Goal: Task Accomplishment & Management: Manage account settings

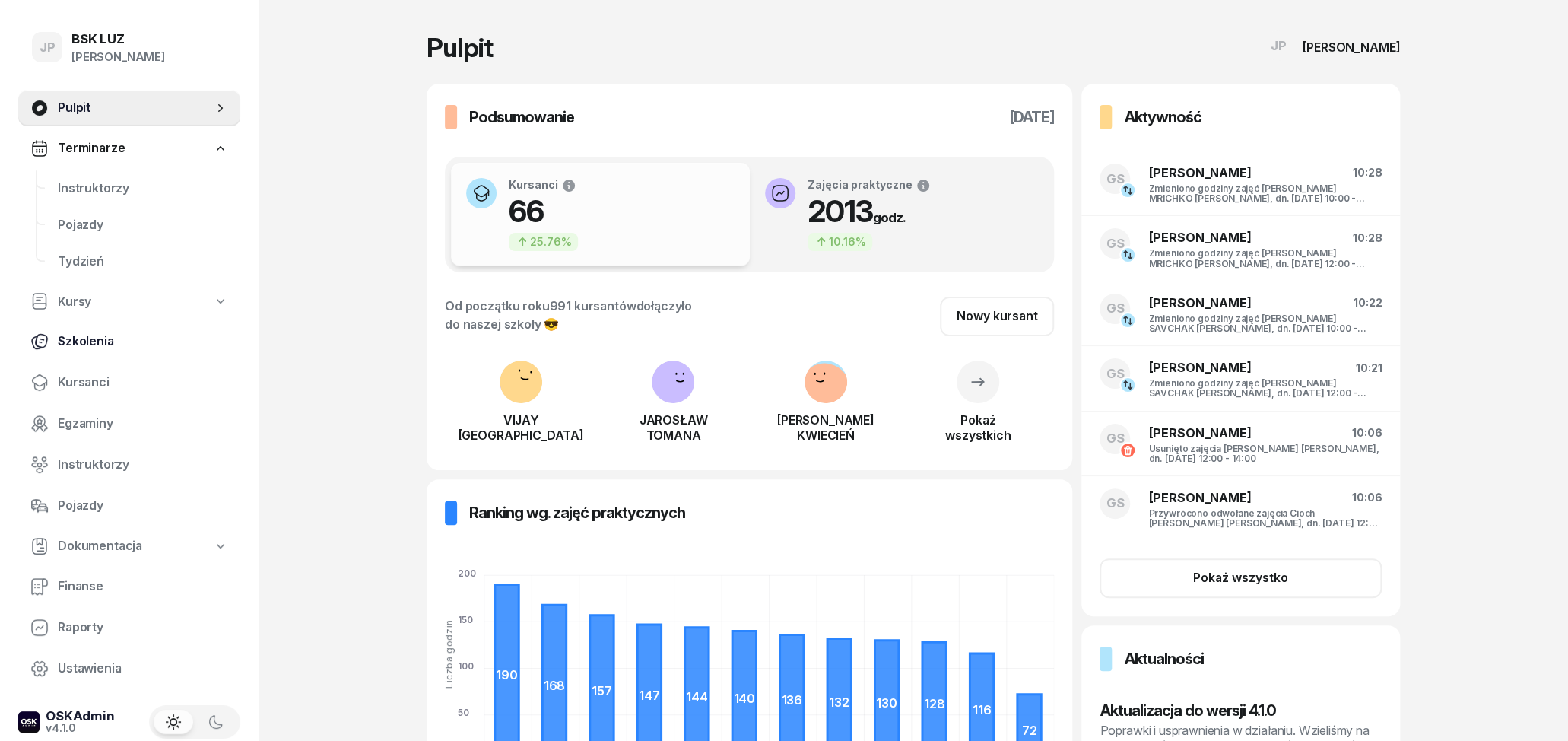
click at [88, 339] on span "Szkolenia" at bounding box center [143, 341] width 170 height 20
select select "createdAt-desc"
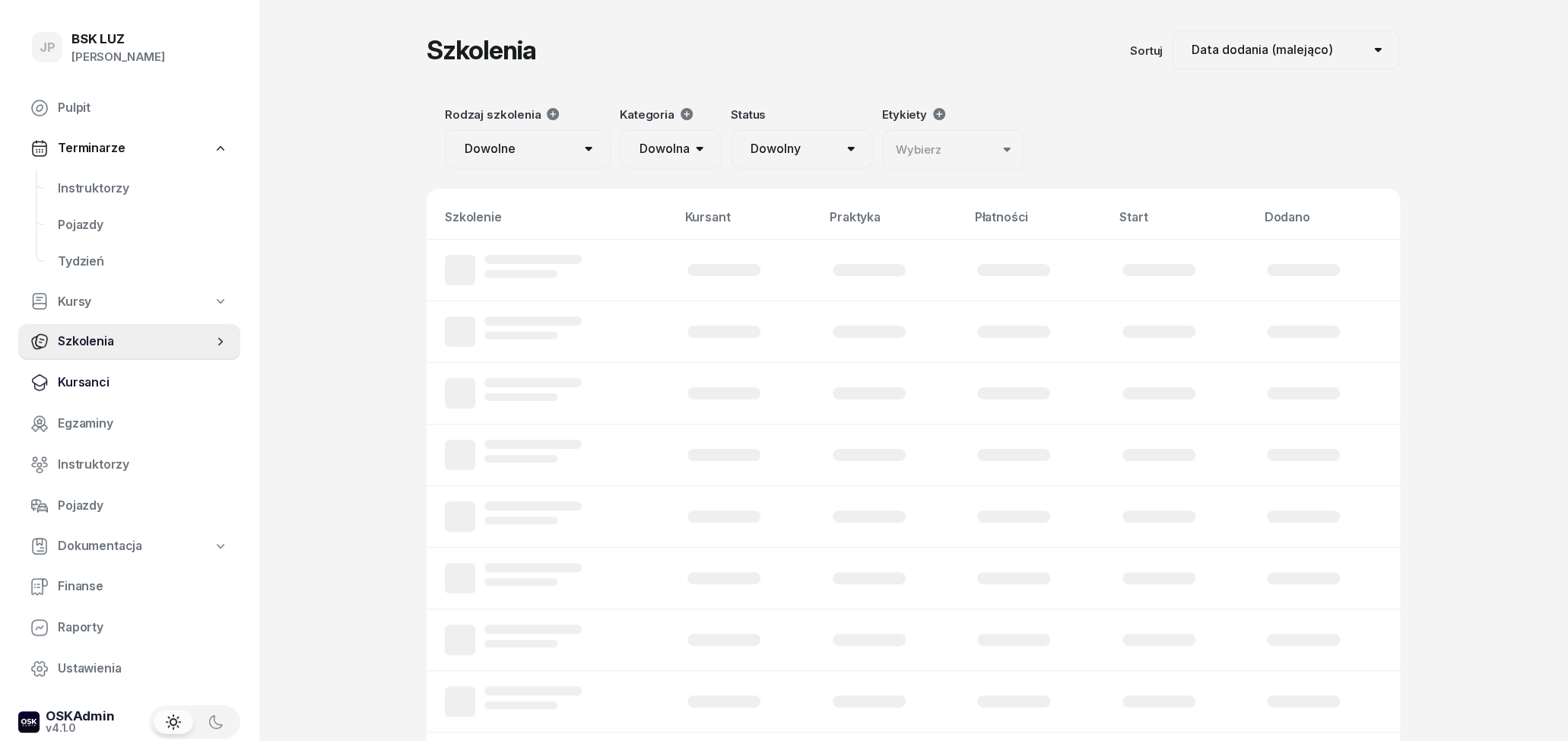
click at [80, 378] on span "Kursanci" at bounding box center [143, 382] width 170 height 20
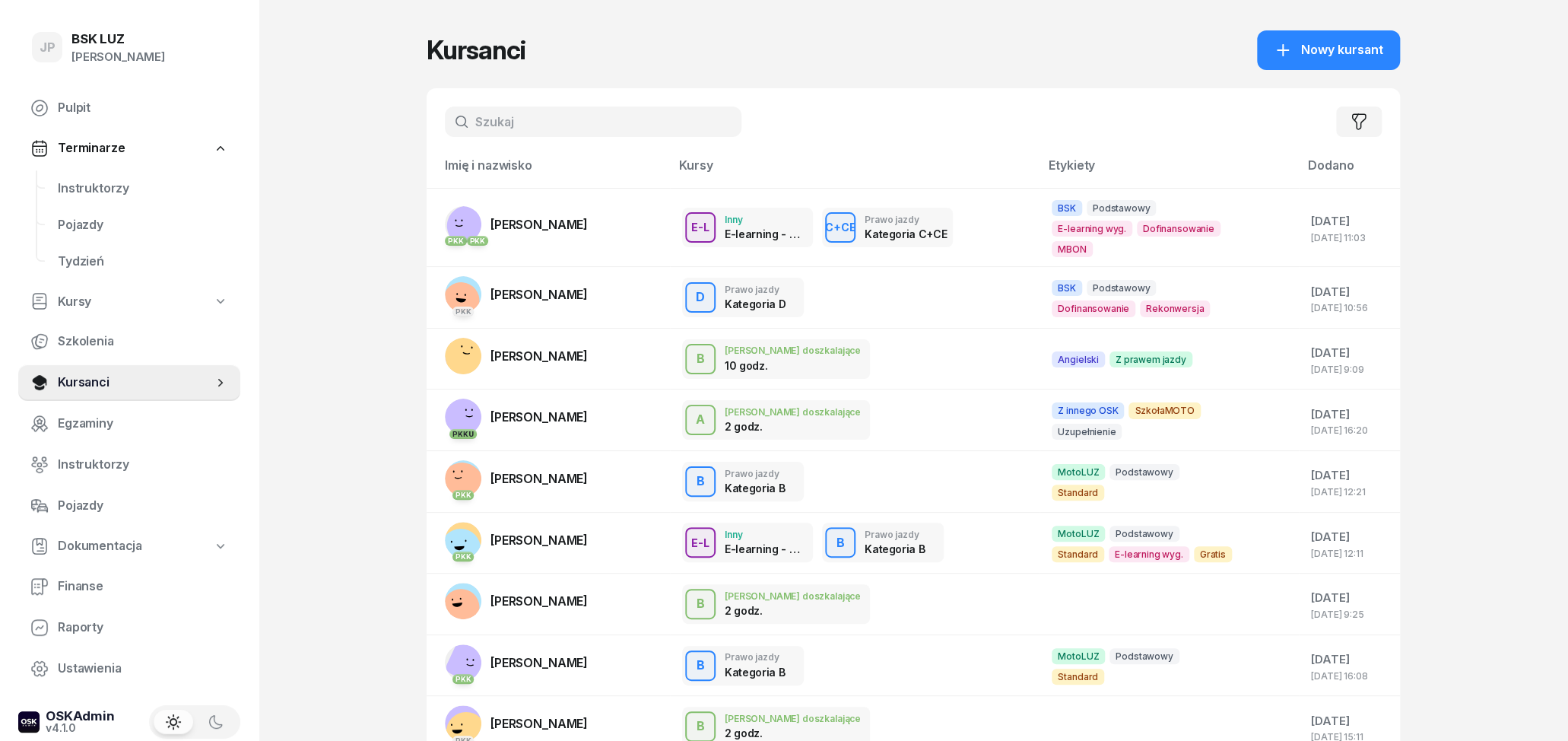
click at [506, 124] on input "text" at bounding box center [593, 122] width 297 height 31
click at [1336, 56] on span "Nowy kursant" at bounding box center [1342, 50] width 82 height 20
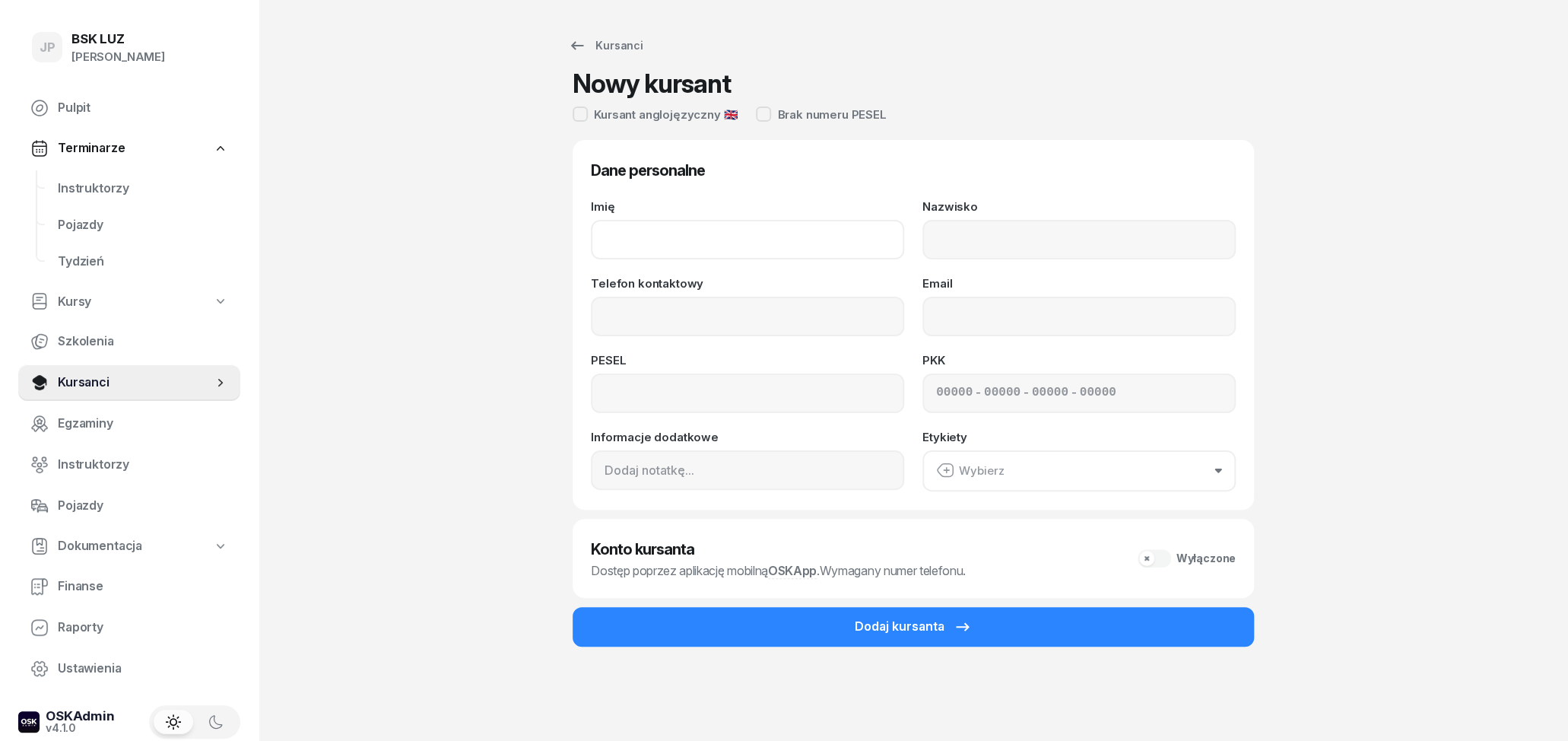
click at [728, 251] on input "Imię" at bounding box center [748, 240] width 313 height 39
type input "p"
type input "[PERSON_NAME]"
click at [1021, 248] on input "Nazwisko" at bounding box center [1079, 240] width 313 height 39
type input "KAPUSTA"
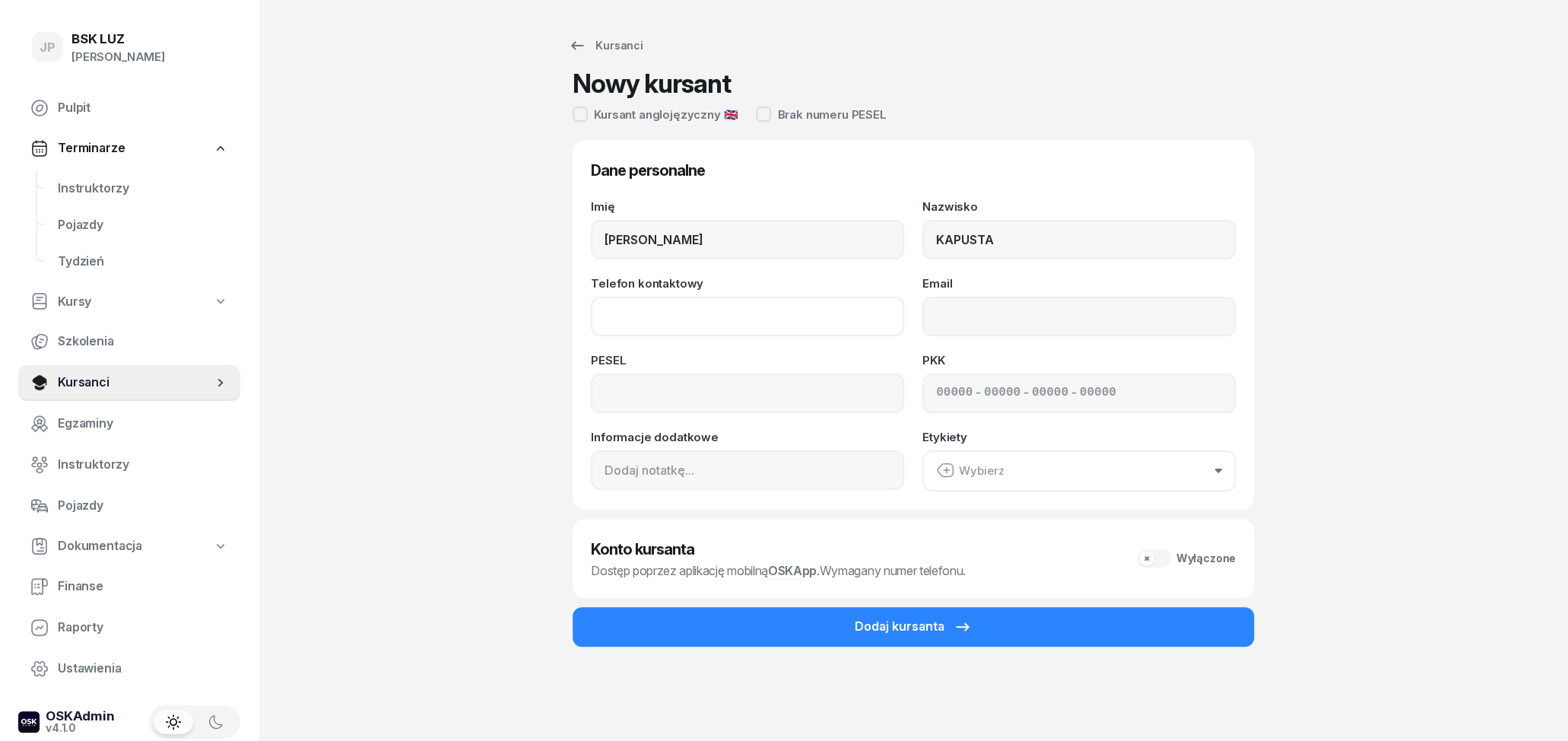
click at [800, 318] on input "Telefon kontaktowy" at bounding box center [748, 317] width 313 height 39
paste input "502 292 540"
type input "502 292 540"
click at [1025, 305] on input "Email" at bounding box center [1079, 317] width 313 height 39
paste input "[EMAIL_ADDRESS][DOMAIN_NAME]"
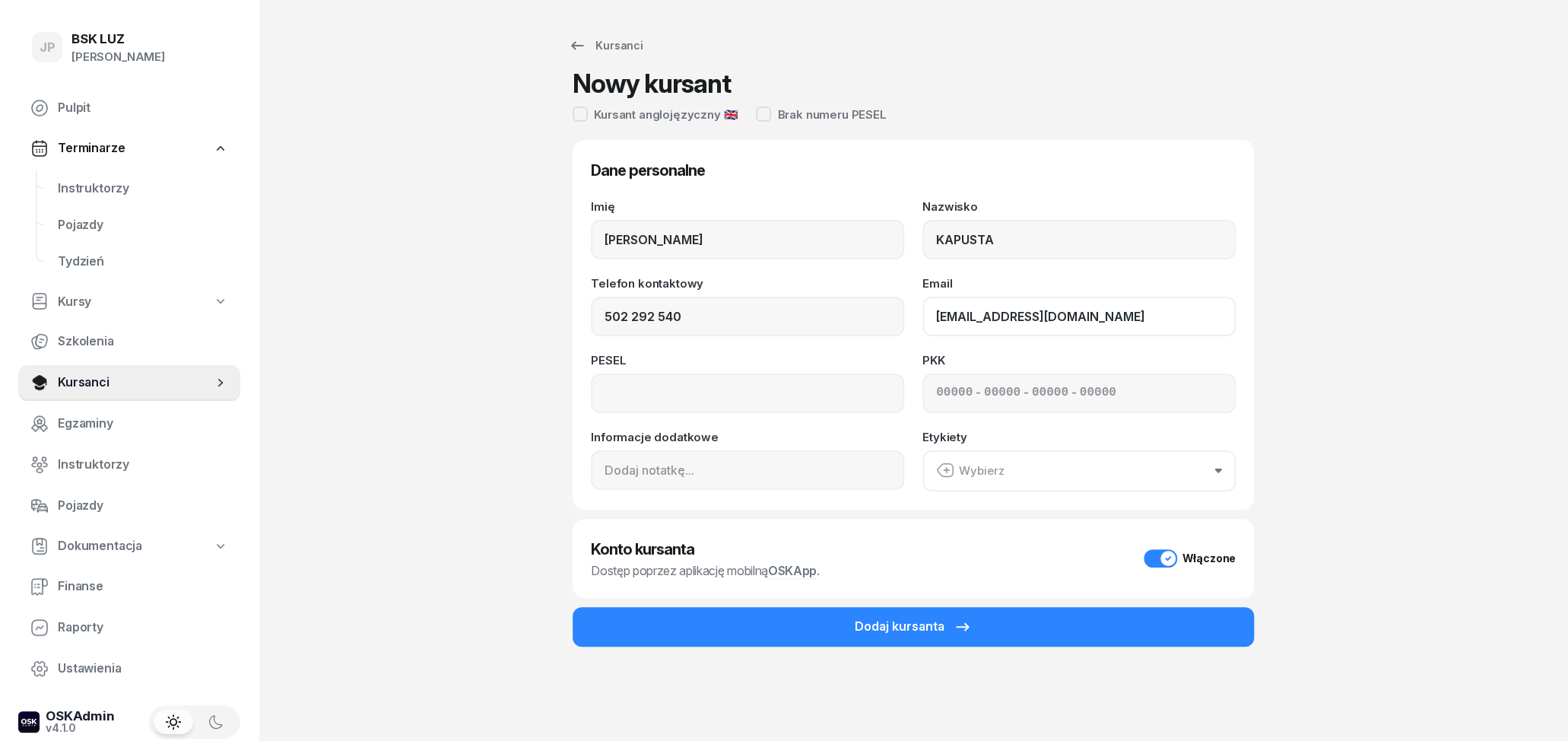
type input "[EMAIL_ADDRESS][DOMAIN_NAME]"
click at [748, 401] on input at bounding box center [748, 393] width 313 height 39
click at [713, 401] on input at bounding box center [748, 393] width 313 height 39
paste input "75052907698"
type input "75052907698"
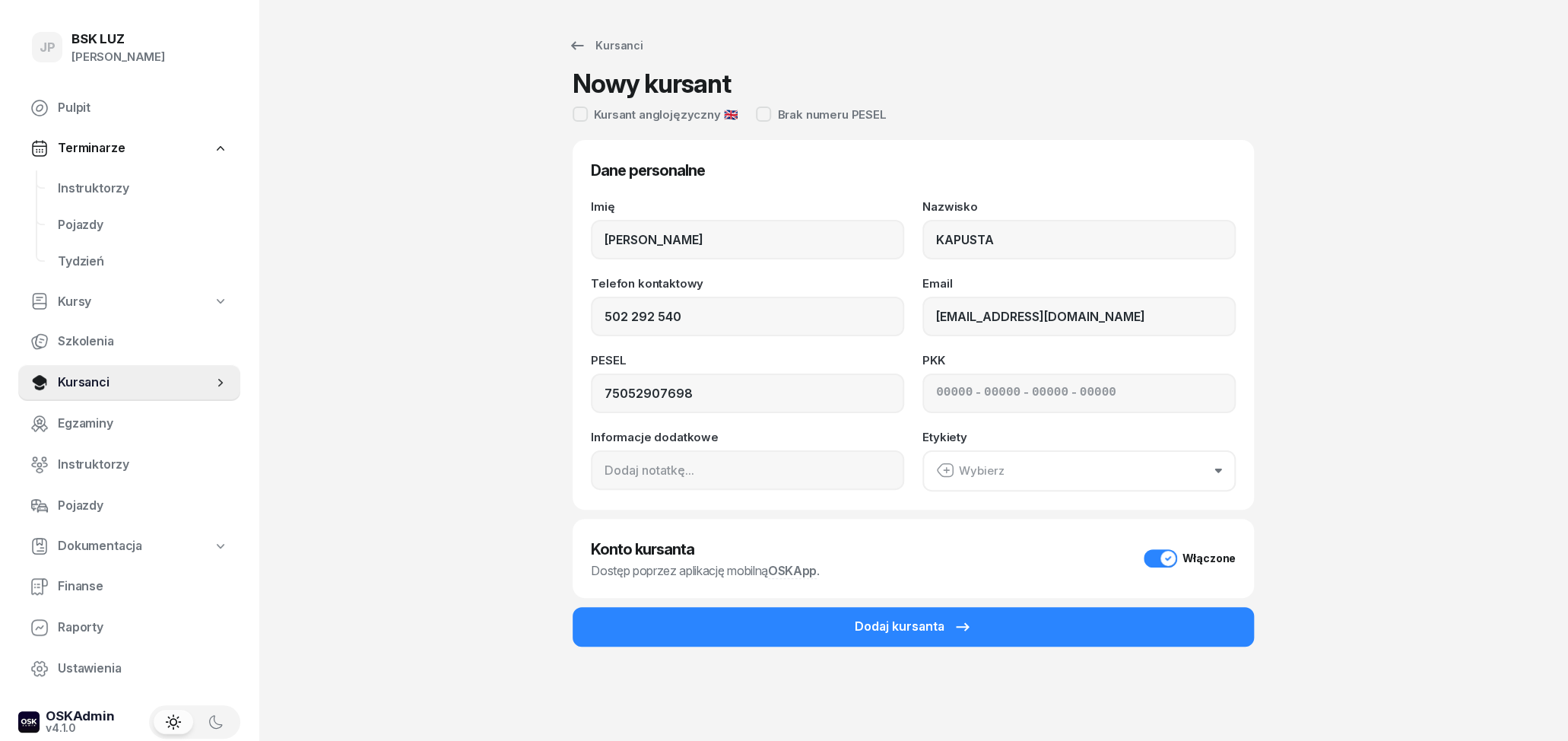
click at [1042, 463] on button "Wybierz" at bounding box center [1079, 471] width 313 height 41
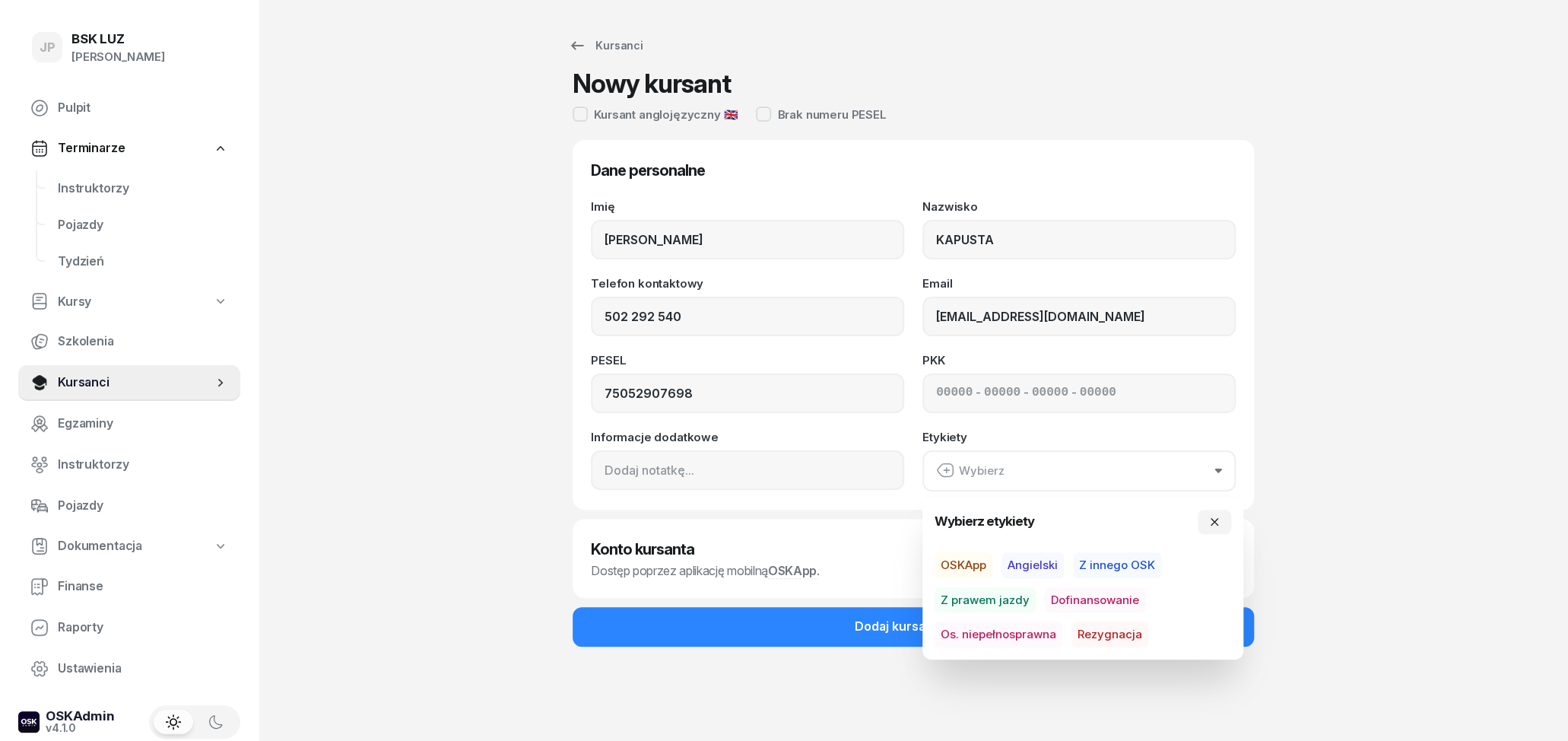
click at [1087, 599] on span "Dofinansowanie" at bounding box center [1094, 600] width 100 height 26
click at [1411, 463] on div "JP BSK [PERSON_NAME] Pulpit Terminarze Instruktorzy Pojazdy Tydzień Kursy Szkol…" at bounding box center [784, 370] width 1568 height 741
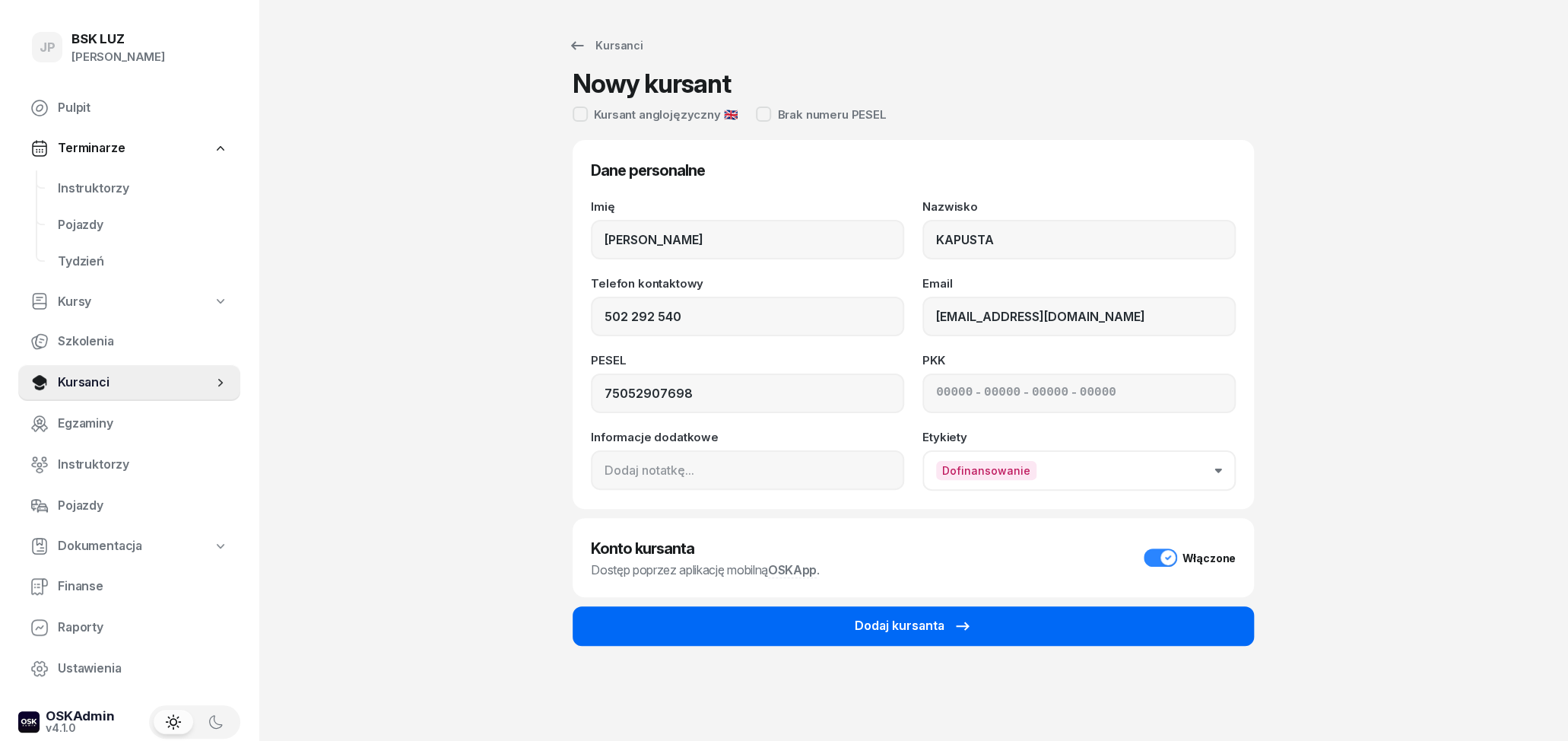
click at [1085, 620] on button "Dodaj kursanta" at bounding box center [913, 625] width 681 height 39
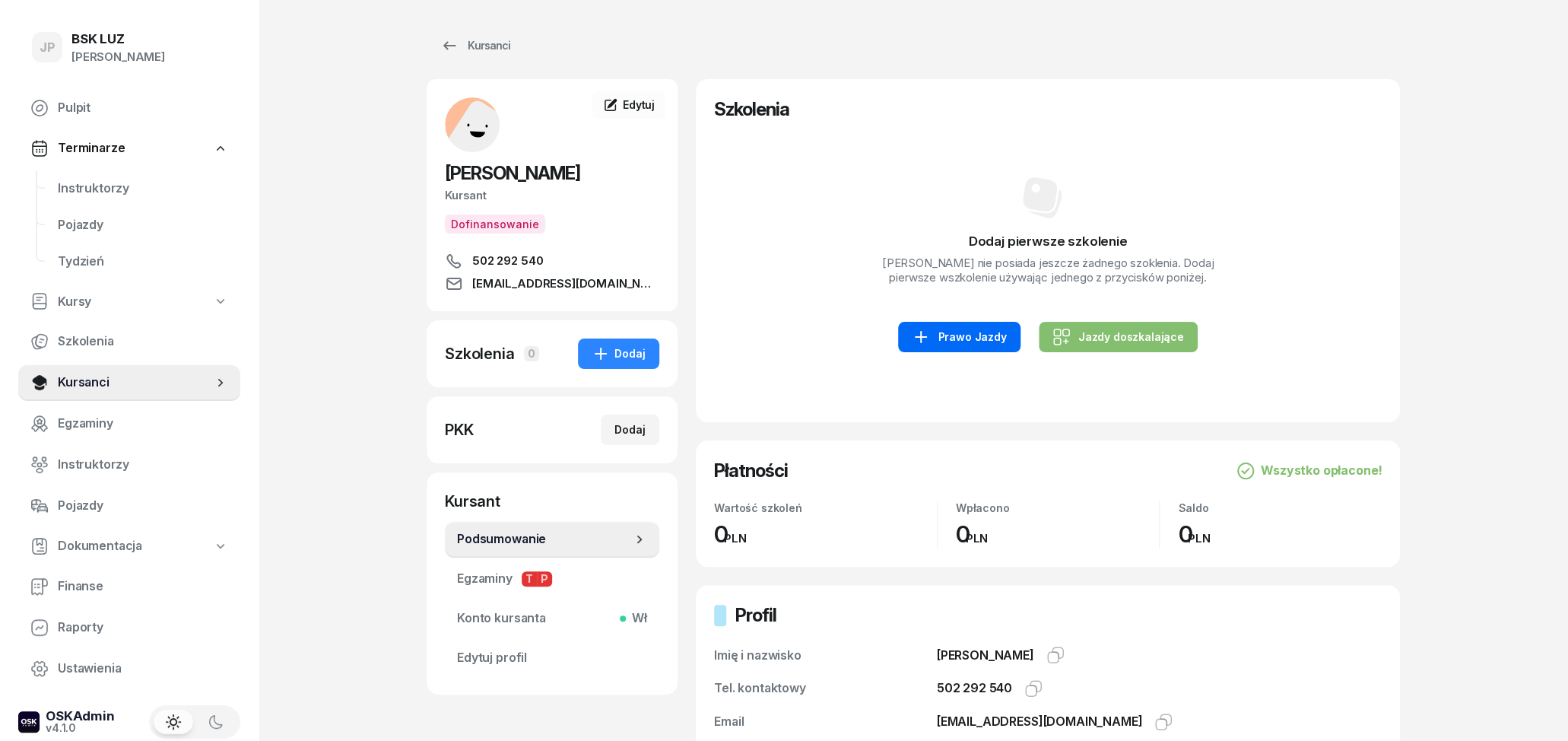
click at [968, 342] on div "Prawo Jazdy" at bounding box center [959, 336] width 94 height 18
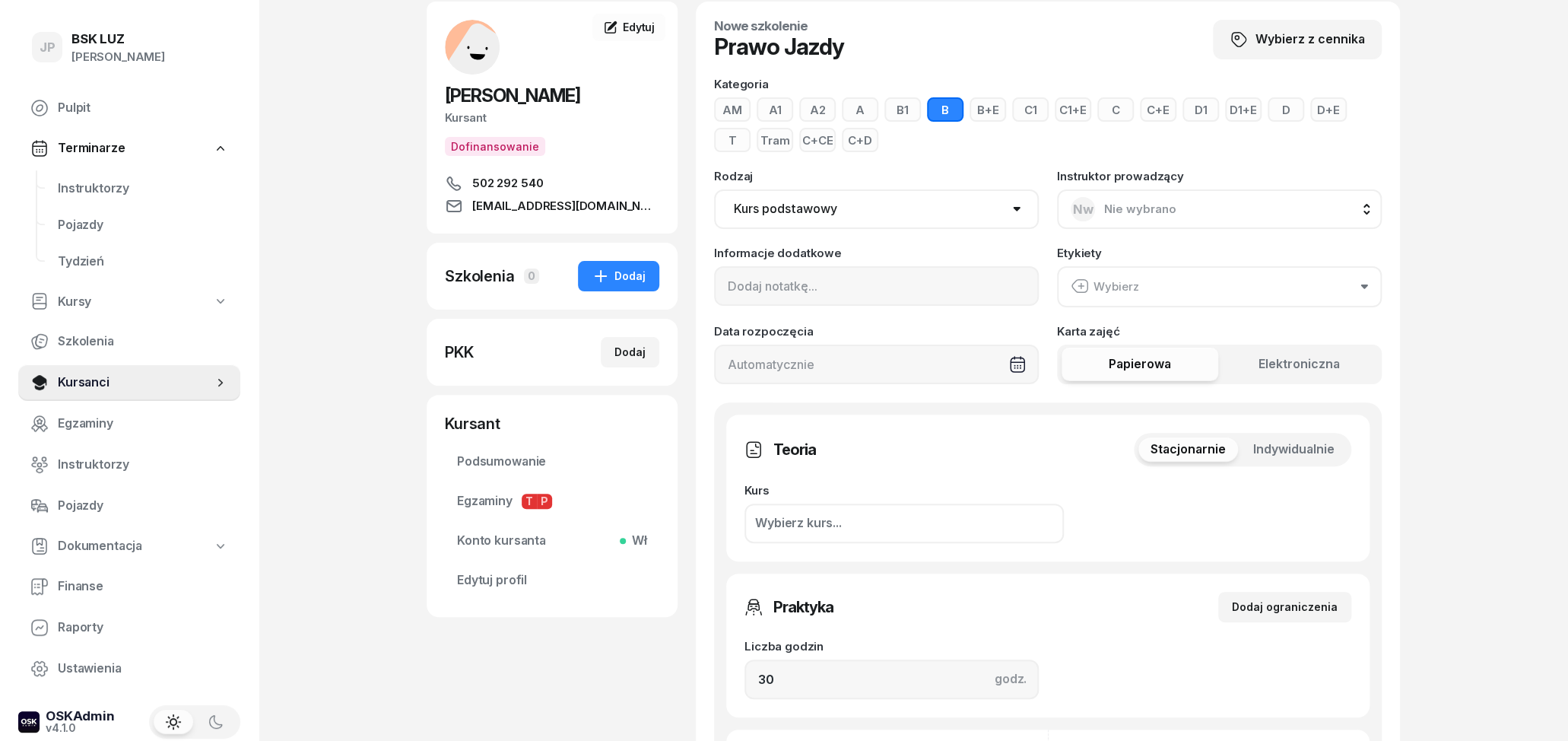
scroll to position [79, 0]
click at [642, 30] on span "Edytuj" at bounding box center [638, 25] width 32 height 13
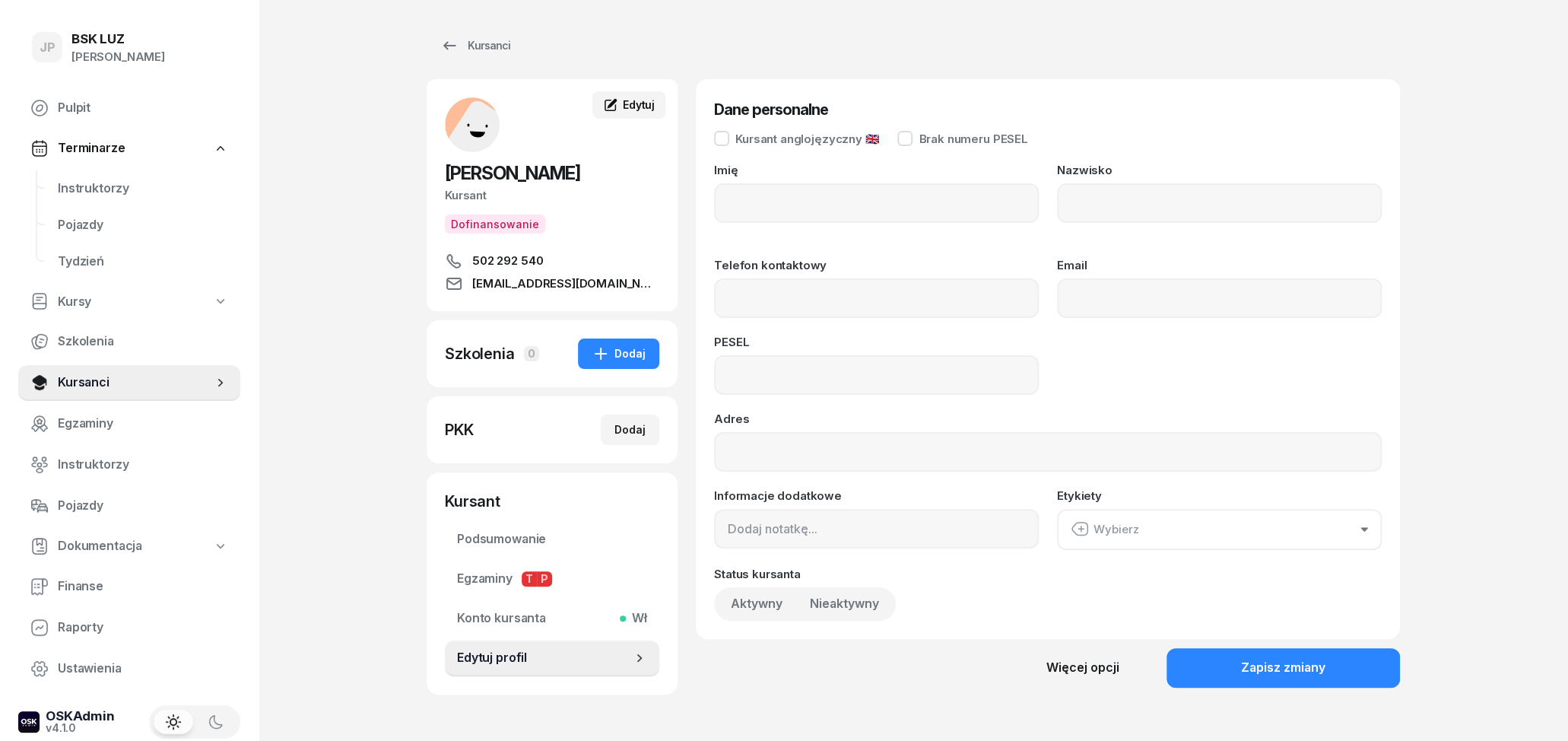
type input "[PERSON_NAME]"
type input "KAPUSTA"
type input "502292540"
type input "[EMAIL_ADDRESS][DOMAIN_NAME]"
type input "75052907698"
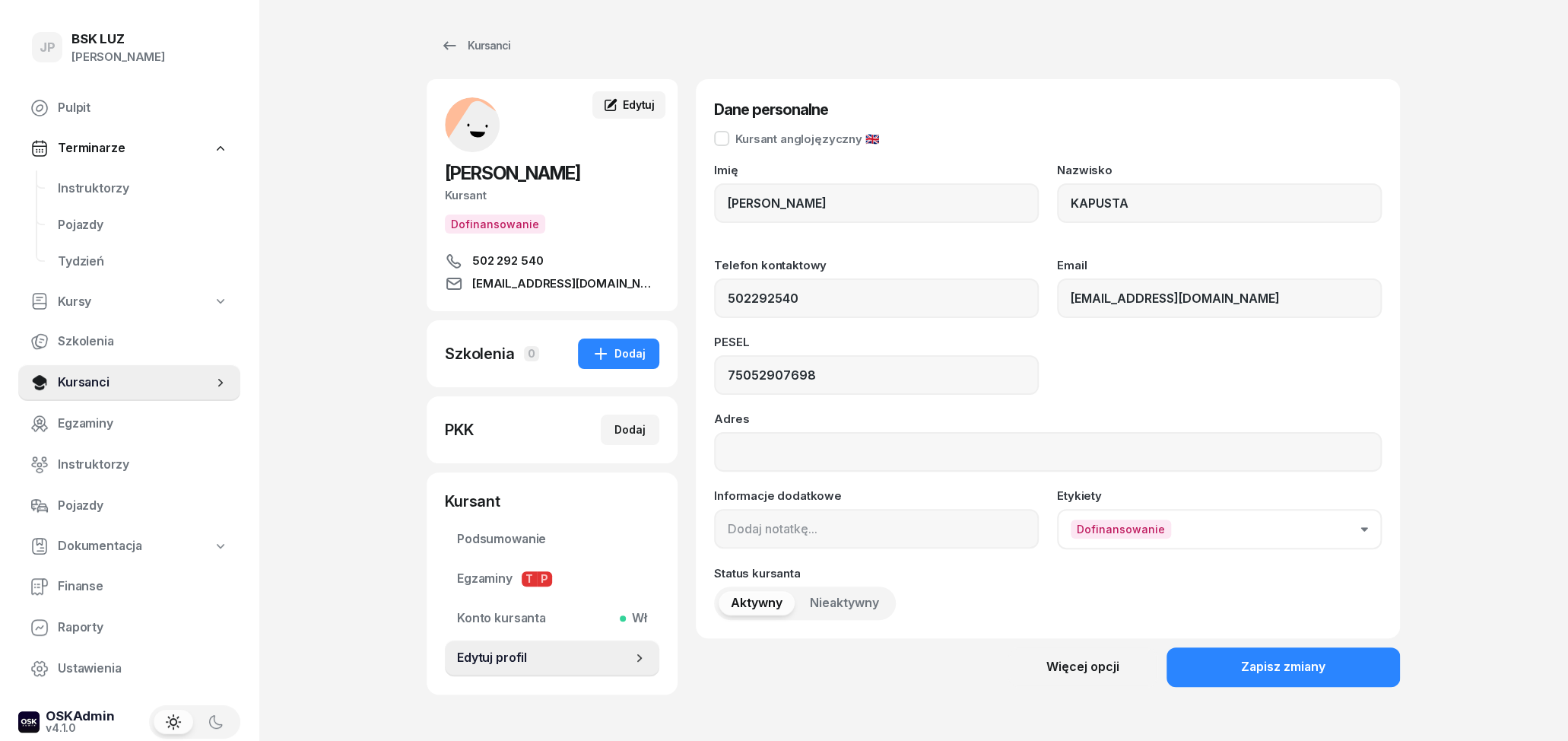
click at [650, 107] on span "Edytuj" at bounding box center [638, 104] width 32 height 13
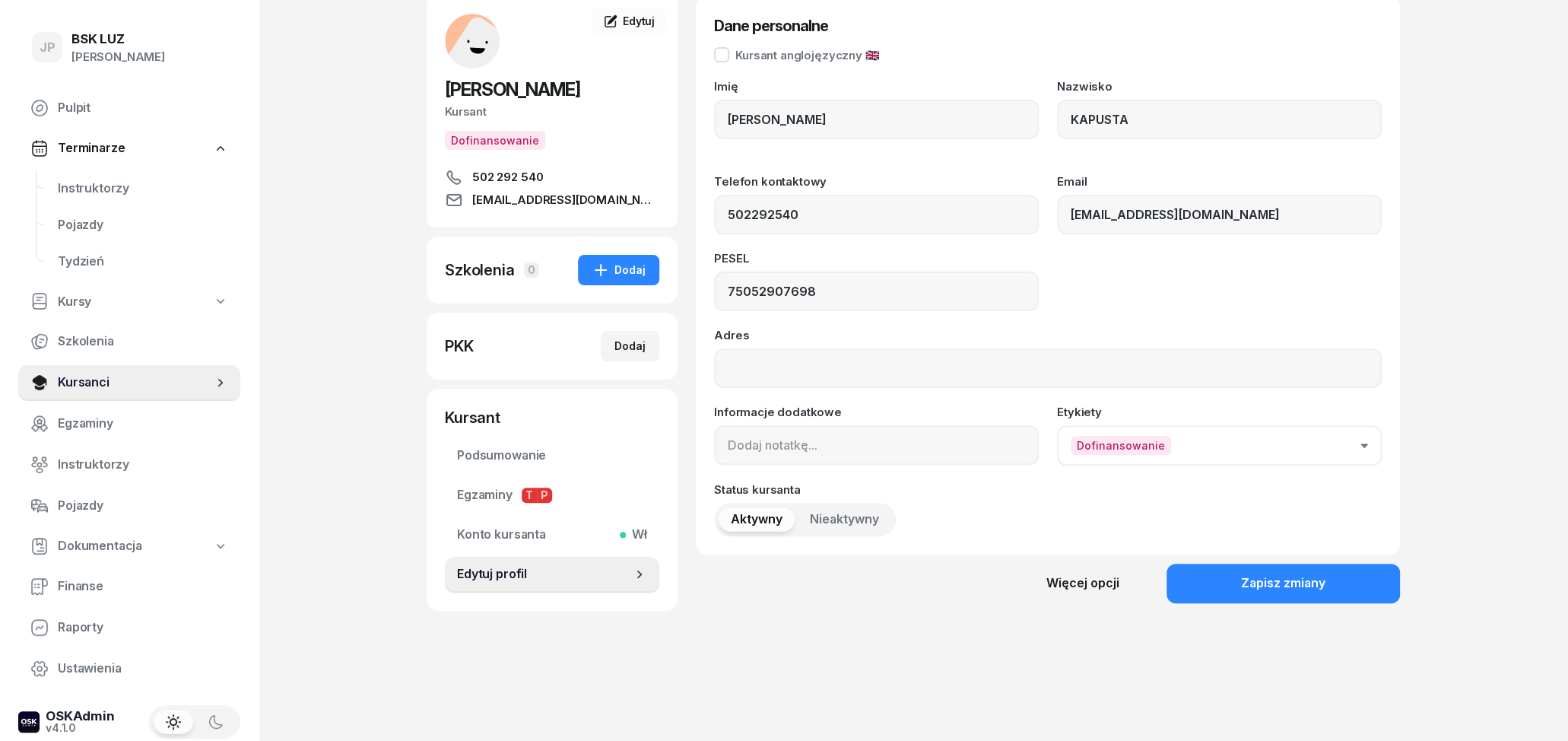
scroll to position [85, 0]
click at [1338, 439] on button "Dofinansowanie" at bounding box center [1220, 444] width 325 height 40
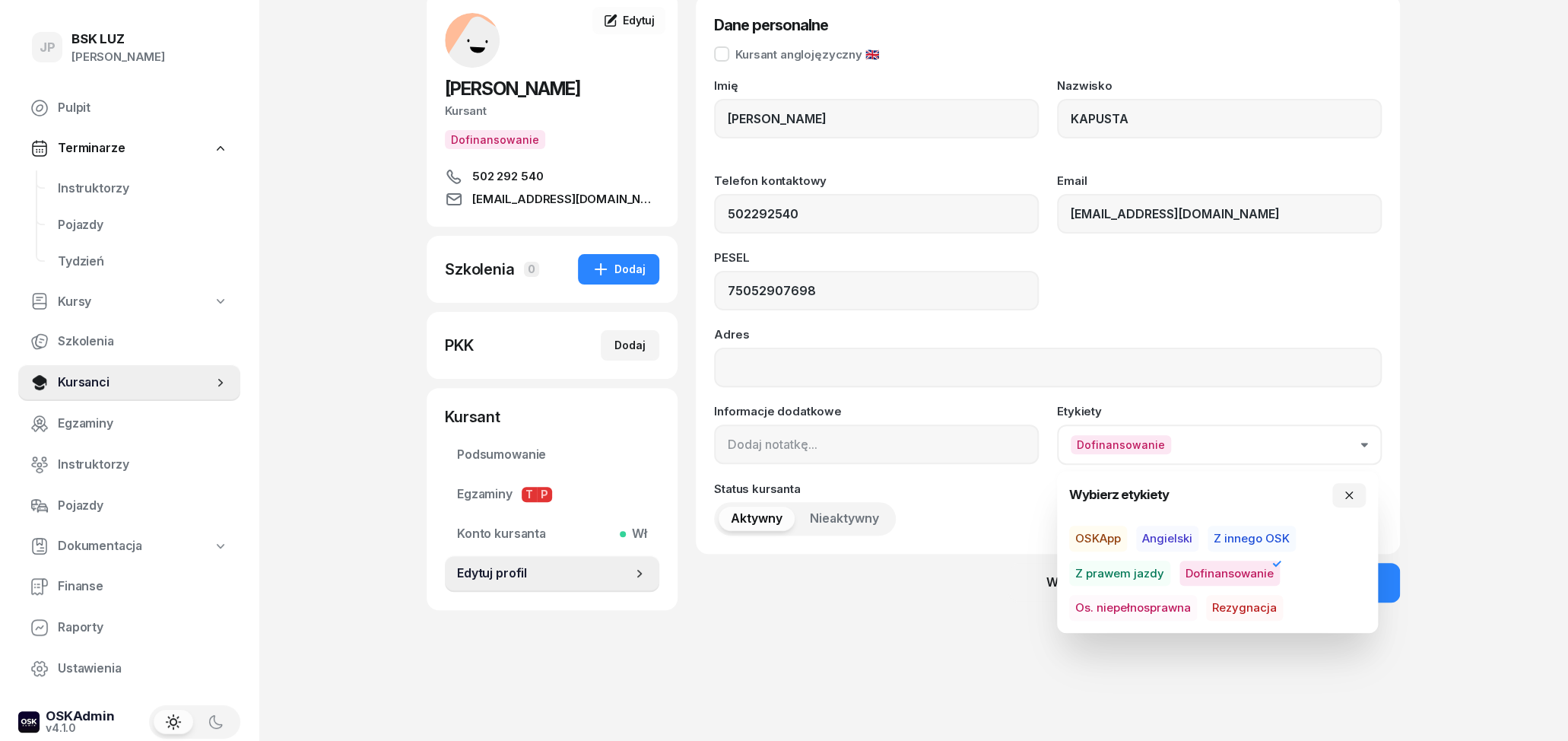
click at [1485, 427] on div "JP BSK [PERSON_NAME] Pulpit Terminarze Instruktorzy Pojazdy Tydzień Kursy Szkol…" at bounding box center [784, 329] width 1568 height 827
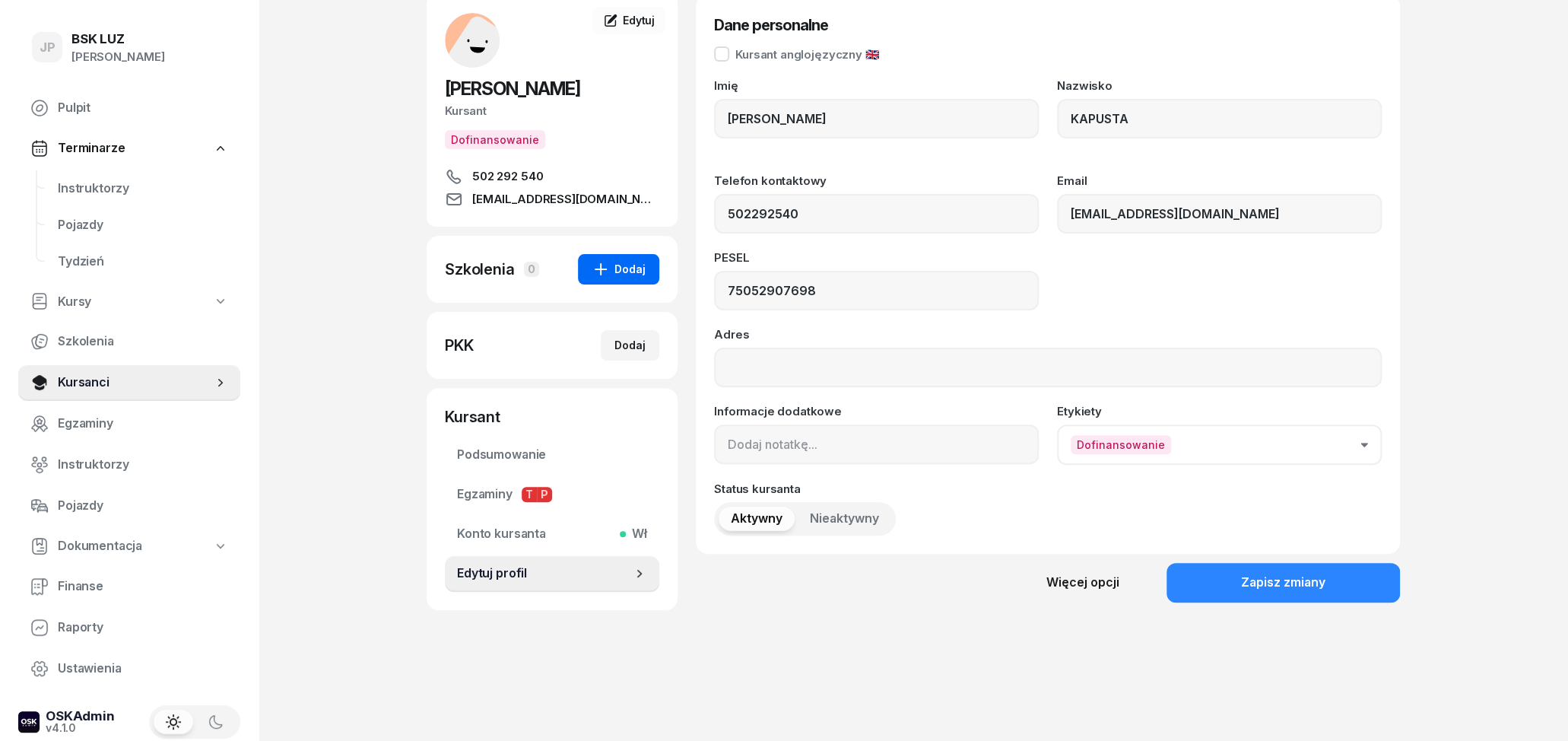
click at [636, 270] on div "Dodaj" at bounding box center [618, 269] width 54 height 18
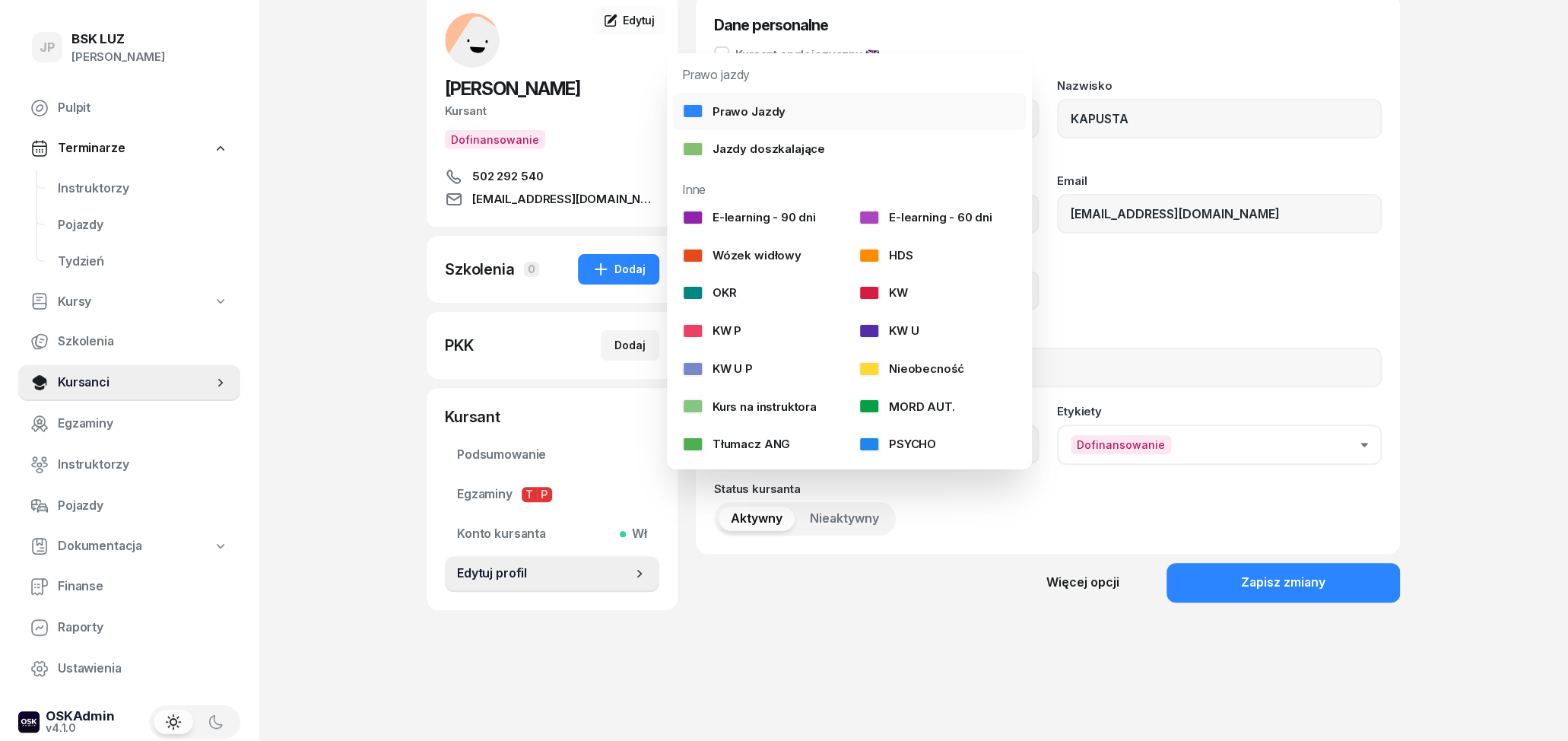
click at [847, 113] on link "Prawo Jazdy" at bounding box center [849, 111] width 352 height 38
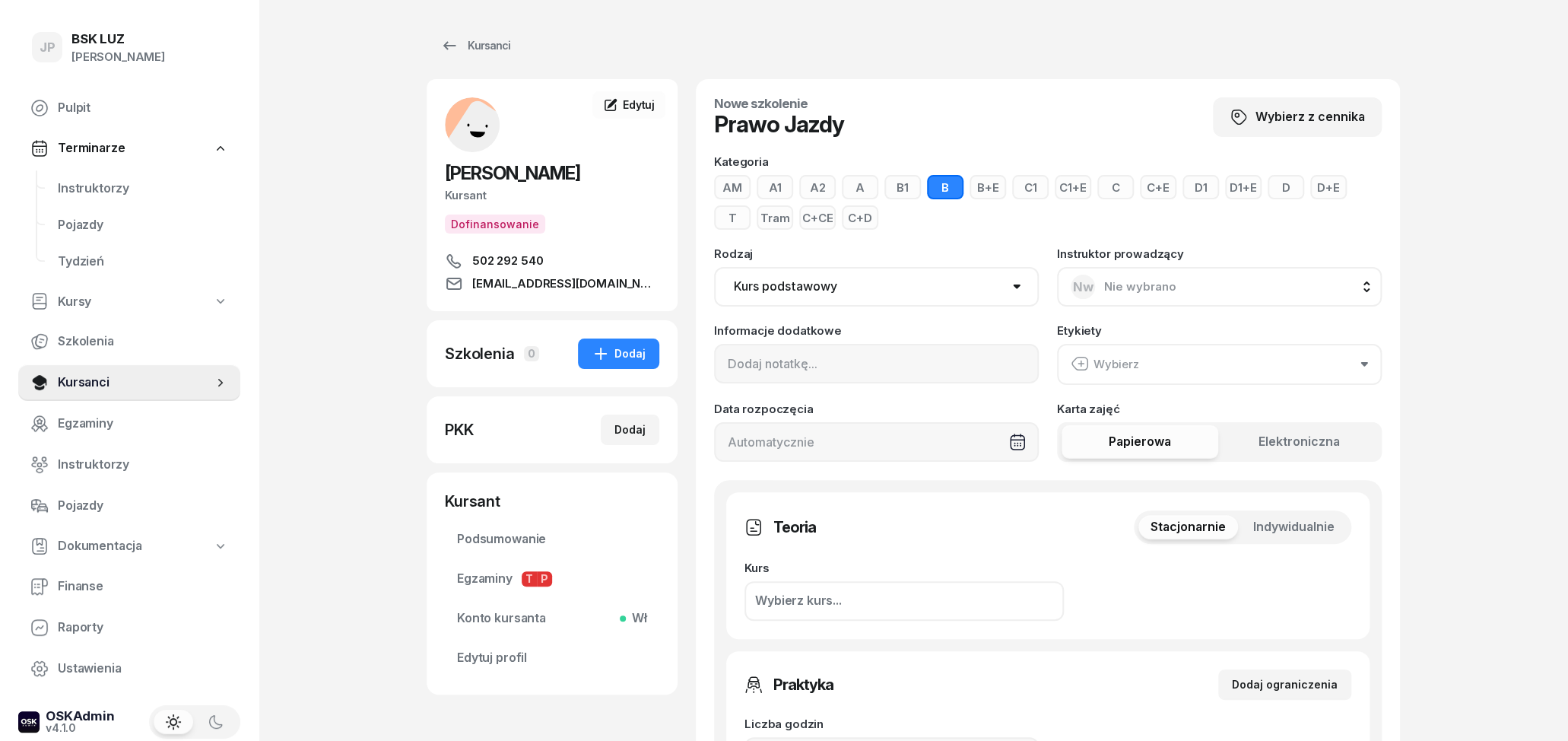
click at [1292, 187] on button "D" at bounding box center [1286, 187] width 37 height 24
click at [1228, 372] on button "Wybierz" at bounding box center [1220, 365] width 325 height 41
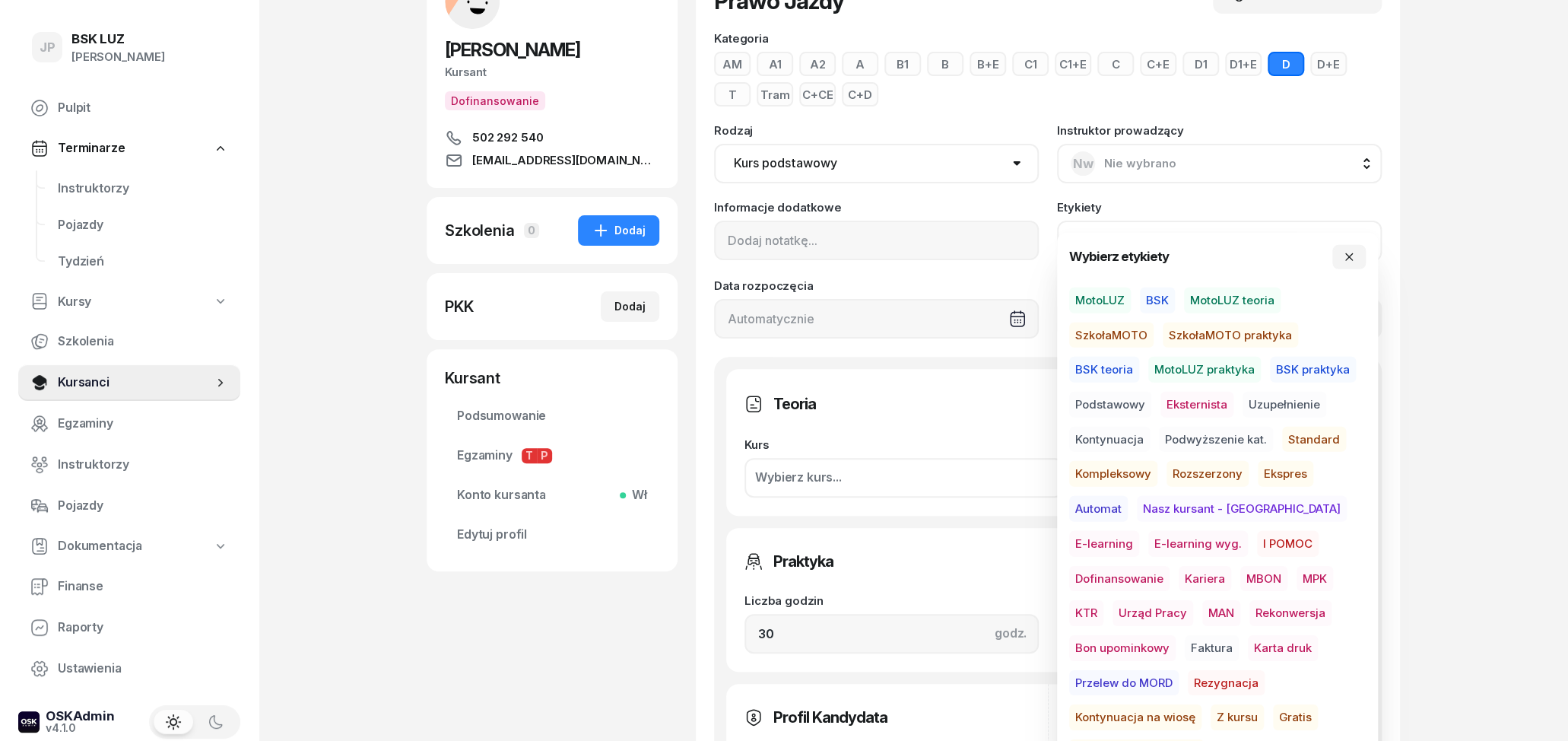
scroll to position [158, 0]
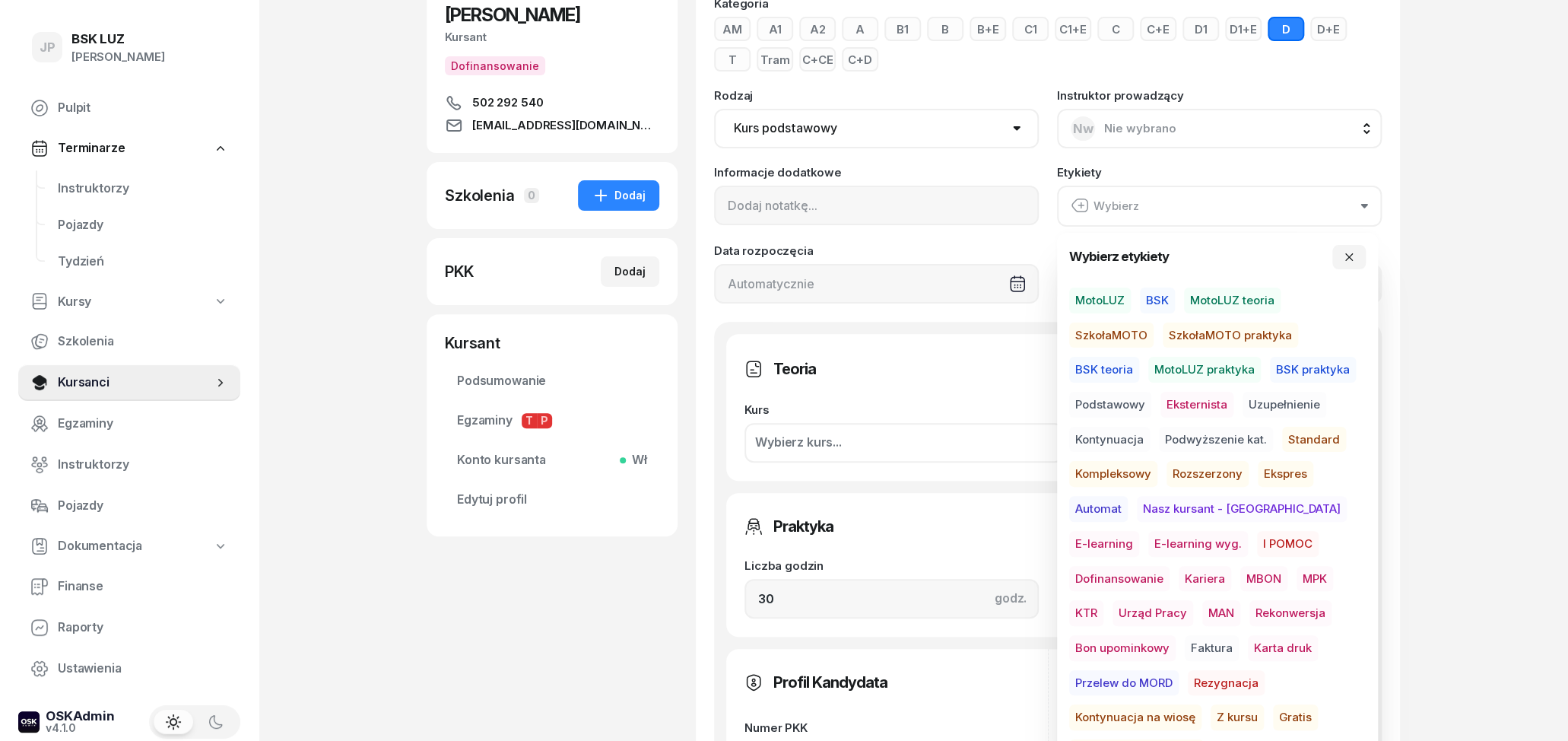
click at [1160, 299] on span "BSK" at bounding box center [1157, 300] width 35 height 26
click at [1169, 565] on span "Dofinansowanie" at bounding box center [1119, 578] width 100 height 26
click at [1240, 578] on span "MBON" at bounding box center [1263, 578] width 47 height 26
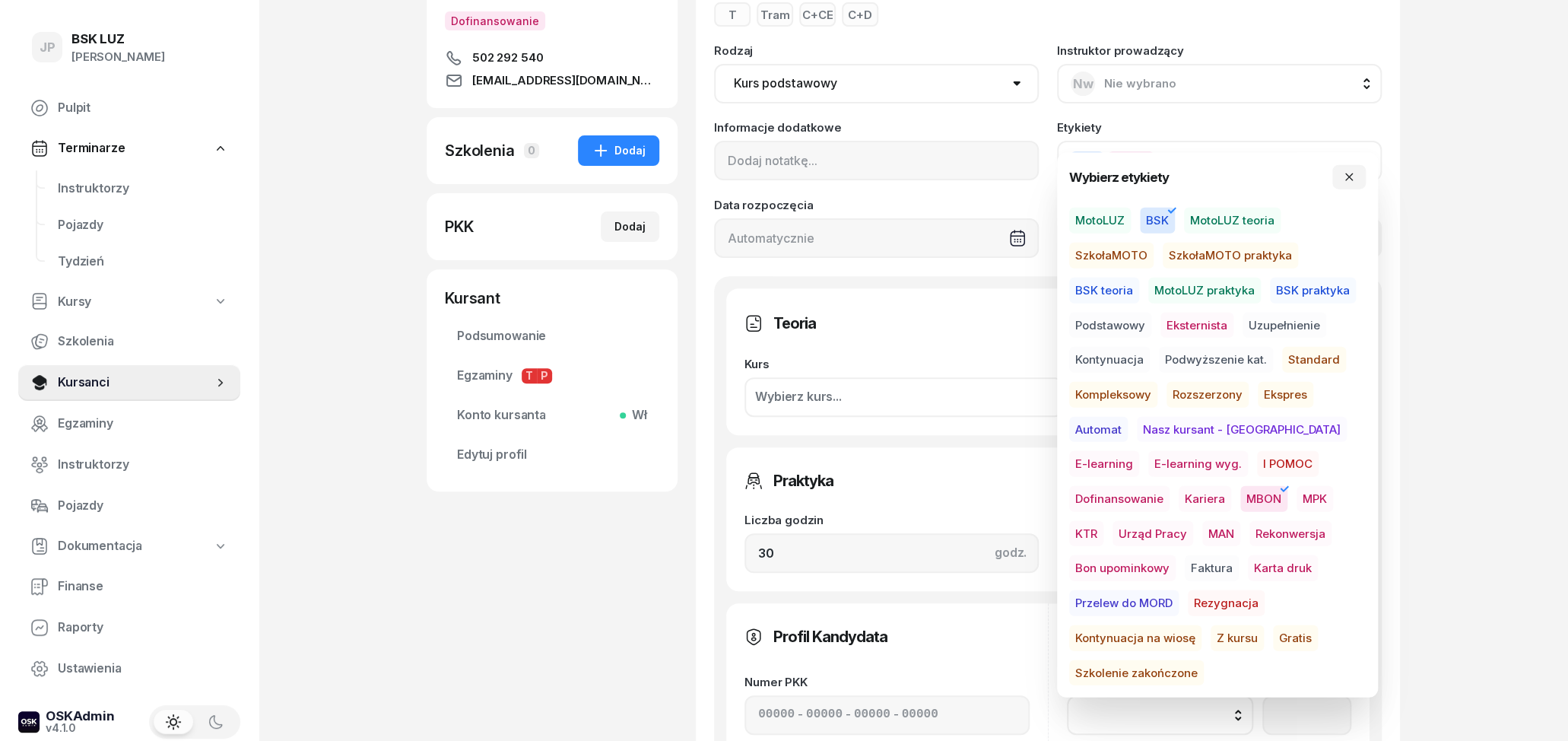
scroll to position [237, 0]
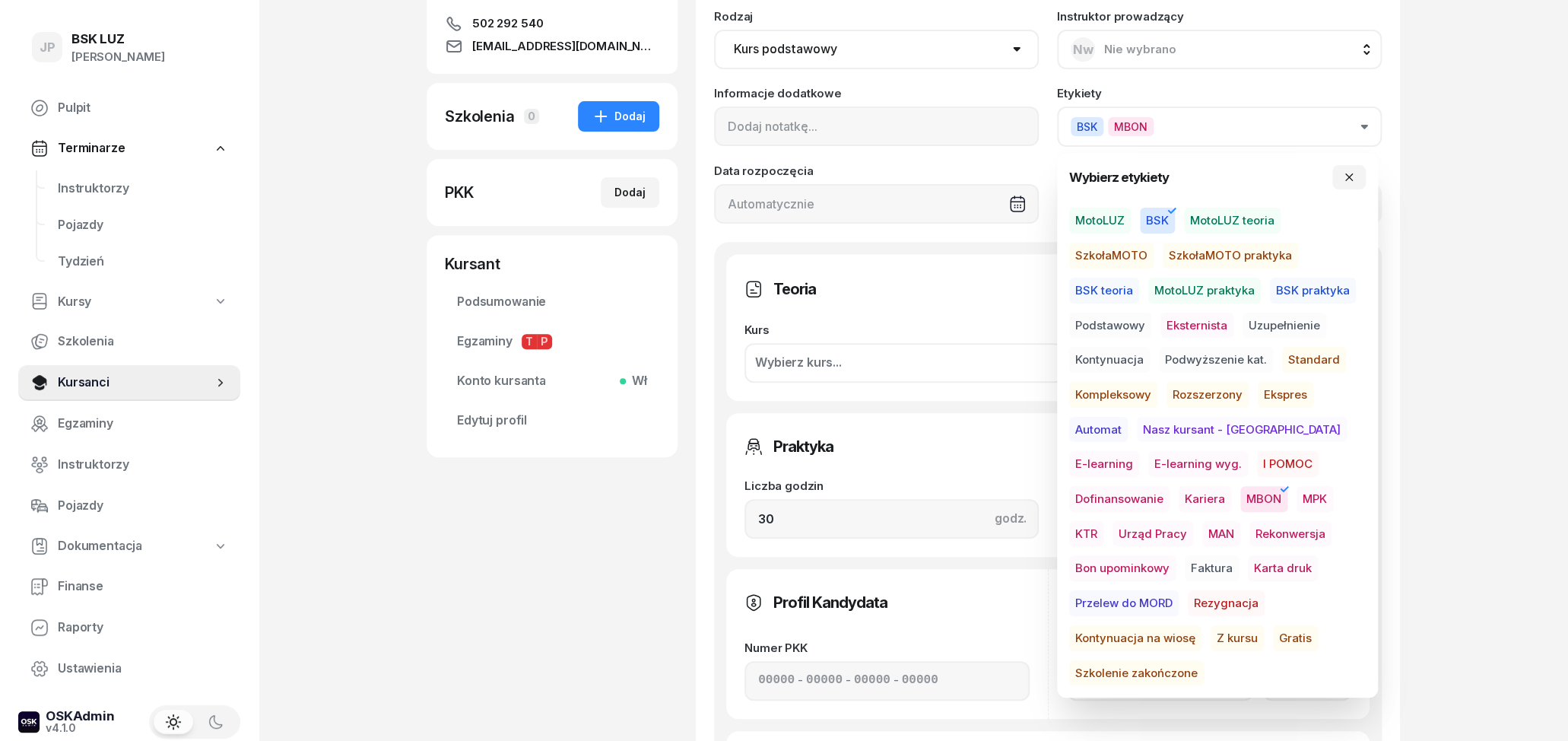
click at [1530, 378] on div "JP BSK [PERSON_NAME] Pulpit Terminarze Instruktorzy Pojazdy Tydzień Kursy Szkol…" at bounding box center [784, 519] width 1568 height 1511
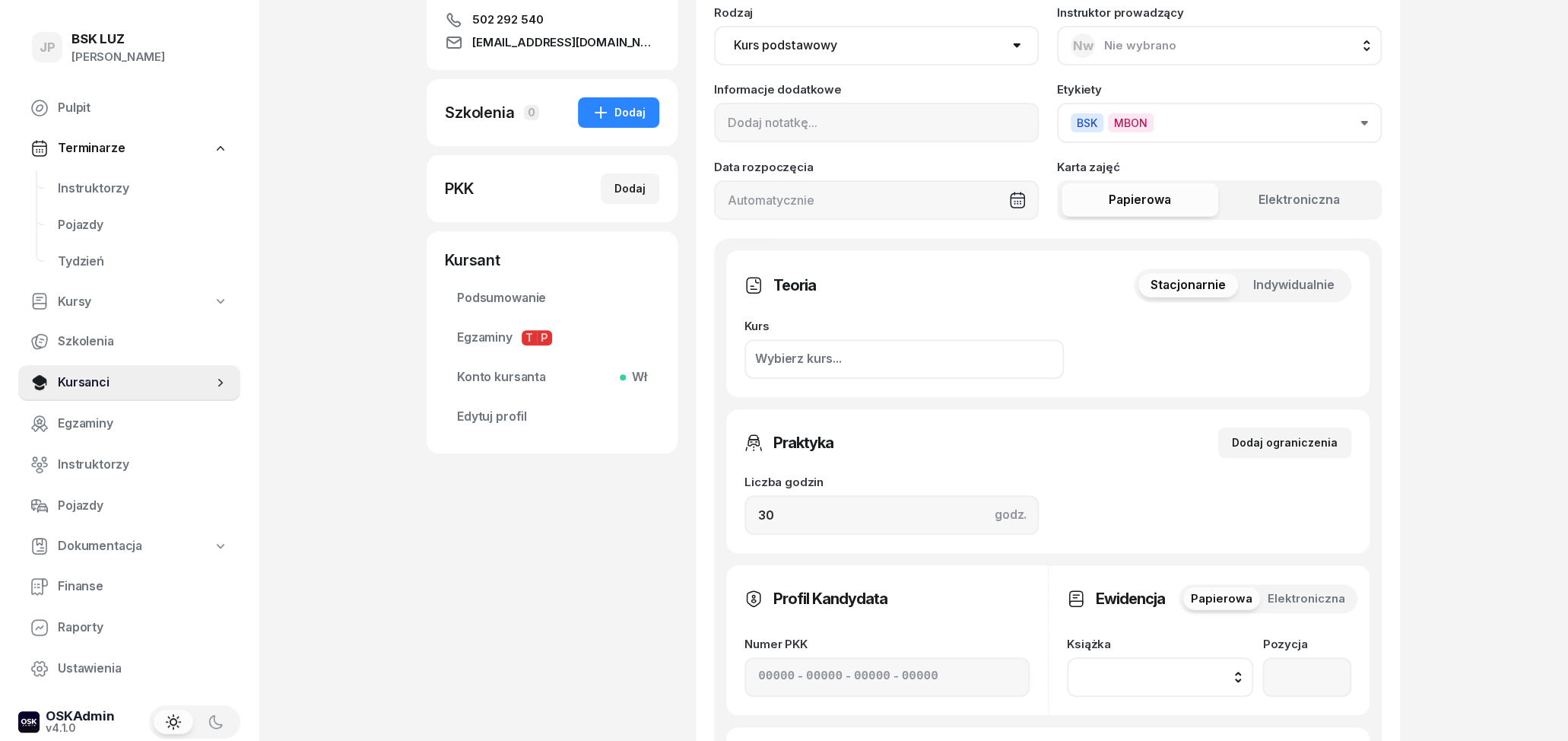
scroll to position [317, 0]
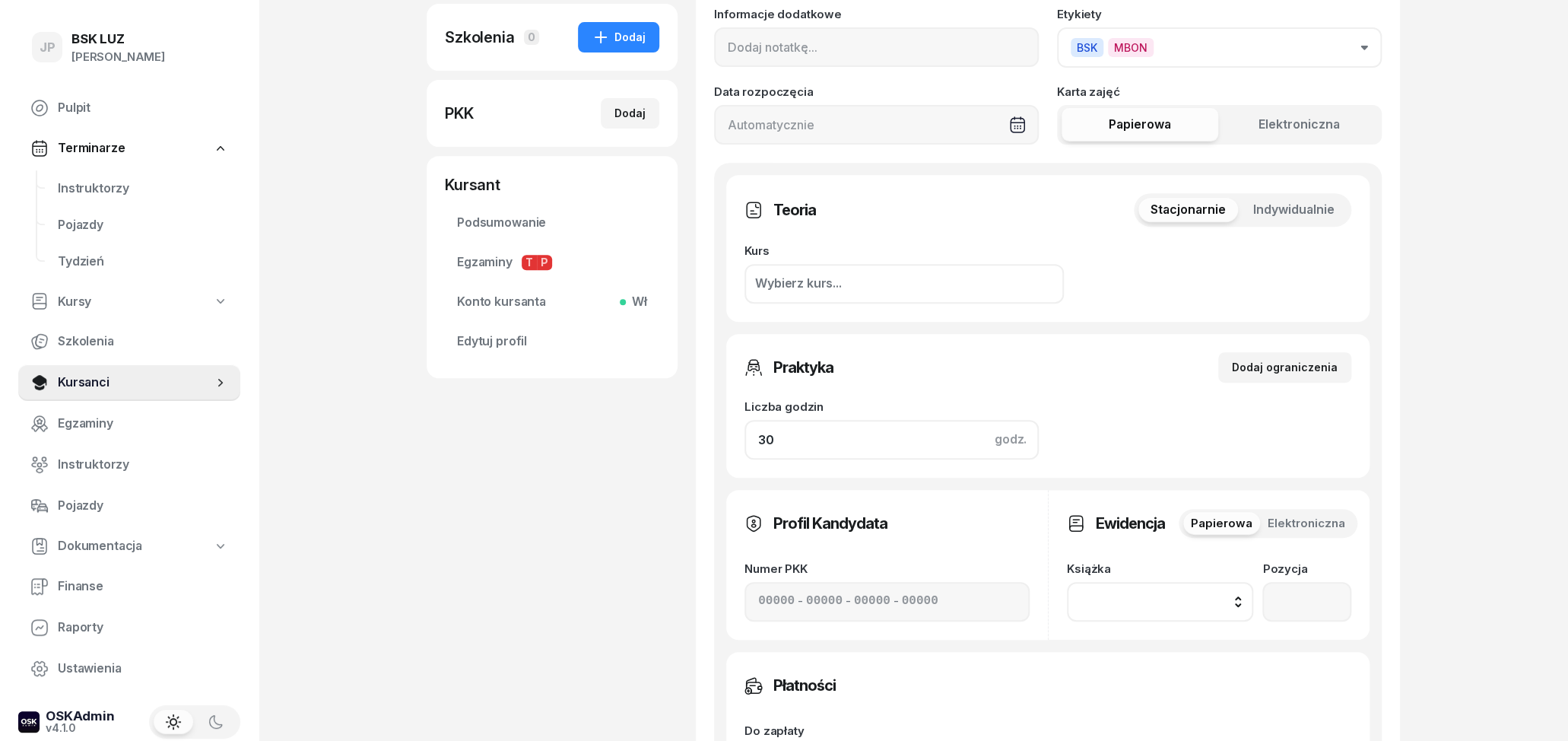
drag, startPoint x: 795, startPoint y: 441, endPoint x: 723, endPoint y: 436, distance: 72.2
click at [744, 436] on input "30" at bounding box center [891, 440] width 294 height 39
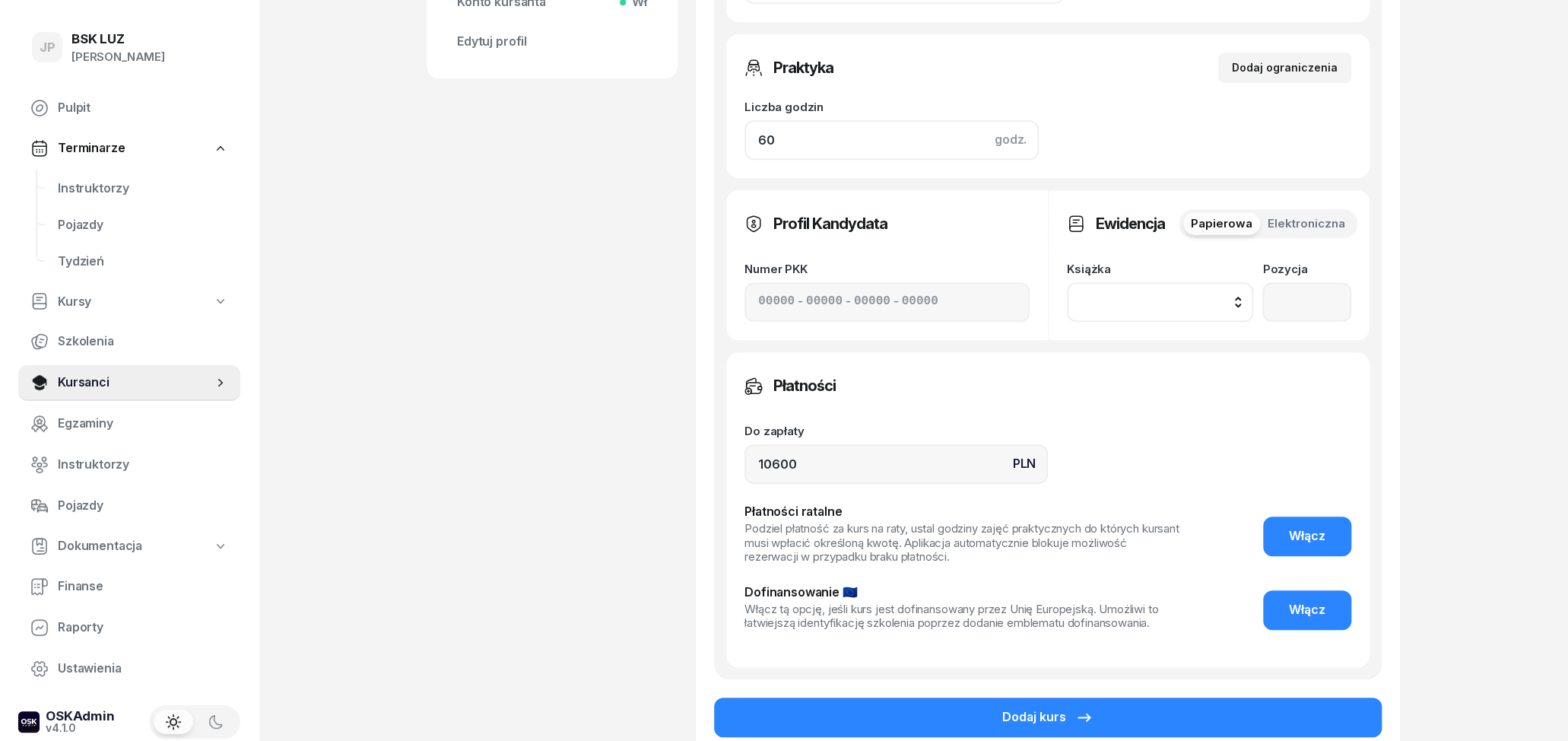
scroll to position [712, 0]
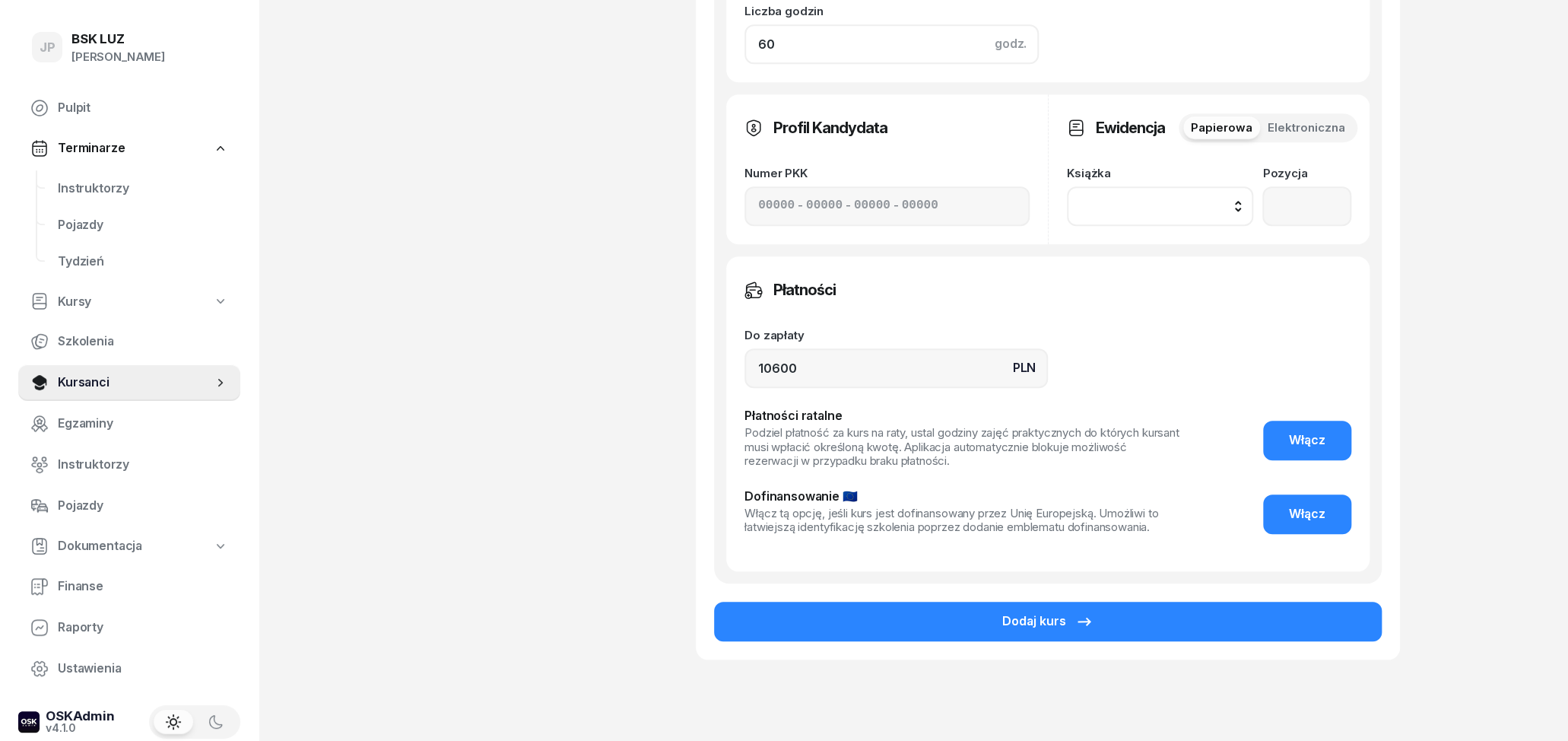
type input "60"
drag, startPoint x: 802, startPoint y: 370, endPoint x: 679, endPoint y: 364, distance: 123.1
click at [744, 364] on input "10600" at bounding box center [896, 368] width 304 height 39
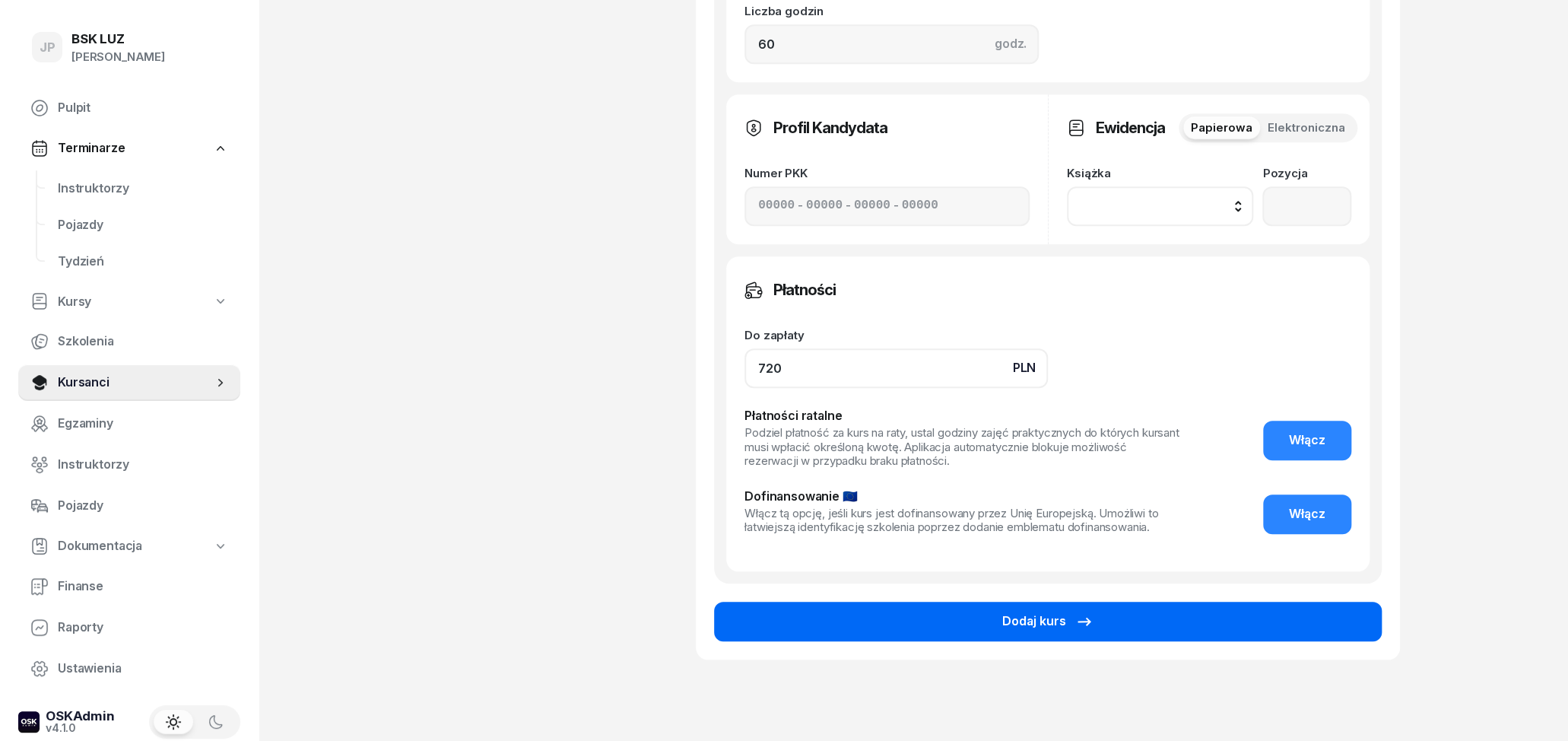
type input "720"
click at [1037, 619] on div "Dodaj kurs" at bounding box center [1048, 621] width 92 height 20
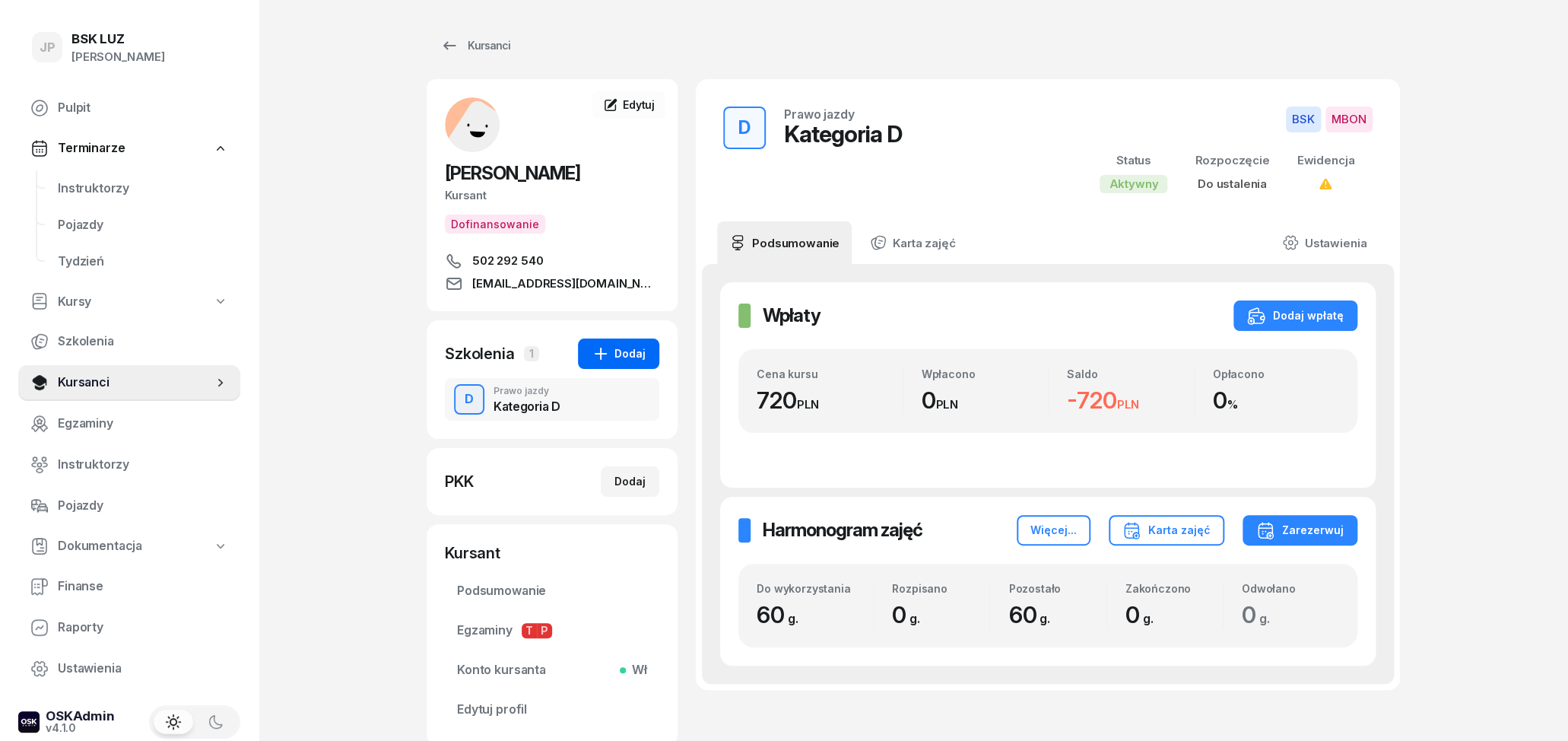
click at [626, 356] on div "Dodaj" at bounding box center [618, 353] width 54 height 18
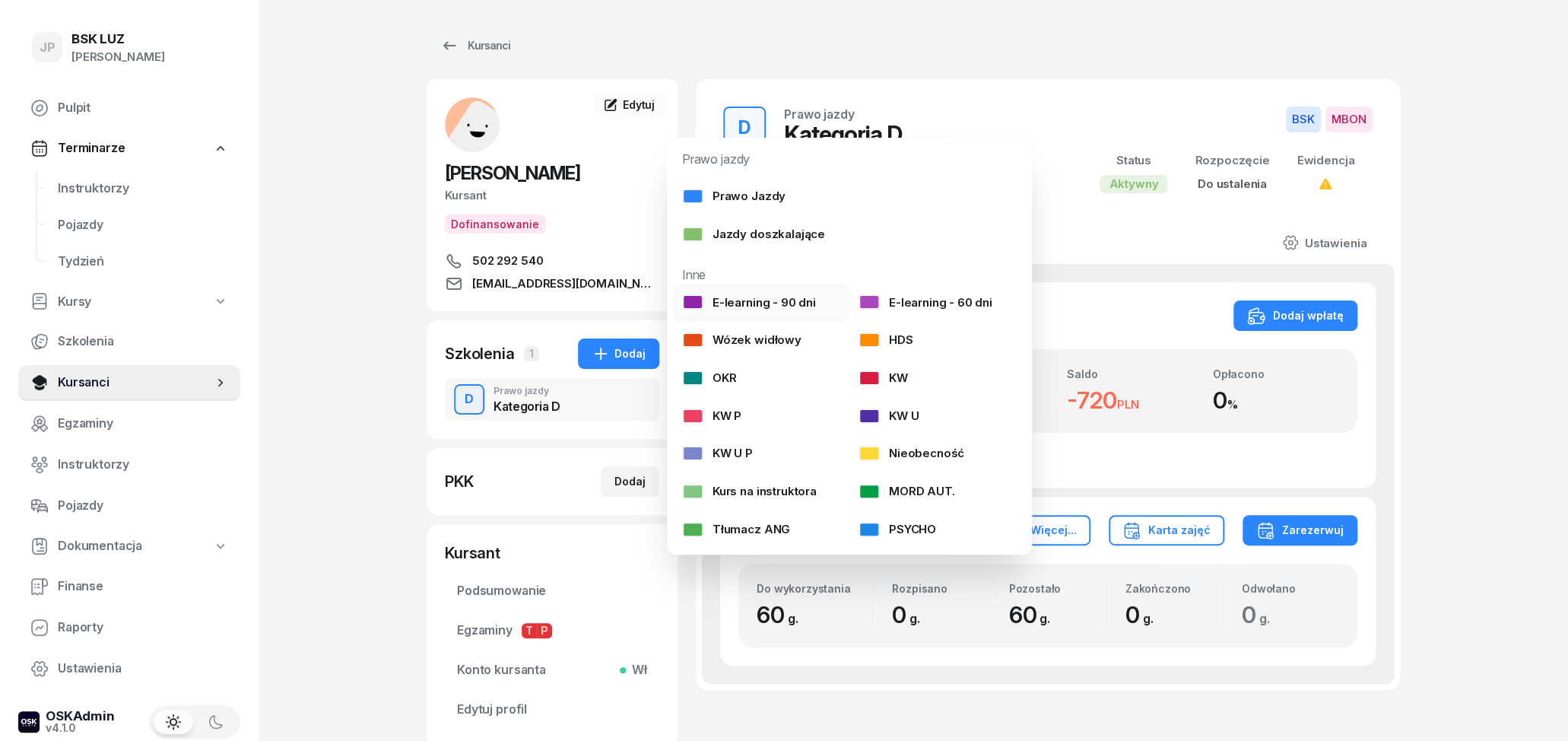
click at [742, 299] on div "E-learning - 90 dni" at bounding box center [748, 302] width 133 height 20
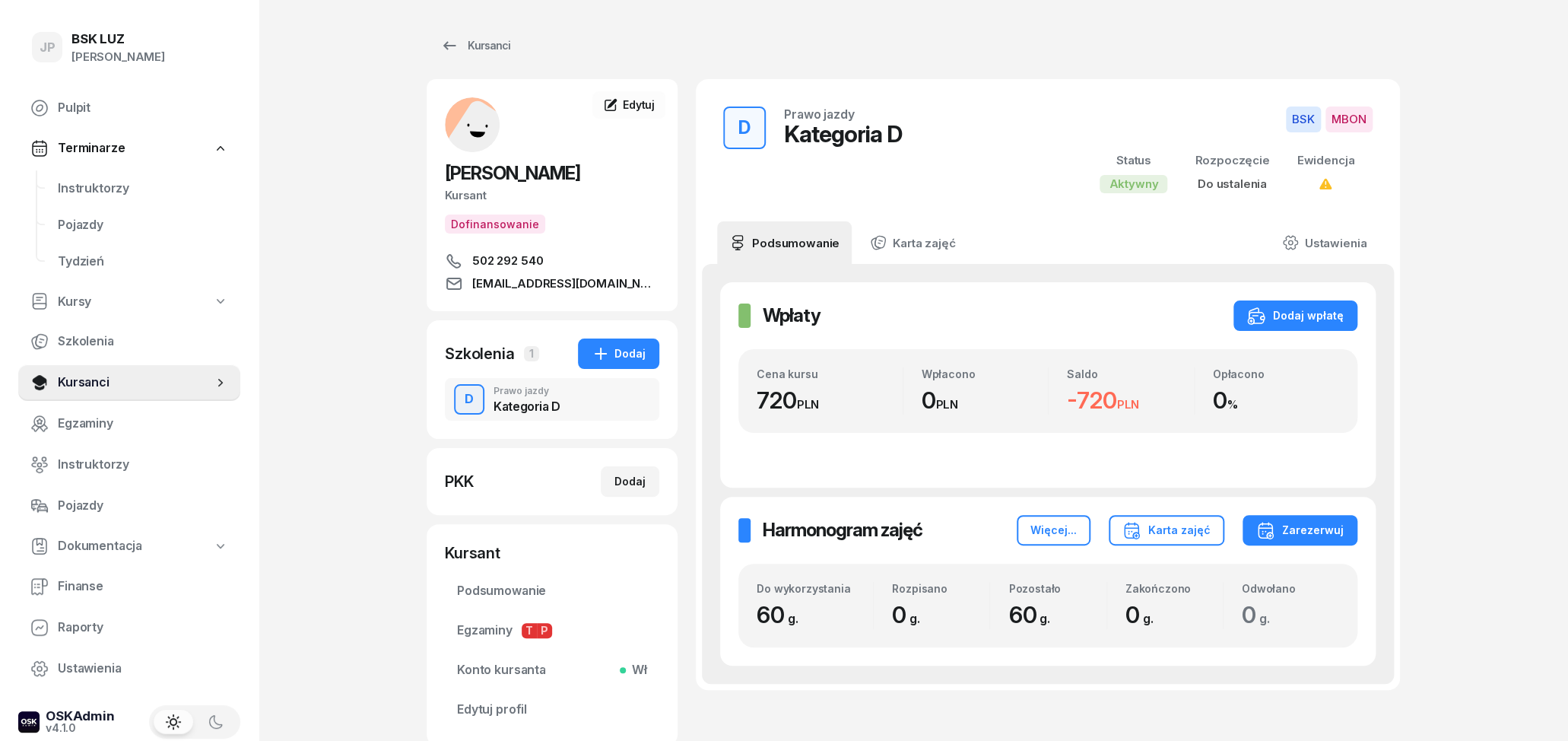
select select
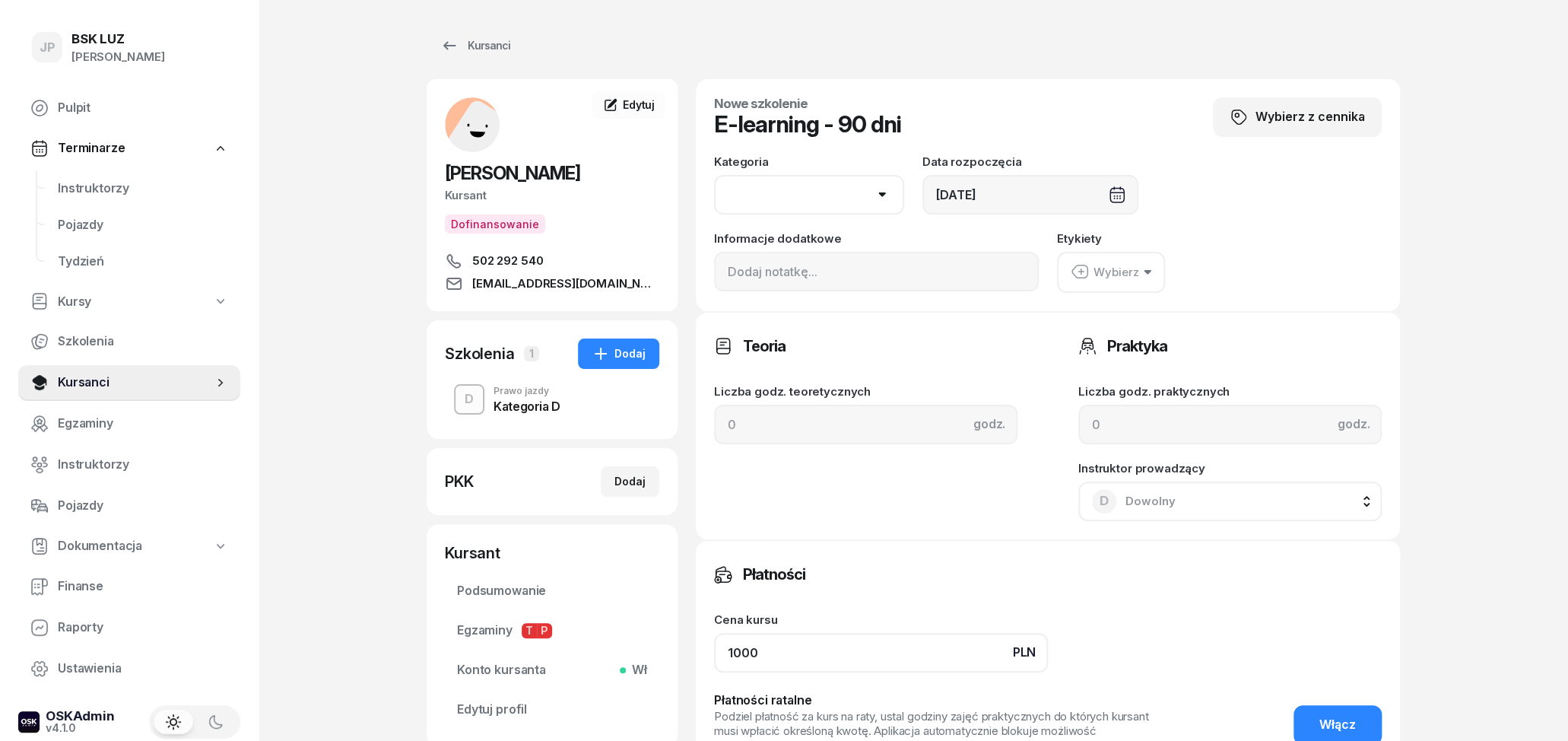
drag, startPoint x: 794, startPoint y: 650, endPoint x: 662, endPoint y: 629, distance: 133.7
click at [714, 633] on input "1000" at bounding box center [881, 653] width 334 height 39
type input "0"
select select "D"
click option "D" at bounding box center [0, 0] width 0 height 0
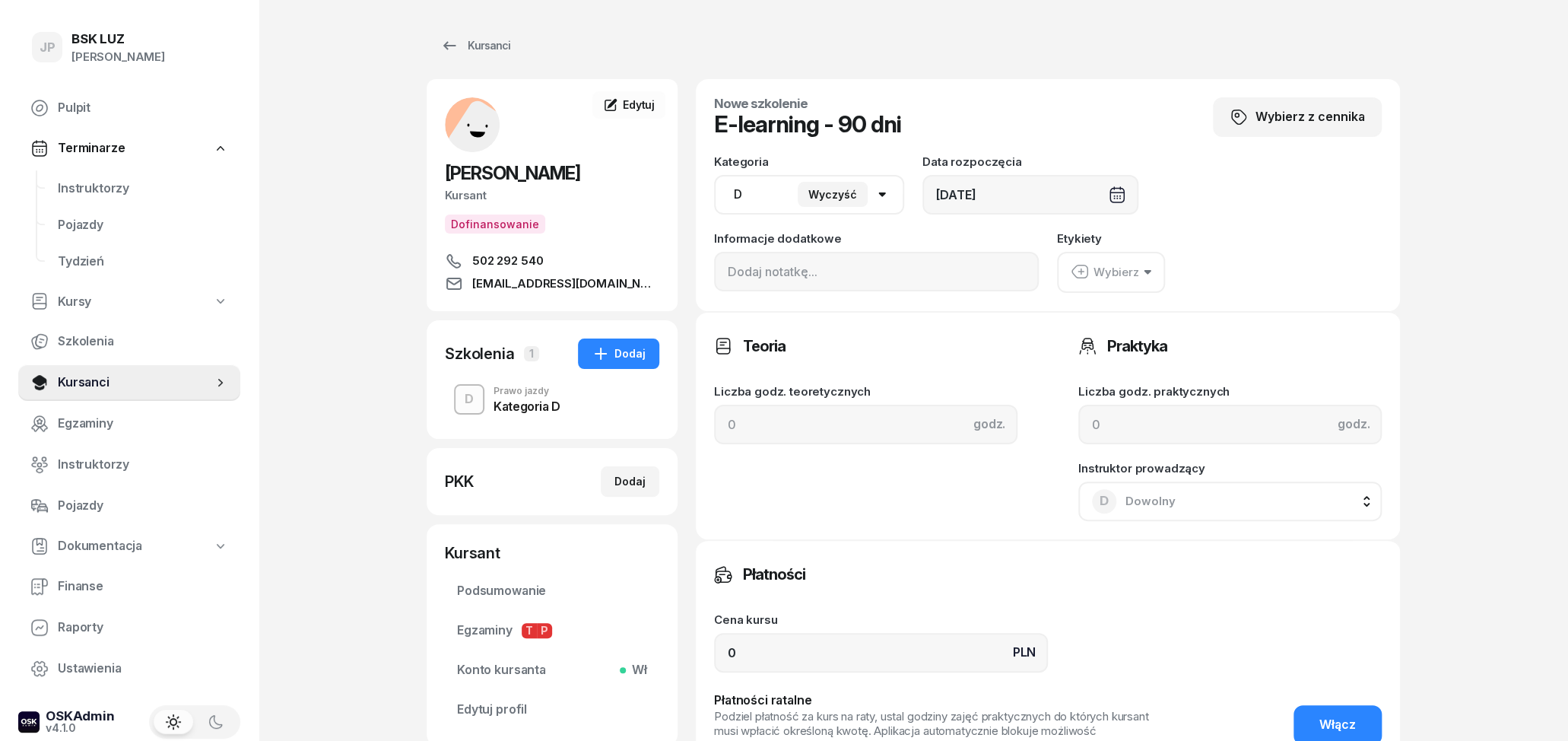
click at [869, 333] on div "Teoria" at bounding box center [866, 347] width 304 height 31
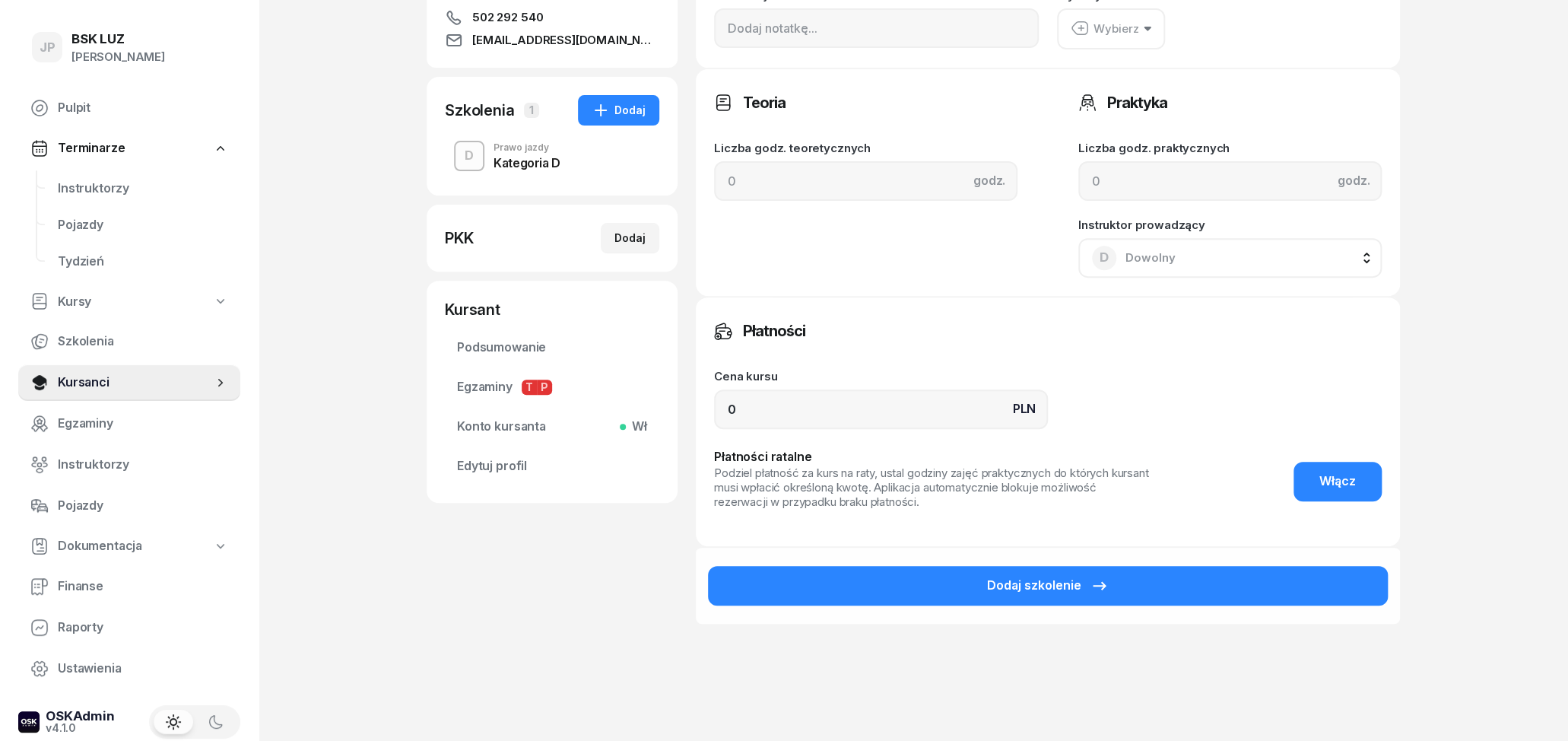
scroll to position [308, 0]
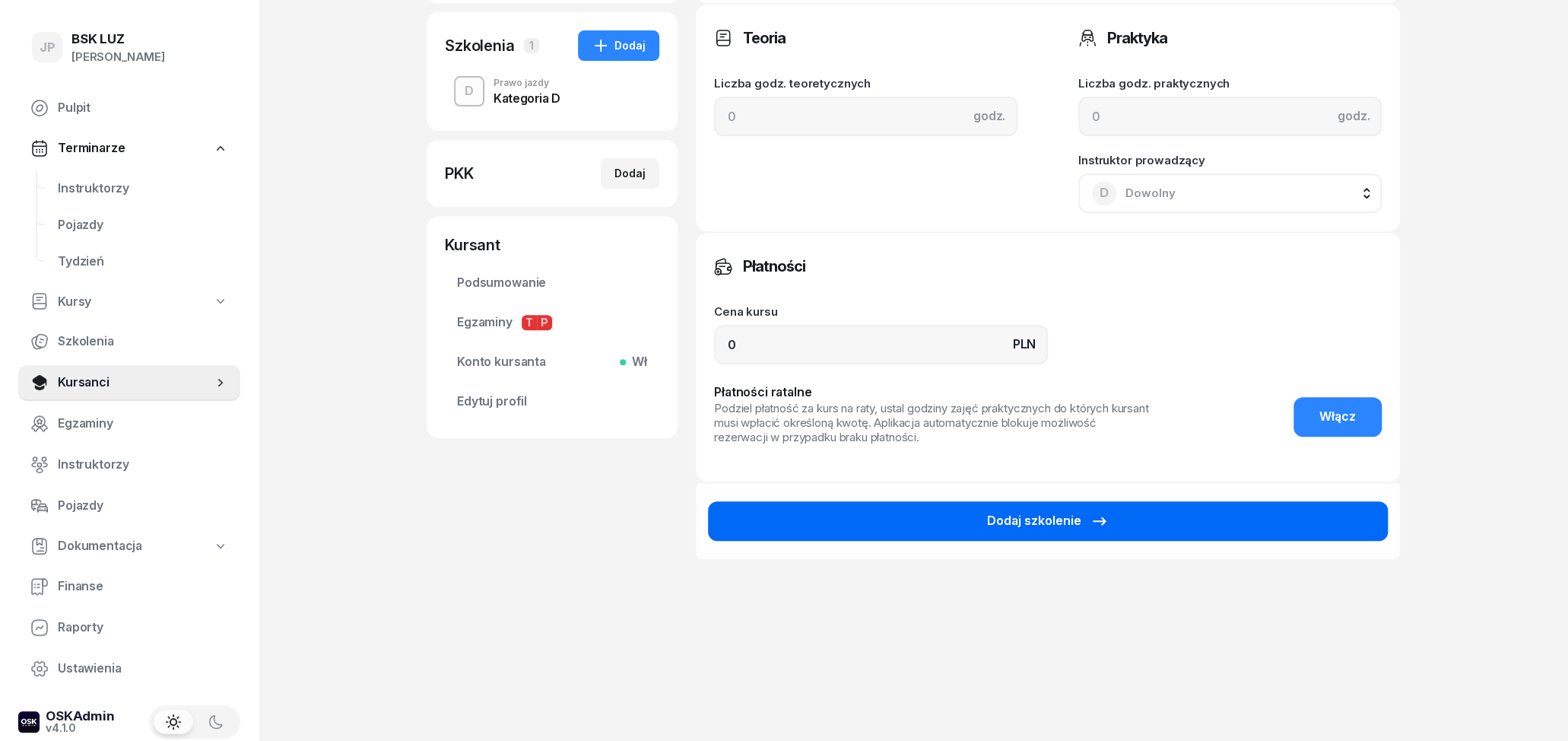
click at [985, 512] on button "Dodaj szkolenie" at bounding box center [1048, 521] width 680 height 39
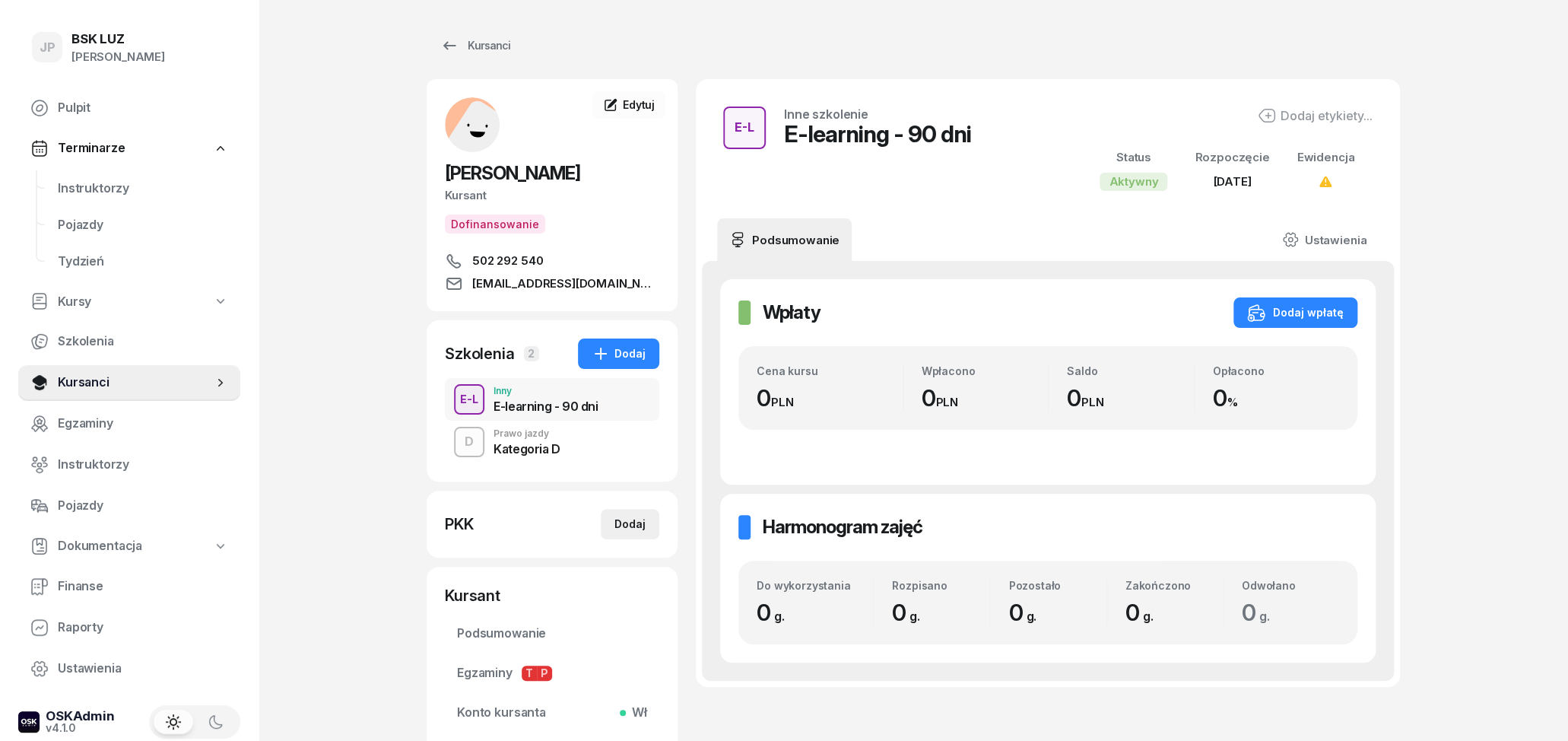
click at [632, 525] on div "Dodaj" at bounding box center [630, 524] width 31 height 18
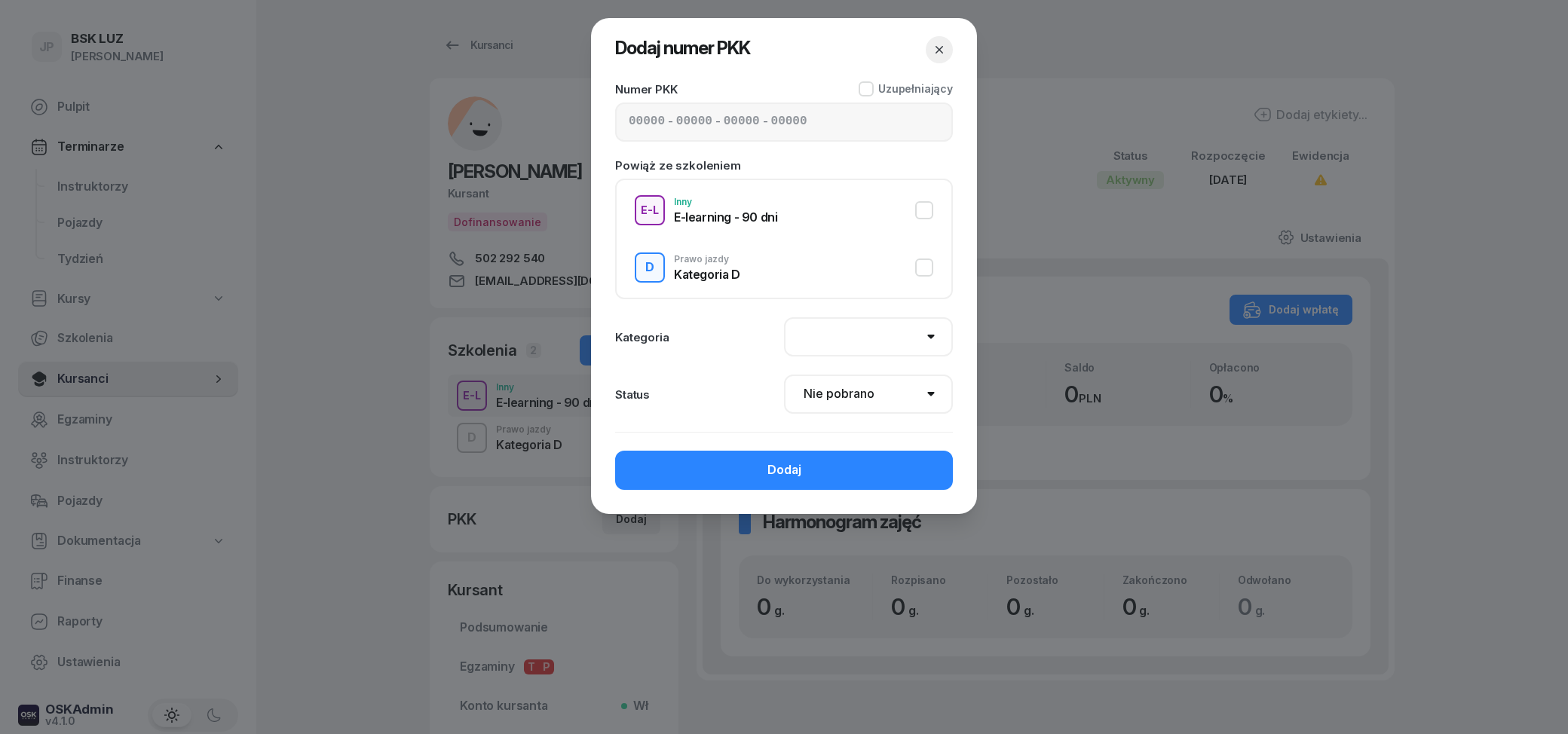
click at [781, 275] on button "D Prawo jazdy Kategoria D" at bounding box center [784, 268] width 299 height 31
select select "D"
click at [628, 121] on input at bounding box center [646, 121] width 36 height 19
type input "02560"
type input "91117"
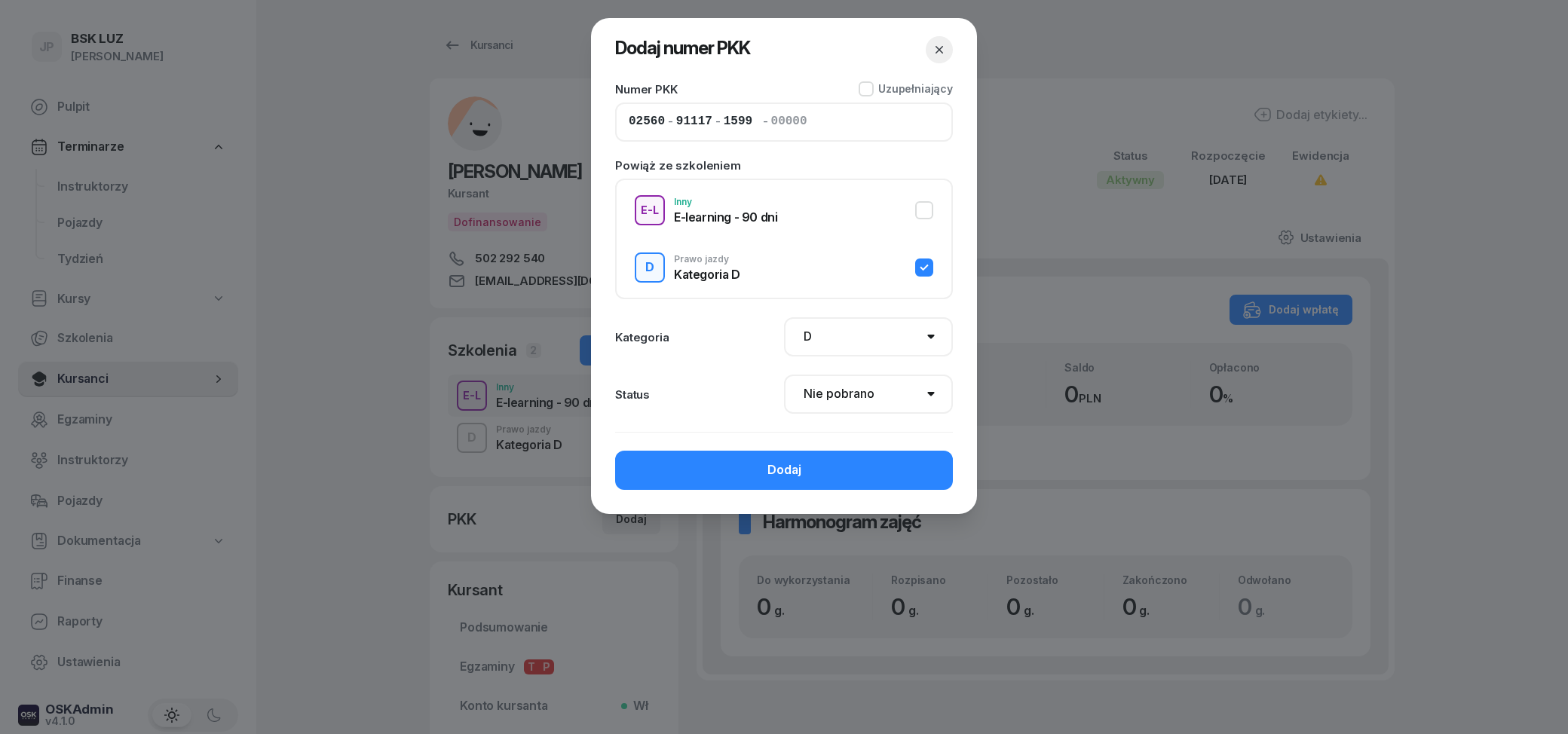
type input "15993"
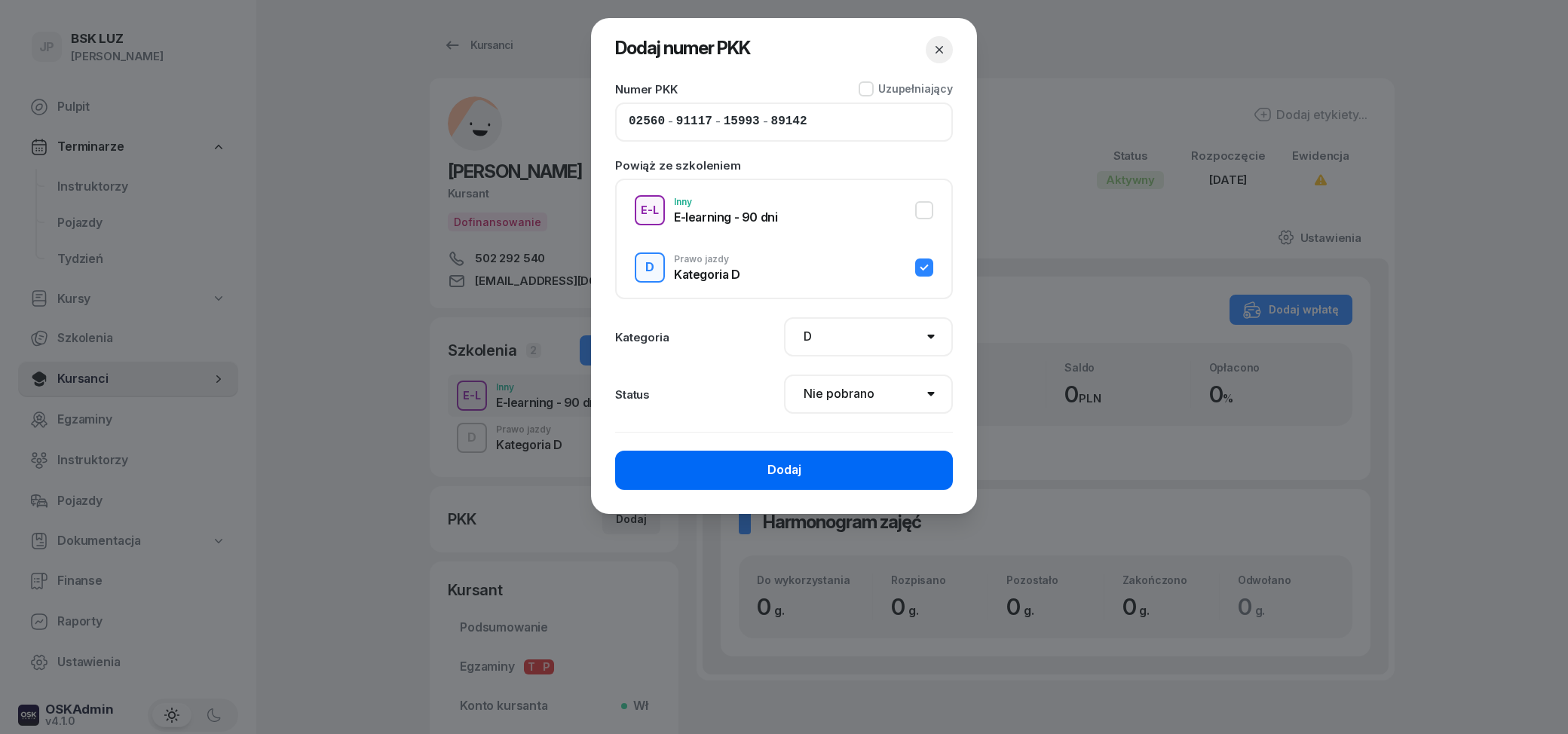
type input "89142"
click at [844, 475] on button "Dodaj" at bounding box center [784, 470] width 338 height 39
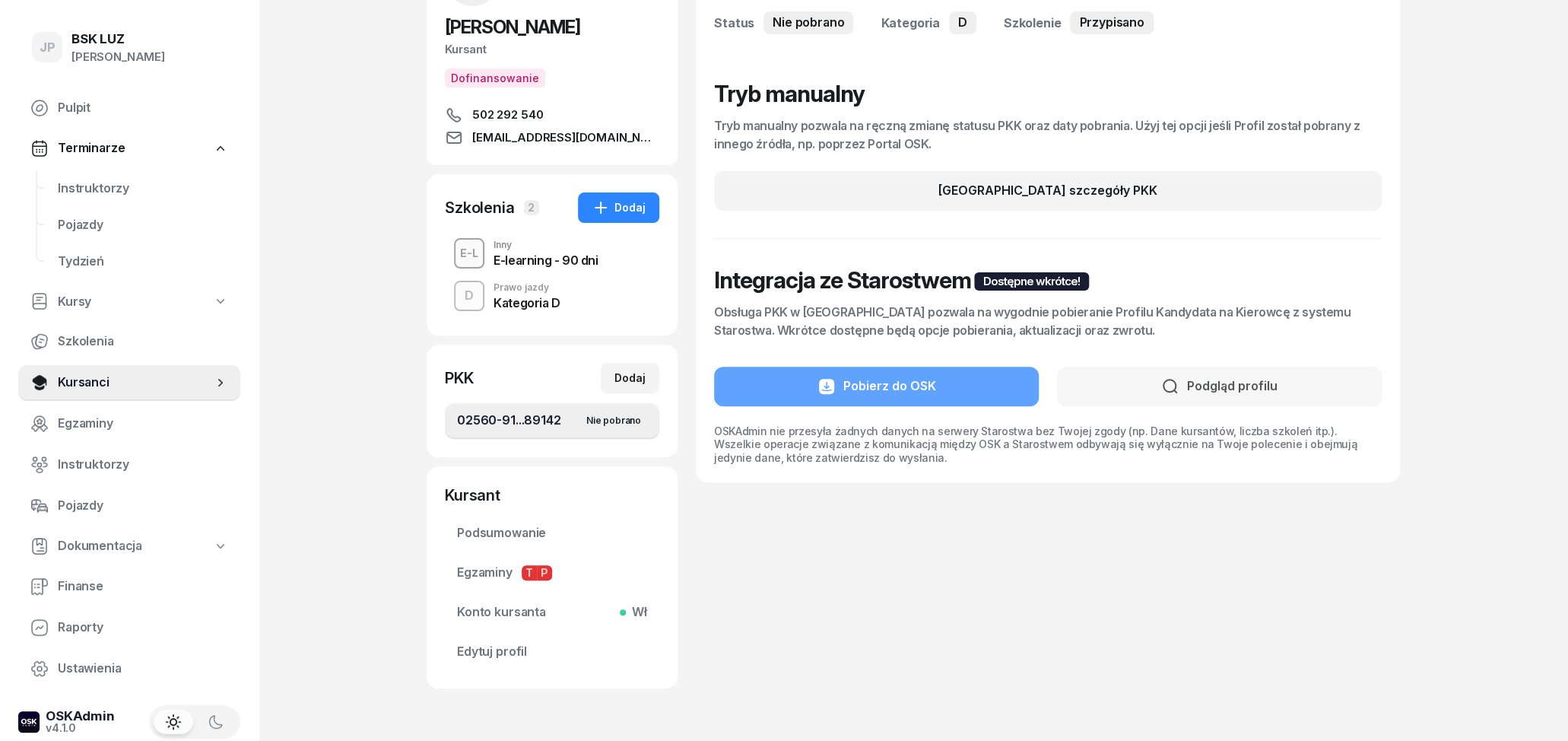
scroll to position [158, 0]
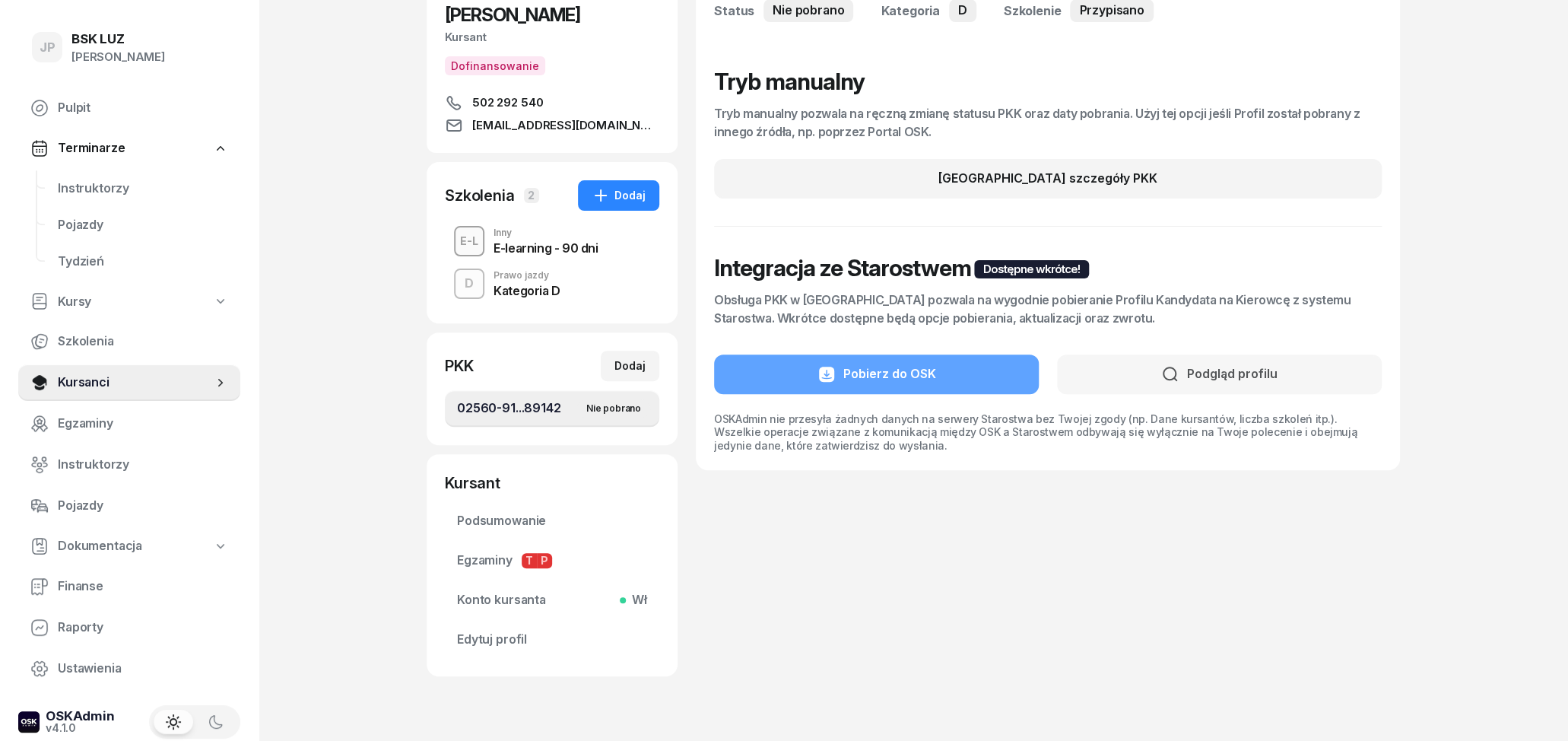
click at [553, 288] on div "Kategoria D" at bounding box center [527, 290] width 67 height 12
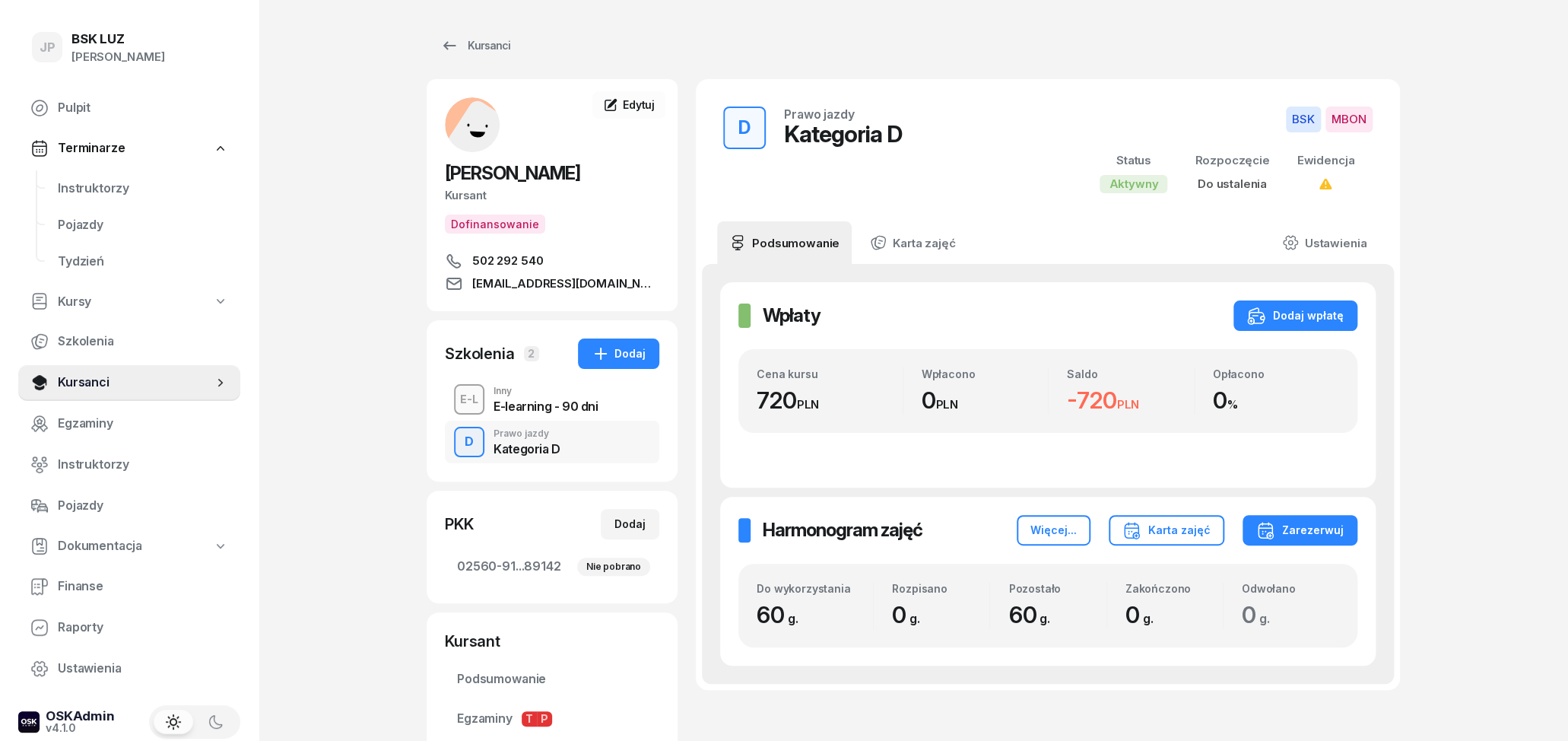
click at [520, 409] on div "E-learning - 90 dni" at bounding box center [546, 406] width 104 height 12
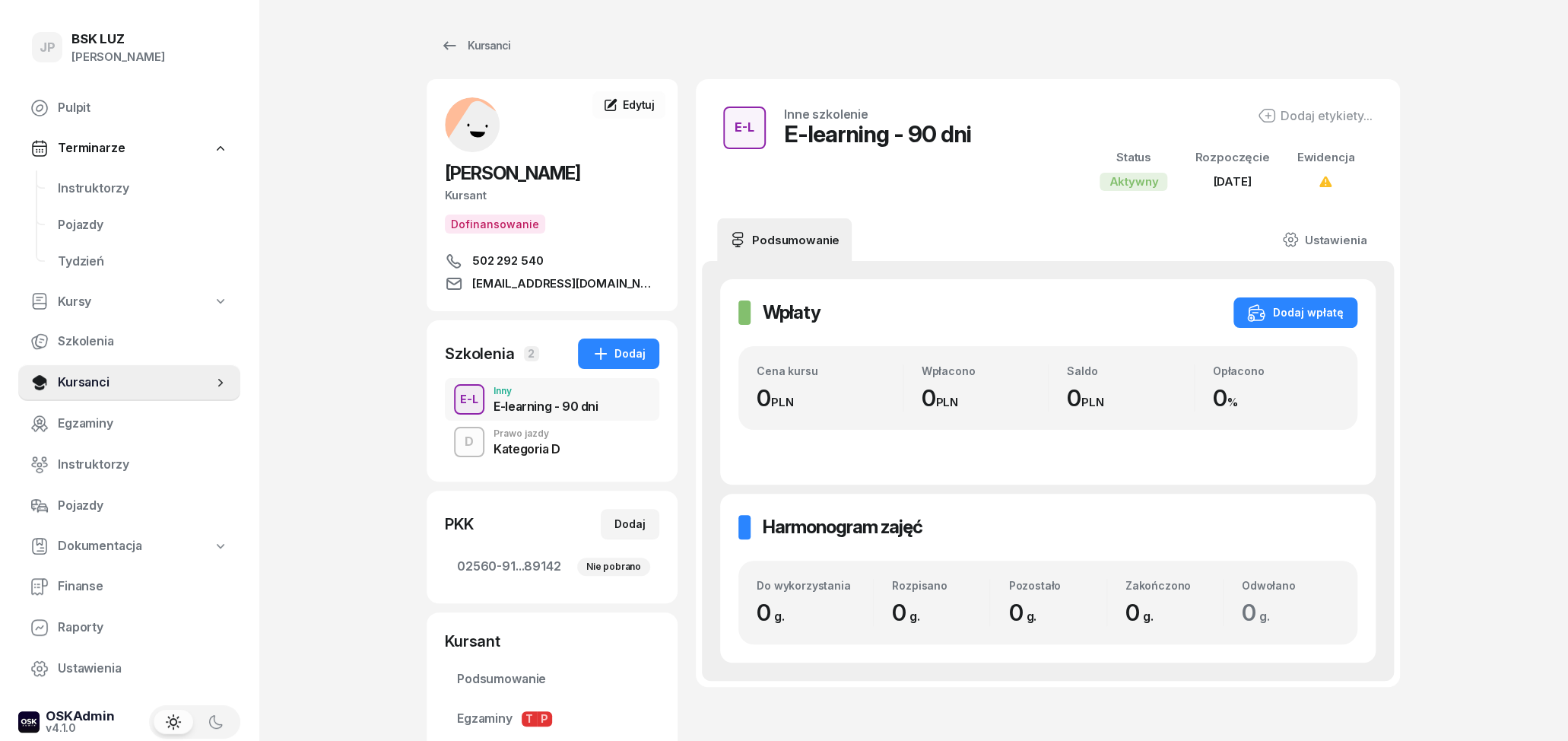
click at [522, 443] on div "Kategoria D" at bounding box center [527, 448] width 67 height 12
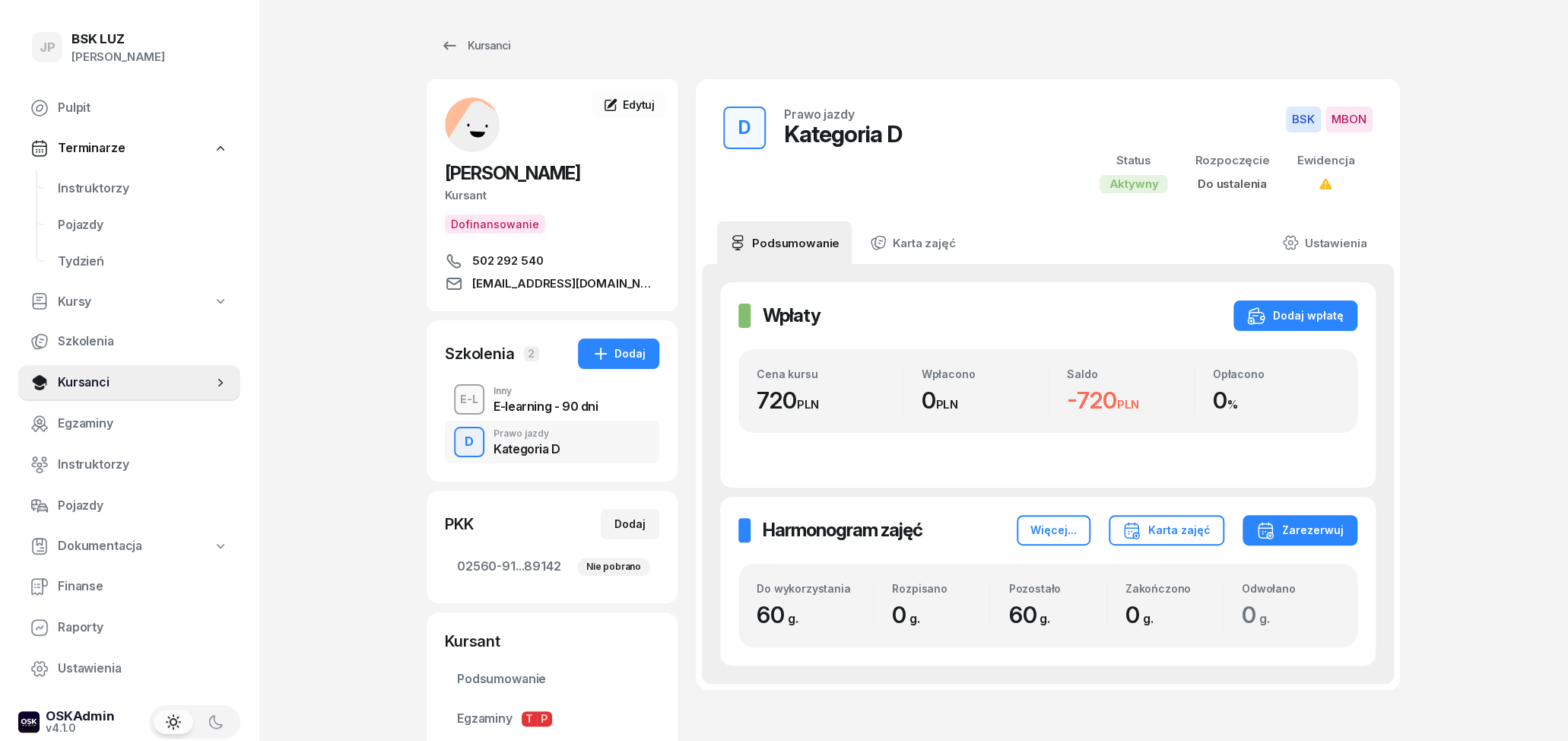
click at [1247, 185] on span "Do ustalenia" at bounding box center [1232, 183] width 69 height 15
click at [1315, 236] on link "Ustawienia" at bounding box center [1323, 243] width 109 height 43
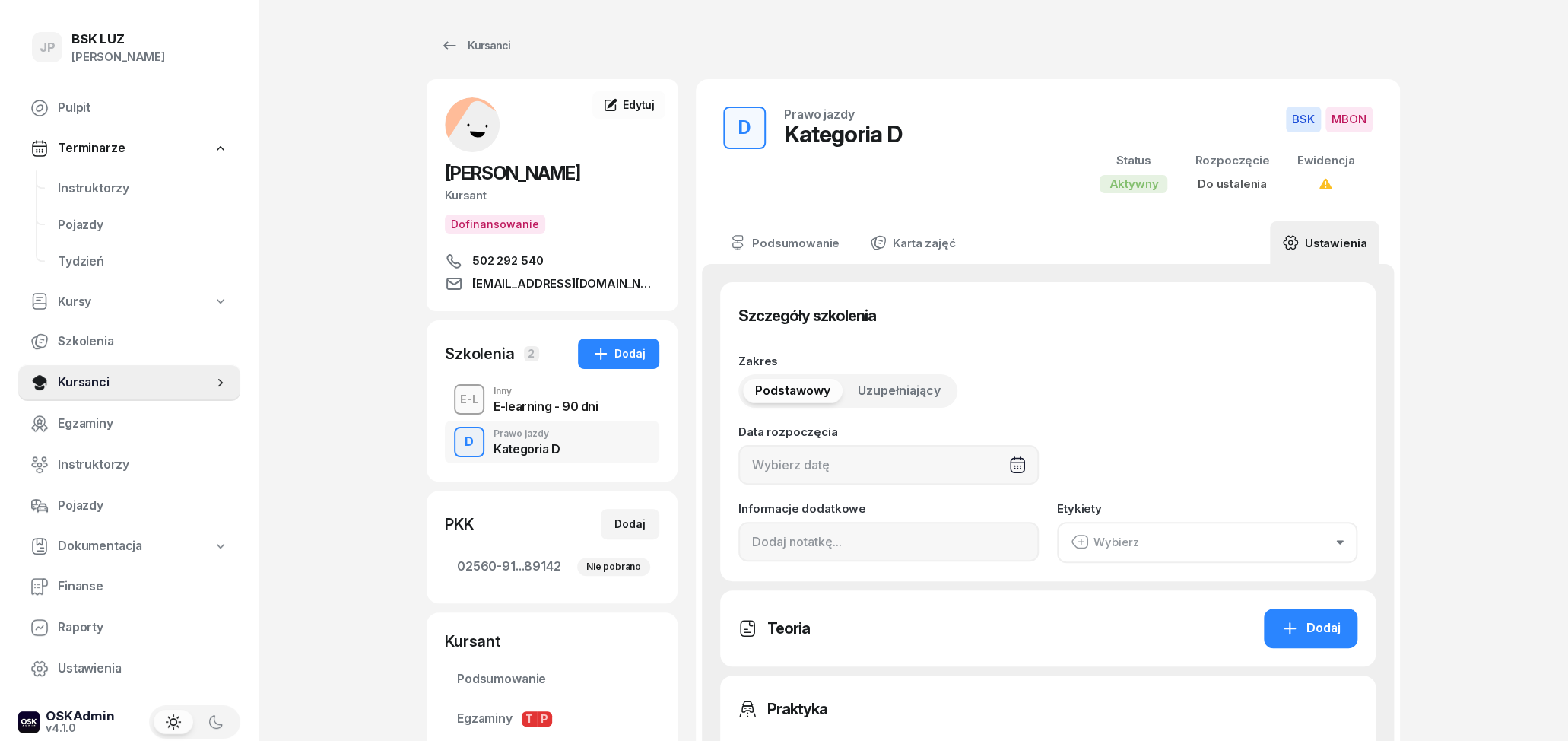
type input "60"
type input "02560"
type input "91117"
type input "15993"
type input "89142"
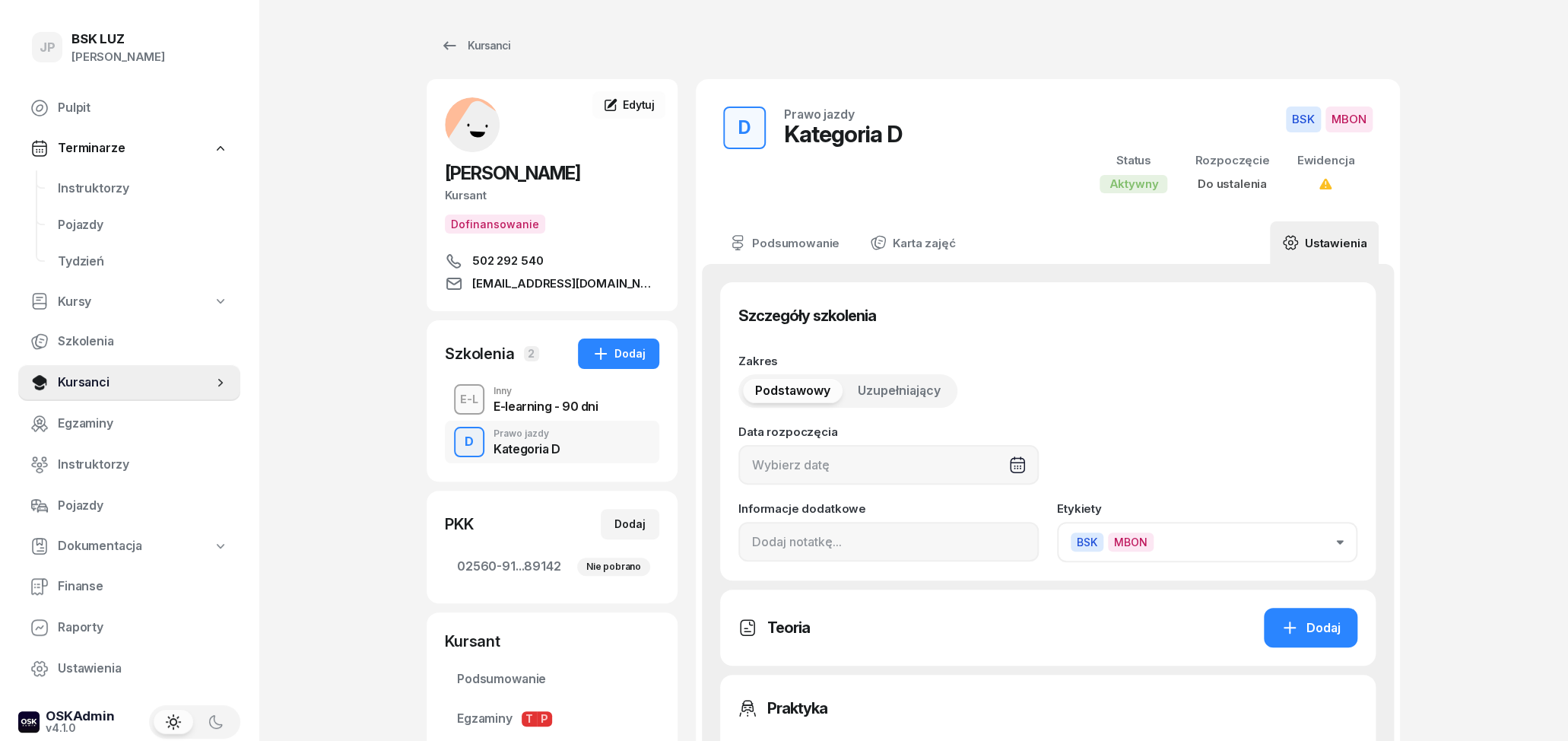
click at [875, 465] on div at bounding box center [888, 465] width 300 height 39
click at [982, 679] on div "27" at bounding box center [984, 679] width 24 height 24
type input "[DATE]"
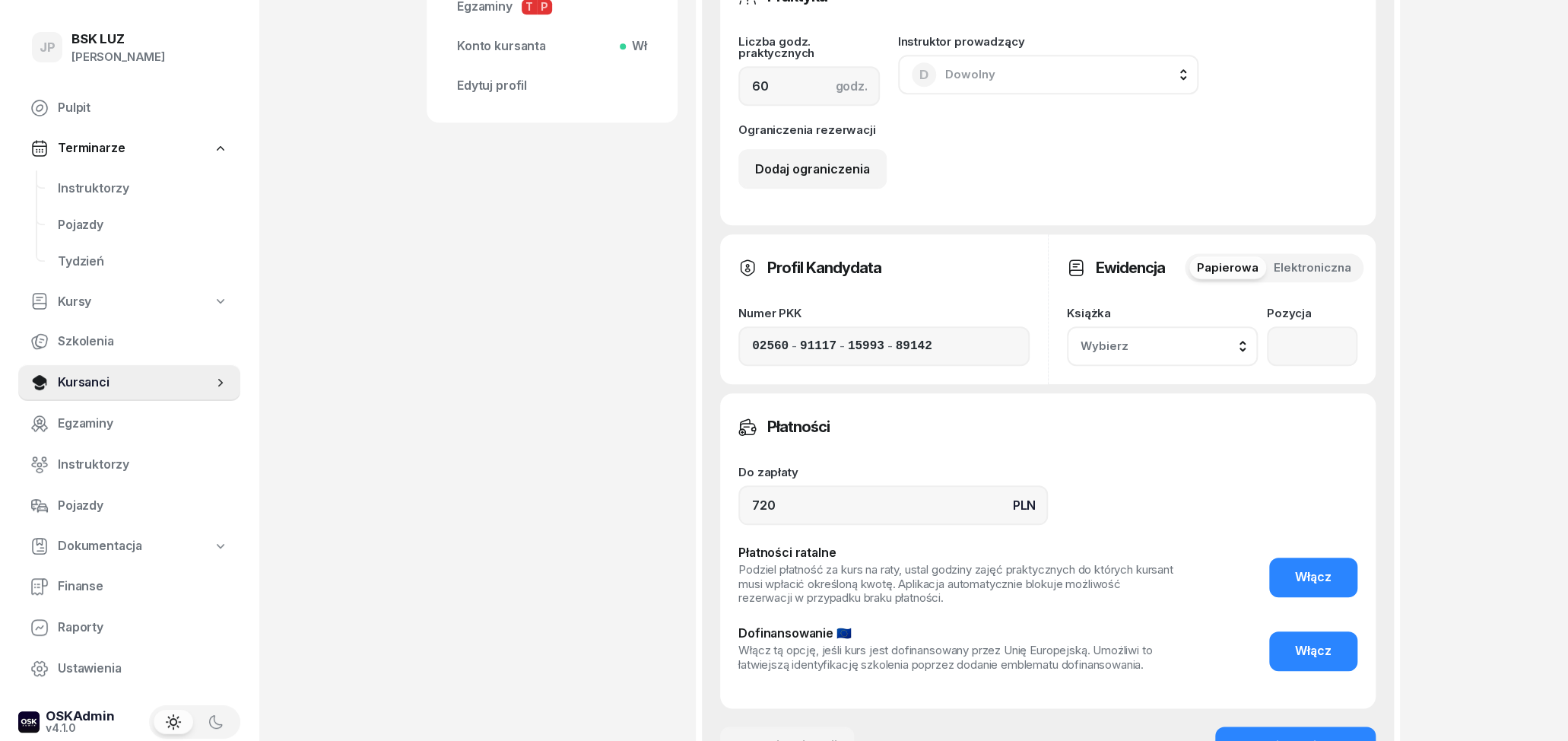
scroll to position [910, 0]
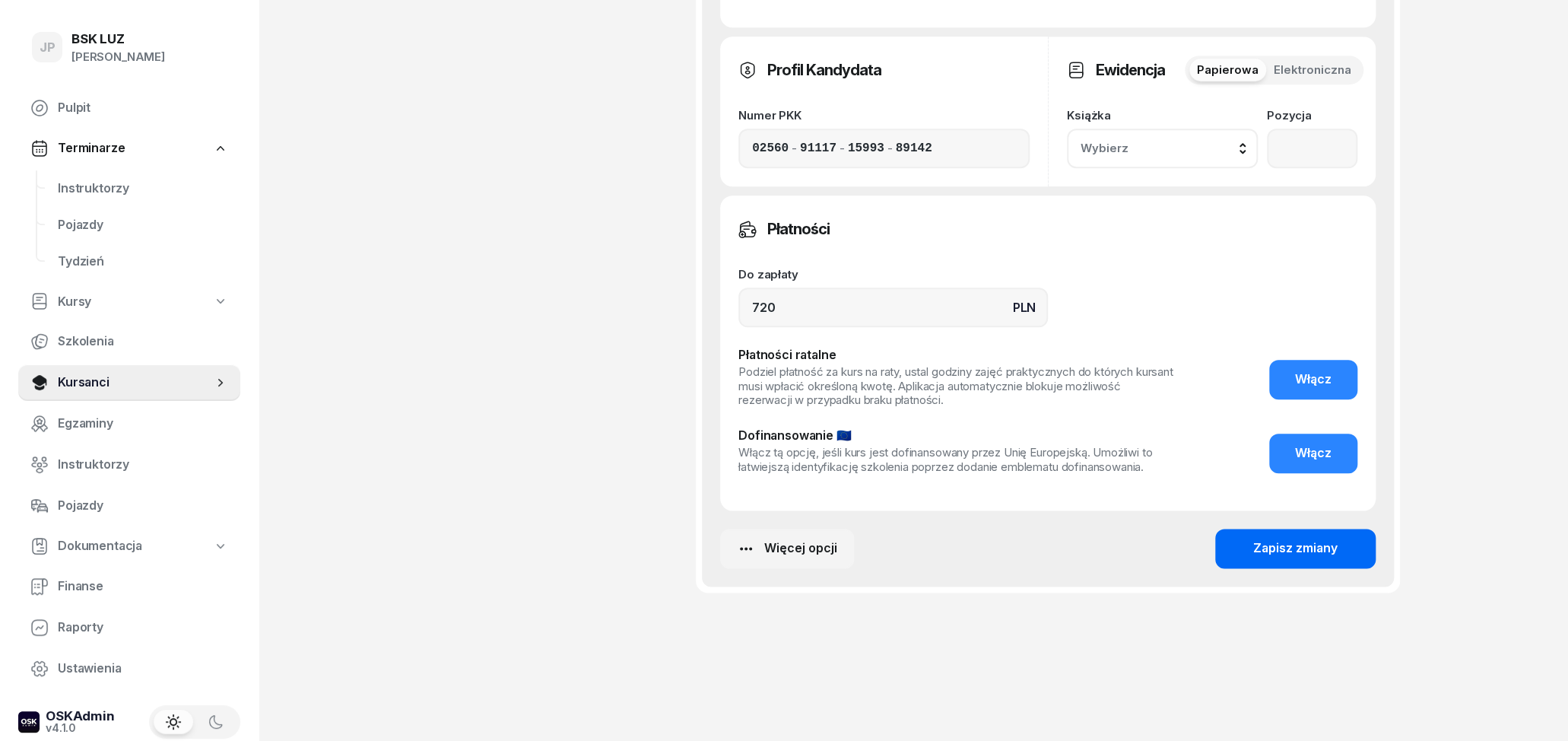
click at [1235, 544] on button "Zapisz zmiany" at bounding box center [1295, 548] width 161 height 39
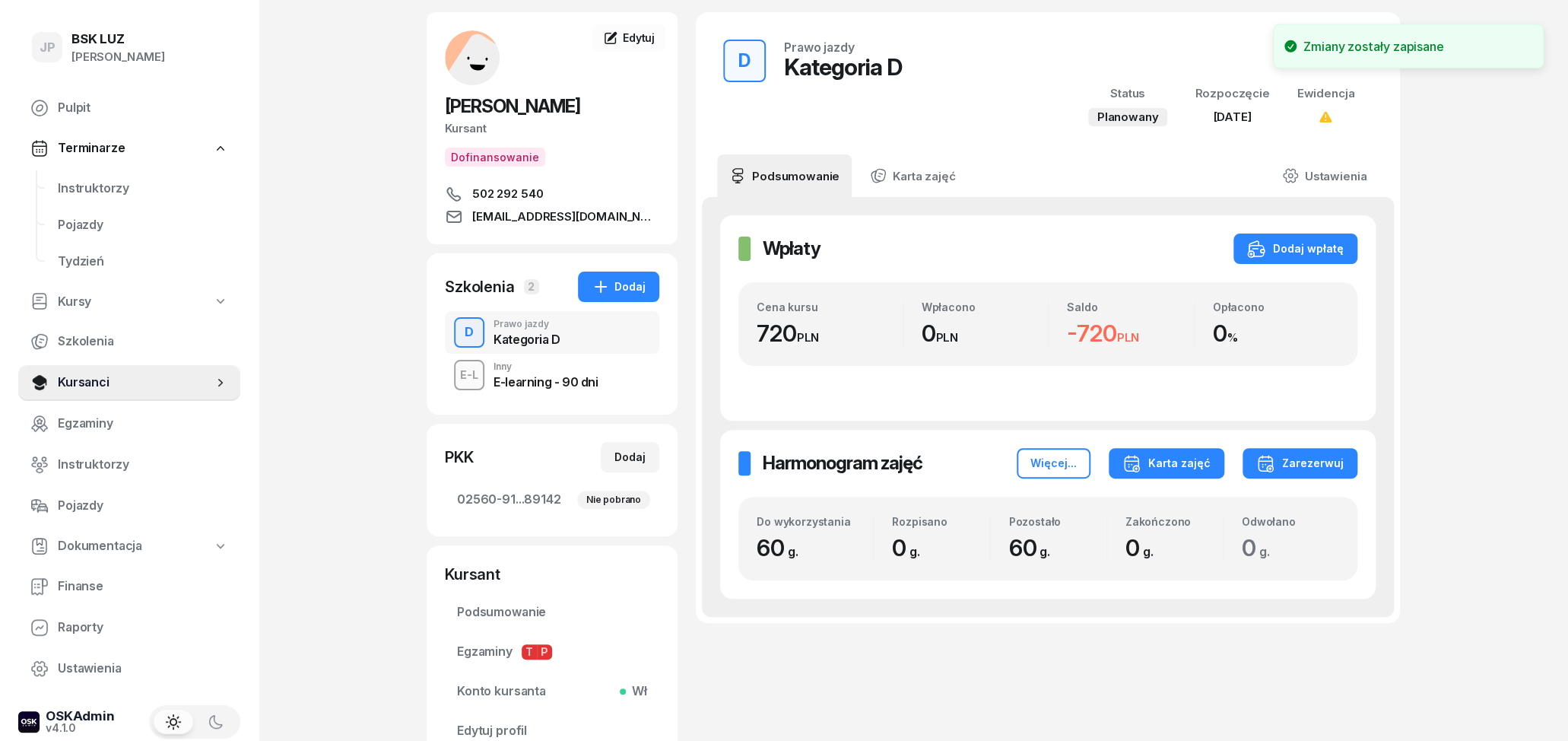
scroll to position [0, 0]
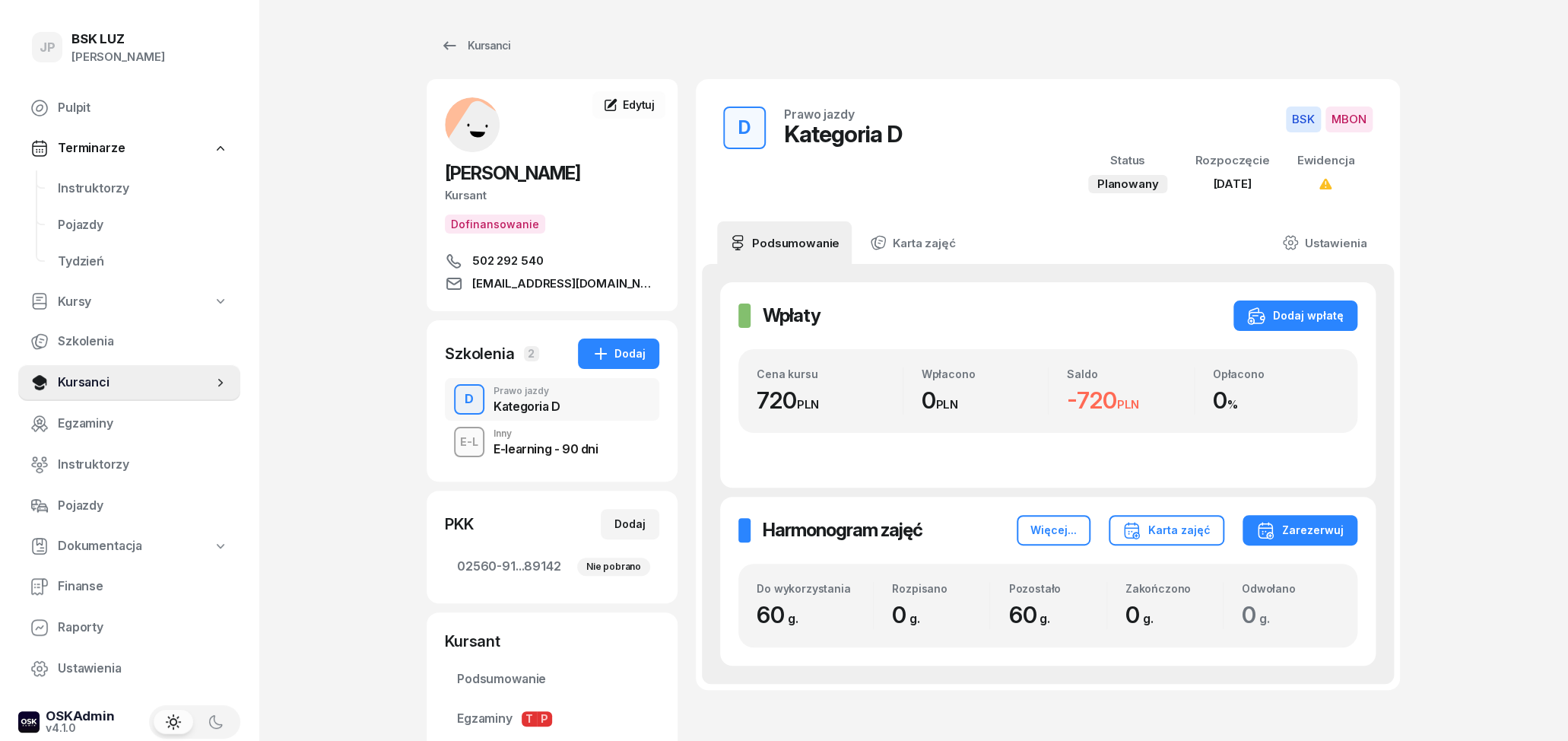
click at [595, 453] on div "E-learning - 90 dni" at bounding box center [546, 448] width 104 height 12
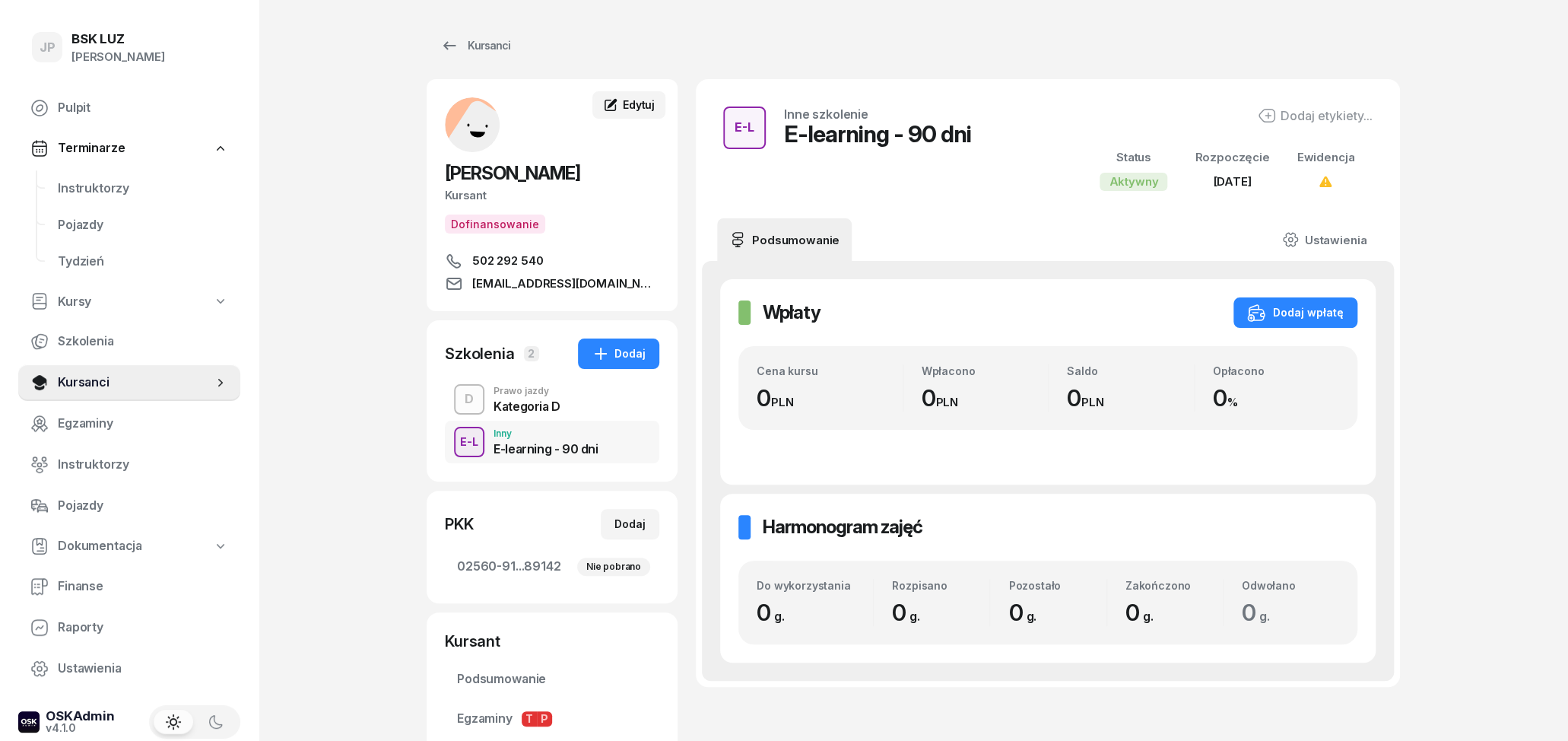
click at [626, 110] on span "Edytuj" at bounding box center [638, 104] width 32 height 13
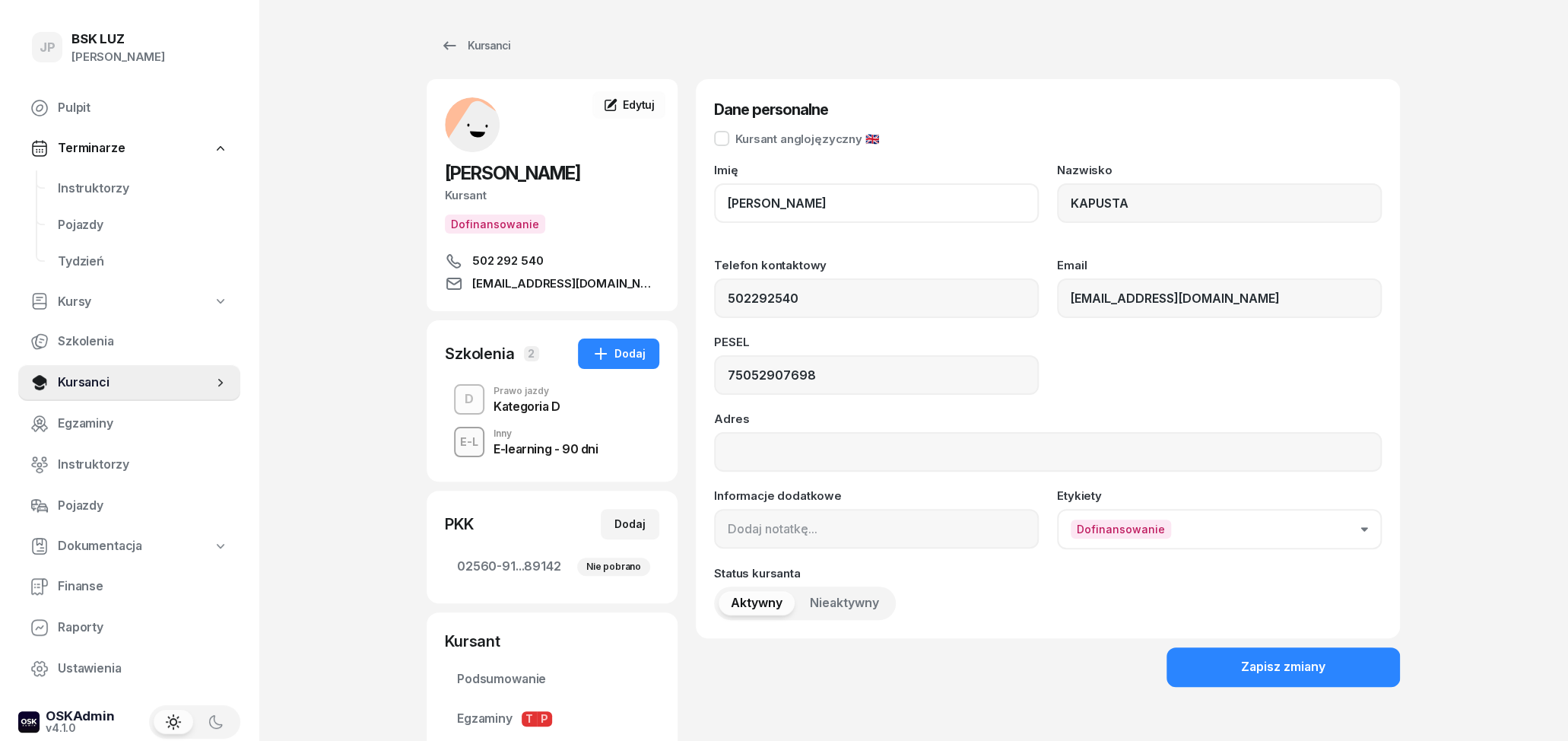
drag, startPoint x: 824, startPoint y: 206, endPoint x: 721, endPoint y: 206, distance: 103.0
click at [723, 206] on input "[PERSON_NAME]" at bounding box center [877, 203] width 325 height 39
drag, startPoint x: 796, startPoint y: 195, endPoint x: 680, endPoint y: 192, distance: 116.0
click at [714, 192] on input "[PERSON_NAME]" at bounding box center [877, 203] width 325 height 39
drag, startPoint x: 1168, startPoint y: 206, endPoint x: 1056, endPoint y: 205, distance: 112.0
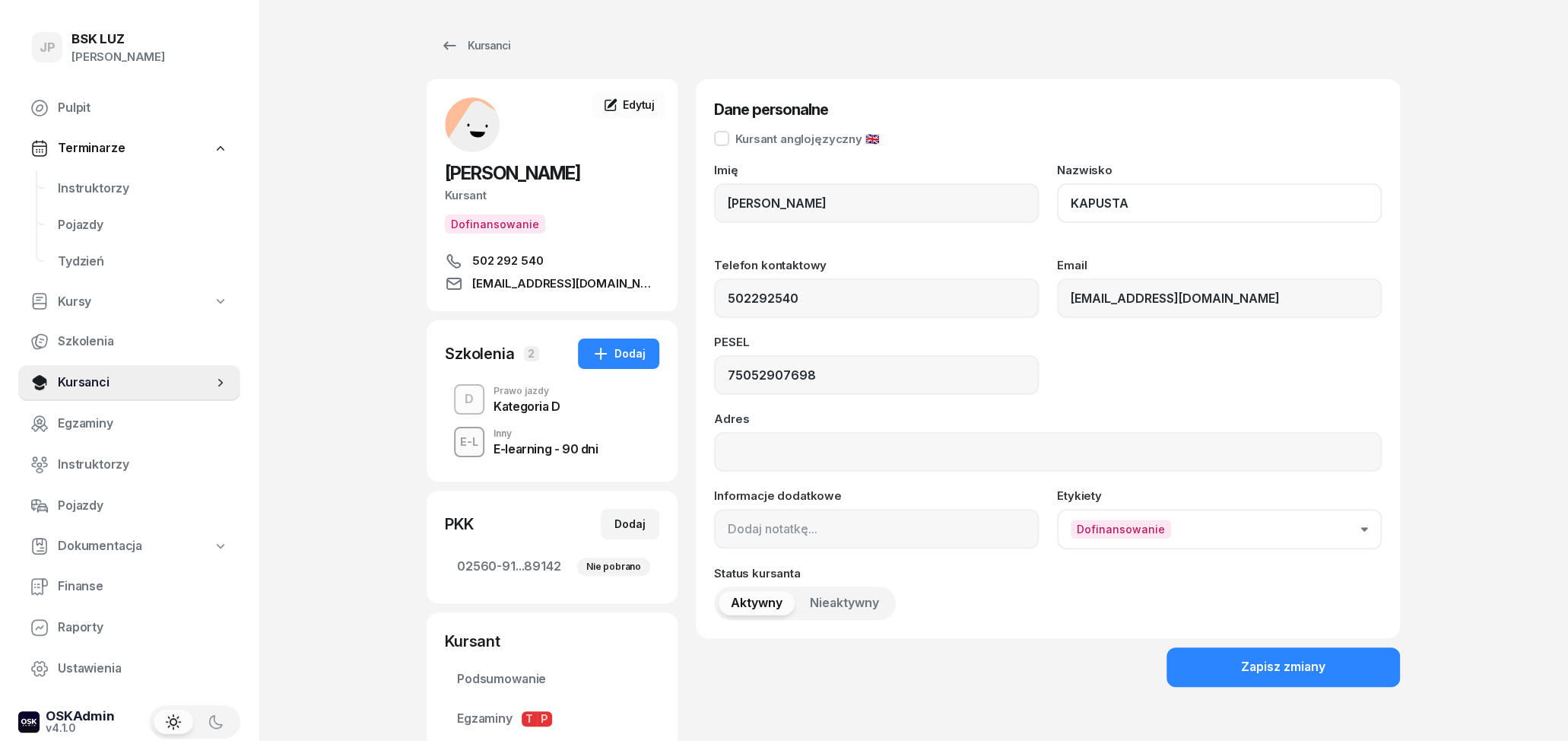
click at [1057, 205] on input "KAPUSTA" at bounding box center [1220, 203] width 325 height 39
drag, startPoint x: 870, startPoint y: 382, endPoint x: 700, endPoint y: 361, distance: 171.3
click at [714, 361] on input "75052907698" at bounding box center [877, 375] width 325 height 39
drag, startPoint x: 806, startPoint y: 298, endPoint x: 695, endPoint y: 281, distance: 112.3
click at [714, 281] on input "502292540" at bounding box center [877, 298] width 325 height 39
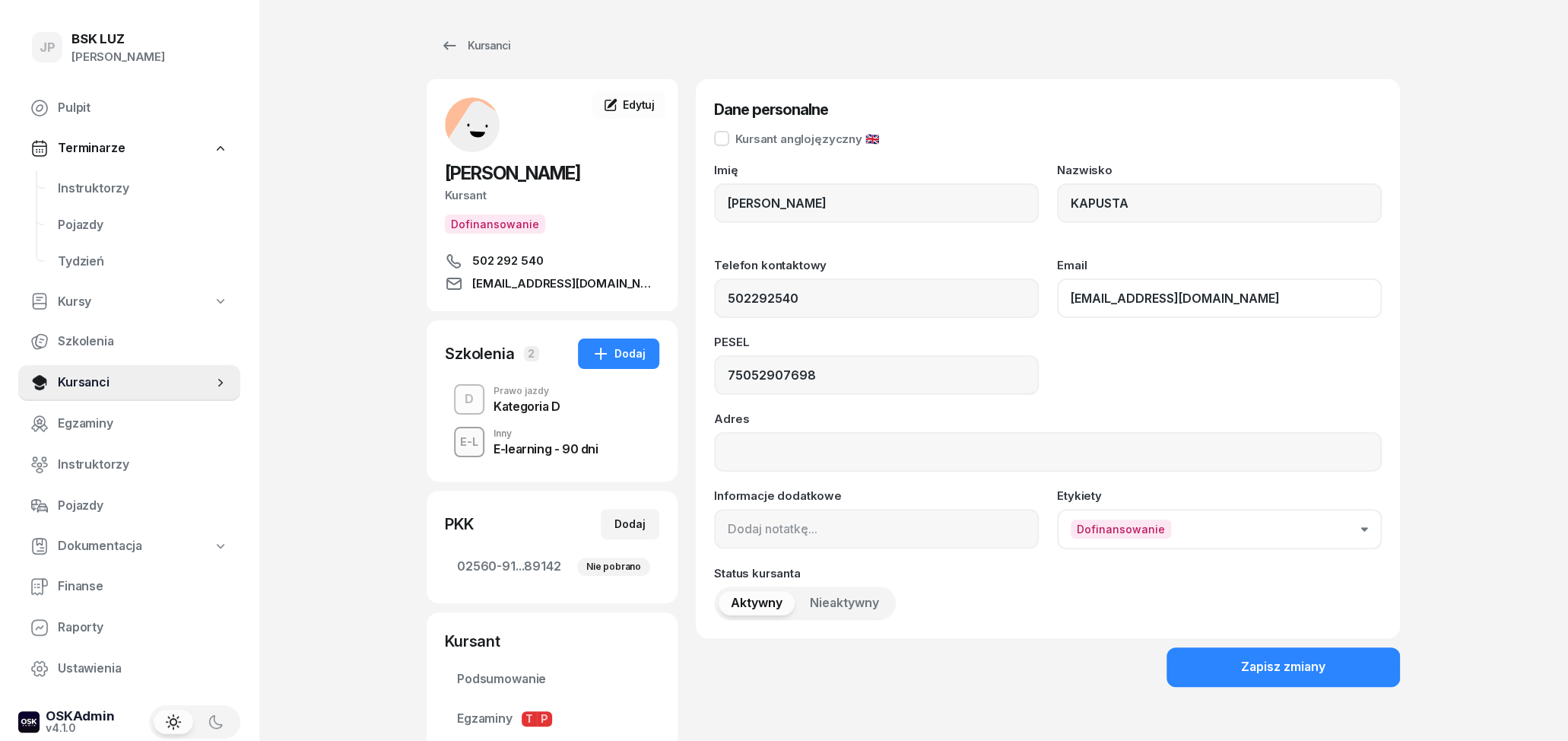
drag, startPoint x: 1286, startPoint y: 294, endPoint x: 988, endPoint y: 293, distance: 298.0
click at [1057, 293] on input "[EMAIL_ADDRESS][DOMAIN_NAME]" at bounding box center [1220, 298] width 325 height 39
click at [314, 122] on div "JP BSK [PERSON_NAME] Pulpit Terminarze Instruktorzy Pojazdy Tydzień Kursy Szkol…" at bounding box center [784, 469] width 1568 height 938
click at [559, 452] on div "E-learning - 90 dni" at bounding box center [546, 448] width 104 height 12
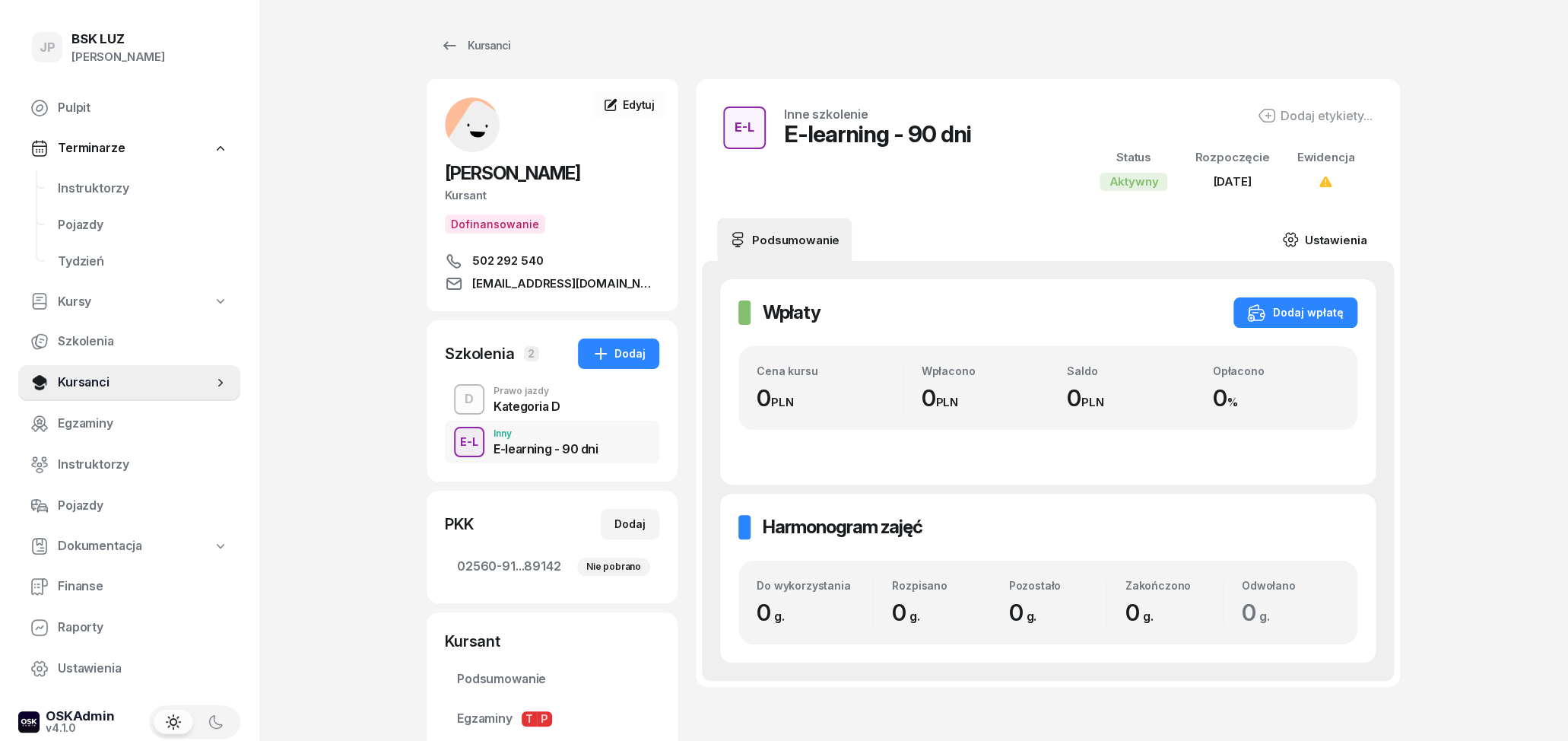
click at [1327, 240] on link "Ustawienia" at bounding box center [1323, 240] width 109 height 43
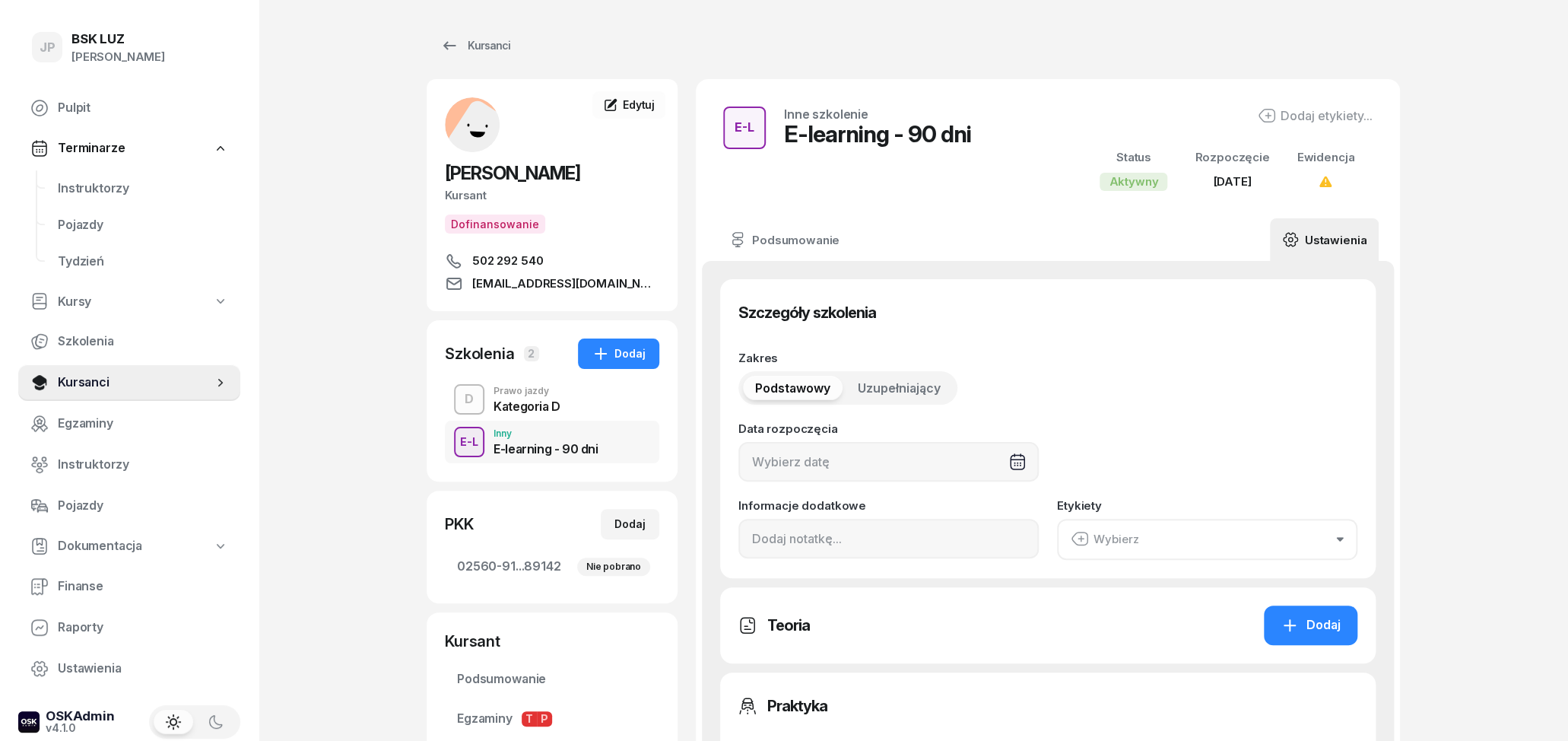
type input "[DATE]"
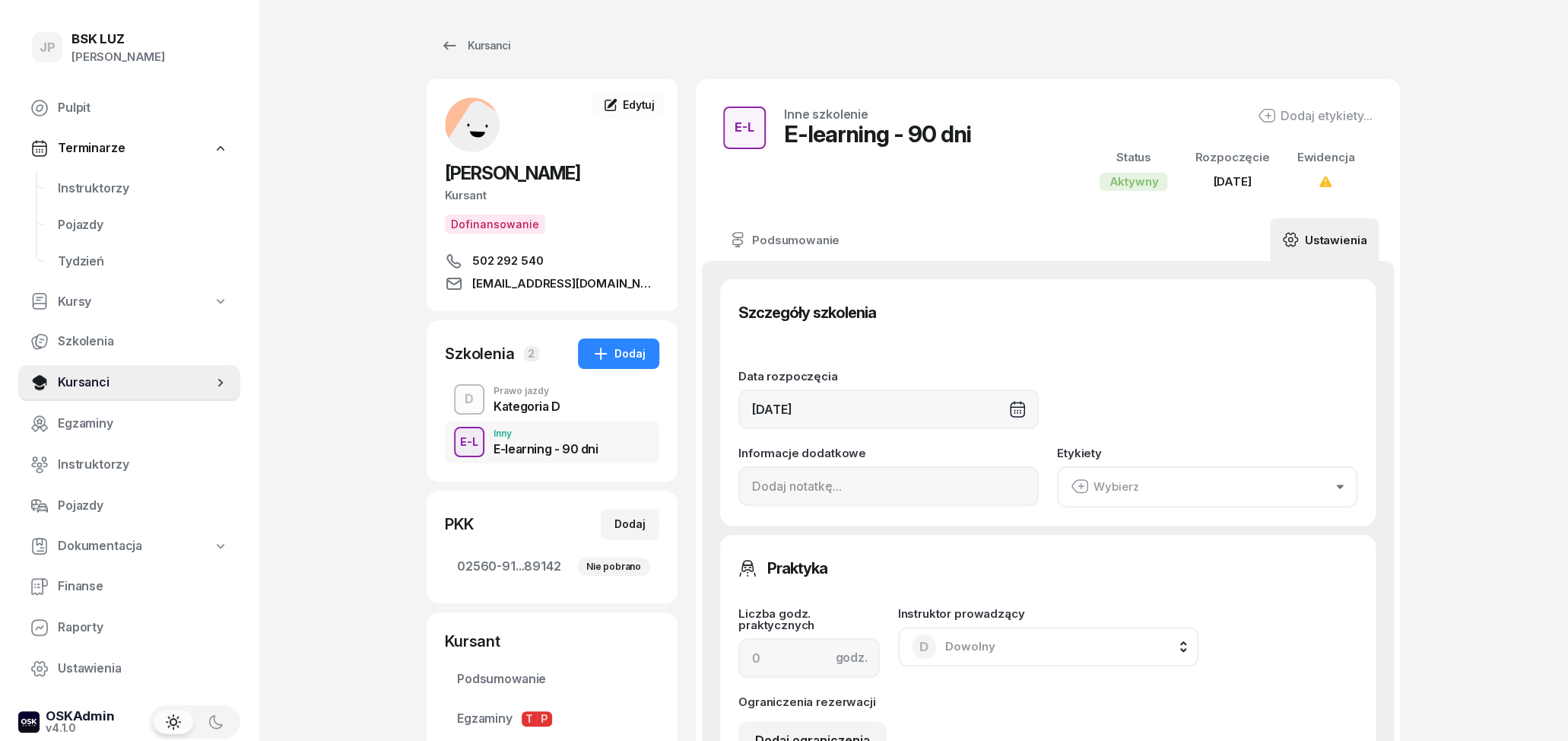
click at [1263, 486] on button "Wybierz" at bounding box center [1207, 487] width 300 height 41
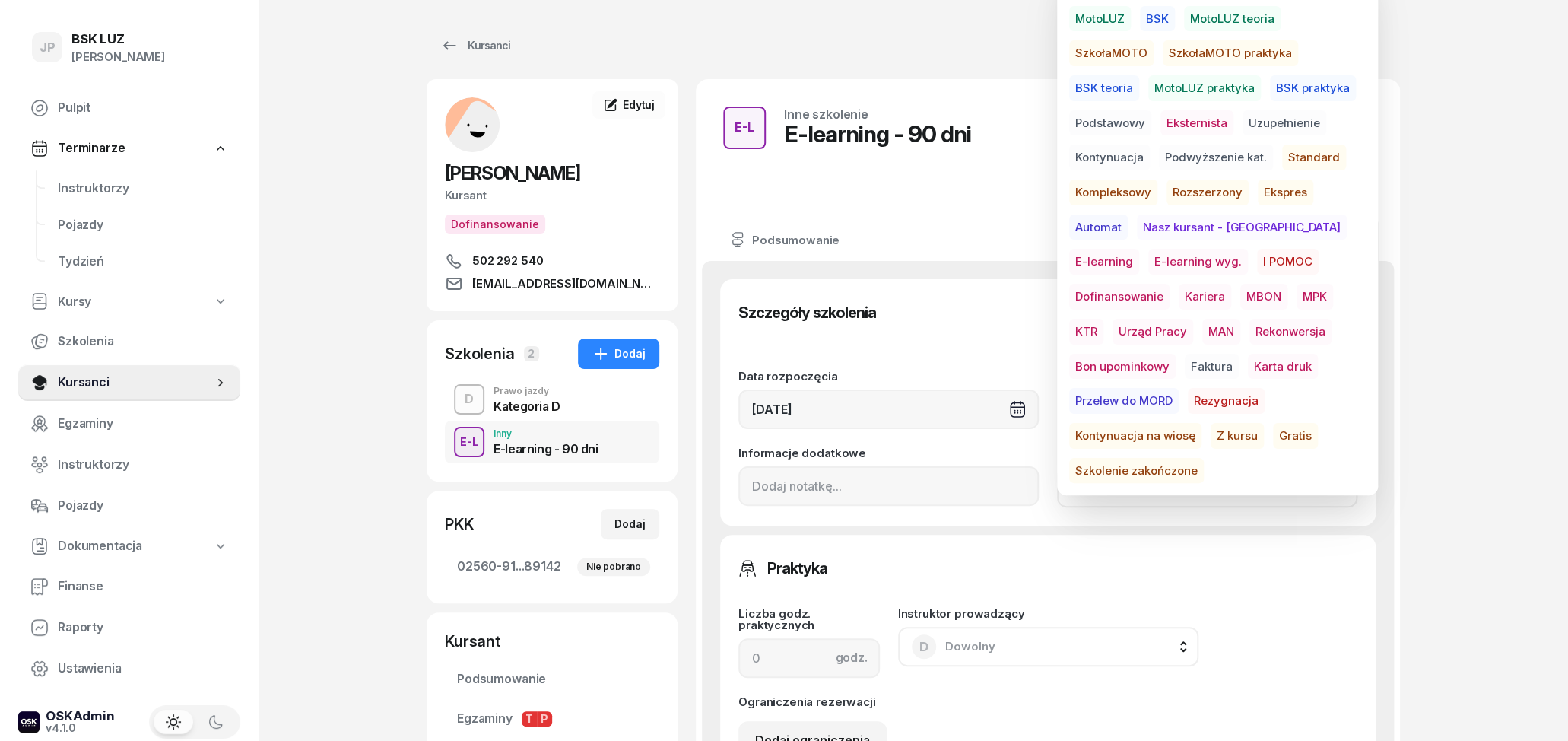
click at [1148, 265] on span "E-learning wyg." at bounding box center [1198, 262] width 99 height 26
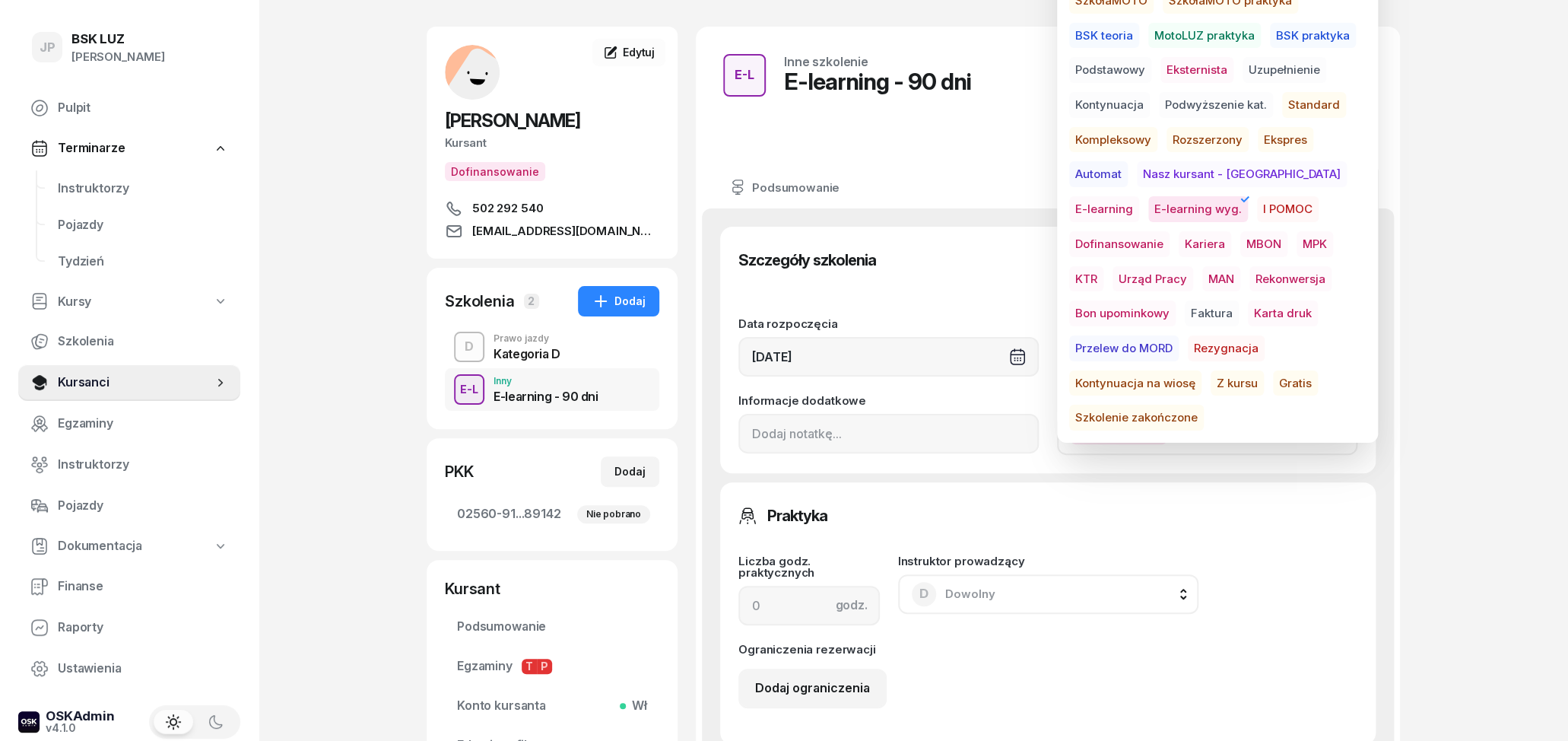
scroll to position [79, 0]
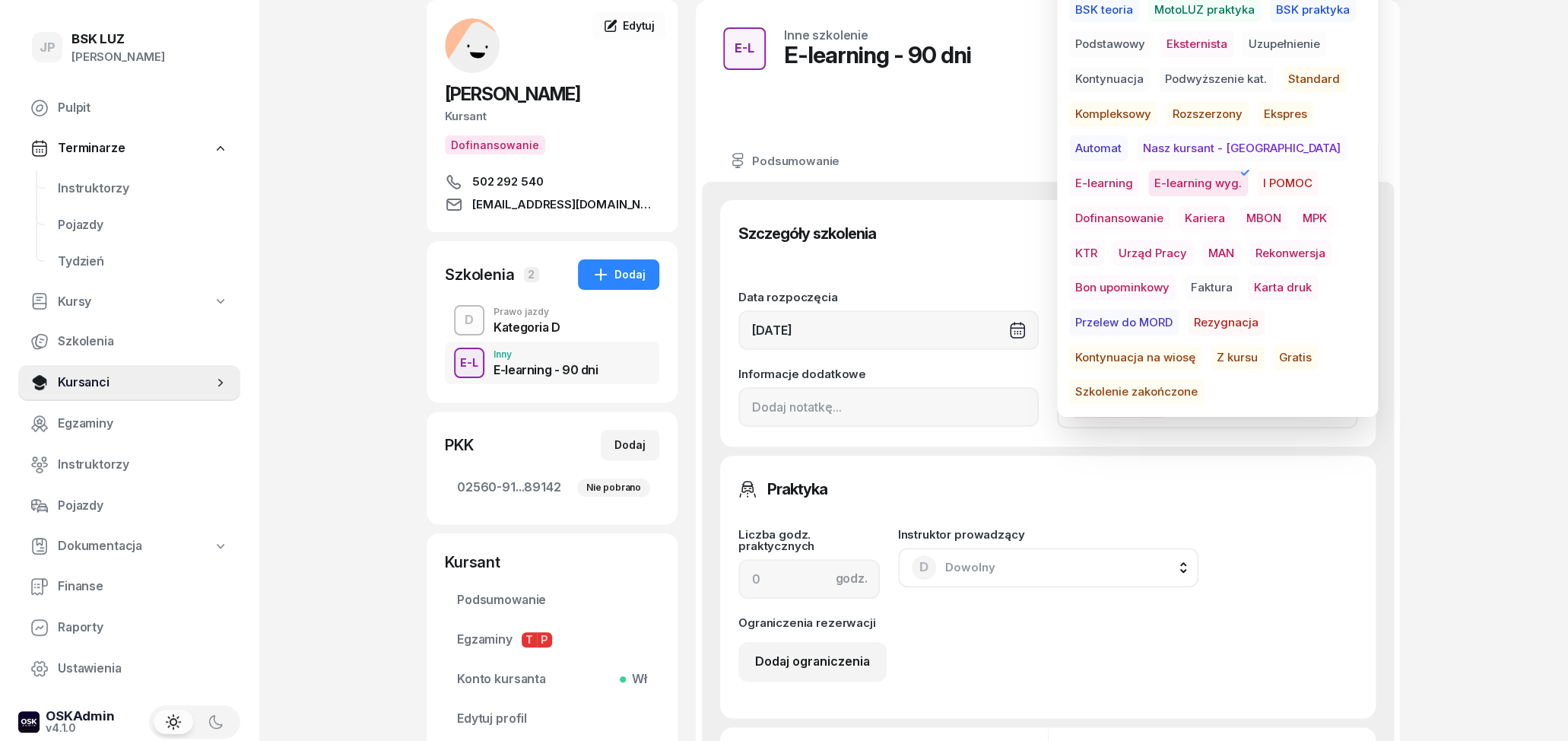
click at [1415, 539] on div "JP BSK [PERSON_NAME] Pulpit Terminarze Instruktorzy Pojazdy Tydzień Kursy Szkol…" at bounding box center [784, 677] width 1568 height 1511
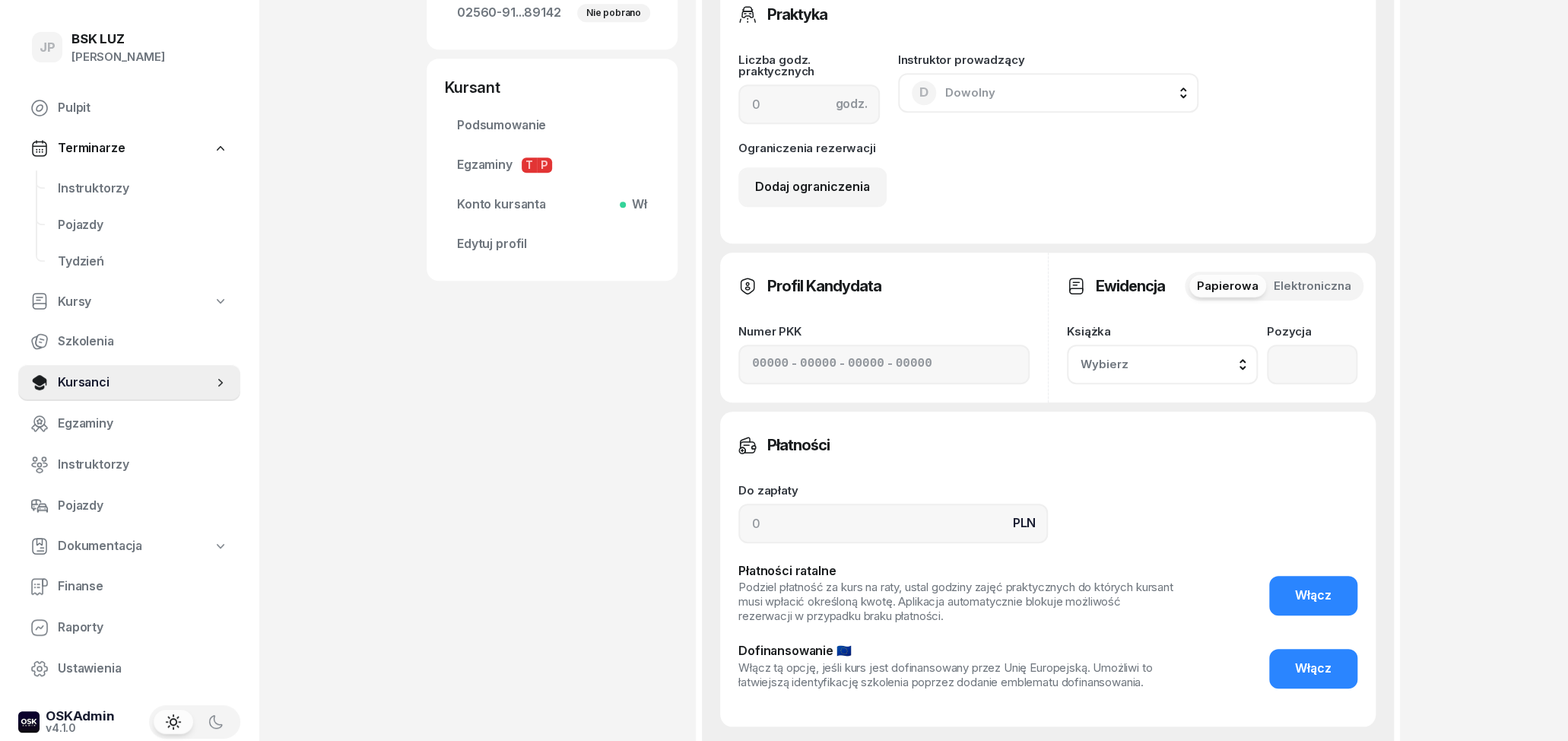
scroll to position [769, 0]
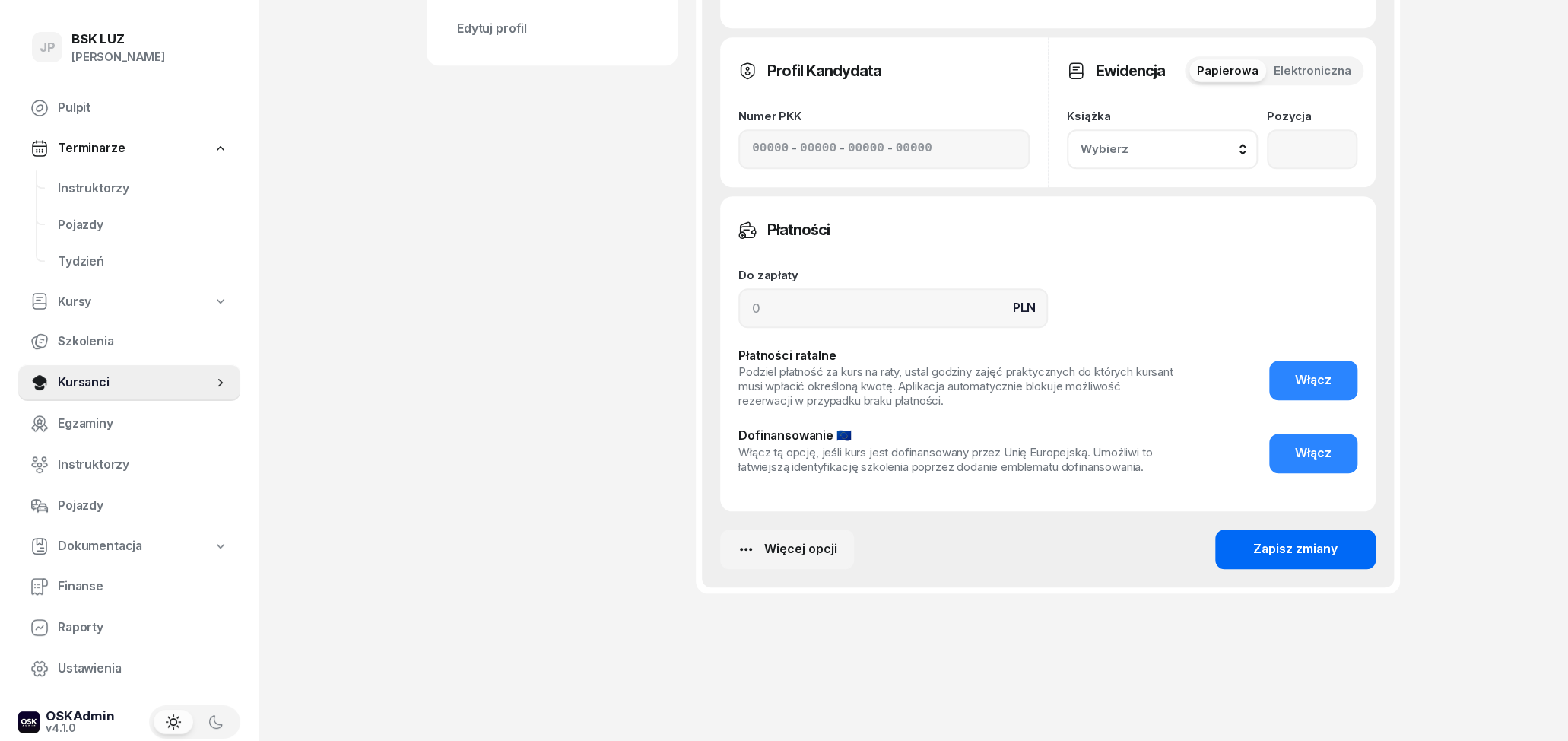
click at [1309, 549] on div "Zapisz zmiany" at bounding box center [1295, 548] width 85 height 20
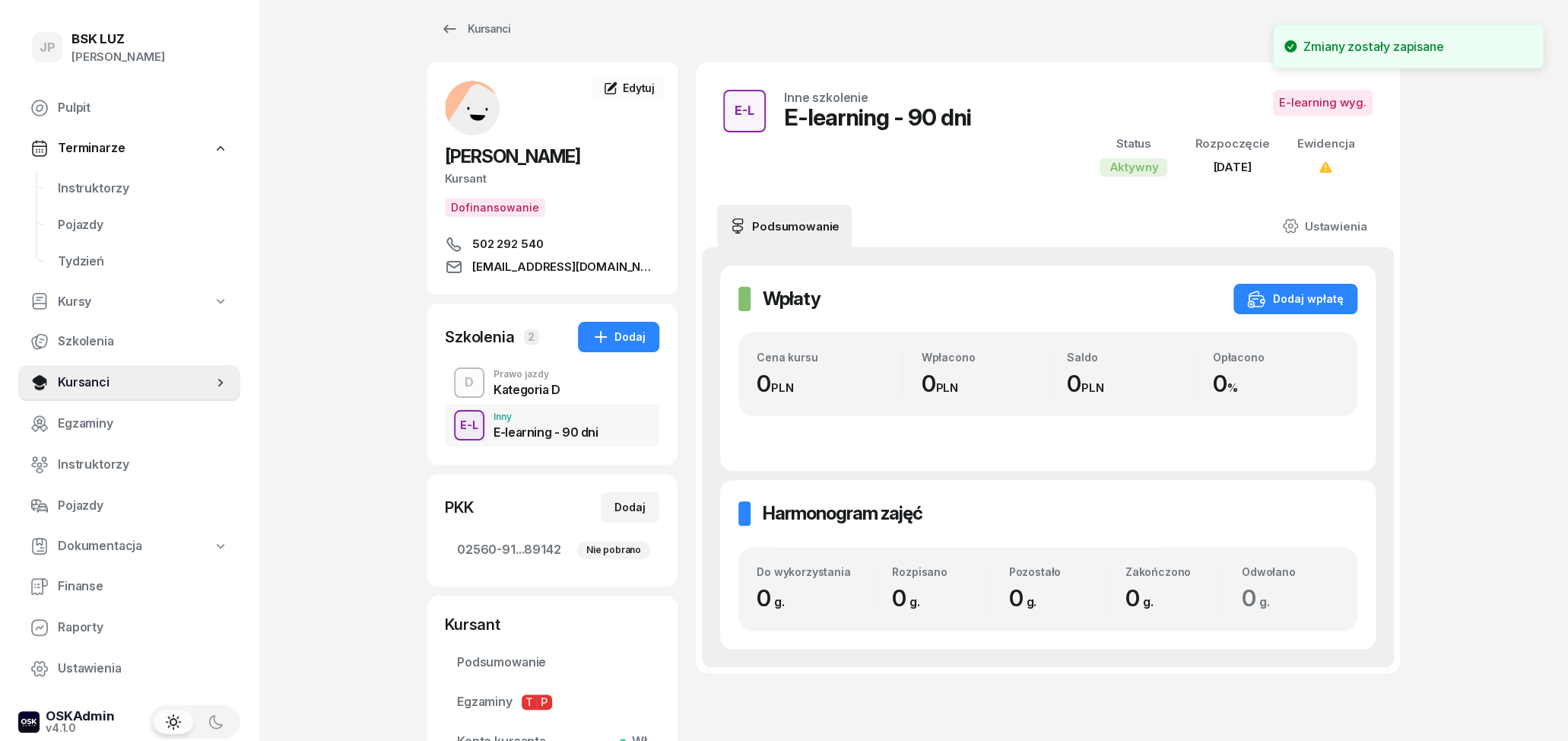
scroll to position [0, 0]
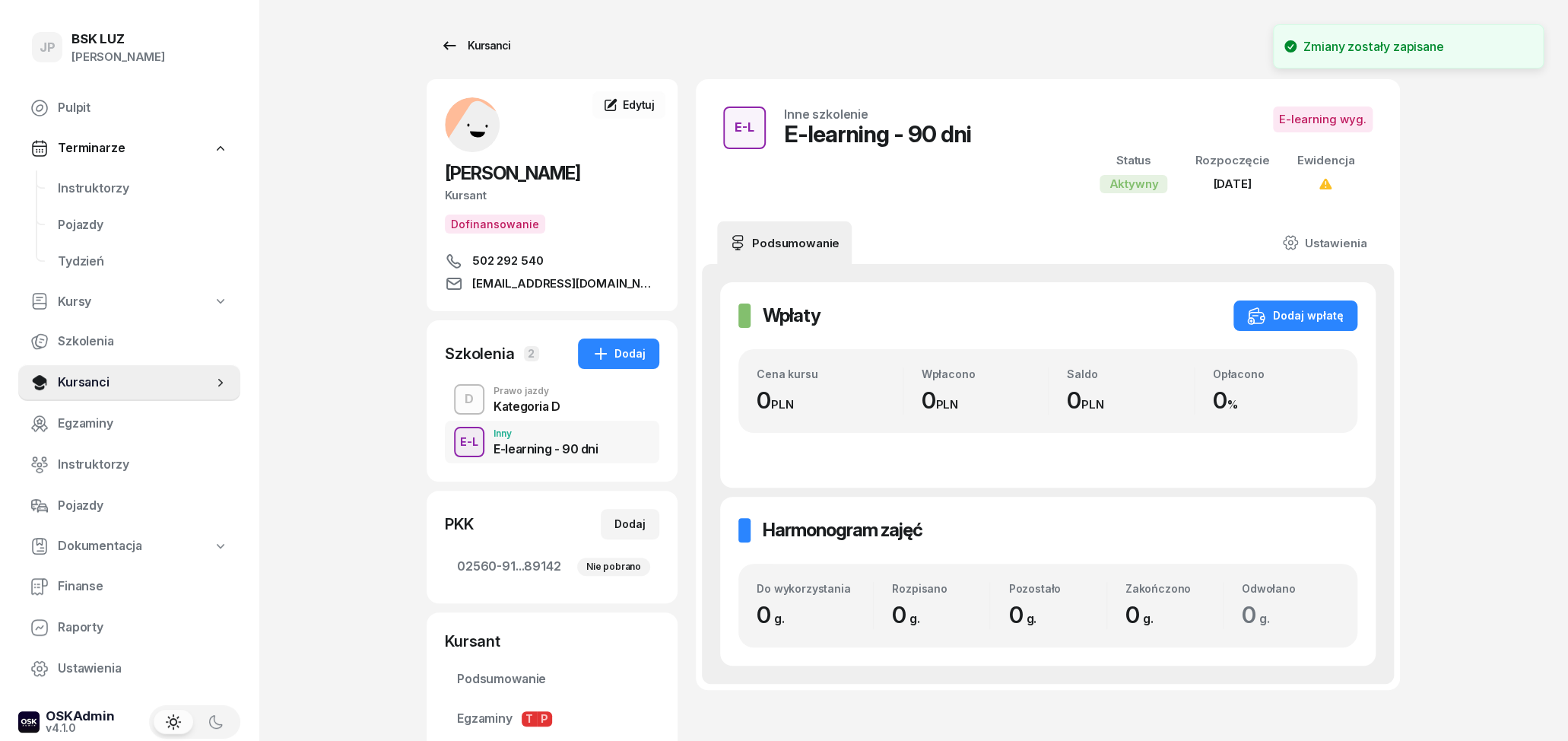
click at [458, 42] on div "Kursanci" at bounding box center [476, 45] width 70 height 18
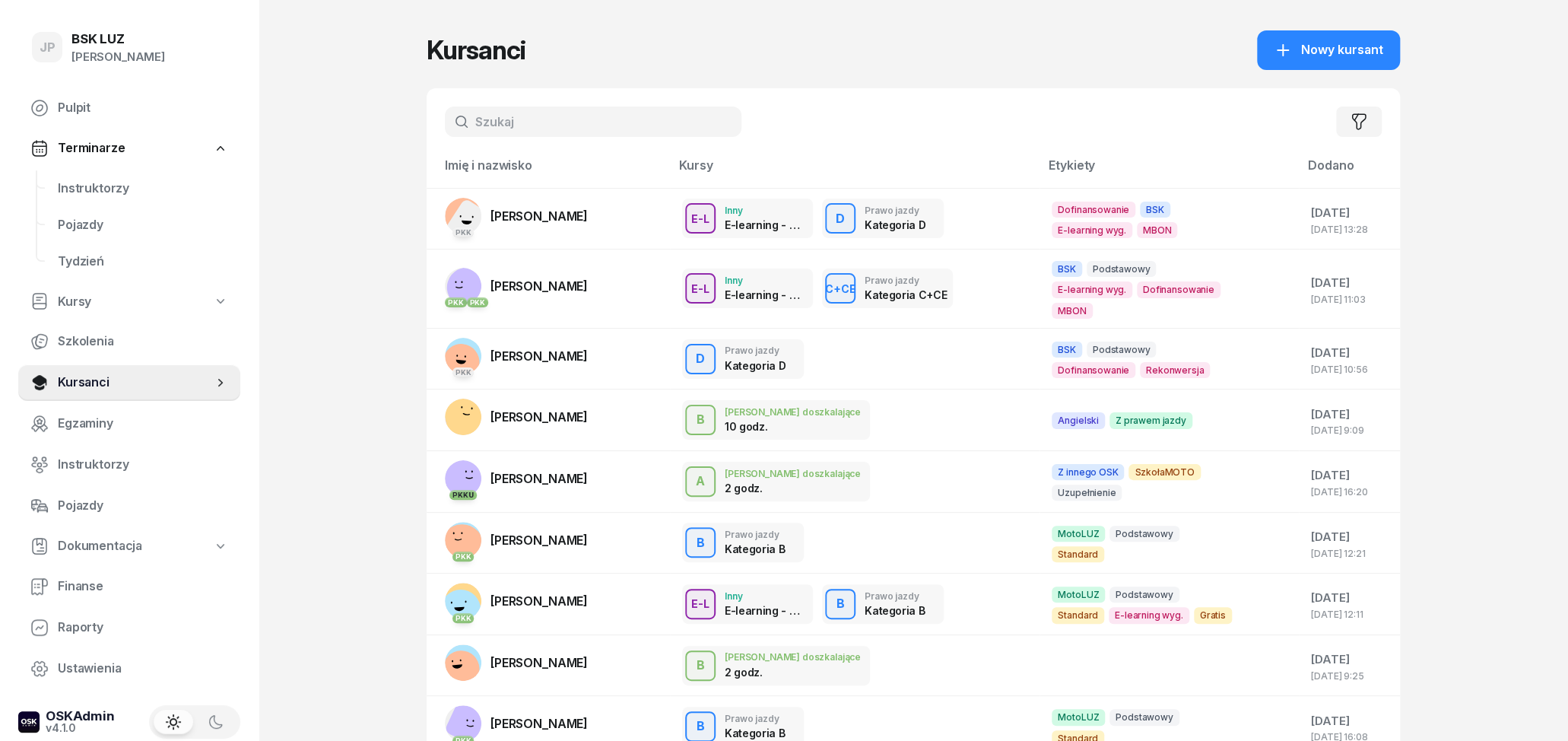
click at [599, 116] on input "text" at bounding box center [593, 122] width 297 height 31
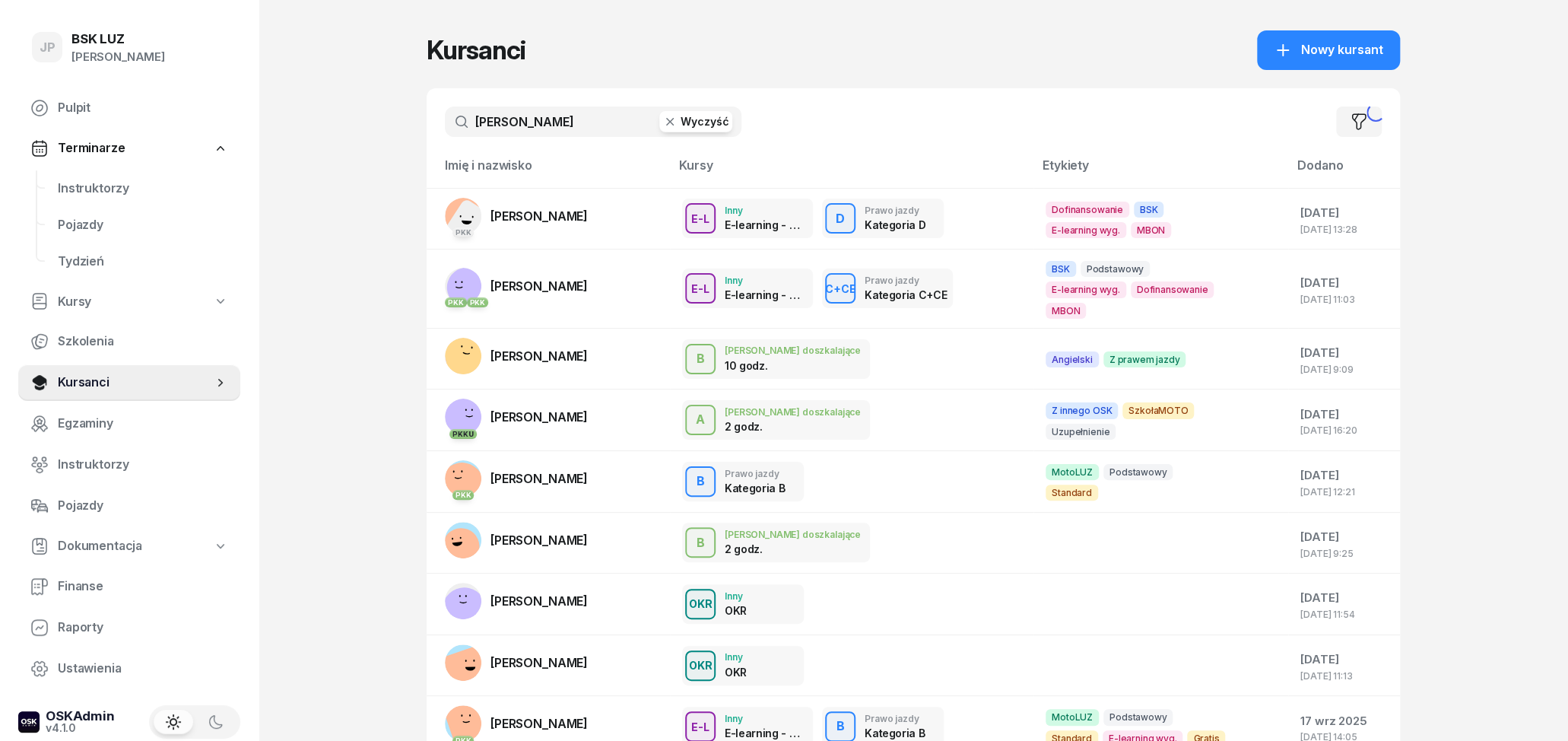
type input "[PERSON_NAME]"
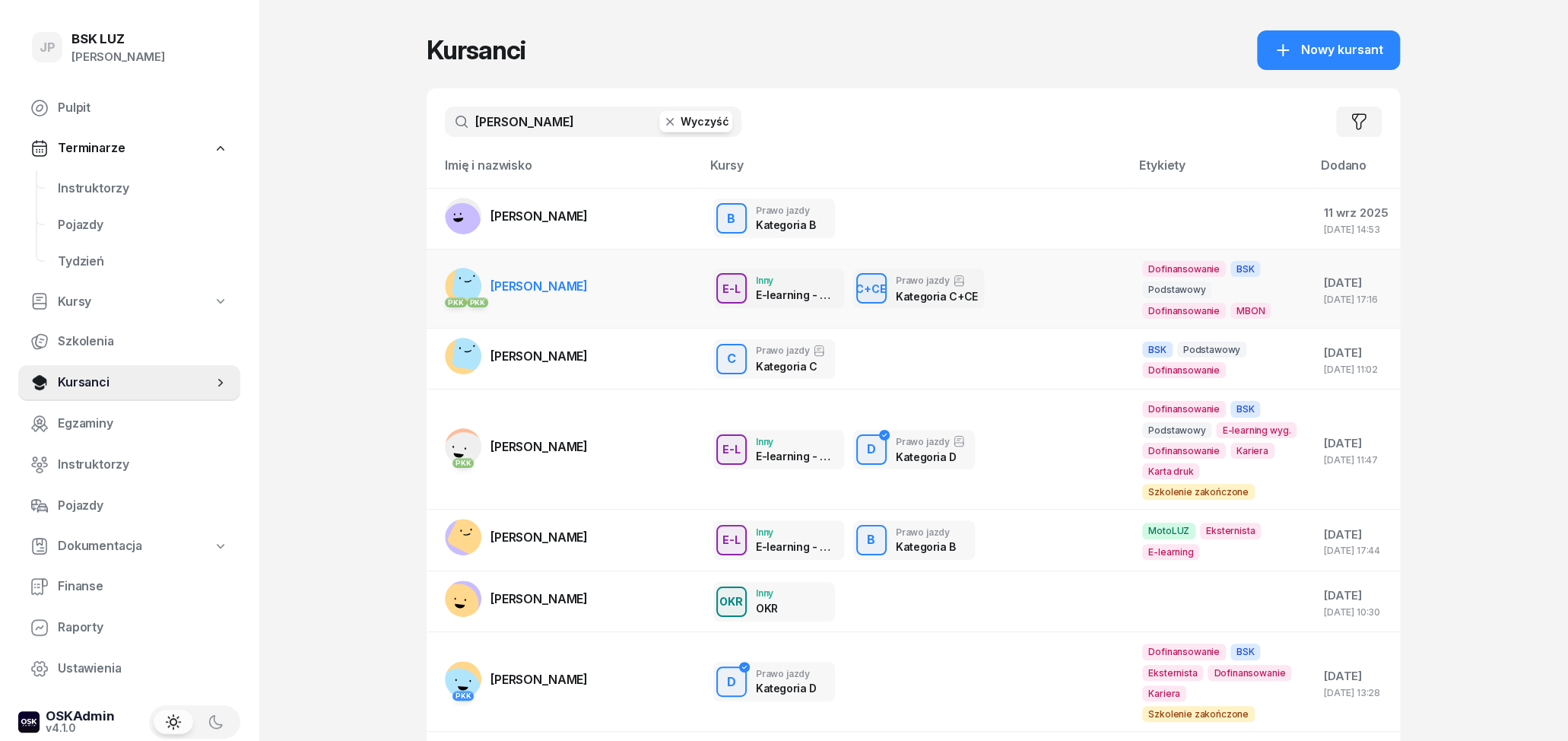
click at [547, 292] on span "[PERSON_NAME]" at bounding box center [539, 286] width 98 height 15
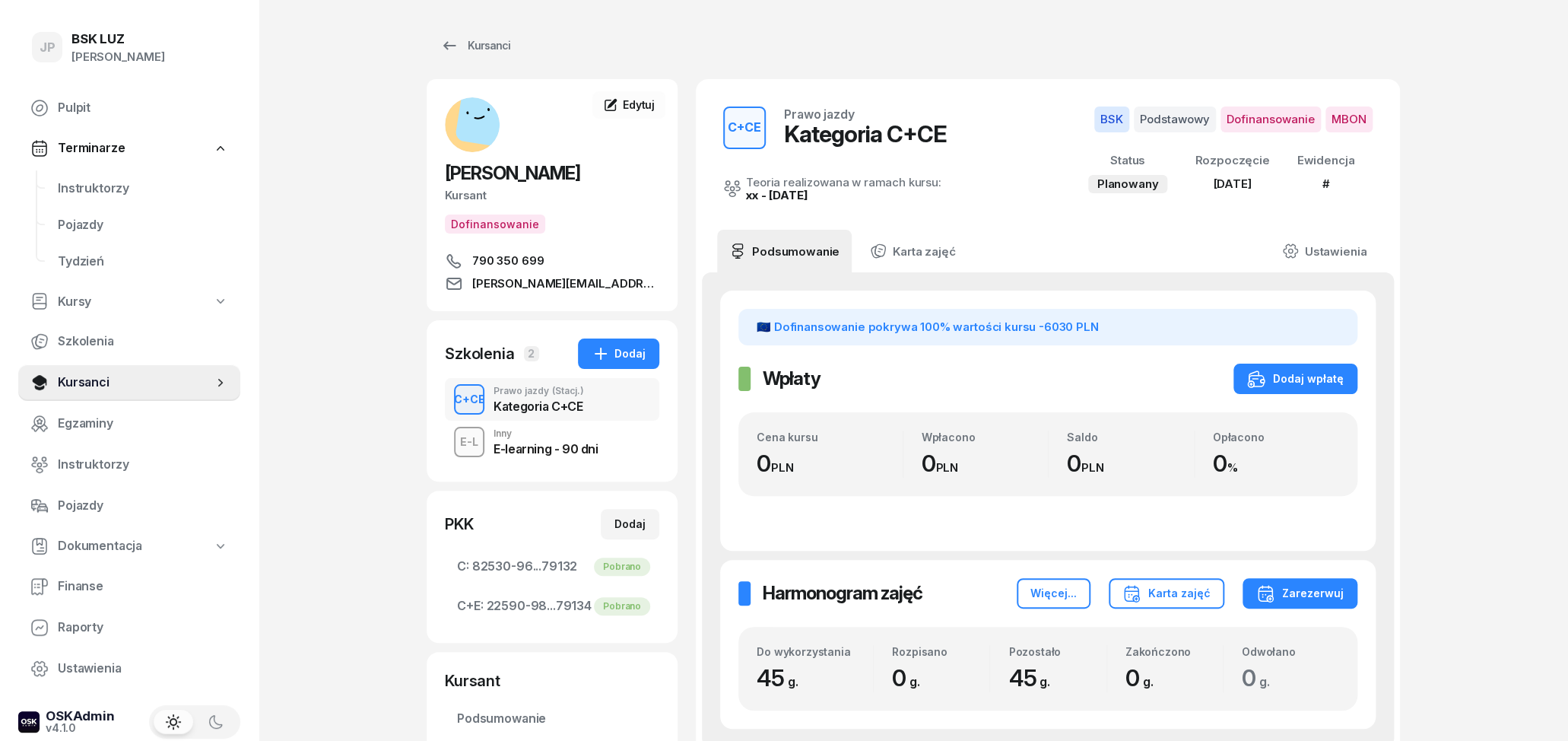
click at [600, 453] on div "E-L Inny E-learning - 90 dni" at bounding box center [552, 442] width 215 height 43
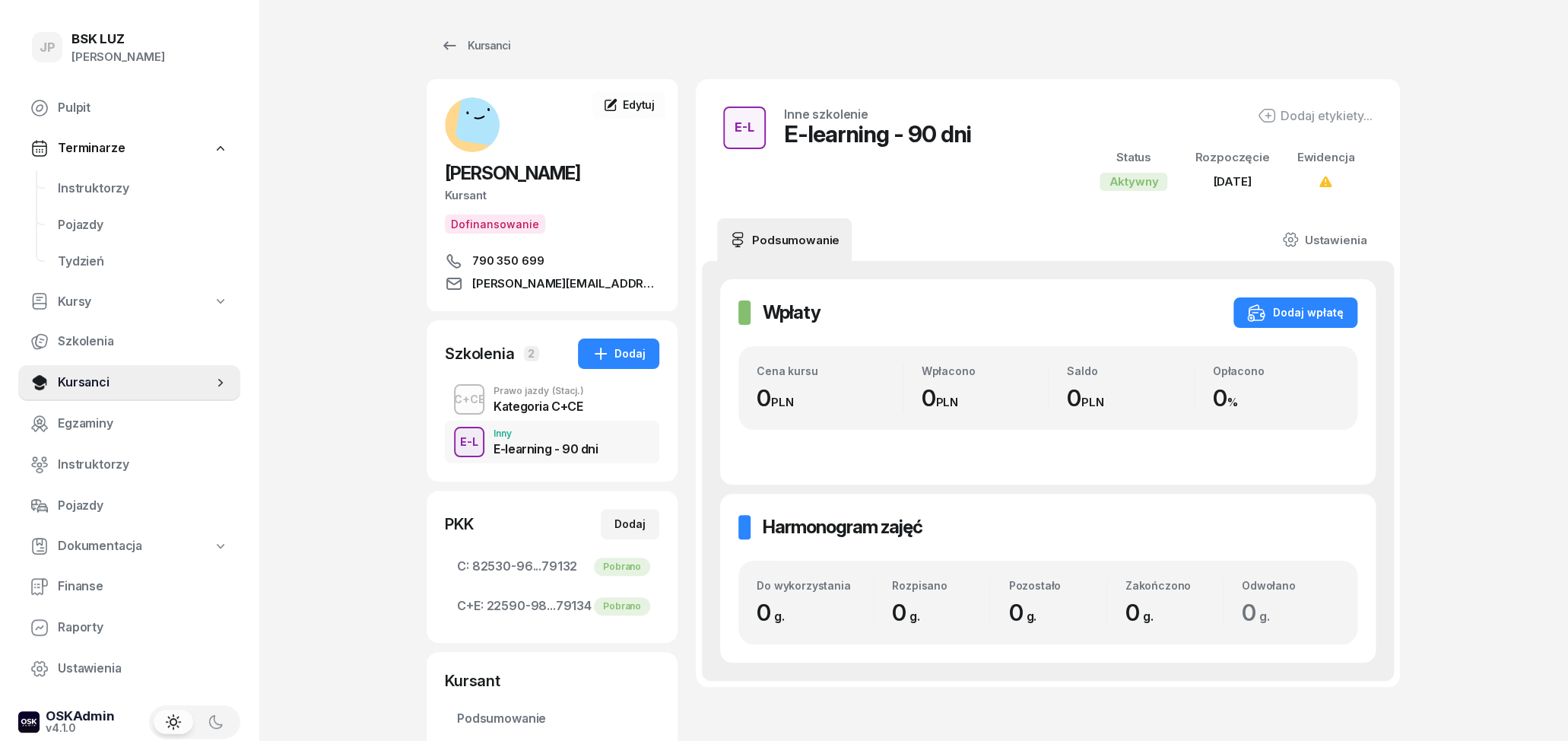
click at [551, 408] on div "Kategoria C+CE" at bounding box center [539, 406] width 91 height 12
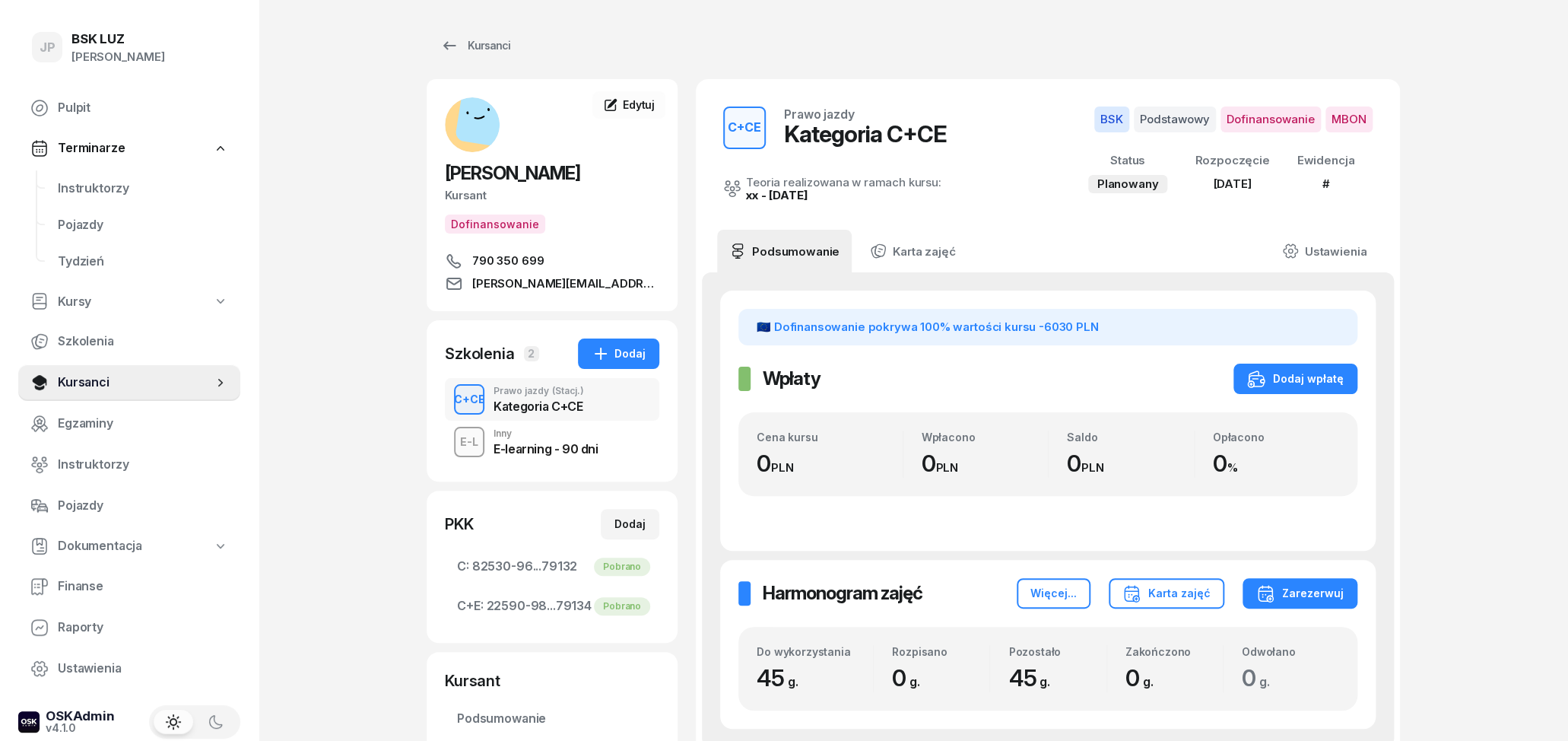
click at [544, 451] on div "E-learning - 90 dni" at bounding box center [546, 448] width 104 height 12
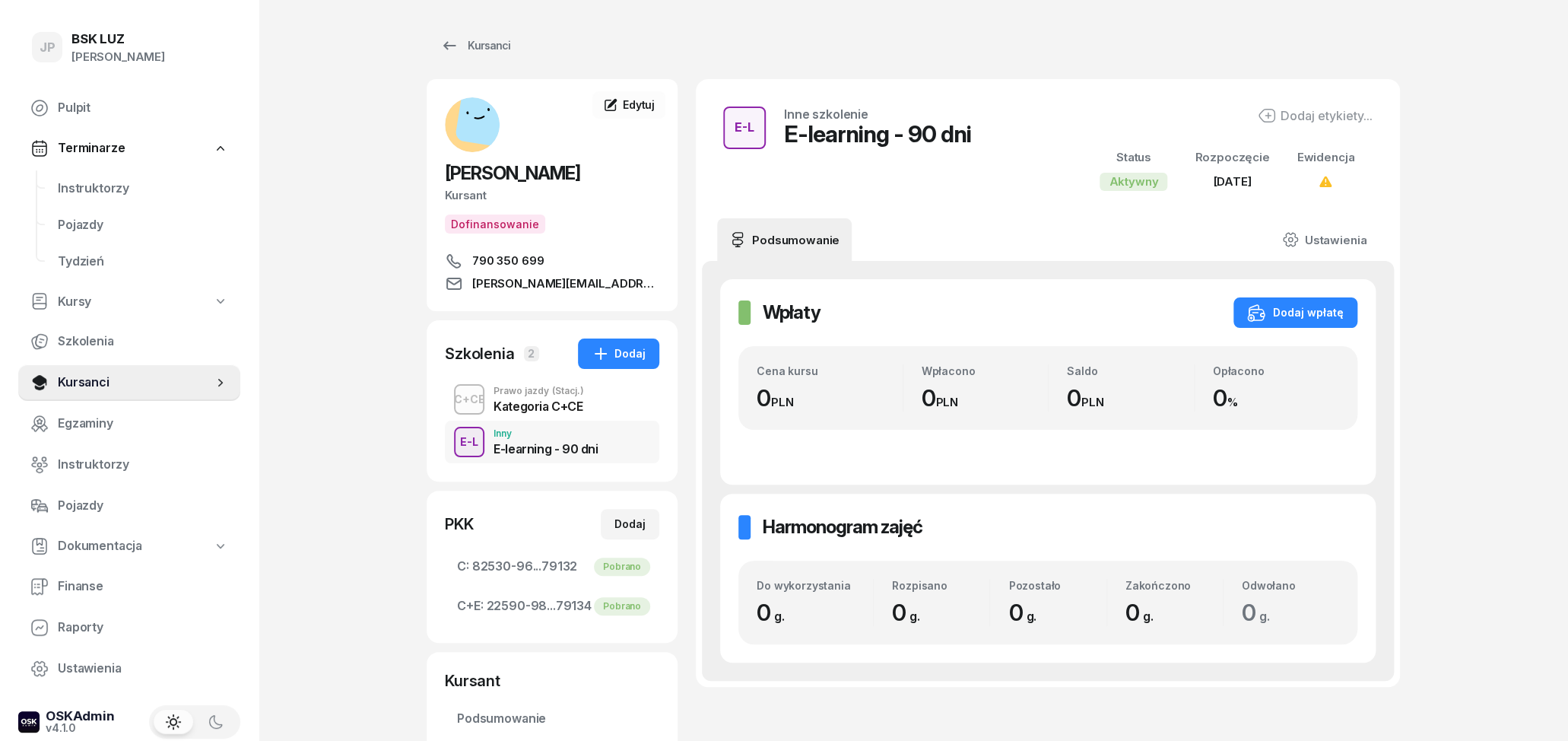
click at [526, 407] on div "Kategoria C+CE" at bounding box center [539, 406] width 91 height 12
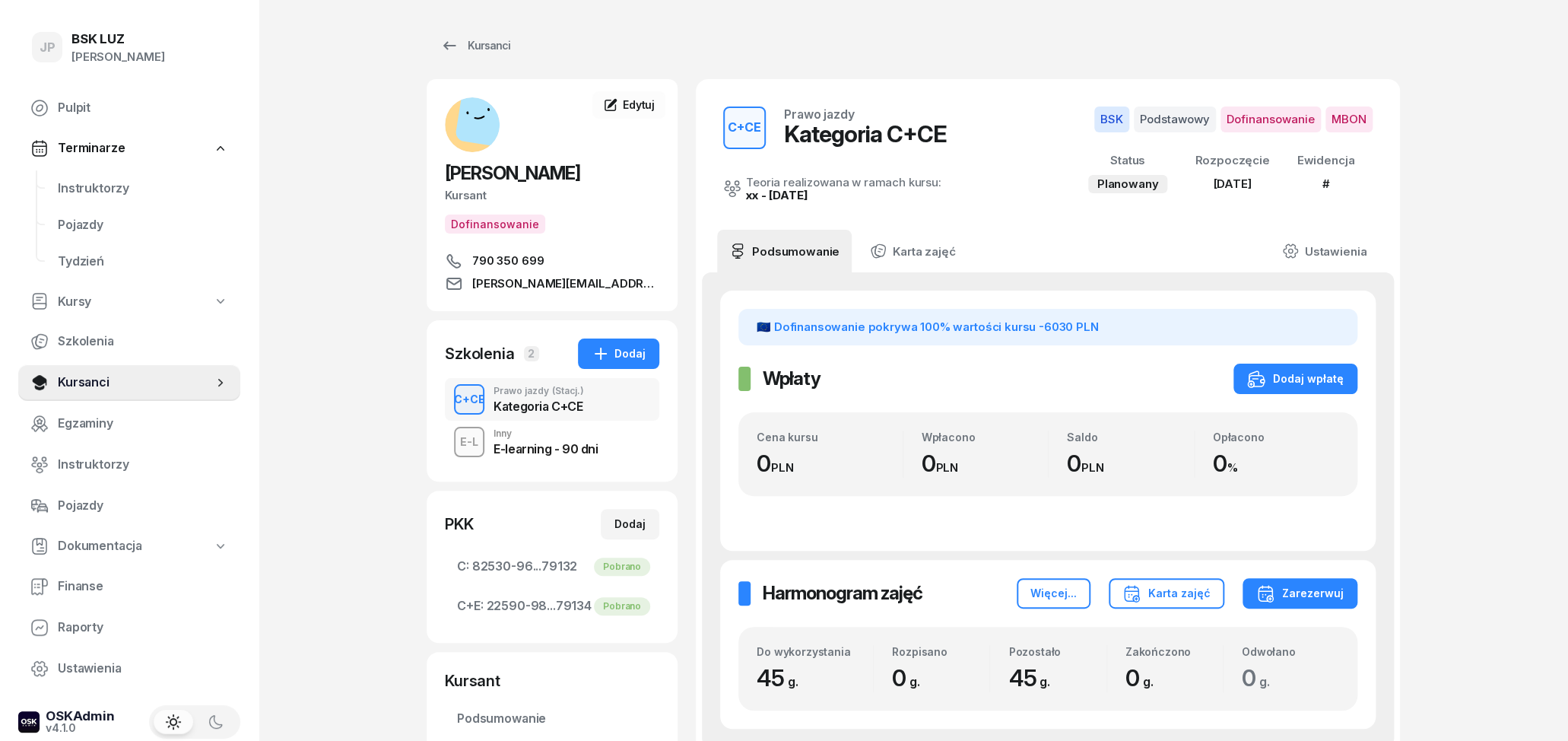
click at [532, 441] on div "E-learning - 90 dni" at bounding box center [546, 447] width 104 height 17
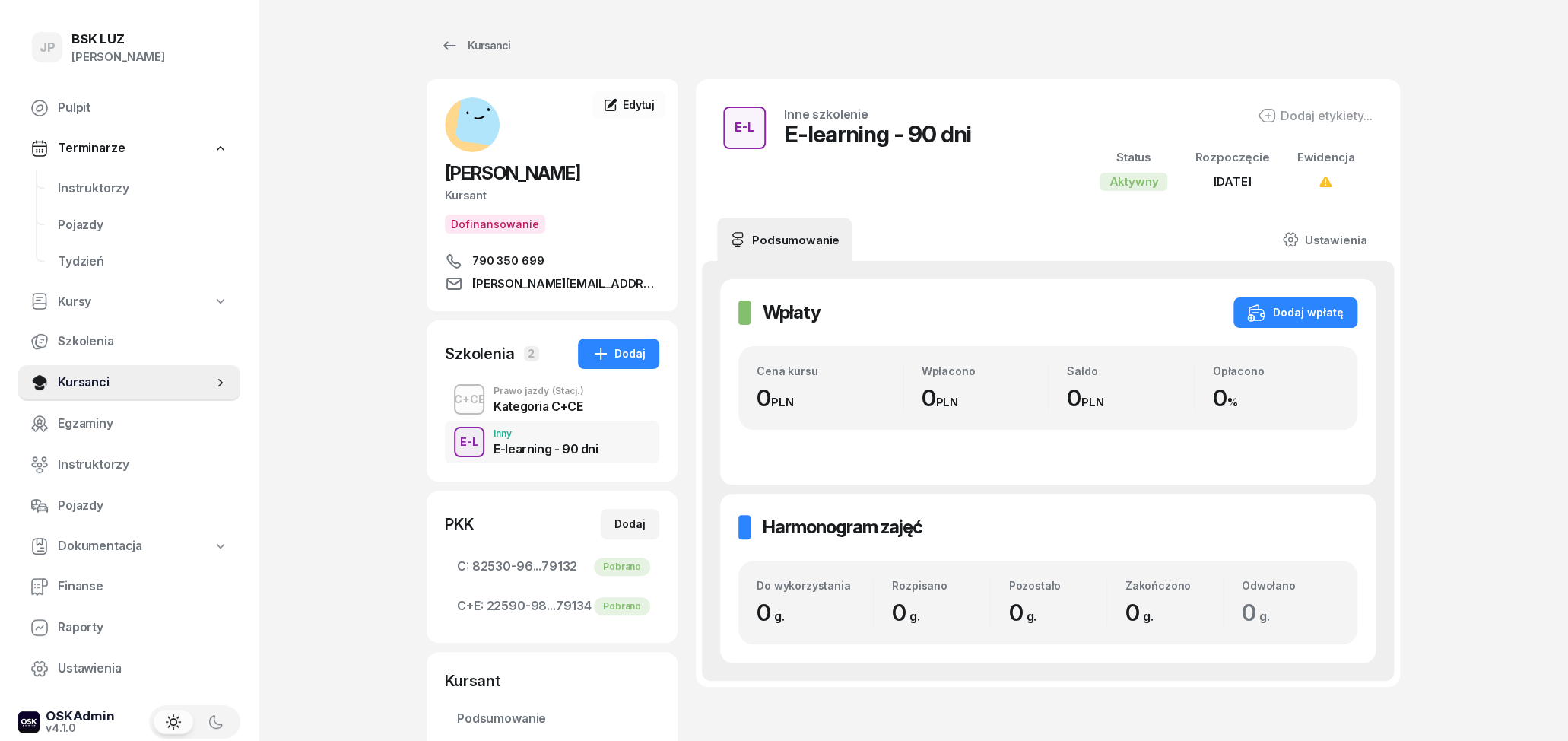
click at [601, 284] on span "[PERSON_NAME][EMAIL_ADDRESS][DOMAIN_NAME]" at bounding box center [565, 283] width 187 height 18
click at [639, 112] on link "Edytuj" at bounding box center [628, 105] width 73 height 27
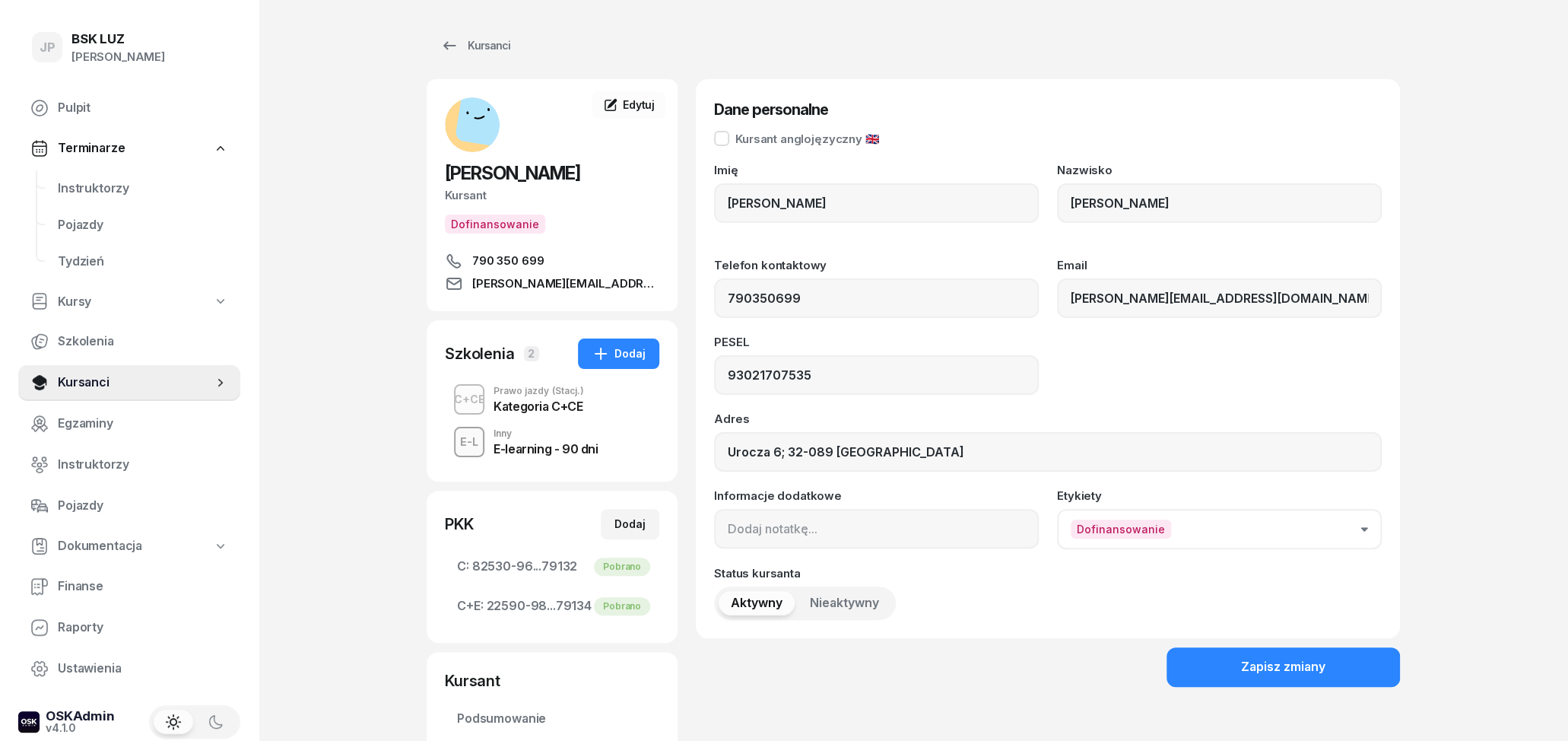
type input "[PERSON_NAME]"
type input "790350699"
type input "[PERSON_NAME][EMAIL_ADDRESS][DOMAIN_NAME]"
type input "93021707535"
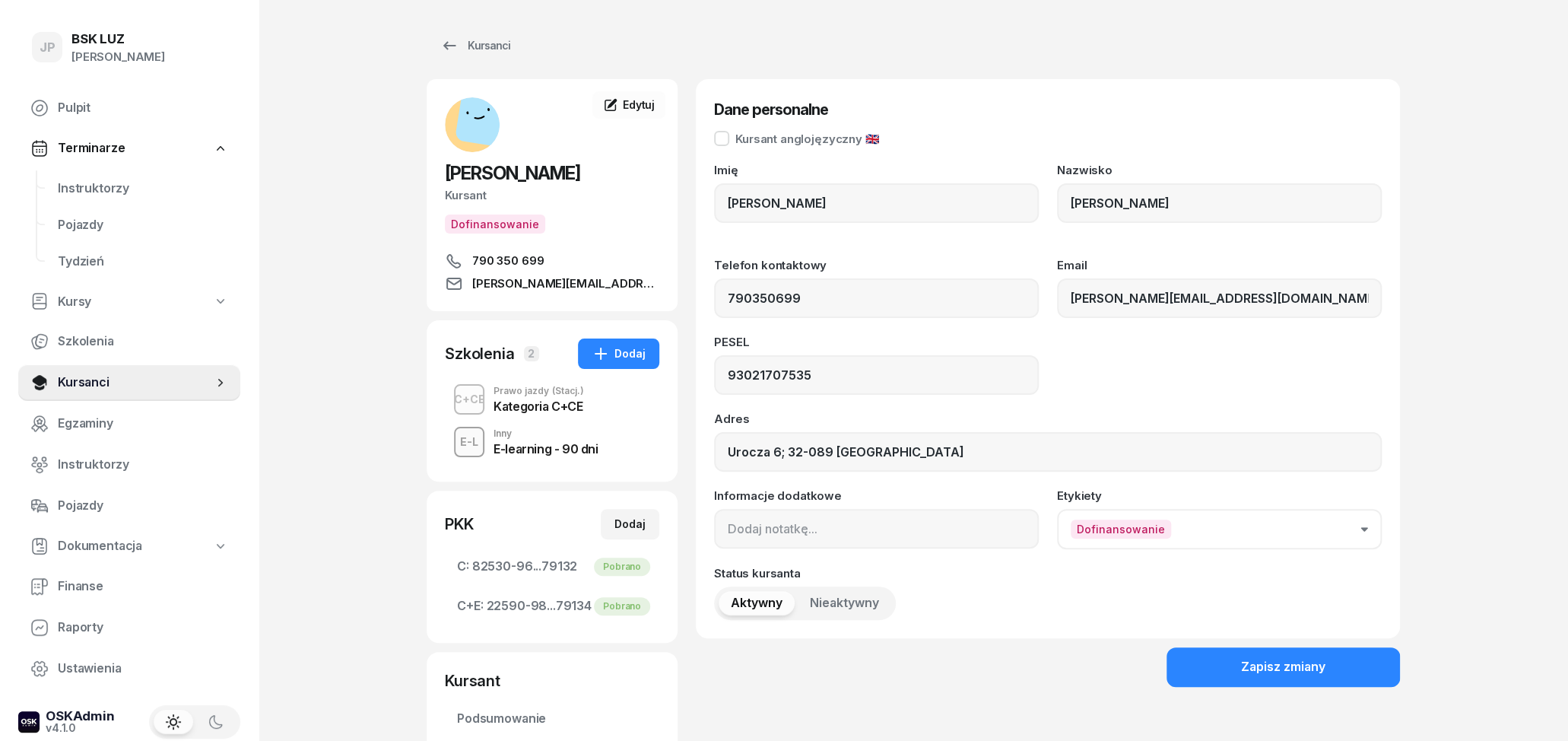
type input "Urocza 6; 32-089 [GEOGRAPHIC_DATA]"
drag, startPoint x: 845, startPoint y: 378, endPoint x: 713, endPoint y: 377, distance: 132.0
click at [714, 377] on input "93021707535" at bounding box center [877, 375] width 325 height 39
click at [441, 42] on icon at bounding box center [449, 45] width 18 height 18
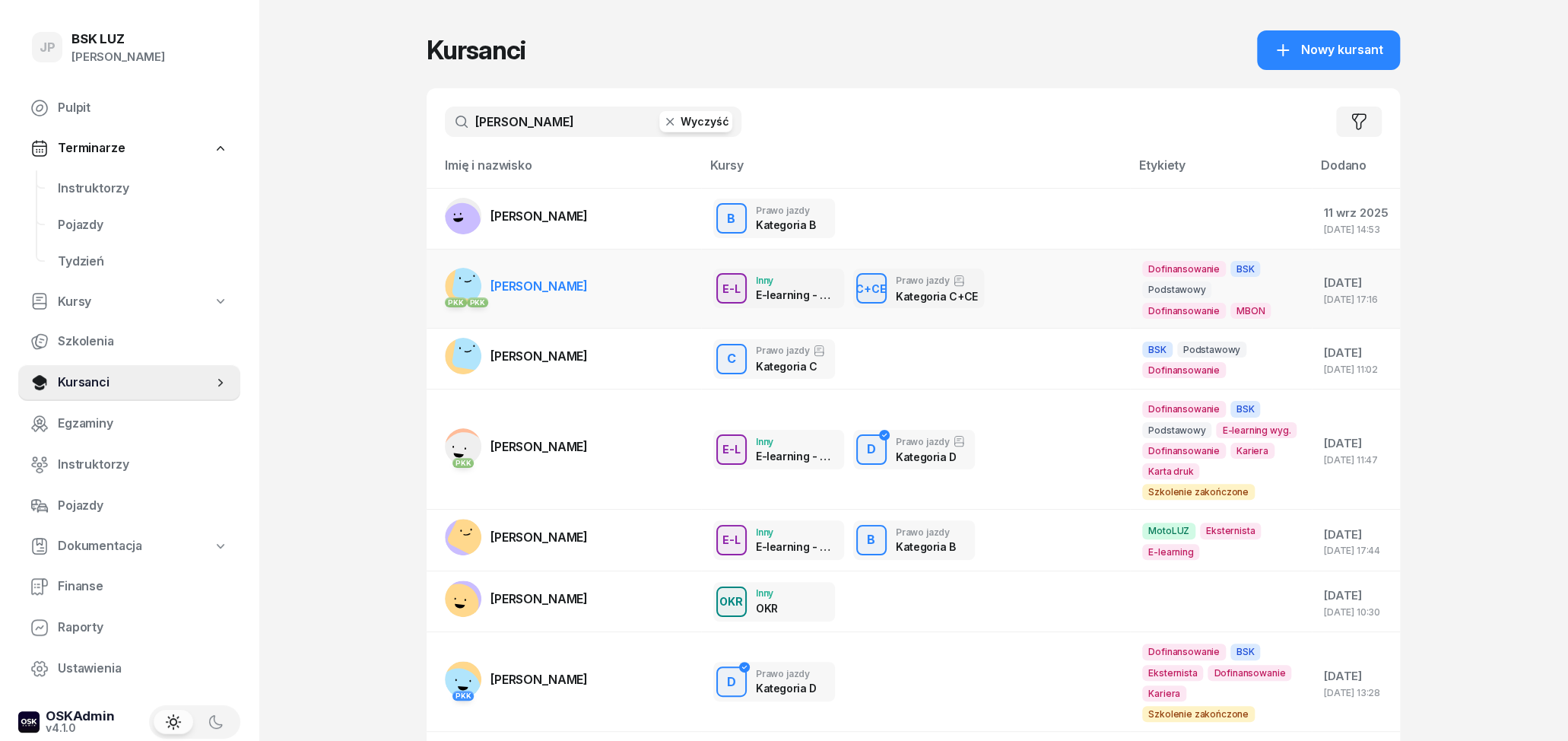
click at [597, 288] on td "PKK PKK [PERSON_NAME][GEOGRAPHIC_DATA]" at bounding box center [564, 289] width 275 height 79
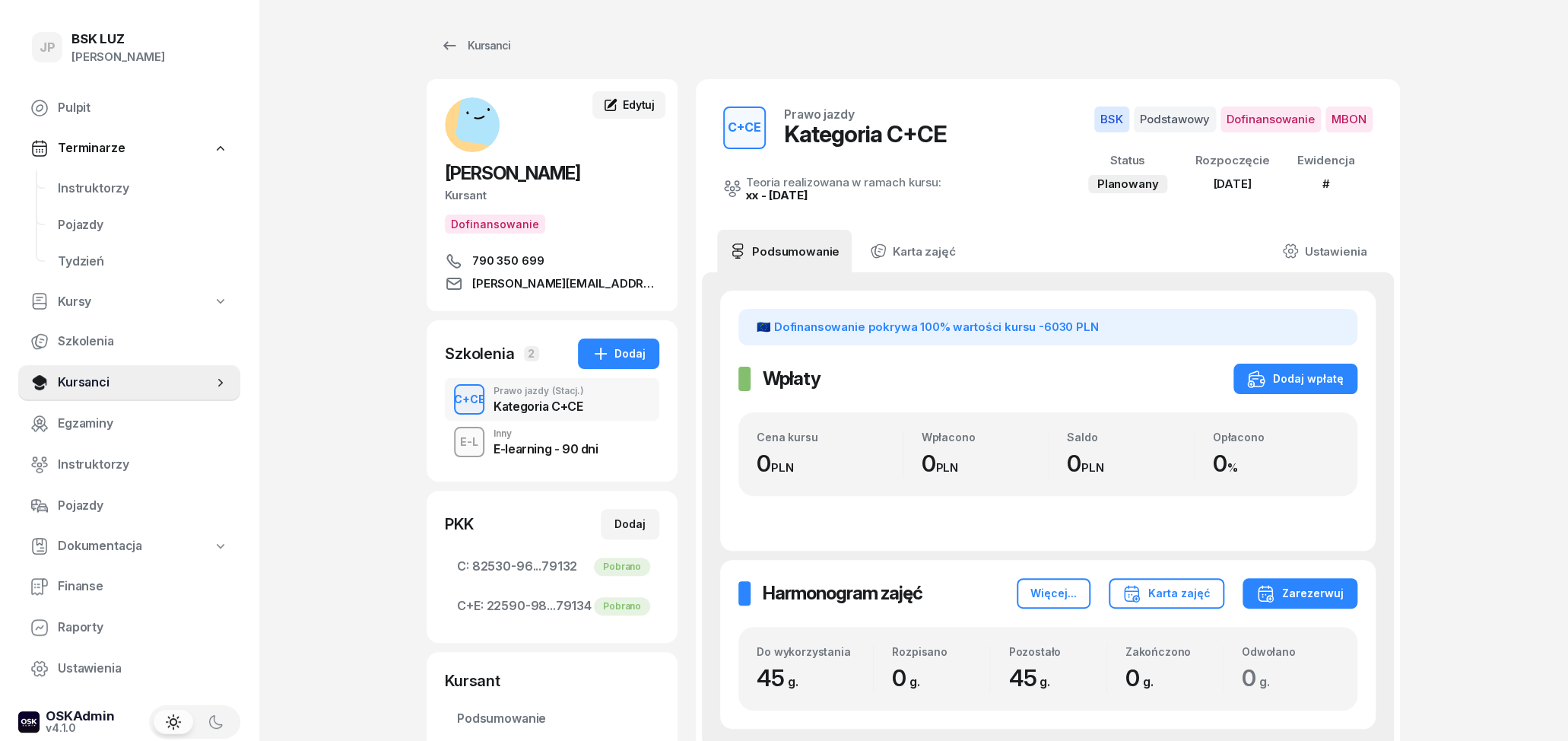
click at [621, 104] on div "Edytuj" at bounding box center [629, 105] width 51 height 15
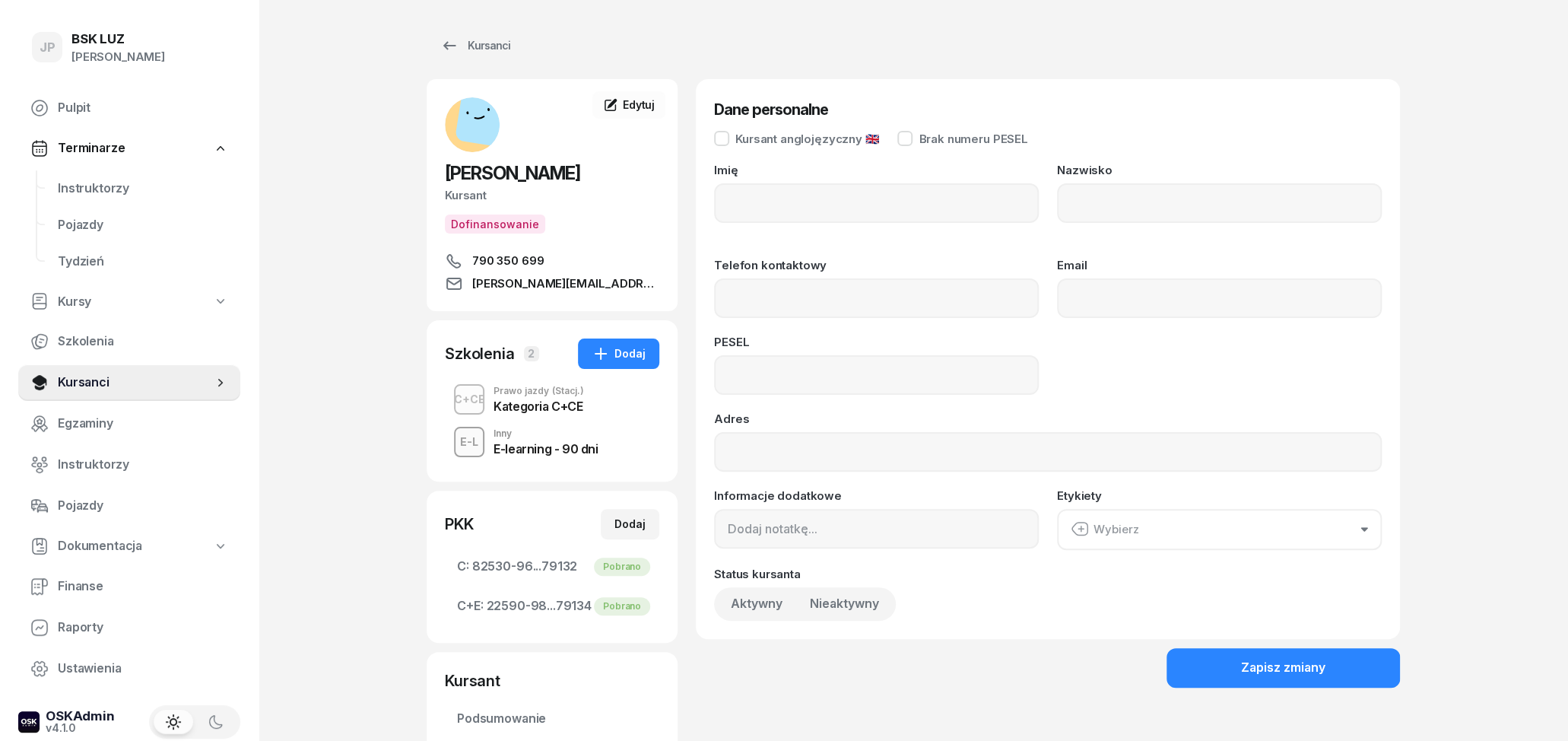
type input "[PERSON_NAME]"
type input "790350699"
type input "[PERSON_NAME][EMAIL_ADDRESS][DOMAIN_NAME]"
type input "93021707535"
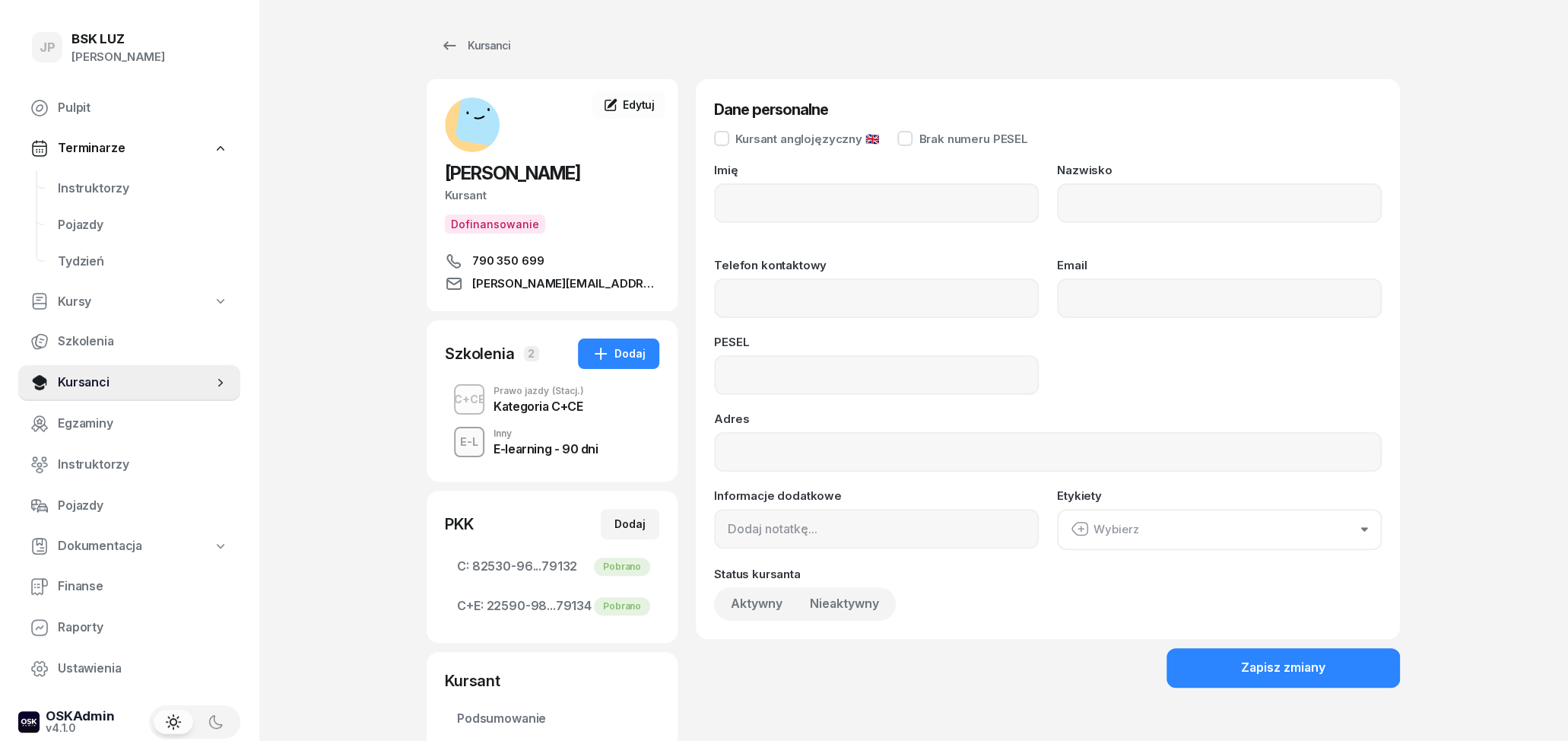
type input "Urocza 6; 32-089 [GEOGRAPHIC_DATA]"
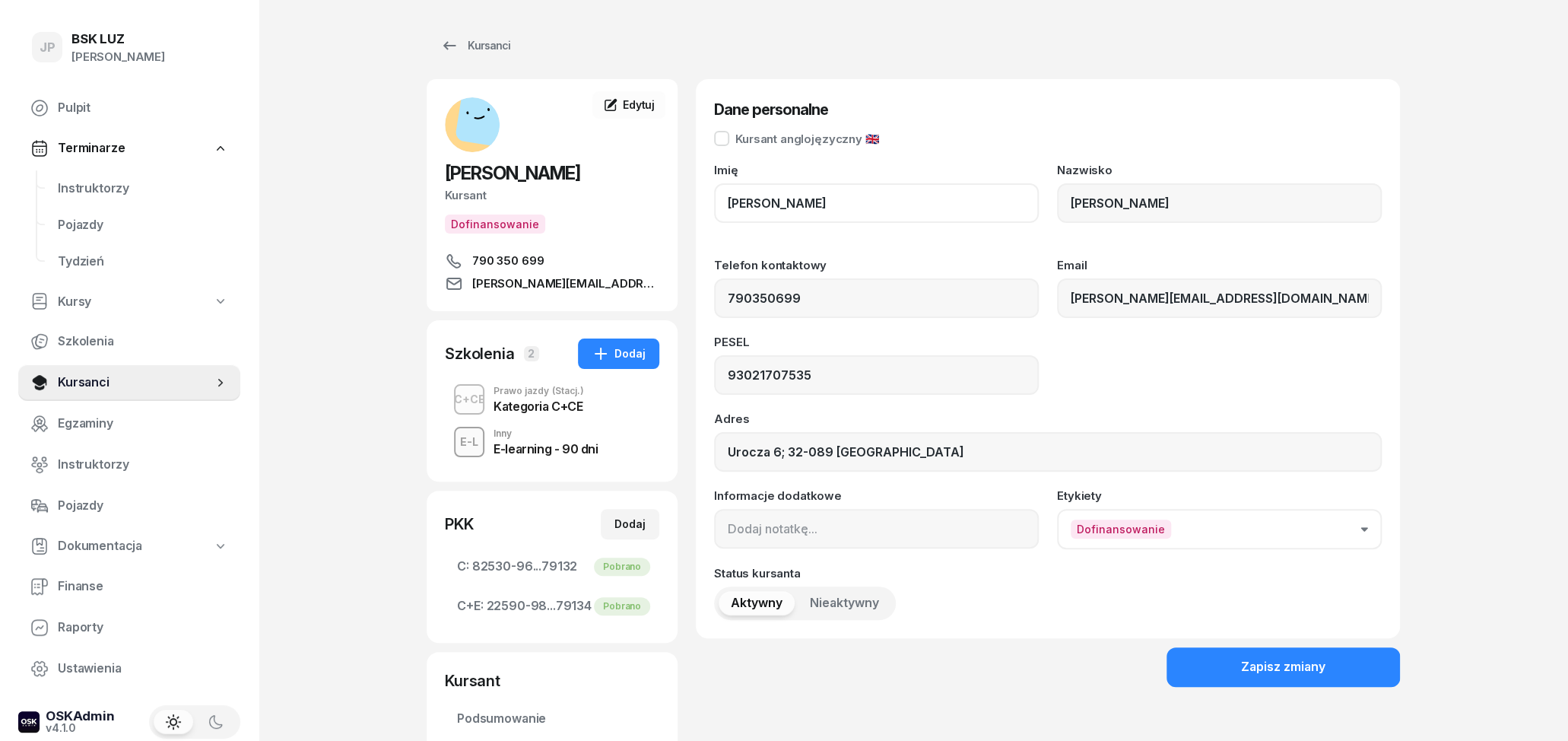
drag, startPoint x: 774, startPoint y: 190, endPoint x: 701, endPoint y: 195, distance: 73.2
click at [701, 195] on div "Dane personalne Kursant anglojęzyczny 🇬🇧 Imię [PERSON_NAME] Nazwisko [PERSON_NA…" at bounding box center [1047, 358] width 704 height 559
drag, startPoint x: 769, startPoint y: 202, endPoint x: 717, endPoint y: 198, distance: 52.2
click at [717, 198] on input "[PERSON_NAME]" at bounding box center [877, 203] width 325 height 39
drag, startPoint x: 1145, startPoint y: 196, endPoint x: 998, endPoint y: 189, distance: 147.2
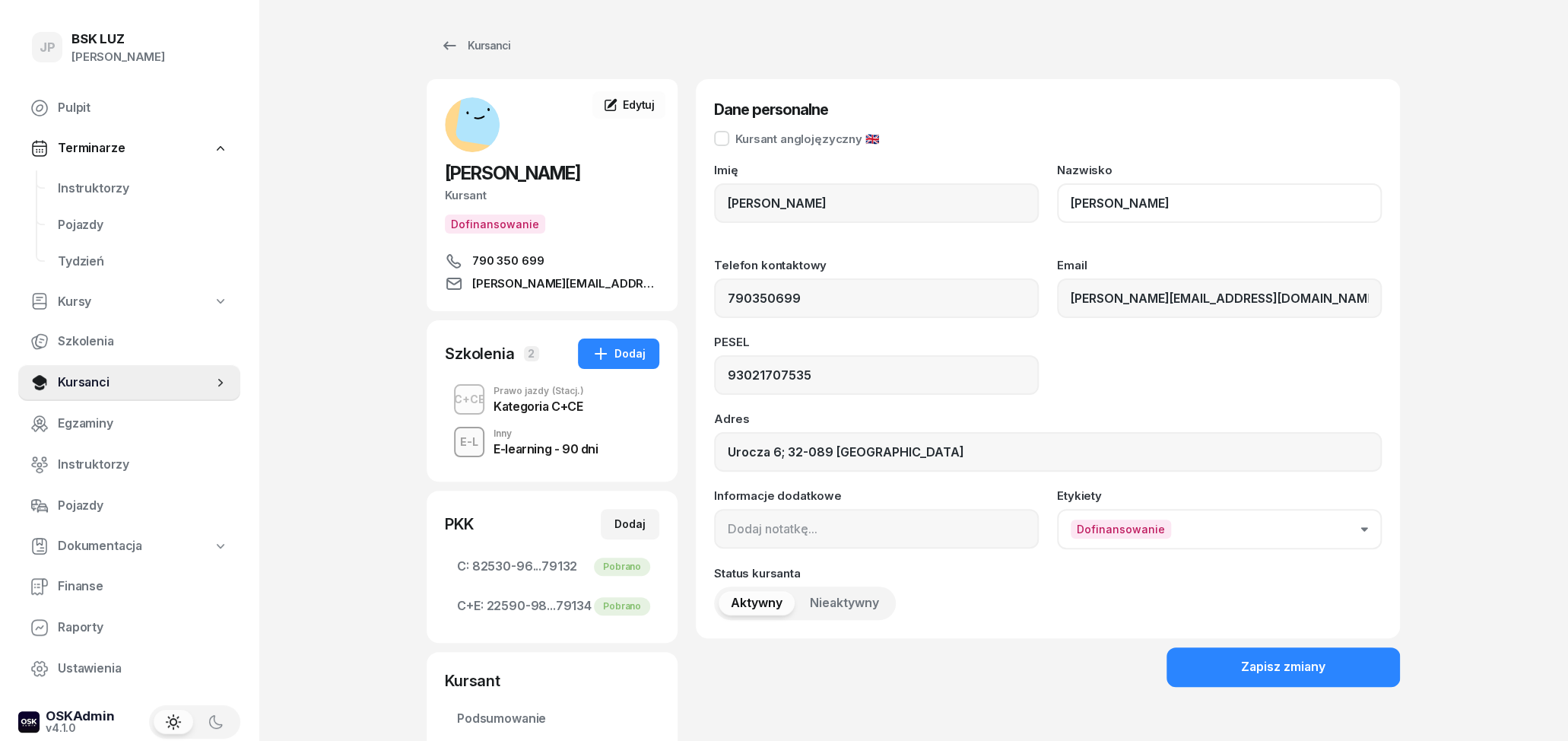
click at [1057, 189] on input "[PERSON_NAME]" at bounding box center [1220, 203] width 325 height 39
drag, startPoint x: 859, startPoint y: 298, endPoint x: 689, endPoint y: 277, distance: 171.3
click at [714, 278] on input "790350699" at bounding box center [877, 298] width 325 height 39
click at [846, 380] on input "93021707535" at bounding box center [877, 375] width 325 height 39
drag, startPoint x: 846, startPoint y: 380, endPoint x: 695, endPoint y: 361, distance: 152.2
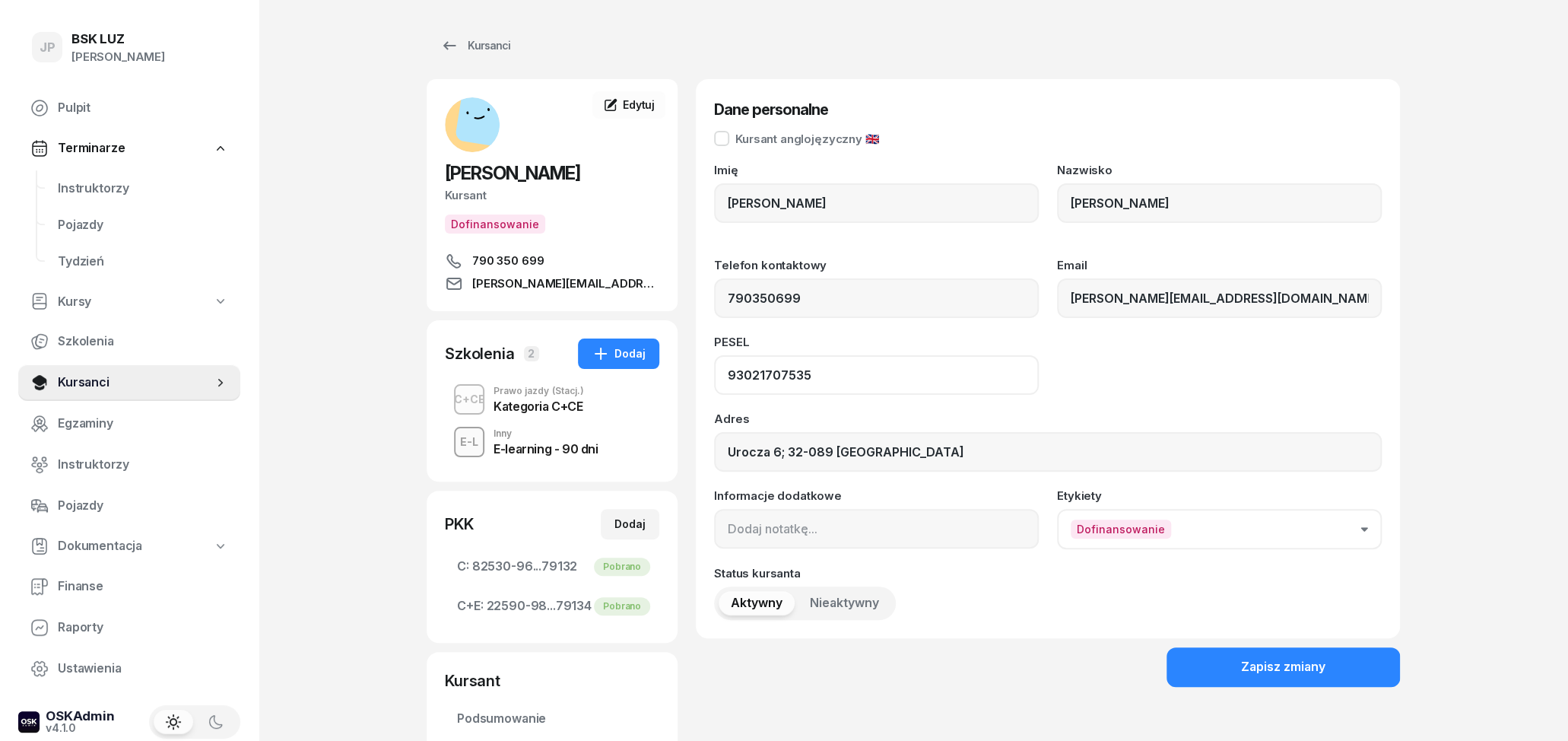
click at [714, 361] on input "93021707535" at bounding box center [877, 375] width 325 height 39
drag, startPoint x: 813, startPoint y: 302, endPoint x: 675, endPoint y: 298, distance: 138.1
click at [714, 298] on input "790350699" at bounding box center [877, 298] width 325 height 39
drag, startPoint x: 893, startPoint y: 384, endPoint x: 814, endPoint y: 383, distance: 79.0
click at [814, 383] on input "93021707535" at bounding box center [877, 375] width 325 height 39
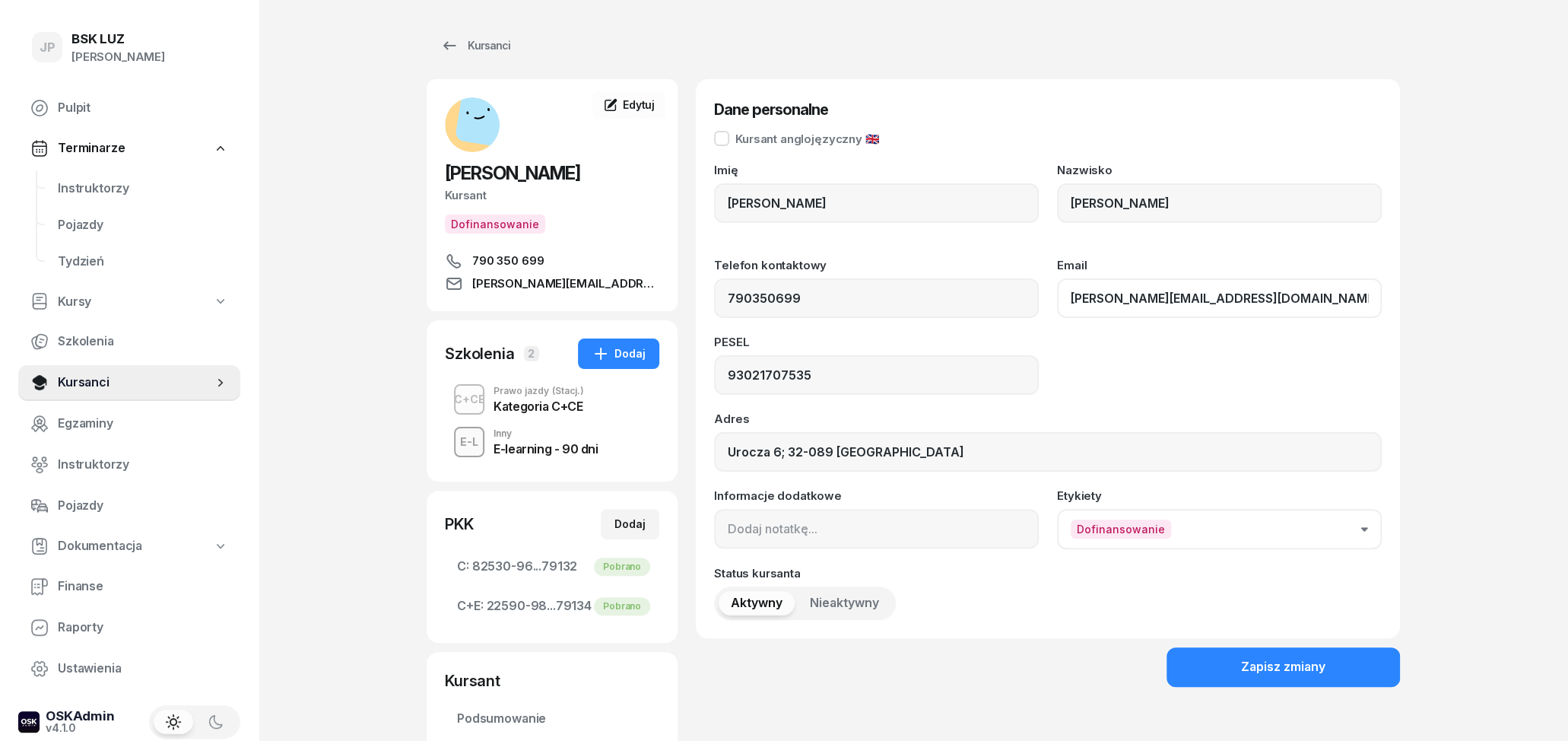
drag, startPoint x: 1265, startPoint y: 306, endPoint x: 1025, endPoint y: 302, distance: 240.0
click at [1057, 302] on input "[PERSON_NAME][EMAIL_ADDRESS][DOMAIN_NAME]" at bounding box center [1220, 298] width 325 height 39
click at [537, 443] on div "E-learning - 90 dni" at bounding box center [546, 448] width 104 height 12
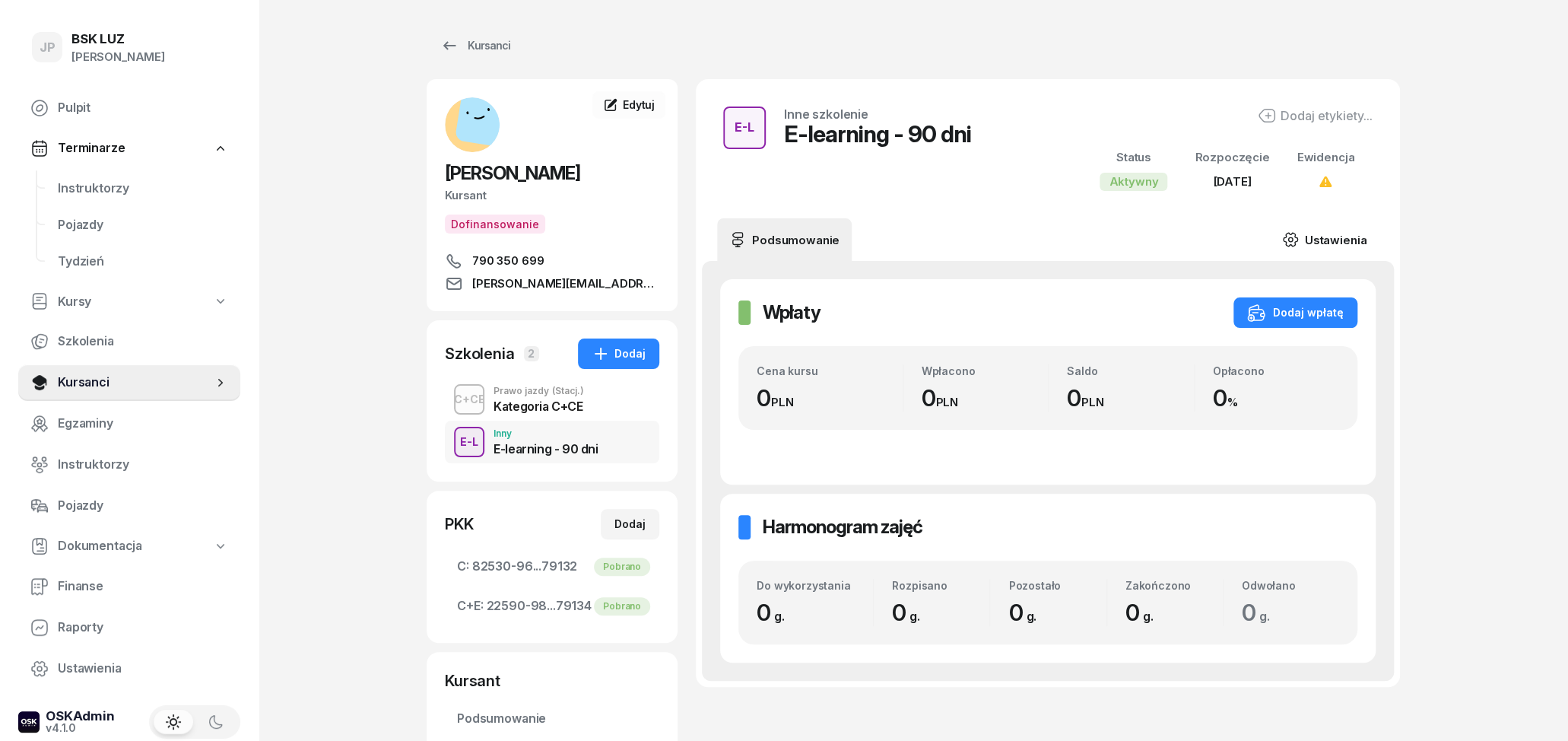
click at [1341, 250] on link "Ustawienia" at bounding box center [1323, 240] width 109 height 43
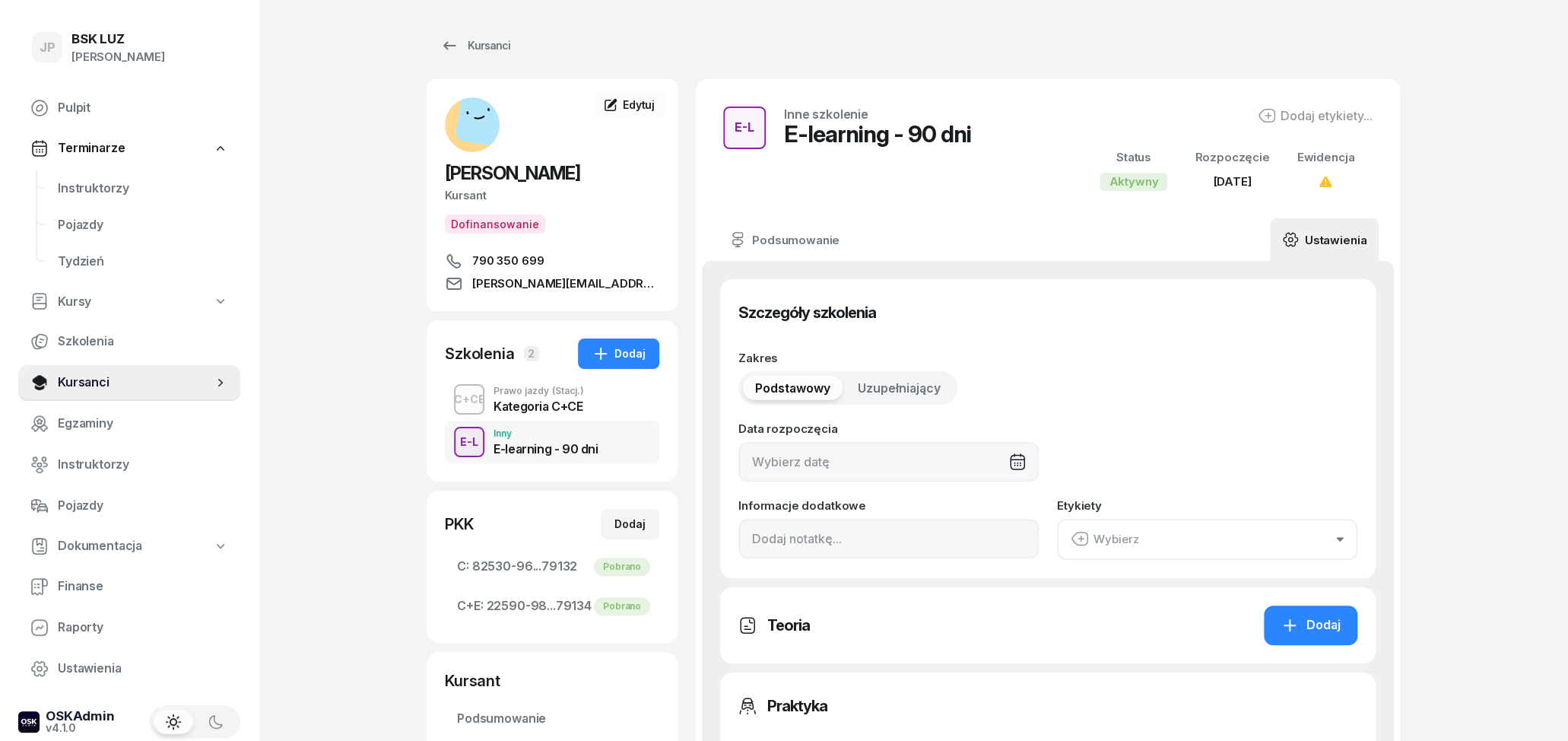
type input "[DATE]"
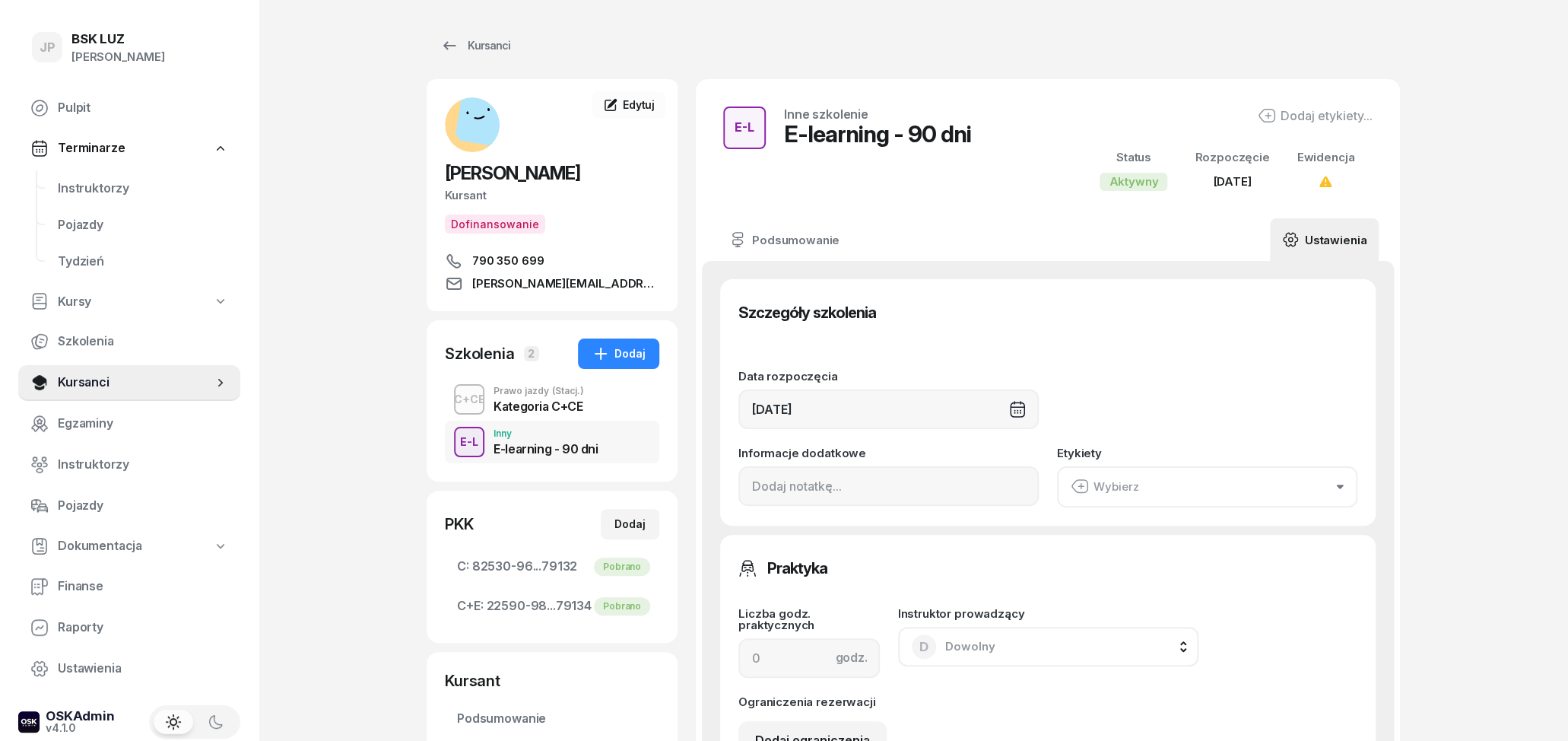
click at [1173, 505] on button "Wybierz" at bounding box center [1207, 487] width 300 height 41
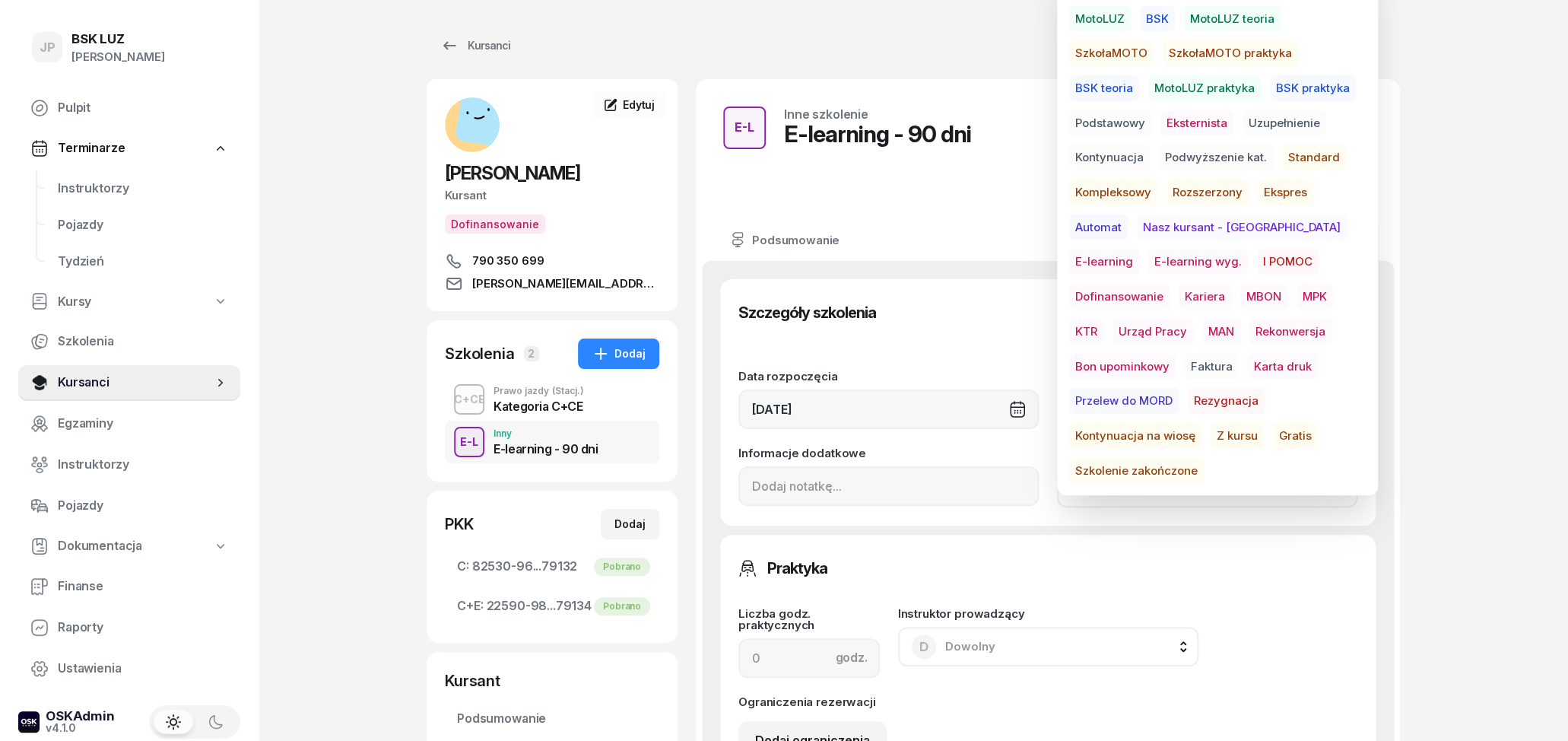
click at [1148, 252] on span "E-learning wyg." at bounding box center [1198, 262] width 99 height 26
click at [1529, 329] on div "JP BSK [PERSON_NAME] Pulpit Terminarze Instruktorzy Pojazdy Tydzień Kursy Szkol…" at bounding box center [784, 756] width 1568 height 1511
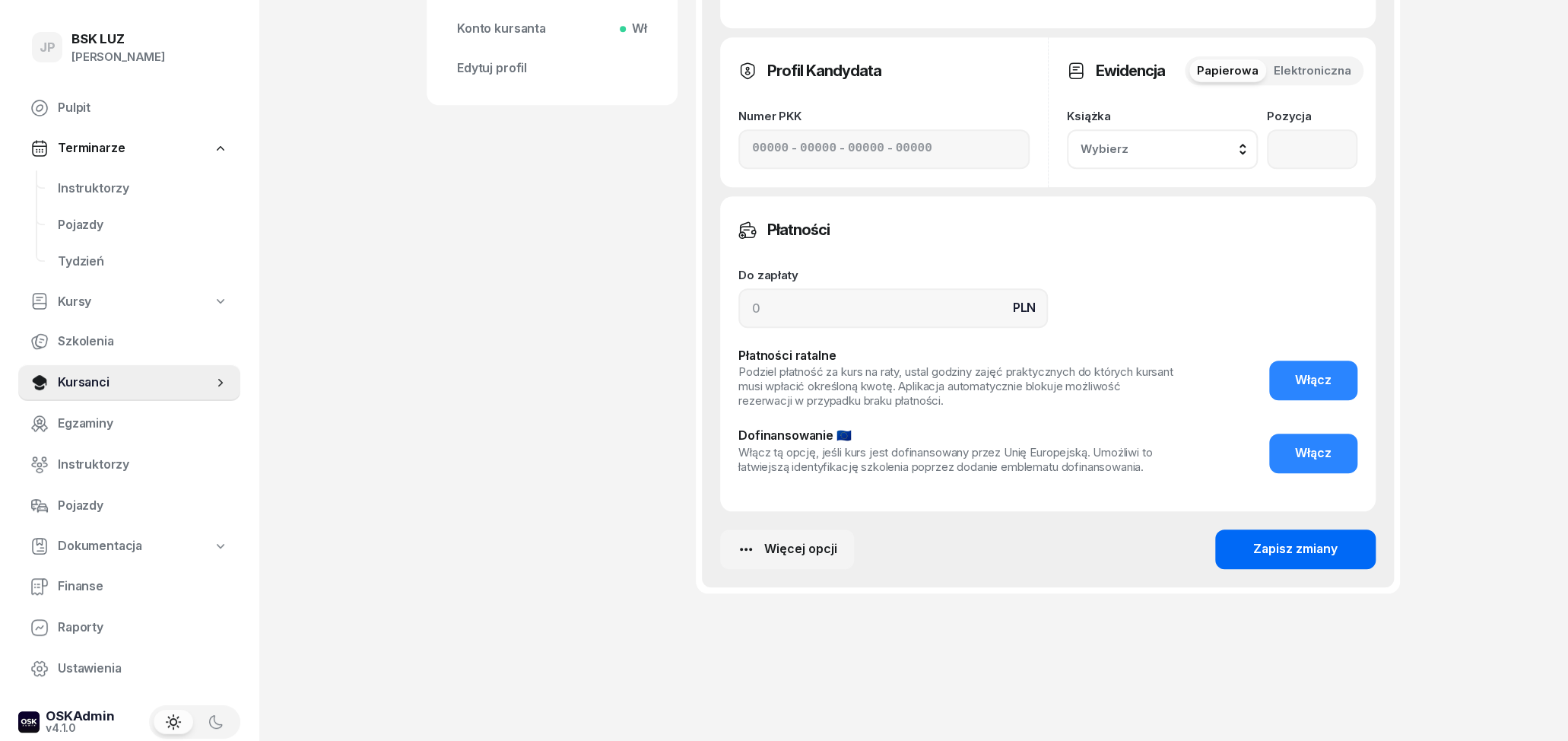
click at [1292, 550] on div "Zapisz zmiany" at bounding box center [1295, 548] width 85 height 20
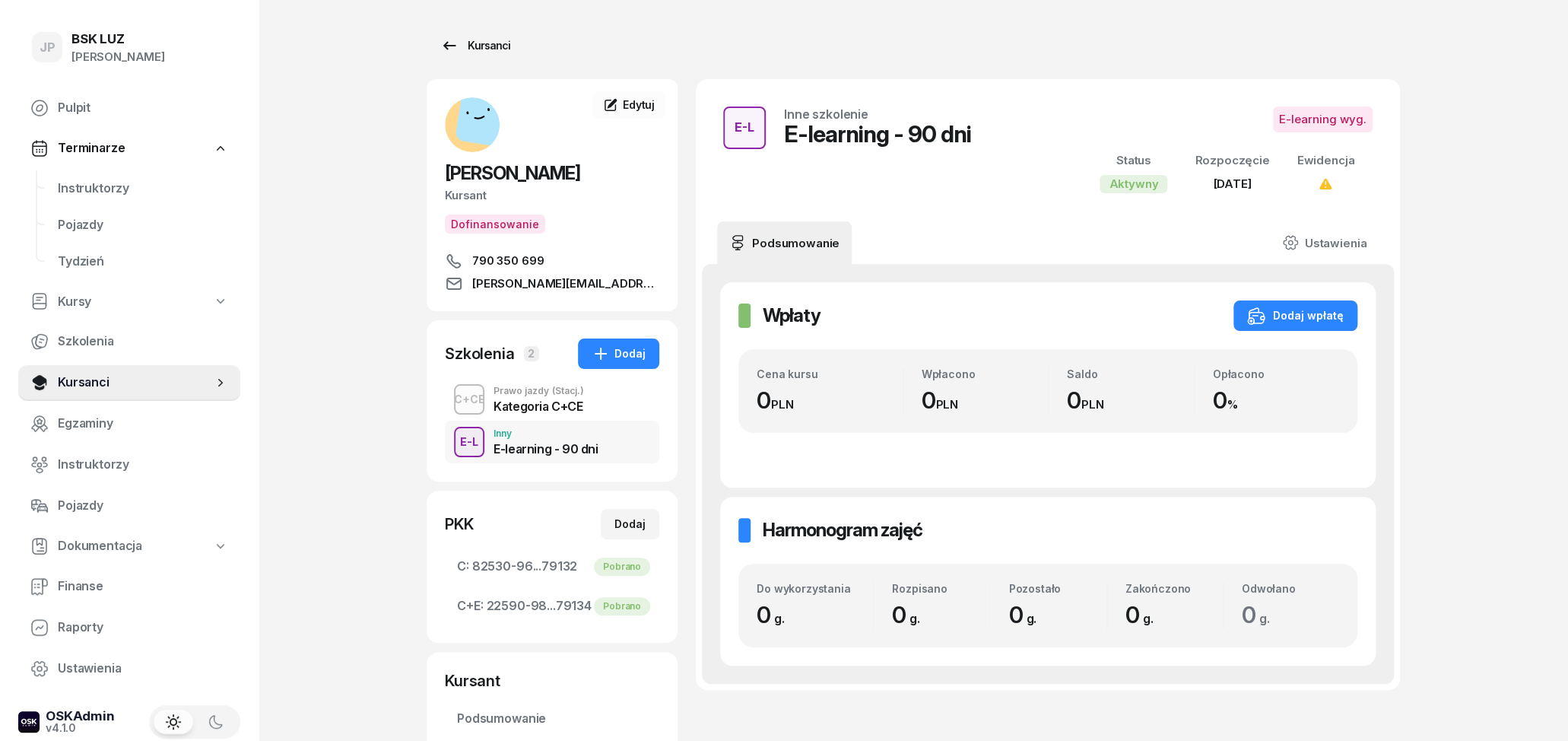
click at [460, 38] on div "Kursanci" at bounding box center [476, 45] width 70 height 18
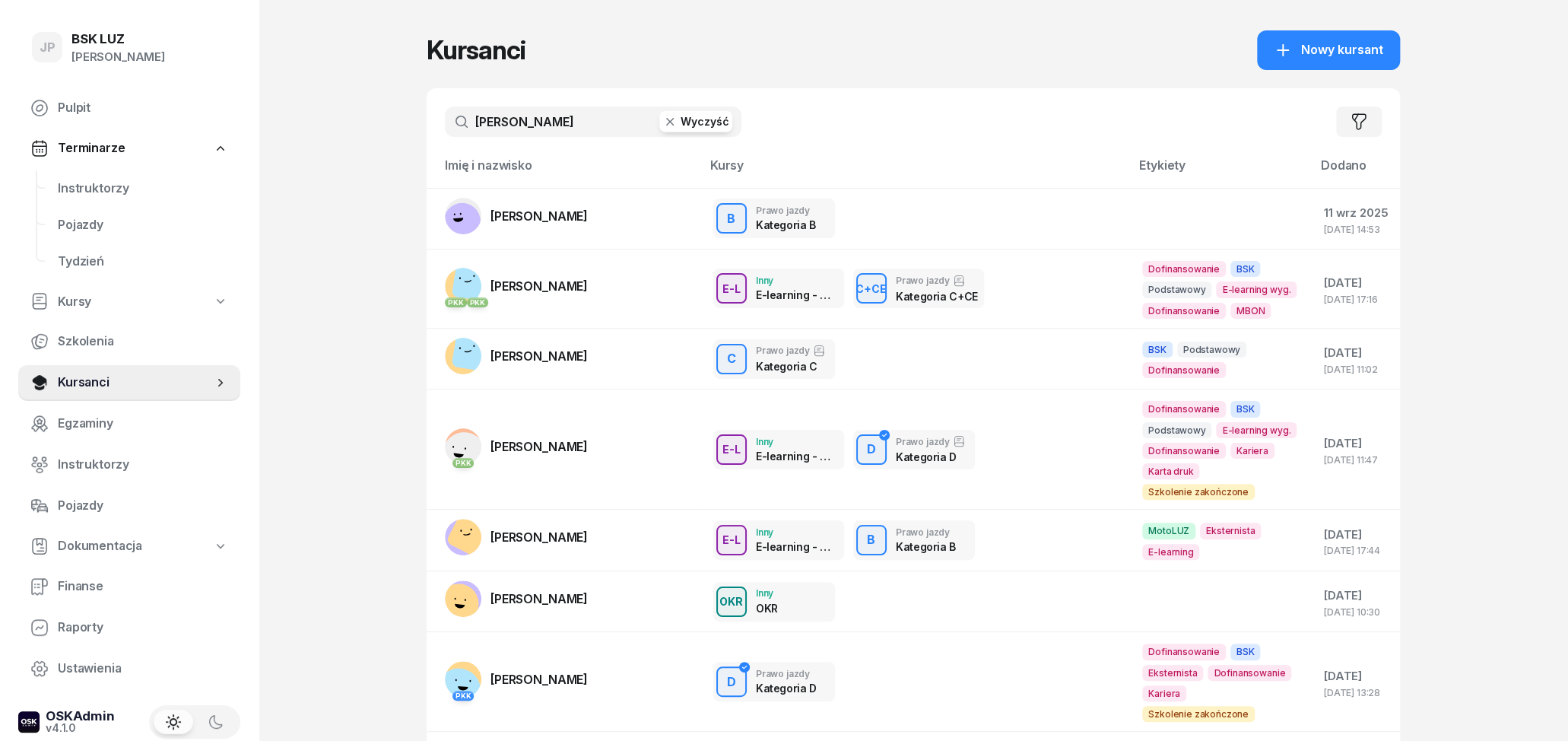
click at [697, 127] on button "Wyczyść" at bounding box center [695, 122] width 73 height 21
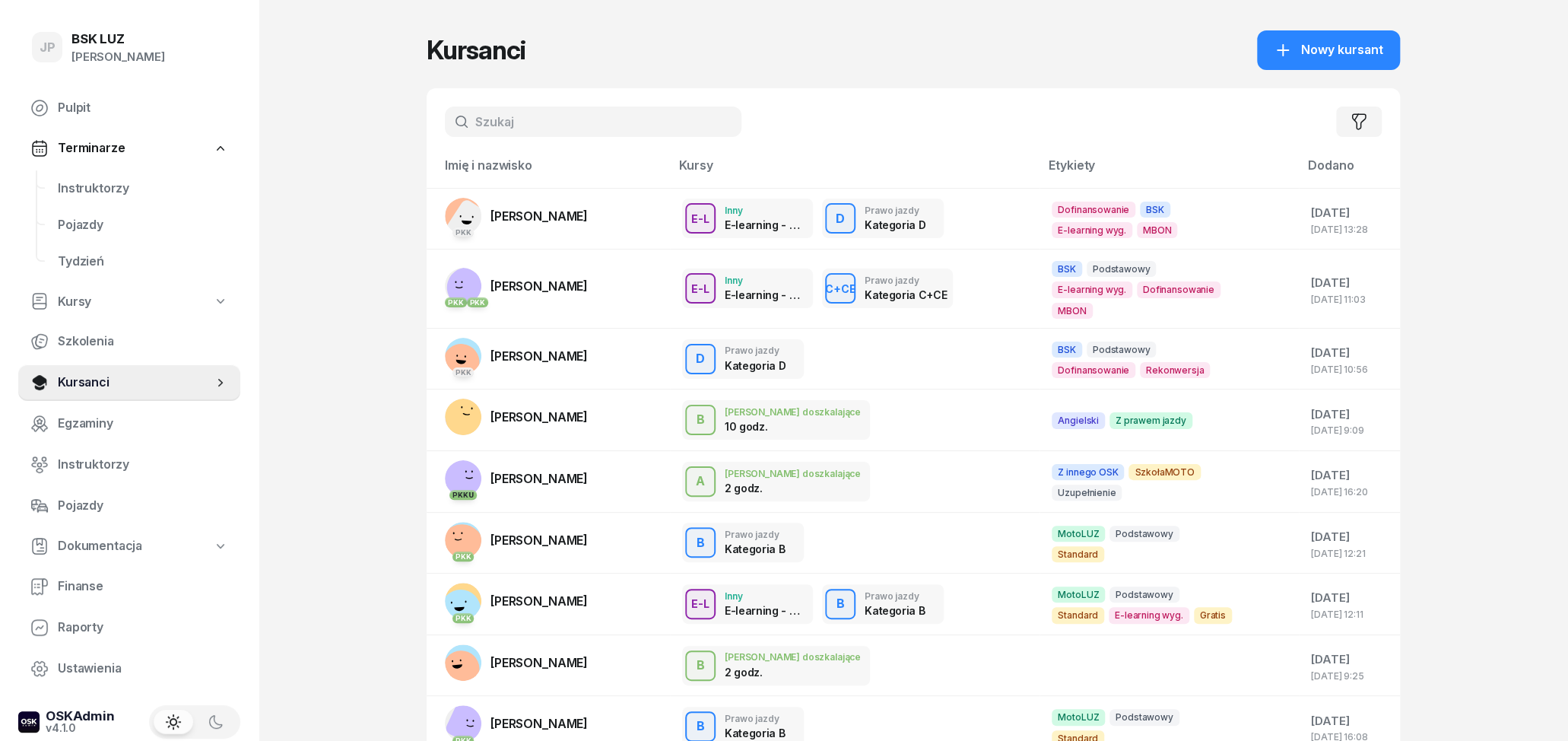
click at [537, 128] on input "text" at bounding box center [593, 122] width 297 height 31
type input "pasternak"
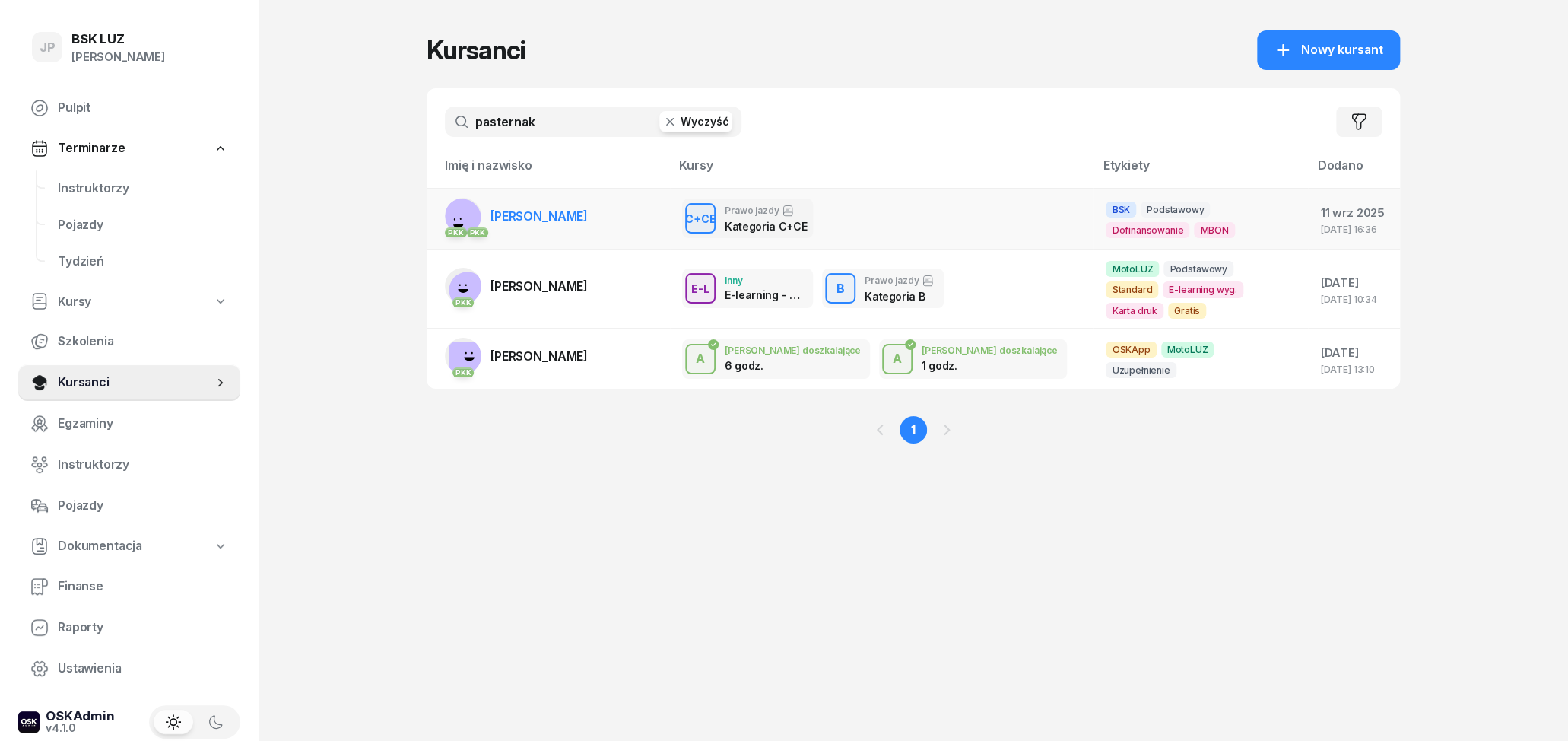
click at [908, 215] on div "C+CE Prawo jazdy Kategoria C+CE" at bounding box center [881, 218] width 399 height 39
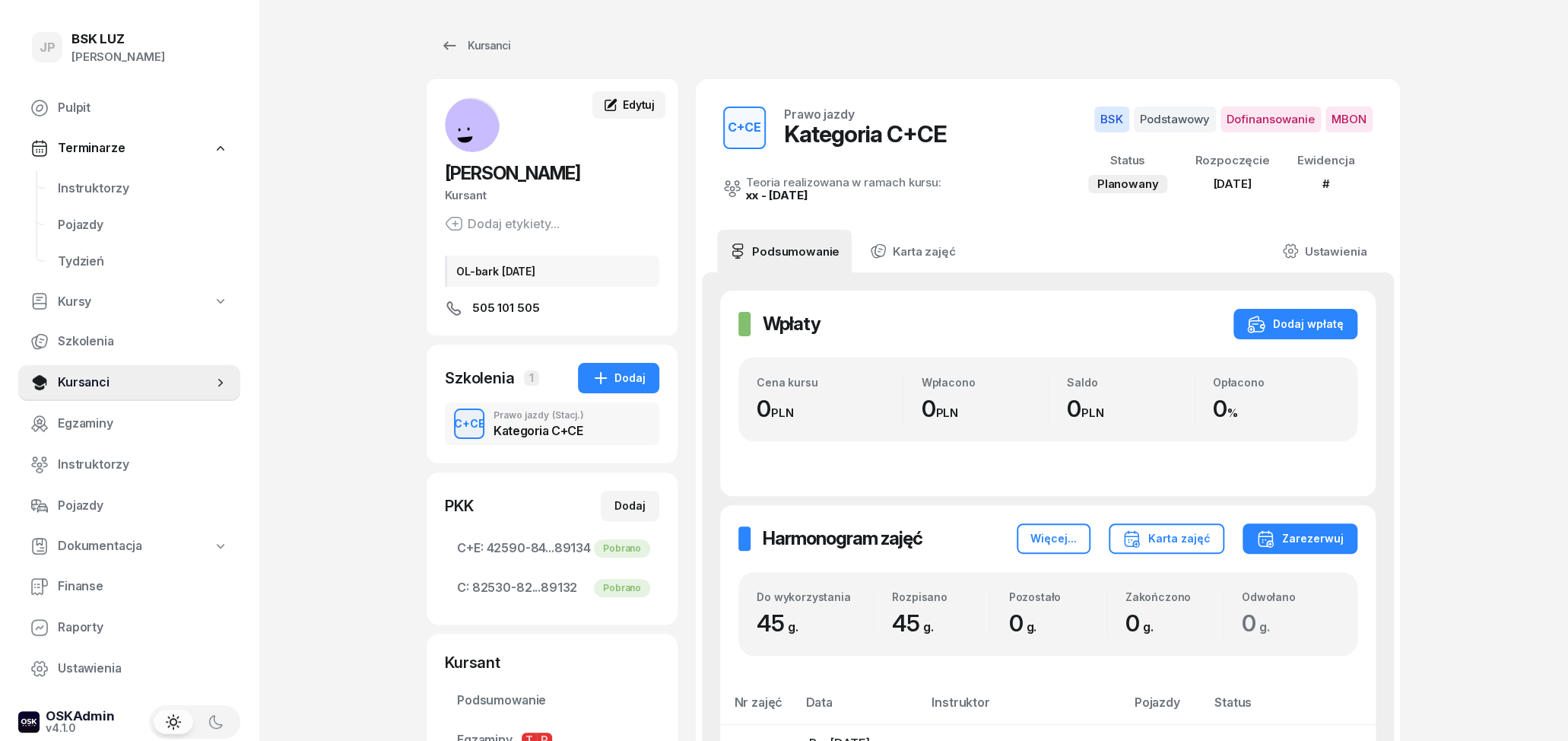
click at [641, 110] on span "Edytuj" at bounding box center [638, 104] width 32 height 13
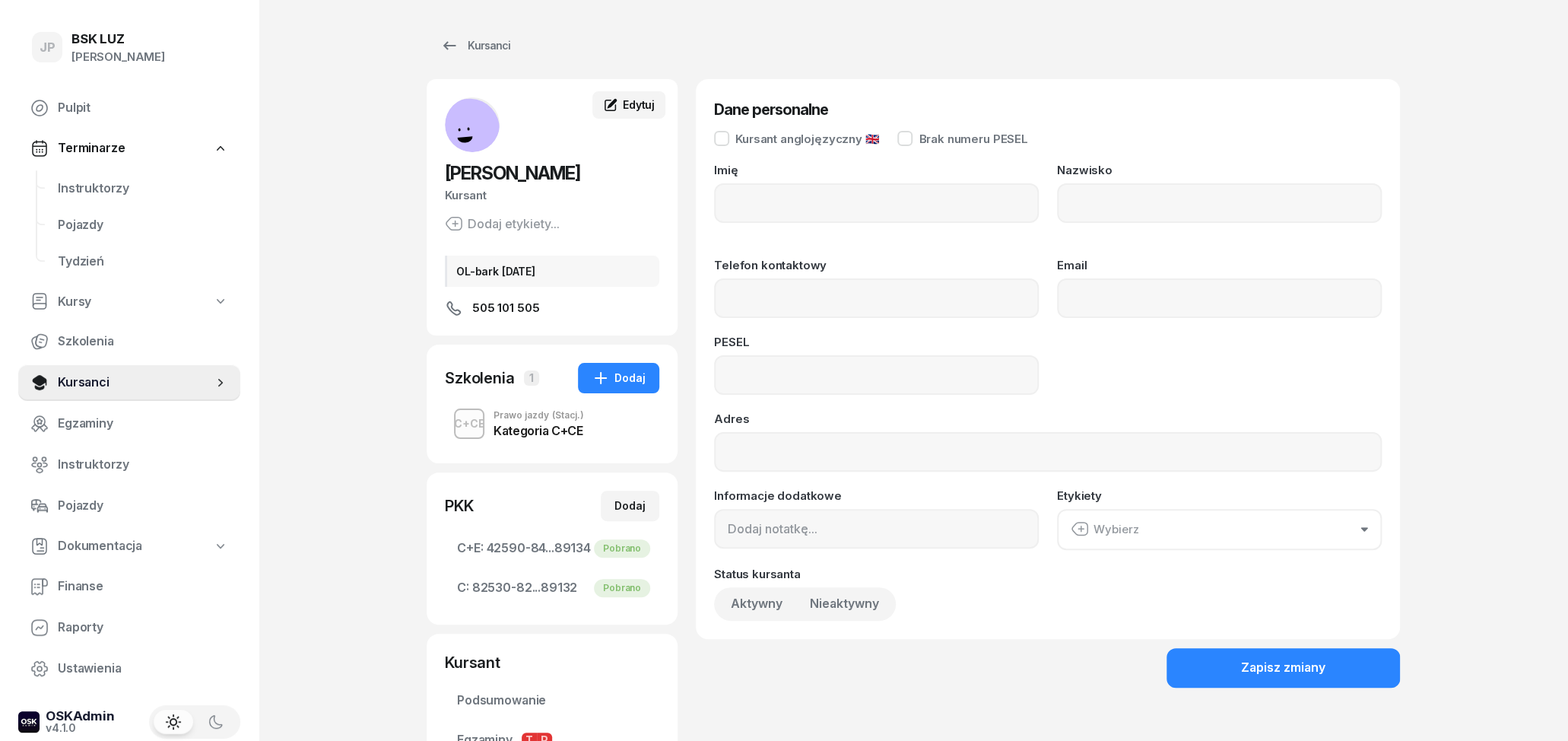
type input "[PERSON_NAME]"
type input "PASTERNAK"
type input "505101505"
type input "79090700752"
type input "OL-bark [DATE]"
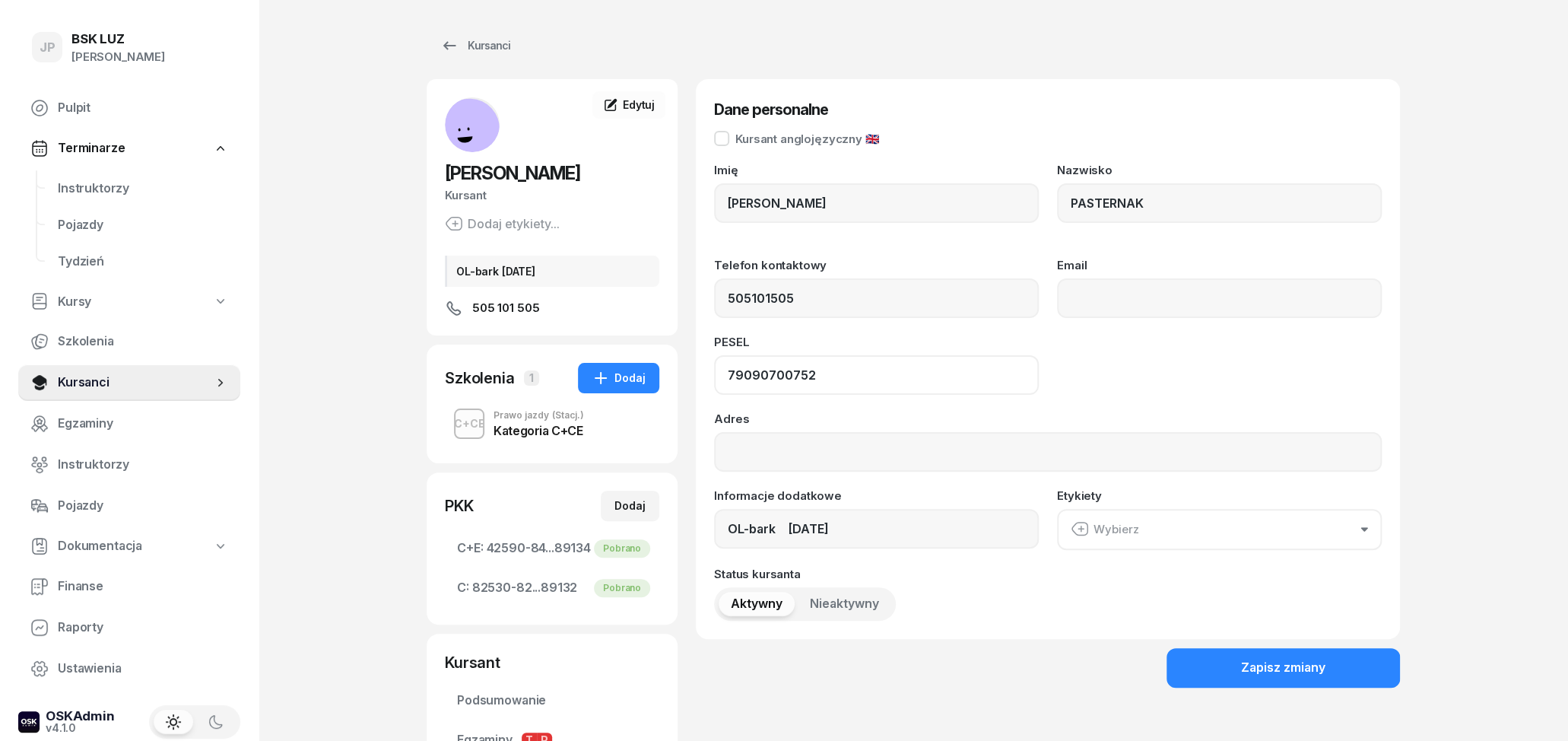
drag, startPoint x: 866, startPoint y: 370, endPoint x: 649, endPoint y: 365, distance: 217.1
click at [714, 365] on input "79090700752" at bounding box center [877, 375] width 325 height 39
drag, startPoint x: 873, startPoint y: 214, endPoint x: 719, endPoint y: 188, distance: 156.2
click at [719, 188] on input "[PERSON_NAME]" at bounding box center [877, 203] width 325 height 39
drag, startPoint x: 1195, startPoint y: 207, endPoint x: 1023, endPoint y: 205, distance: 172.0
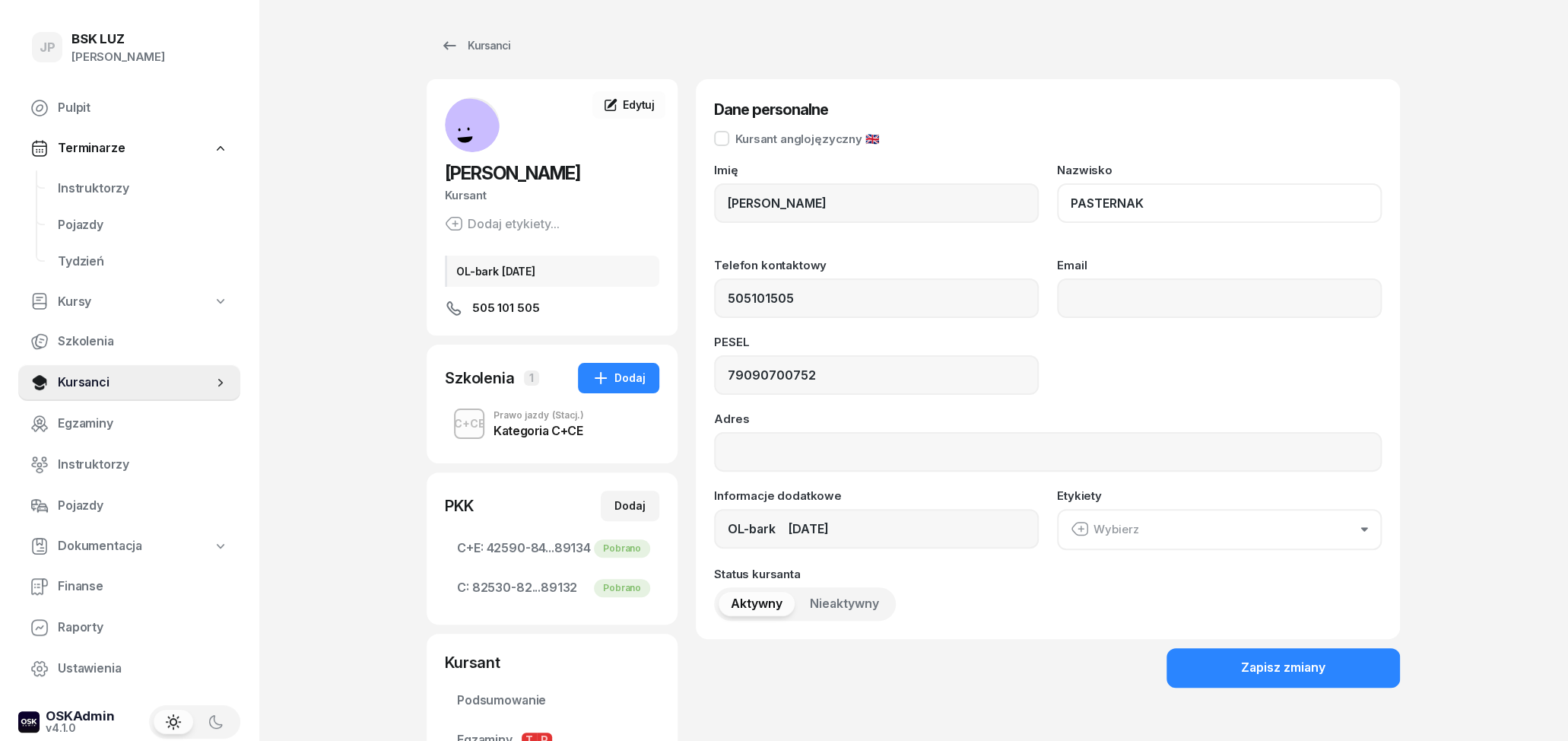
click at [1057, 205] on input "PASTERNAK" at bounding box center [1220, 203] width 325 height 39
drag, startPoint x: 820, startPoint y: 371, endPoint x: 681, endPoint y: 378, distance: 139.2
click at [714, 378] on input "79090700752" at bounding box center [877, 375] width 325 height 39
drag, startPoint x: 821, startPoint y: 300, endPoint x: 703, endPoint y: 299, distance: 118.0
click at [714, 299] on input "505101505" at bounding box center [877, 298] width 325 height 39
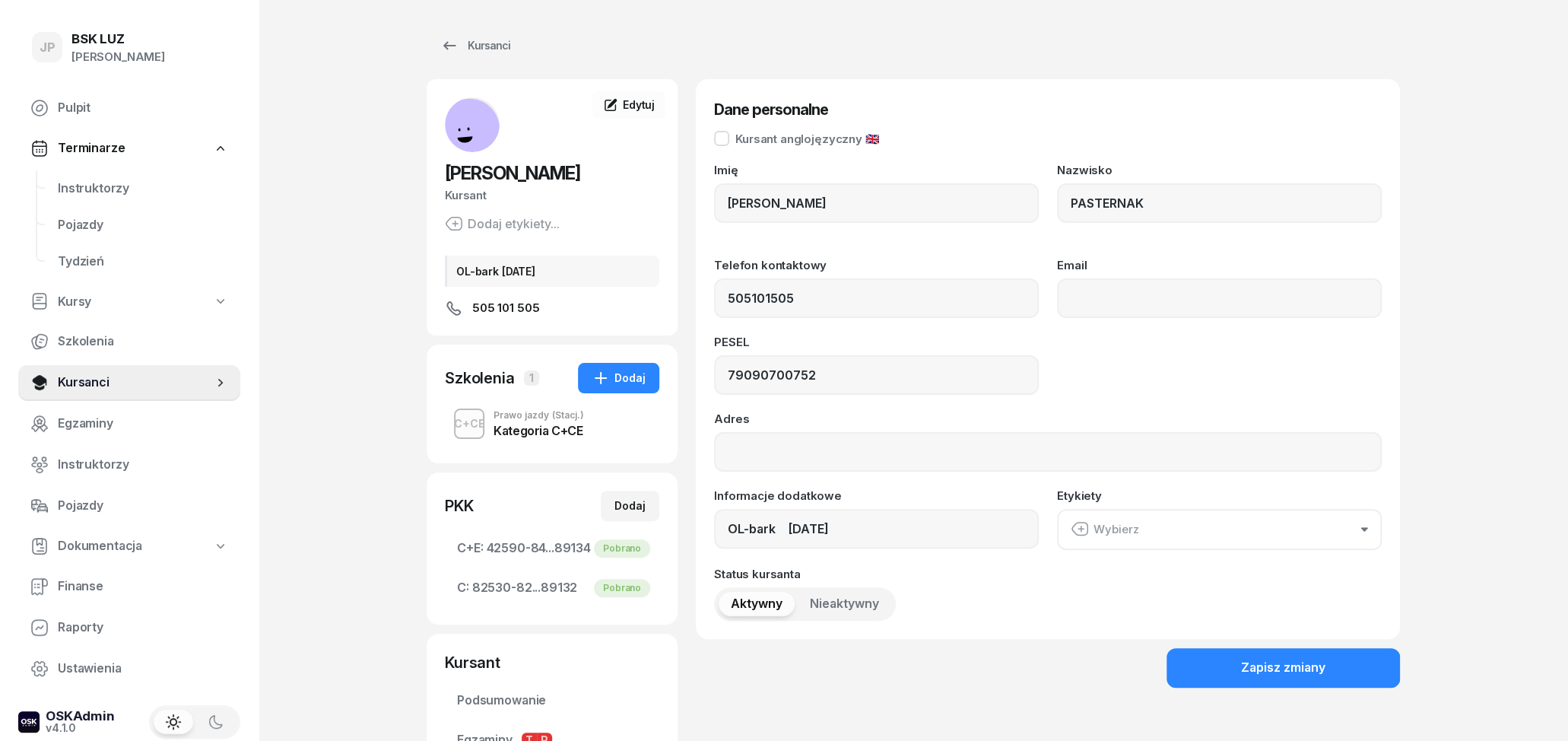
click at [988, 341] on div "PESEL" at bounding box center [877, 346] width 325 height 19
click at [915, 455] on input "Adres" at bounding box center [1048, 452] width 667 height 39
paste input "[PERSON_NAME][EMAIL_ADDRESS][DOMAIN_NAME]"
type input "[PERSON_NAME][EMAIL_ADDRESS][DOMAIN_NAME]"
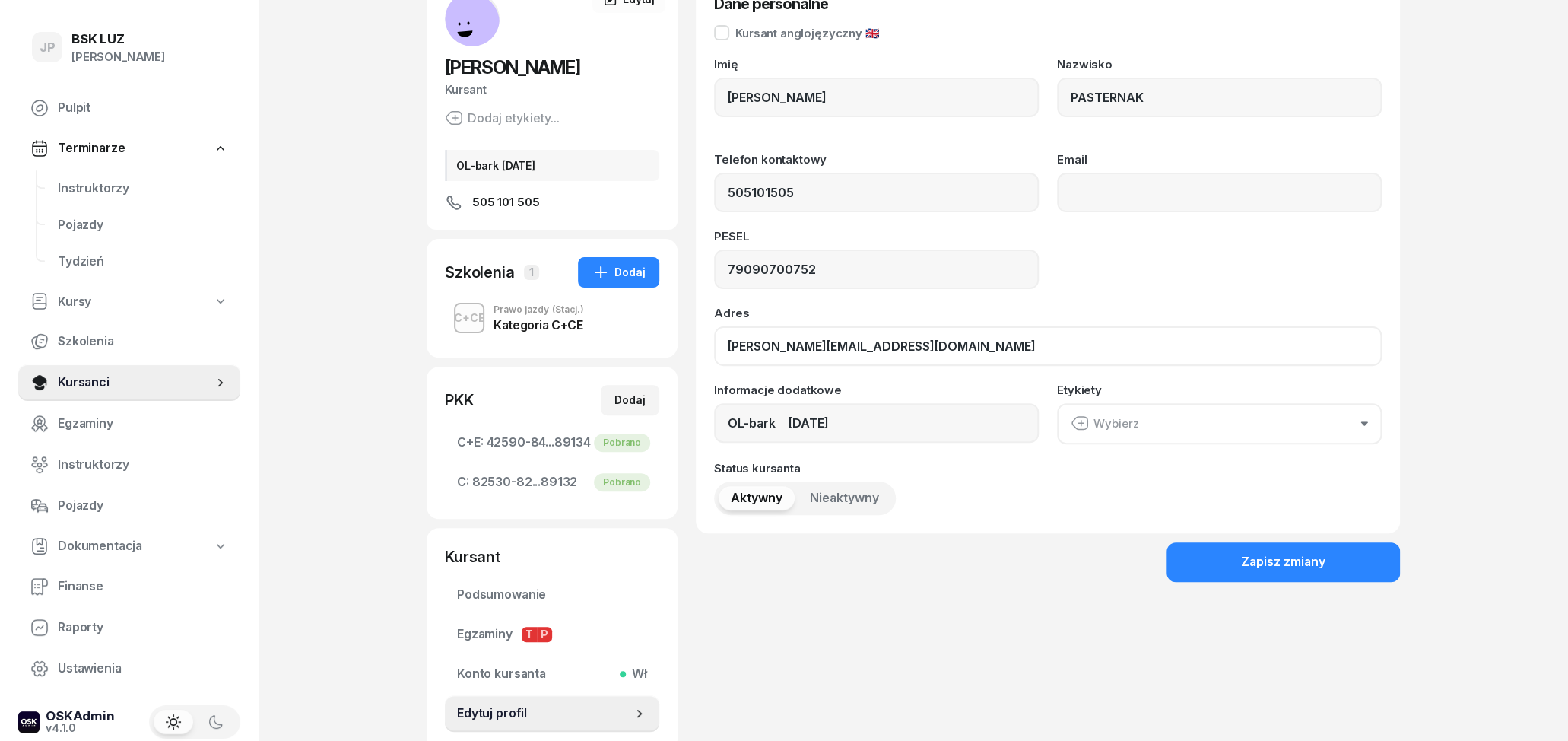
scroll to position [218, 0]
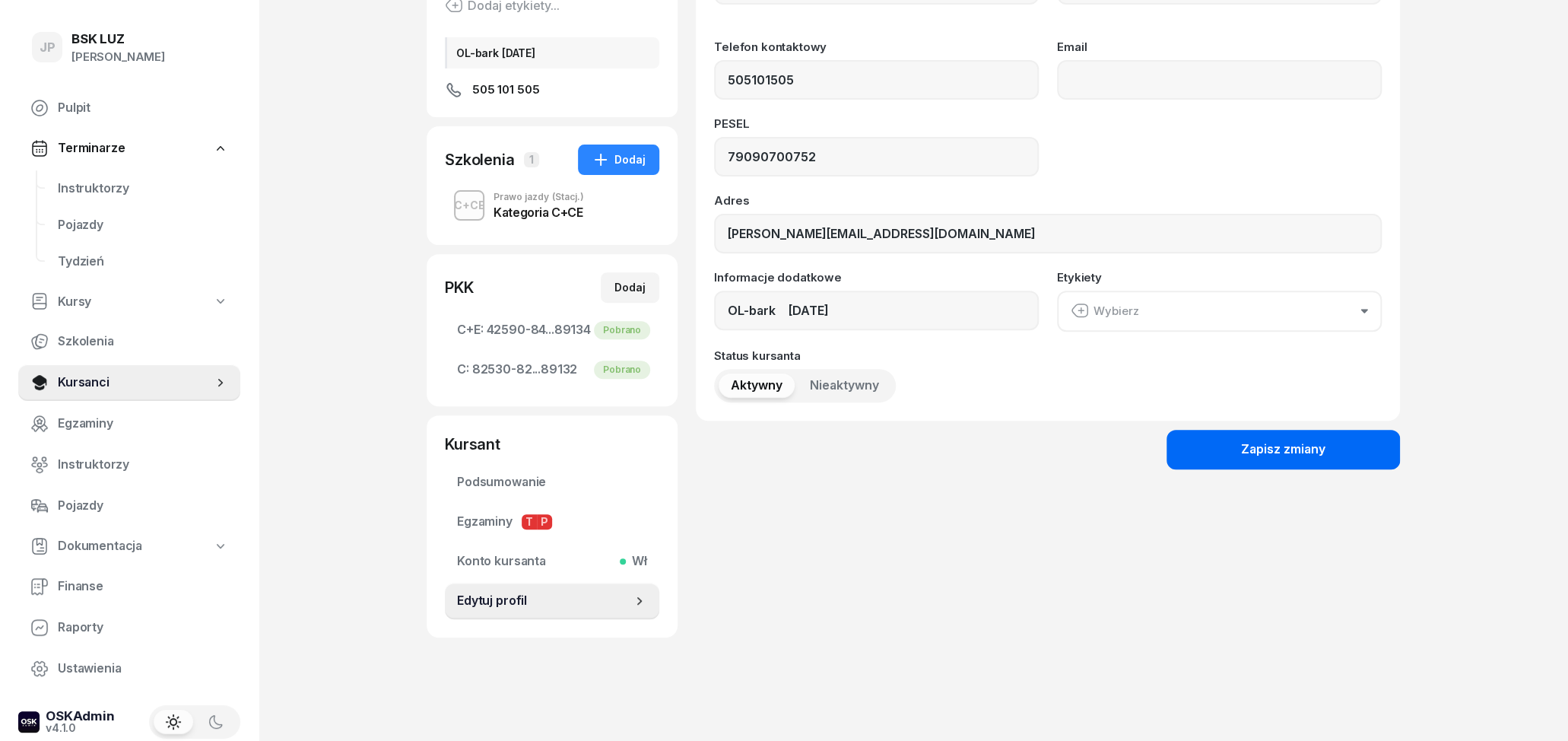
click at [1211, 451] on button "Zapisz zmiany" at bounding box center [1283, 449] width 234 height 39
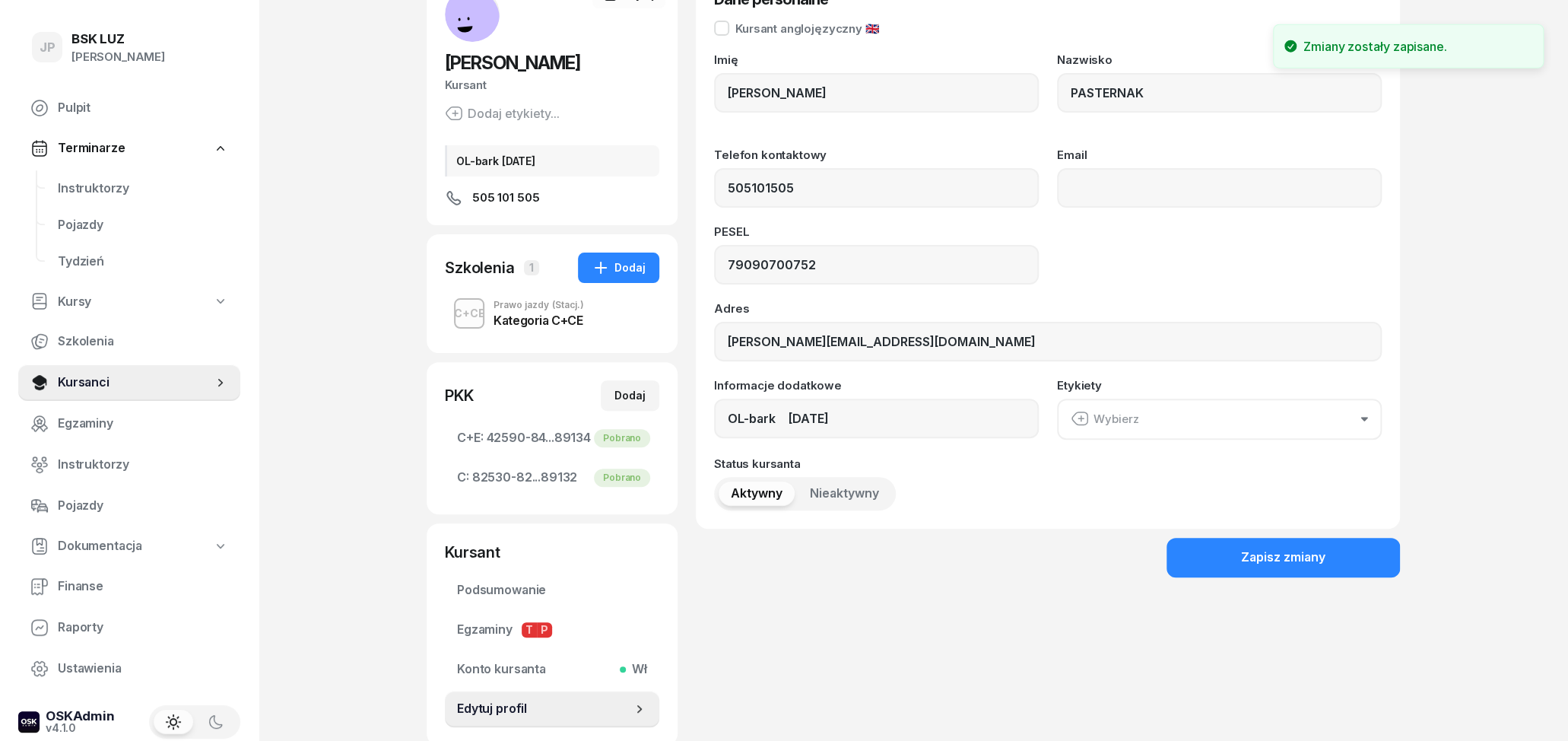
scroll to position [0, 0]
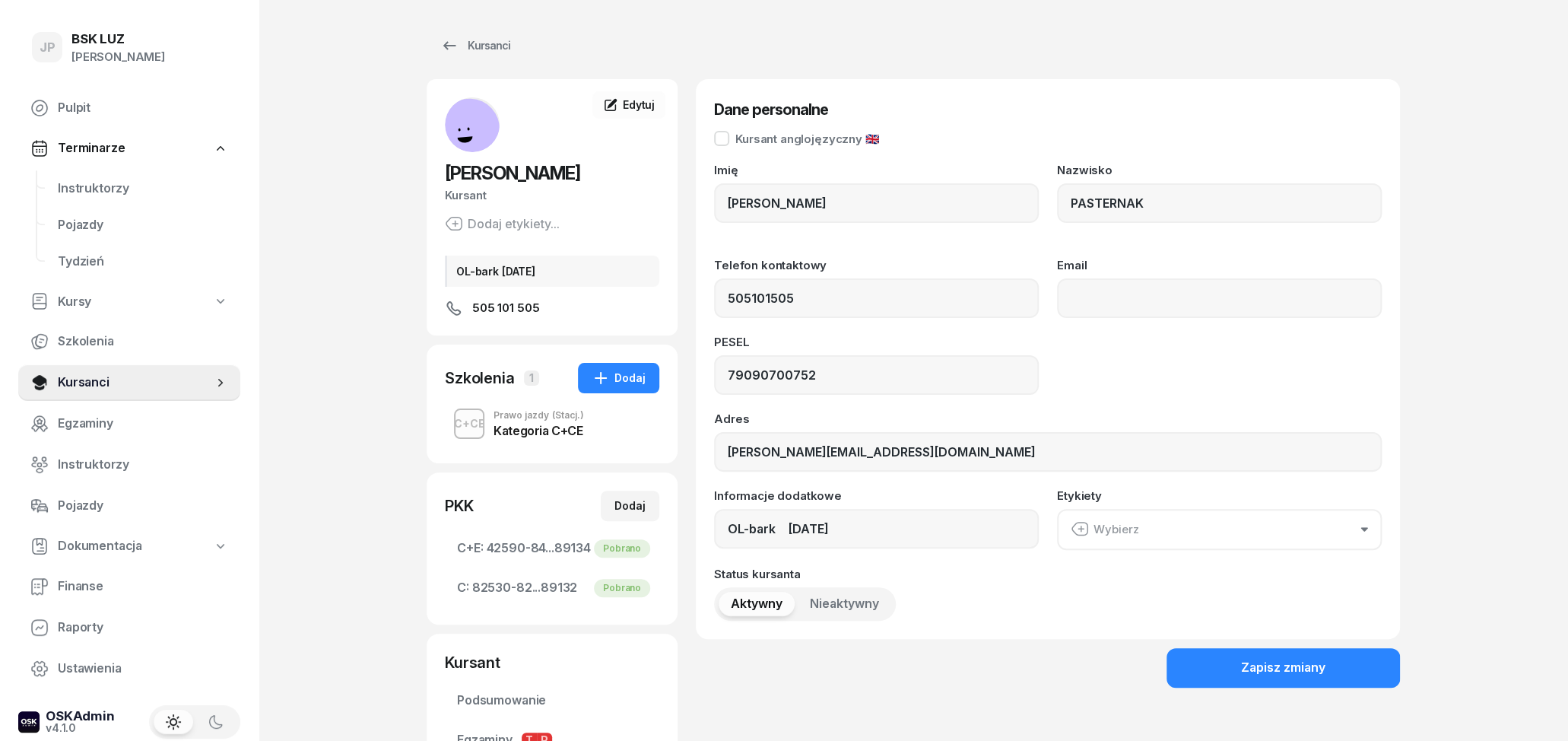
click at [530, 432] on div "Kategoria C+CE" at bounding box center [539, 430] width 91 height 12
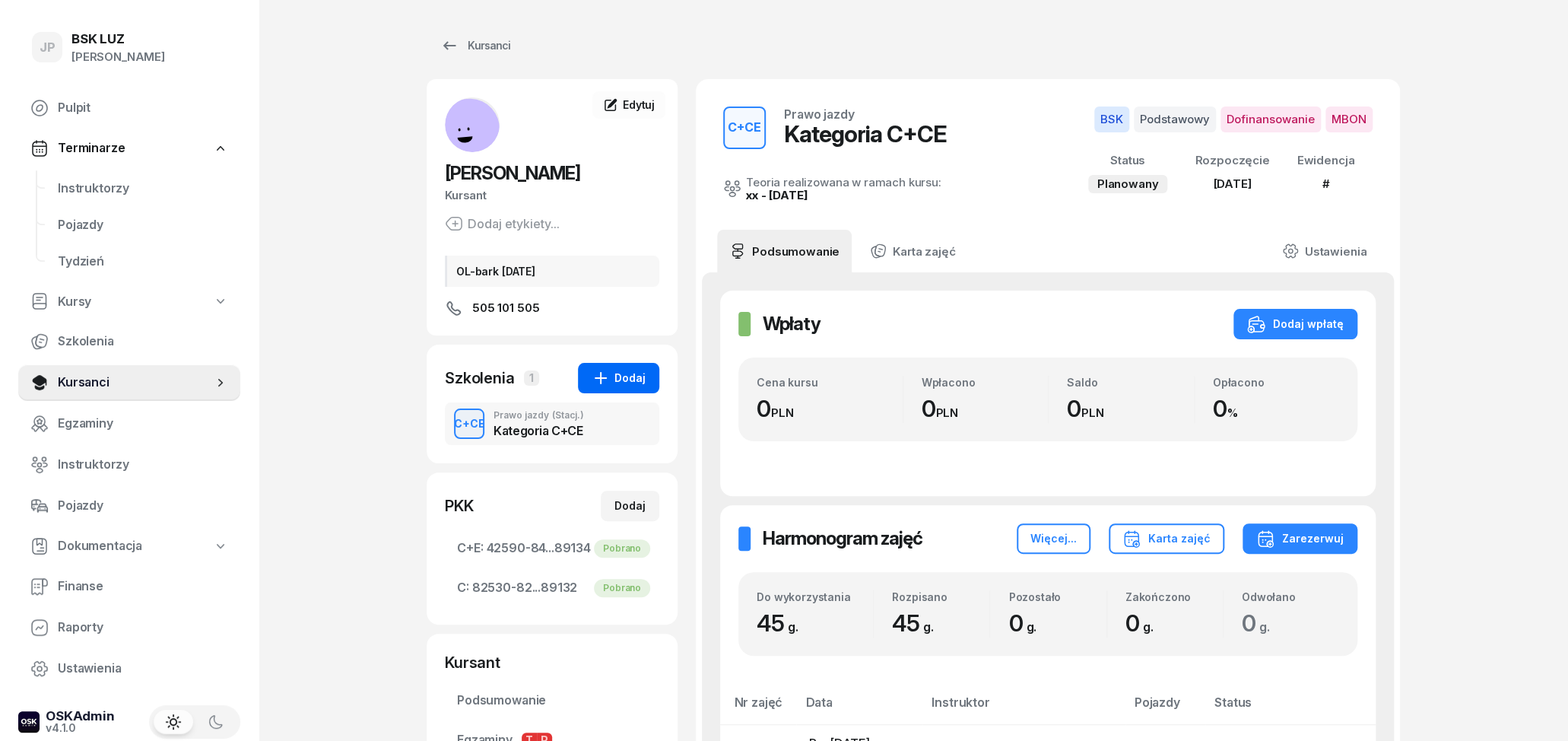
click at [630, 383] on div "Dodaj" at bounding box center [618, 377] width 54 height 18
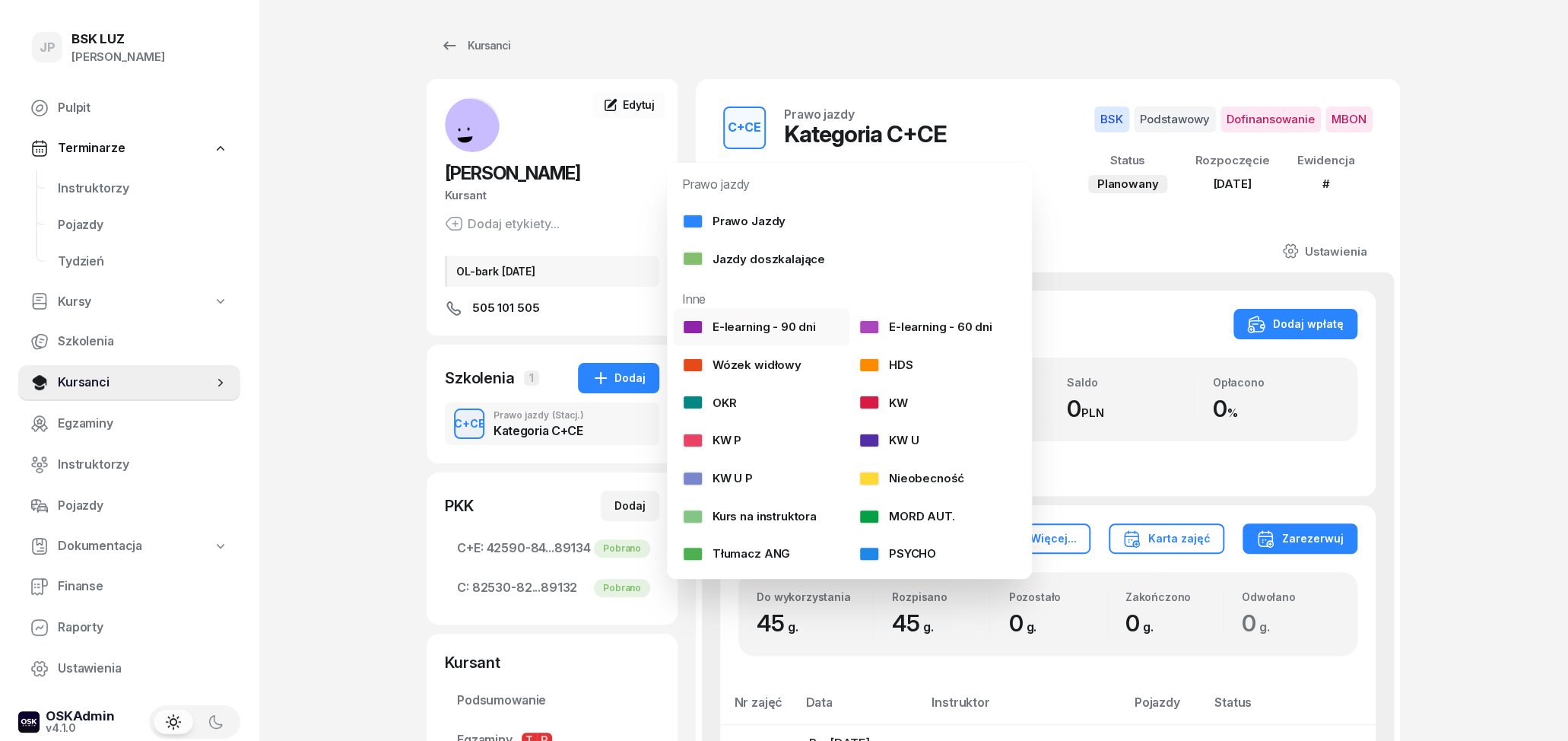
click at [757, 326] on div "E-learning - 90 dni" at bounding box center [748, 327] width 133 height 20
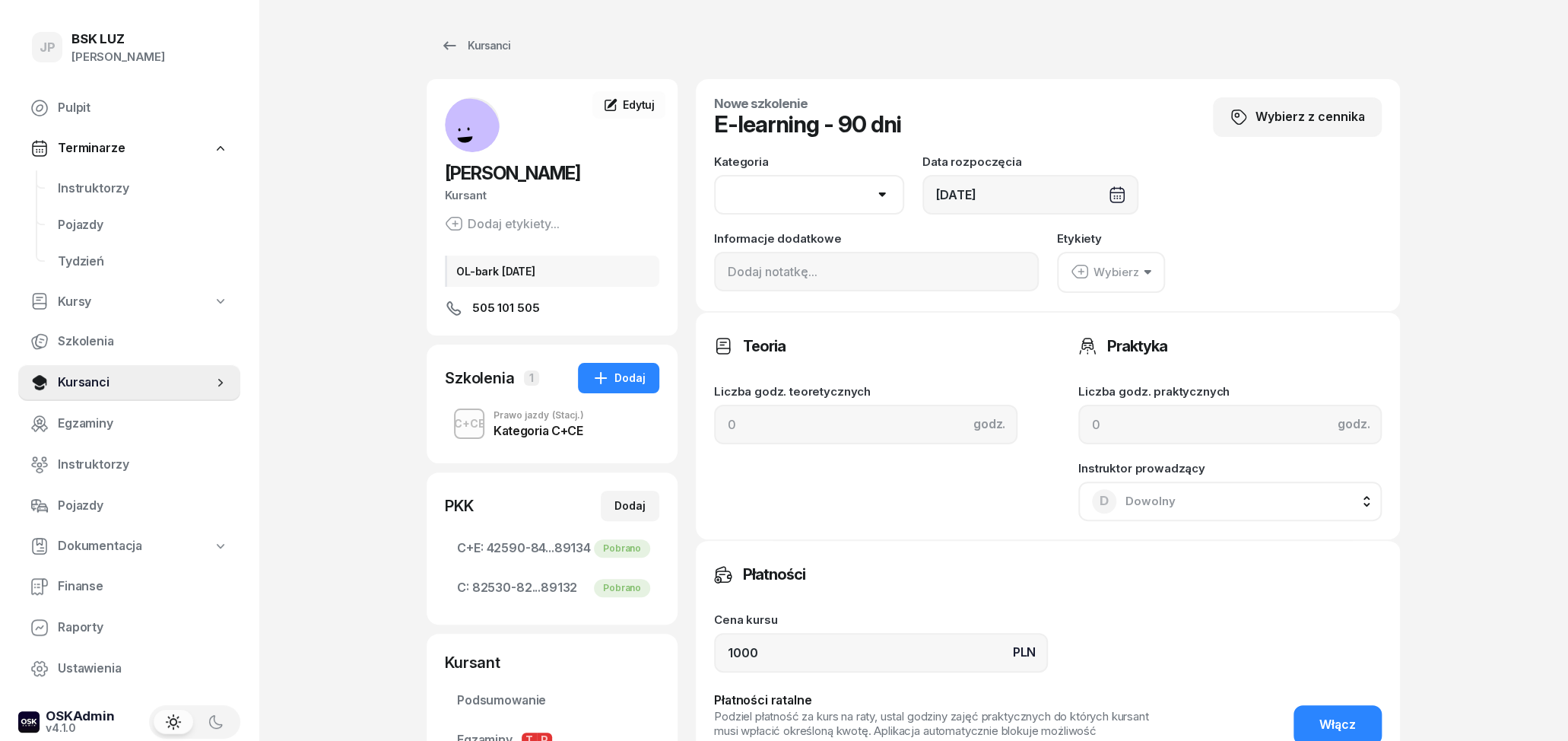
select select "C"
click option "C" at bounding box center [0, 0] width 0 height 0
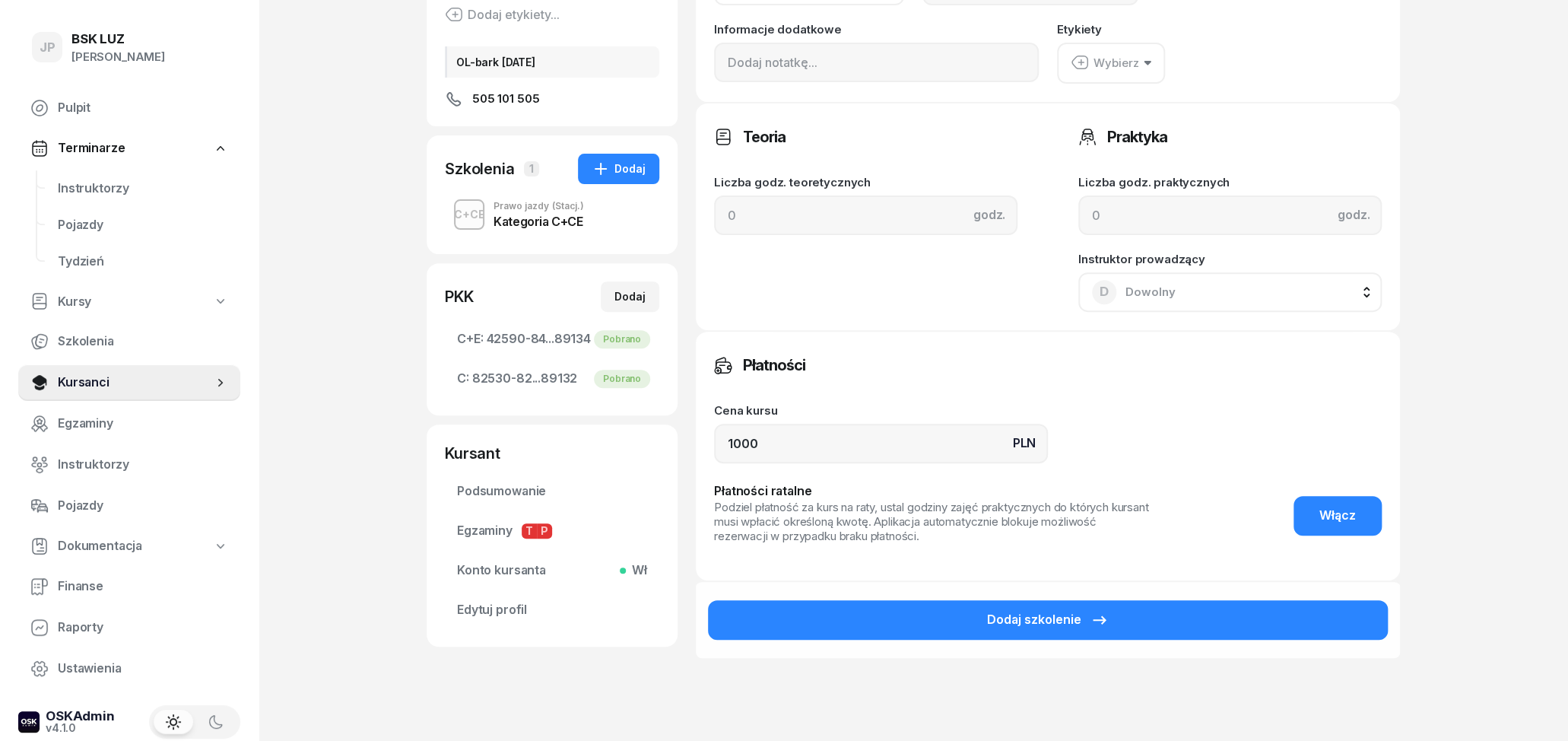
scroll to position [237, 0]
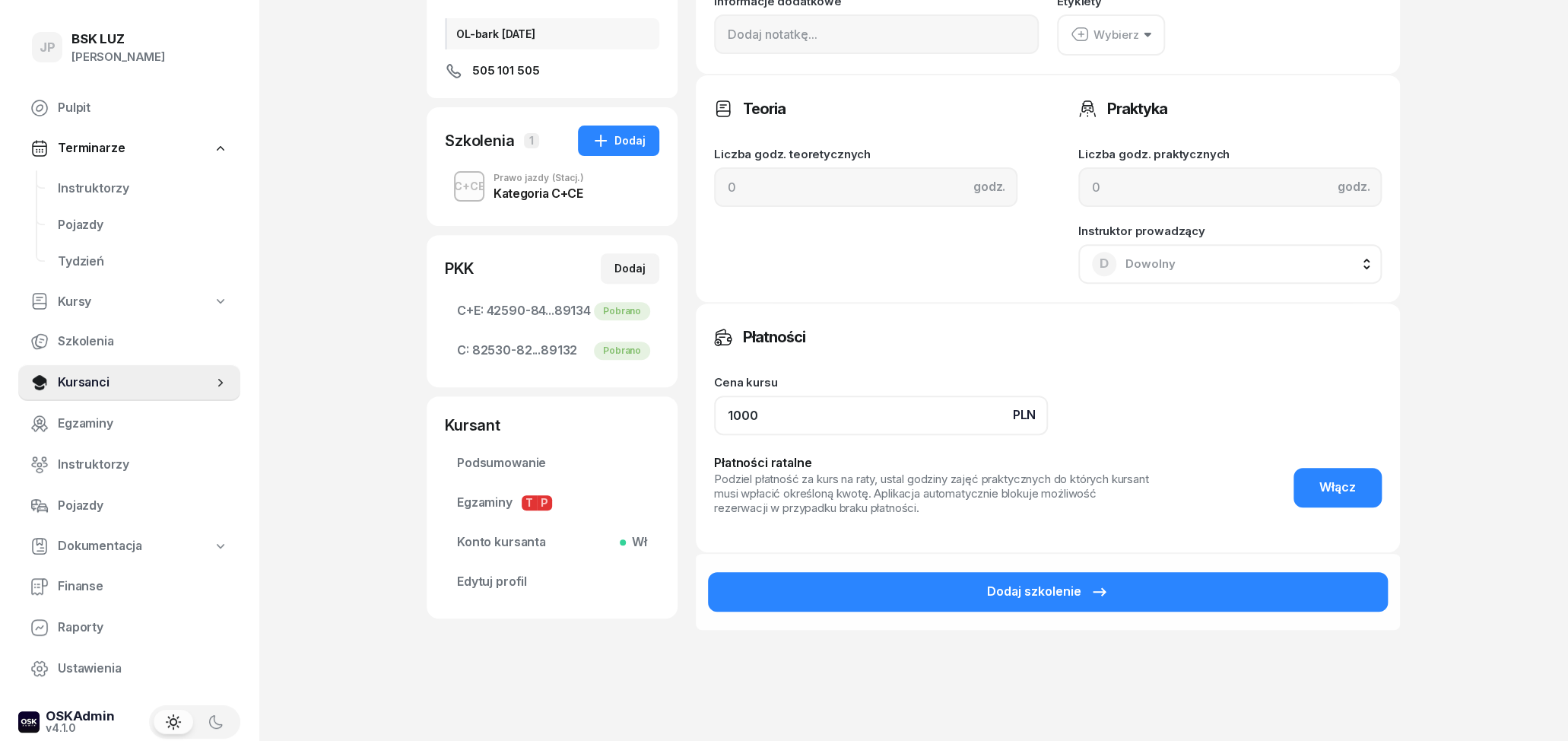
drag, startPoint x: 809, startPoint y: 417, endPoint x: 595, endPoint y: 389, distance: 215.8
click at [714, 395] on input "1000" at bounding box center [881, 415] width 334 height 39
type input "0"
click at [1216, 382] on div "Cena kursu PLN 0" at bounding box center [1048, 406] width 667 height 58
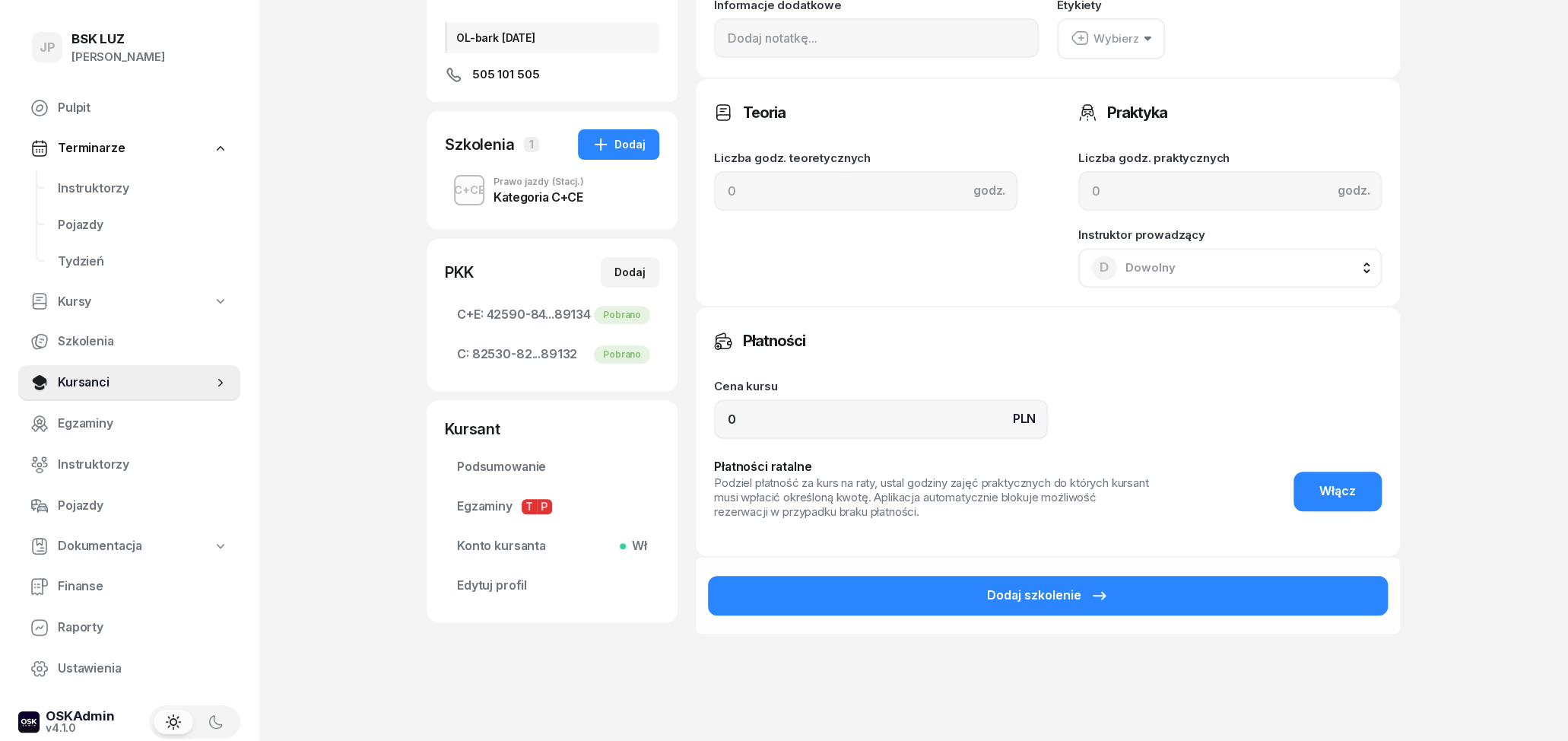
scroll to position [0, 0]
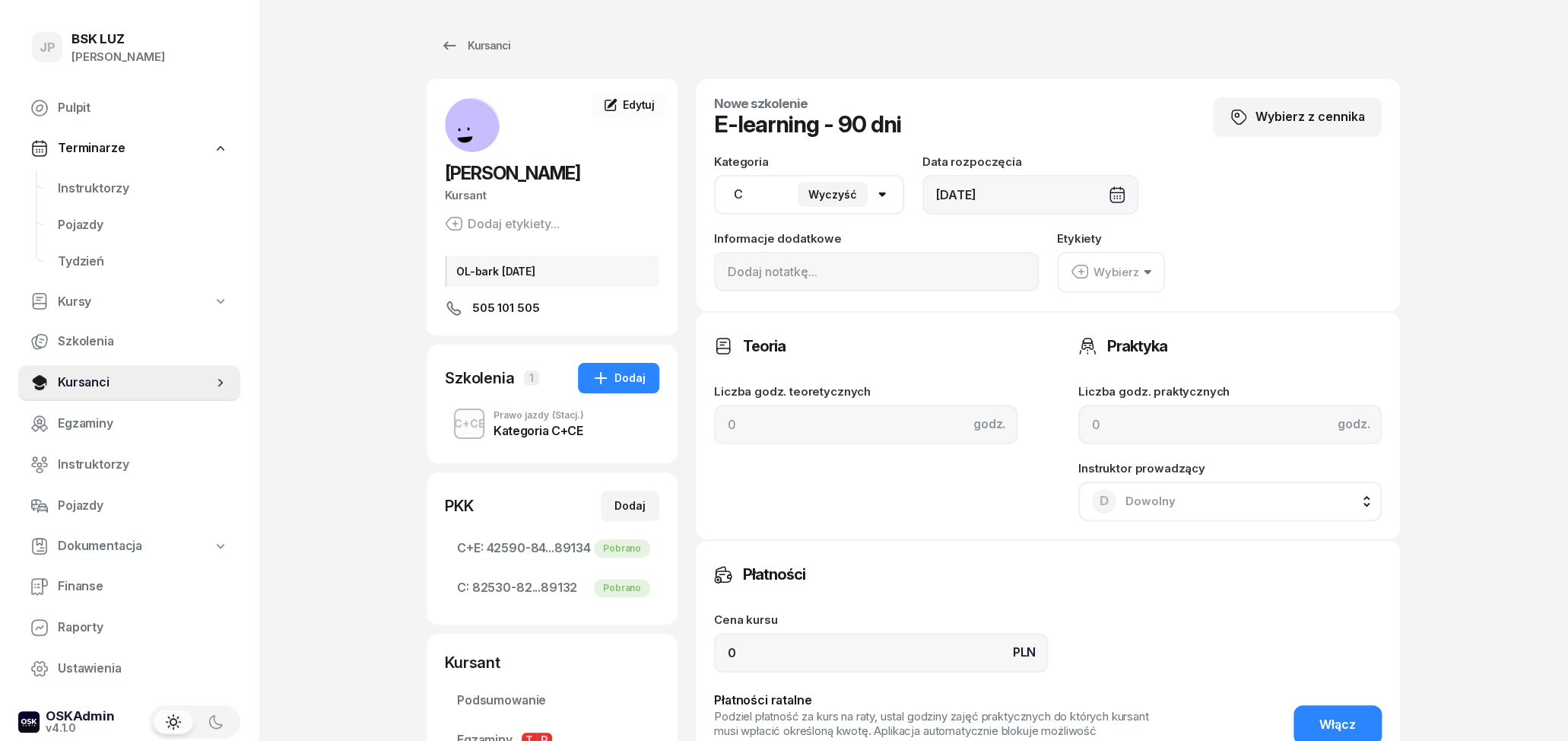
click at [1106, 273] on div "Wybierz" at bounding box center [1105, 272] width 68 height 20
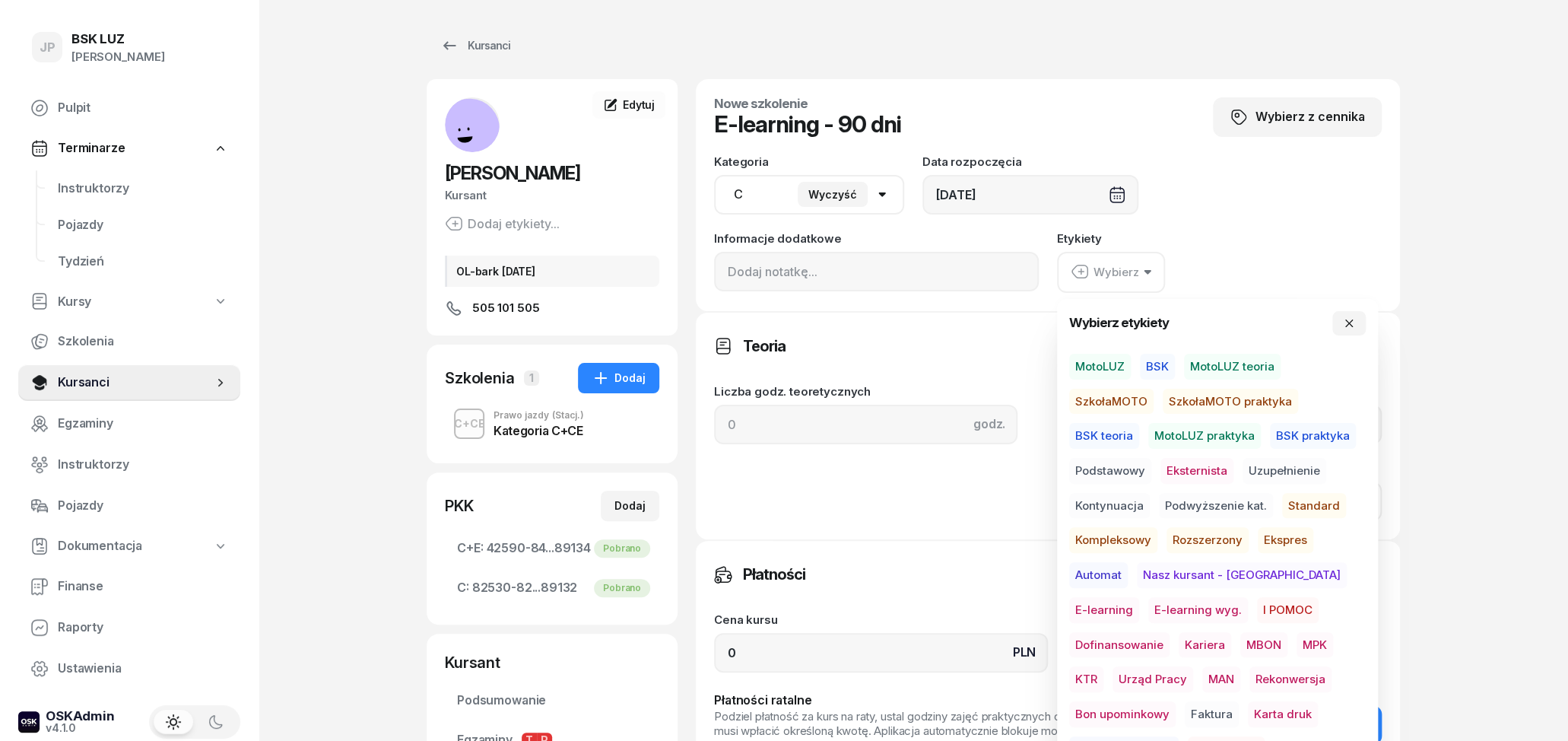
click at [1148, 602] on span "E-learning wyg." at bounding box center [1198, 610] width 99 height 26
click at [1287, 191] on div "Kategoria AM A1 A2 A B1 B B+E C1 C1+E C C+E D1 D1+E D D+E T Tram C+CE C+D Wyczy…" at bounding box center [1048, 185] width 667 height 58
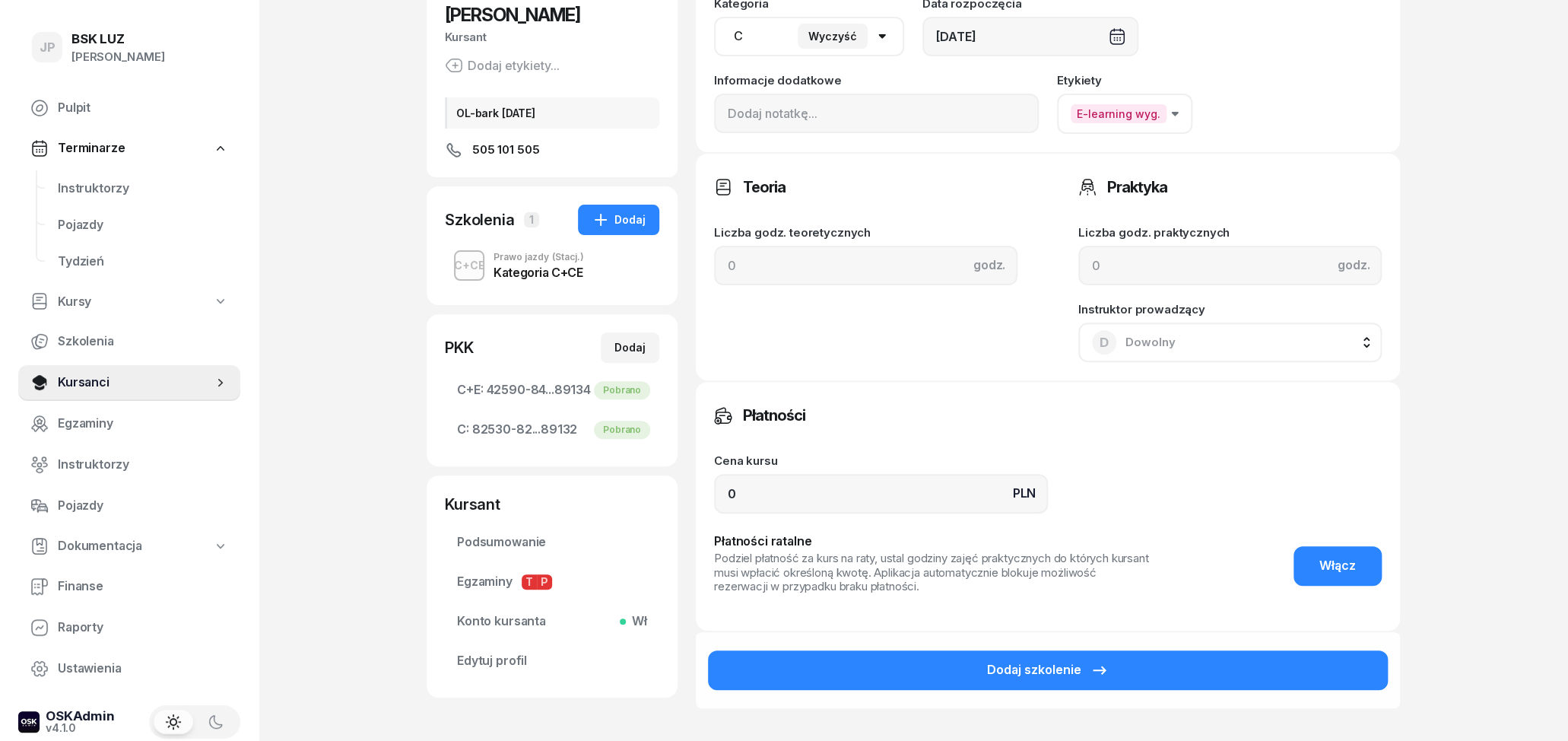
scroll to position [237, 0]
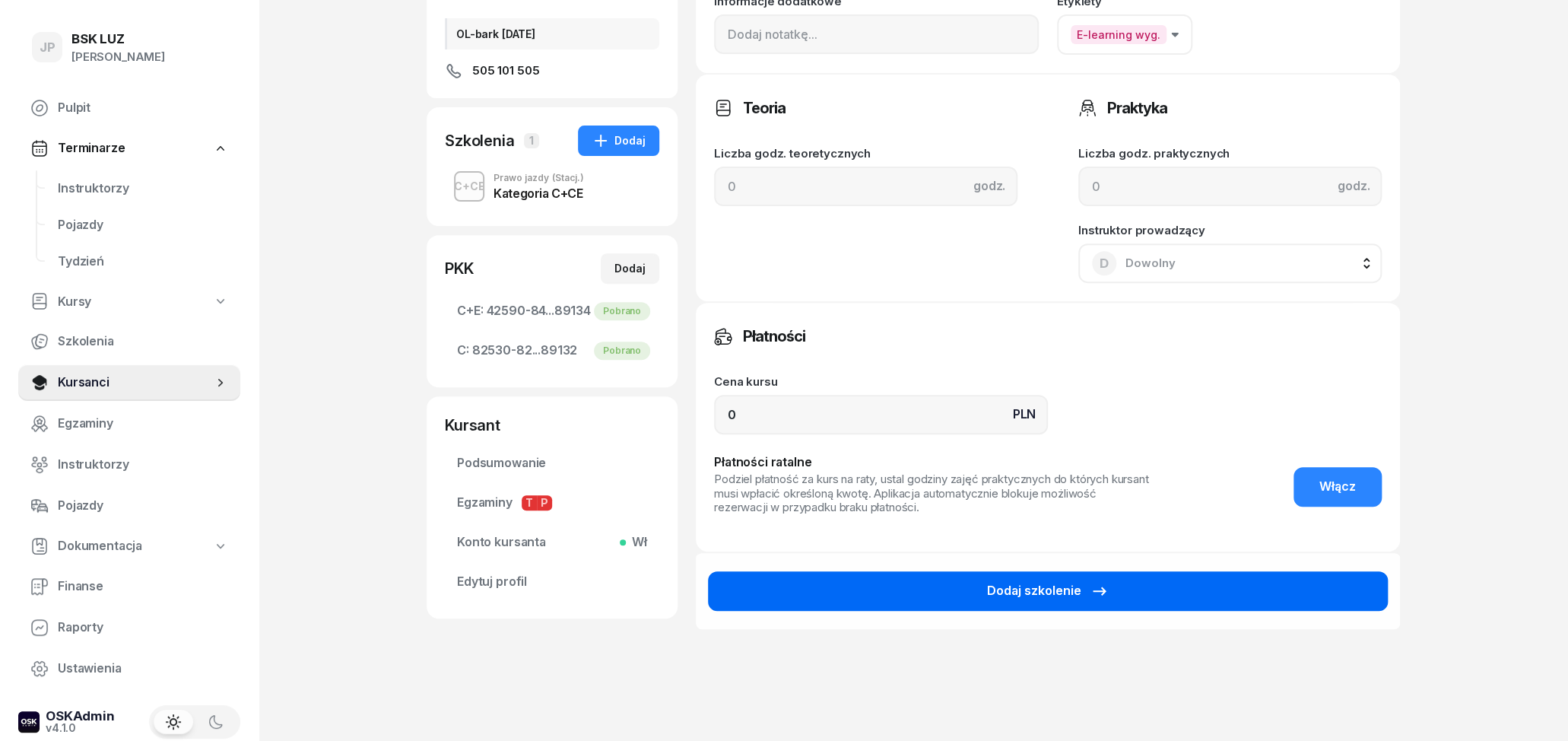
click at [1184, 586] on button "Dodaj szkolenie" at bounding box center [1048, 591] width 680 height 39
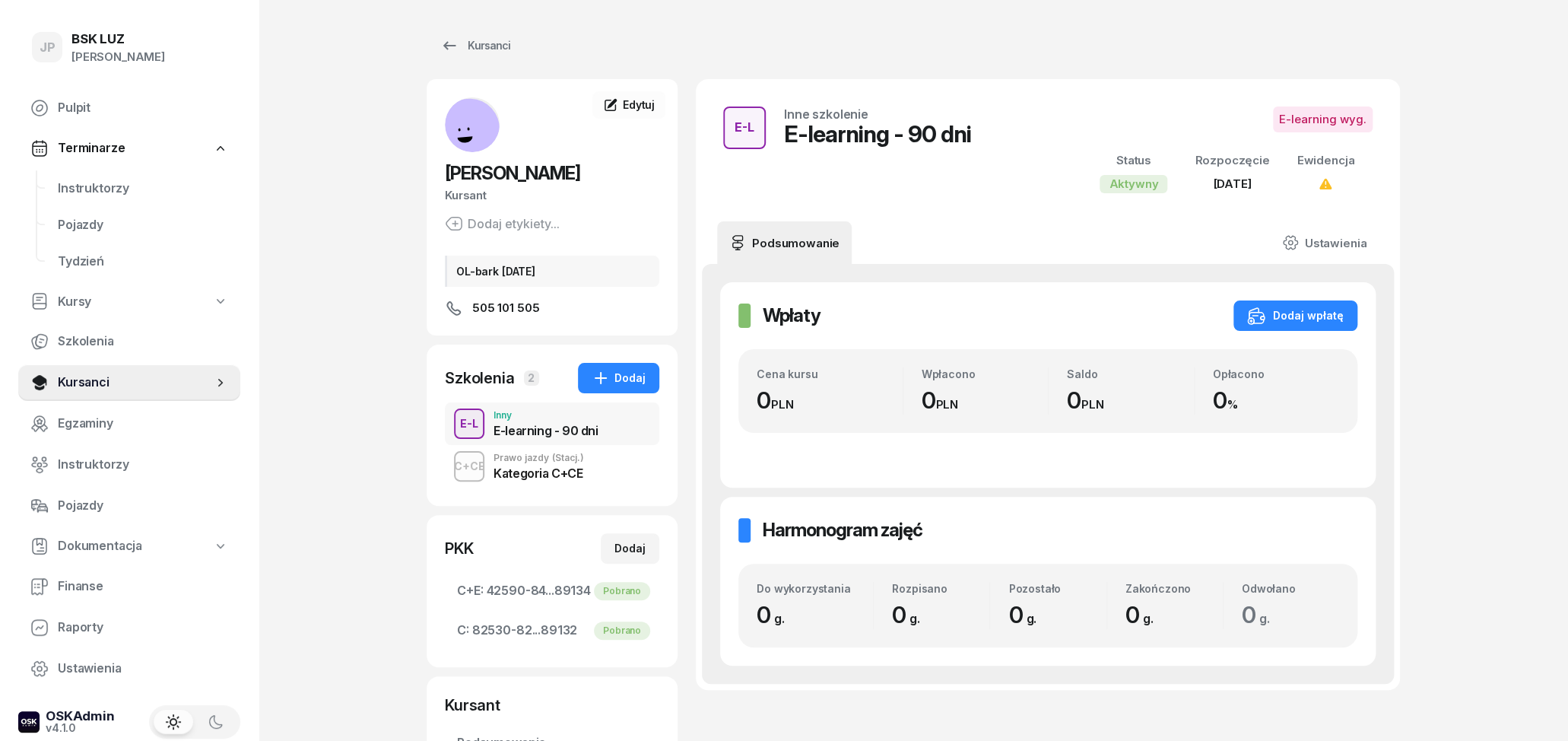
click at [581, 476] on div "Kategoria C+CE" at bounding box center [539, 473] width 91 height 12
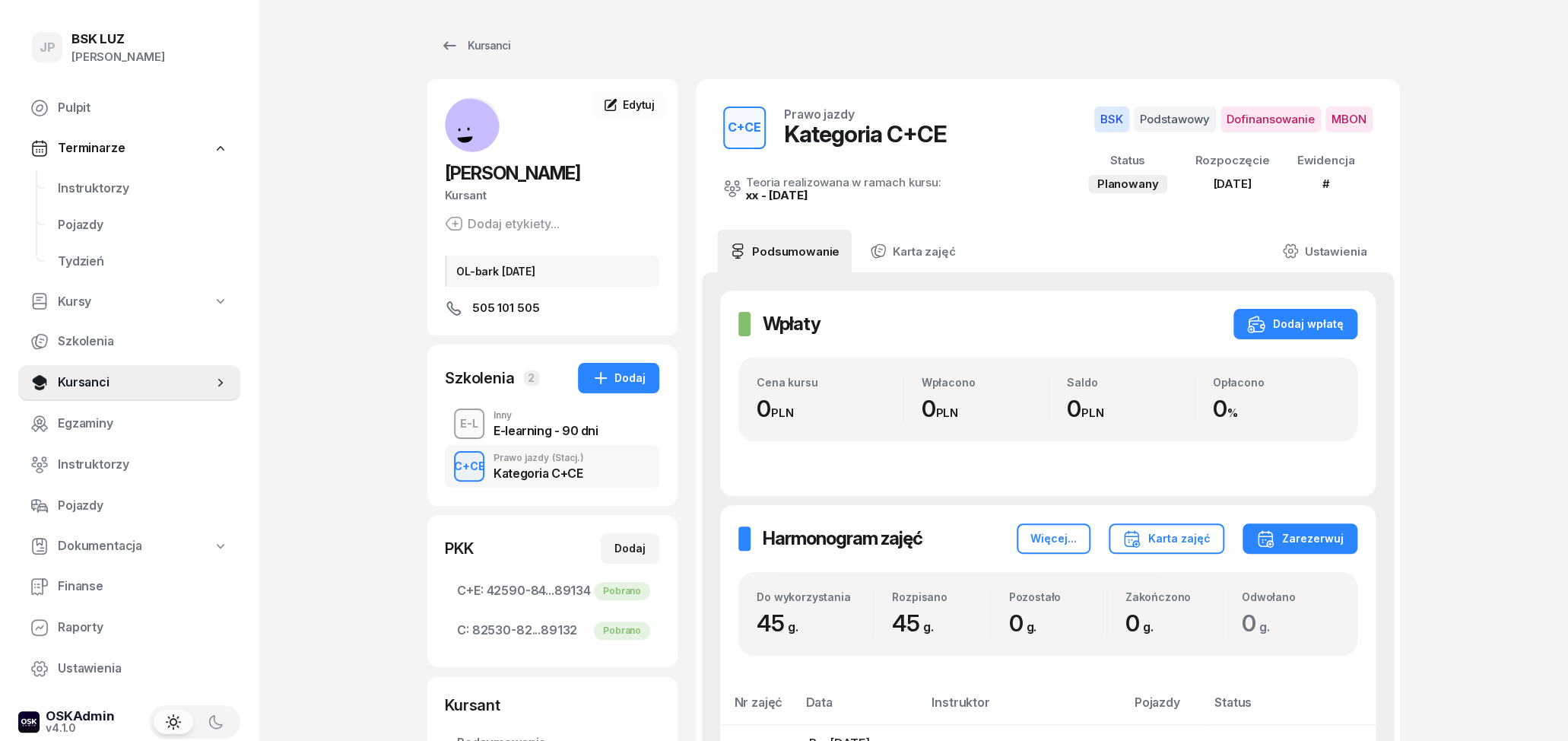
click at [547, 446] on div "C+CE Prawo jazdy (Stacj.) Kategoria C+CE" at bounding box center [552, 466] width 215 height 43
click at [545, 442] on div "E-L Inny E-learning - 90 dni" at bounding box center [552, 424] width 215 height 43
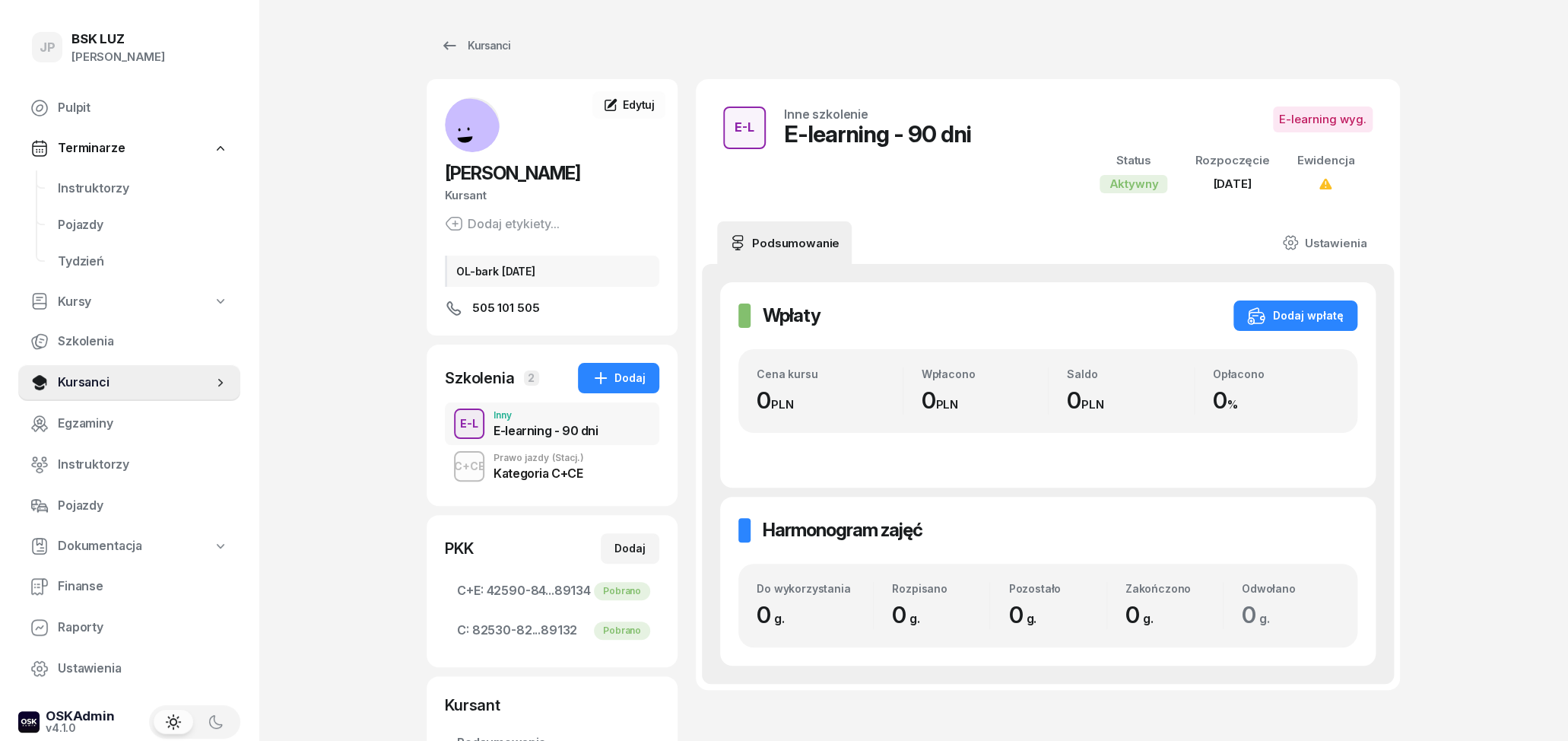
click at [547, 465] on div "Kategoria C+CE" at bounding box center [539, 471] width 91 height 17
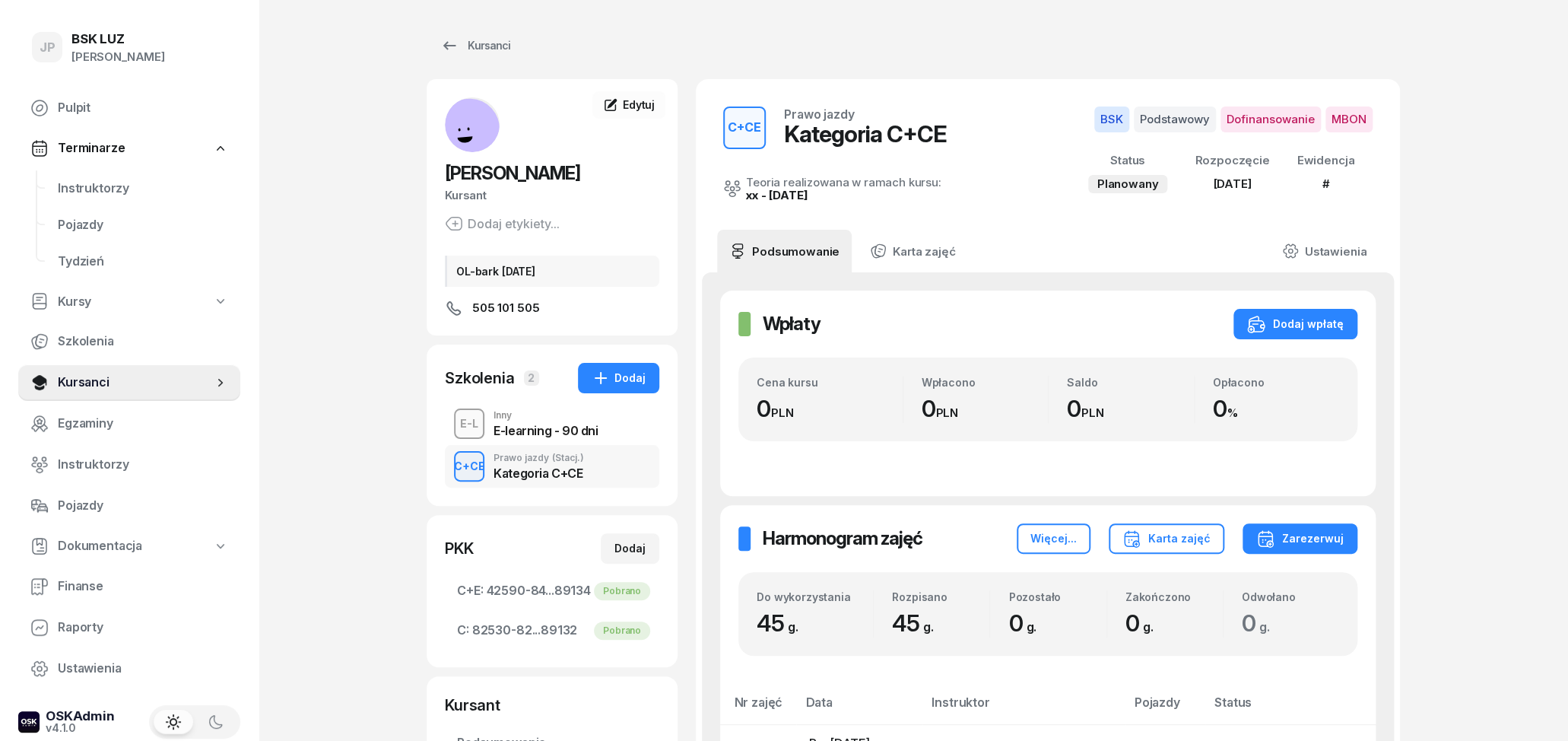
click at [515, 422] on div "E-learning - 90 dni" at bounding box center [546, 429] width 104 height 17
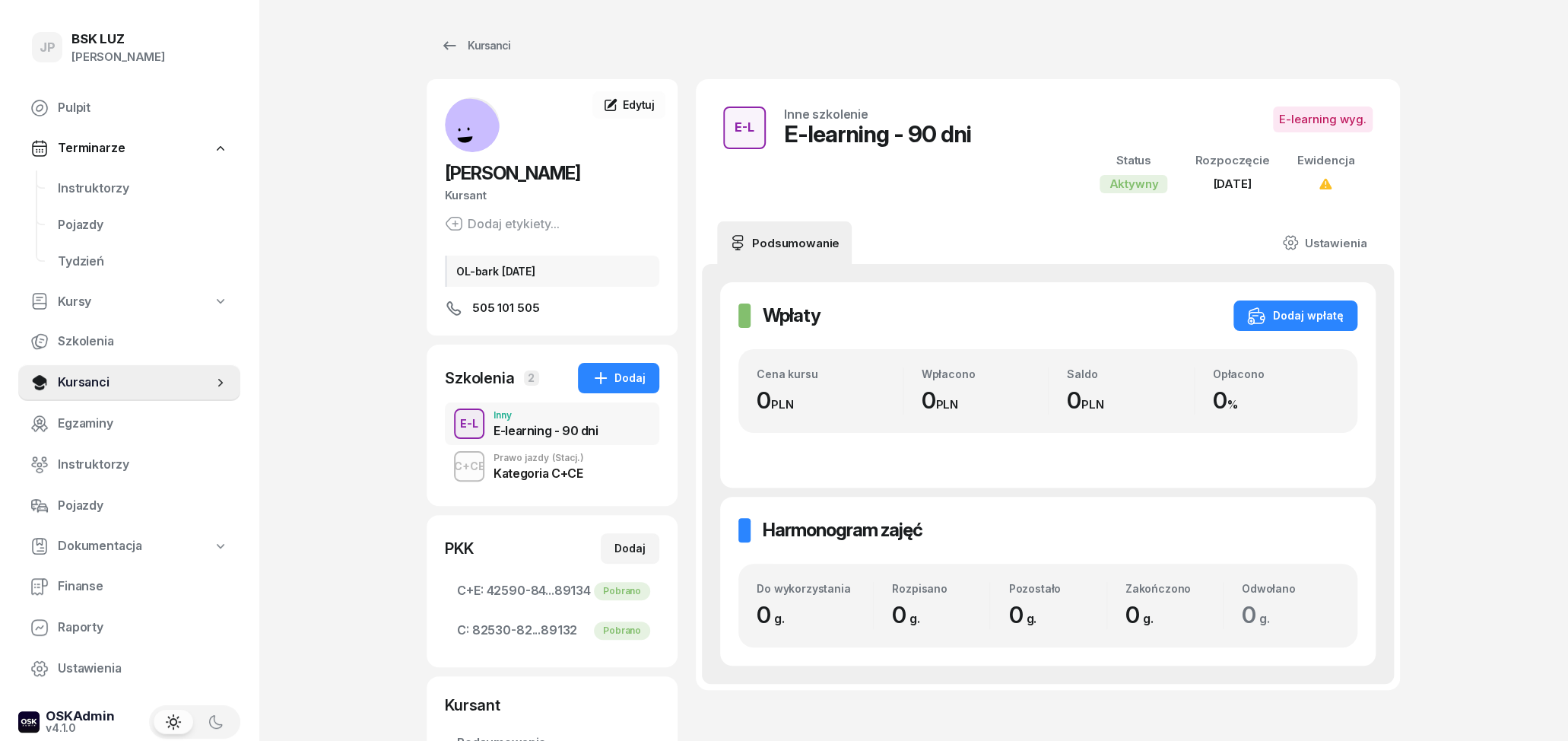
click at [526, 458] on div "Prawo jazdy (Stacj.)" at bounding box center [539, 458] width 91 height 9
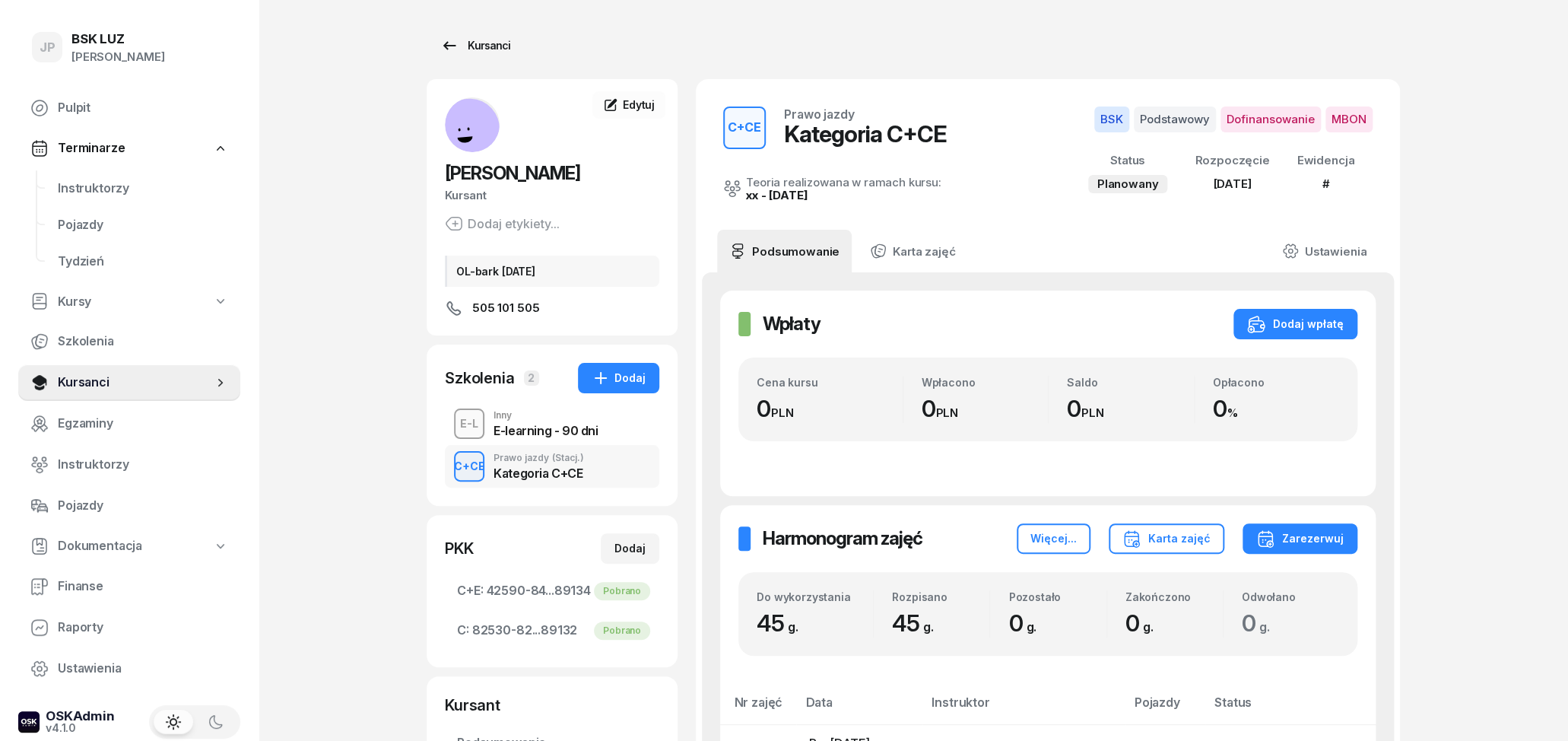
click at [456, 51] on icon at bounding box center [449, 45] width 18 height 18
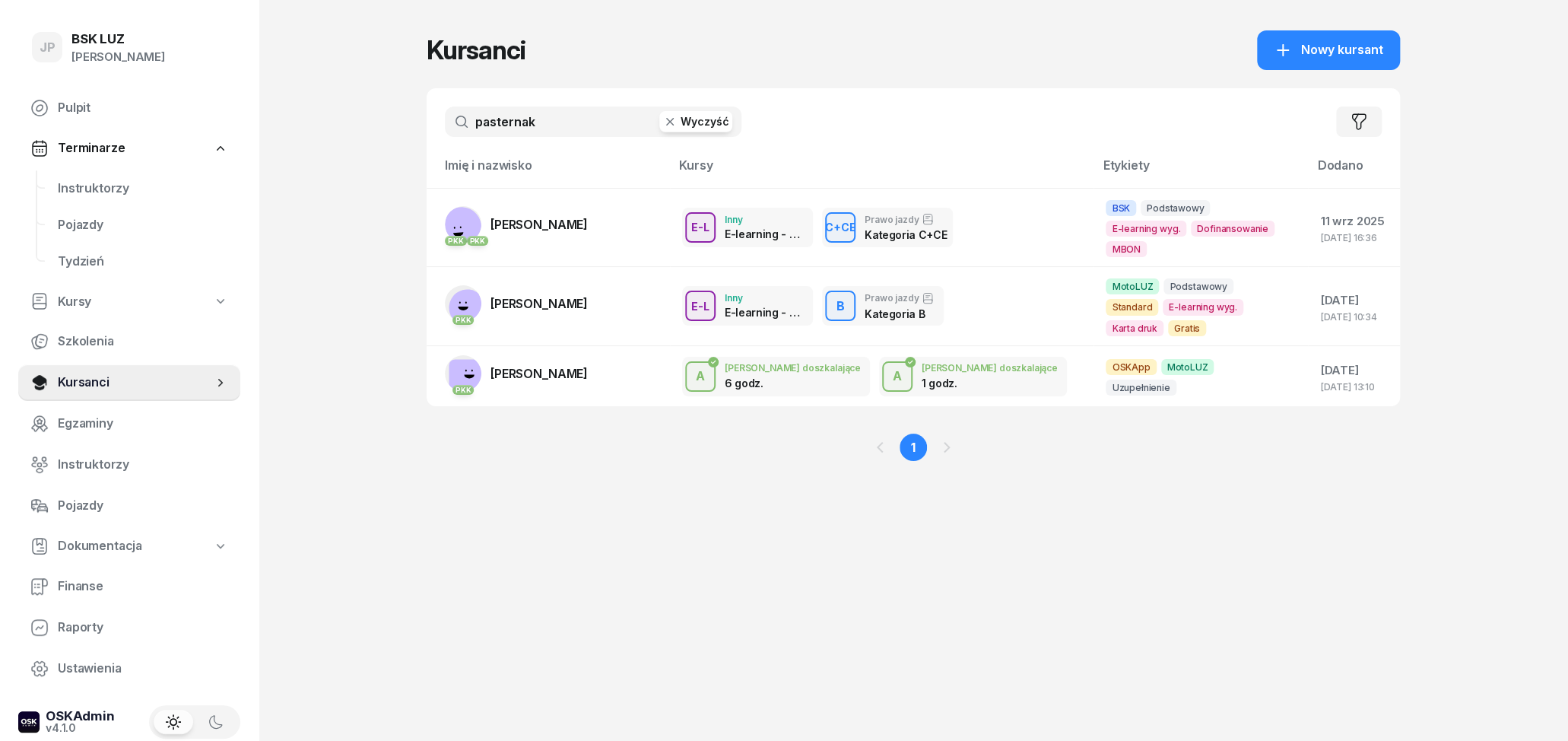
drag, startPoint x: 541, startPoint y: 125, endPoint x: 405, endPoint y: 127, distance: 136.0
click at [445, 126] on input "pasternak" at bounding box center [593, 122] width 297 height 31
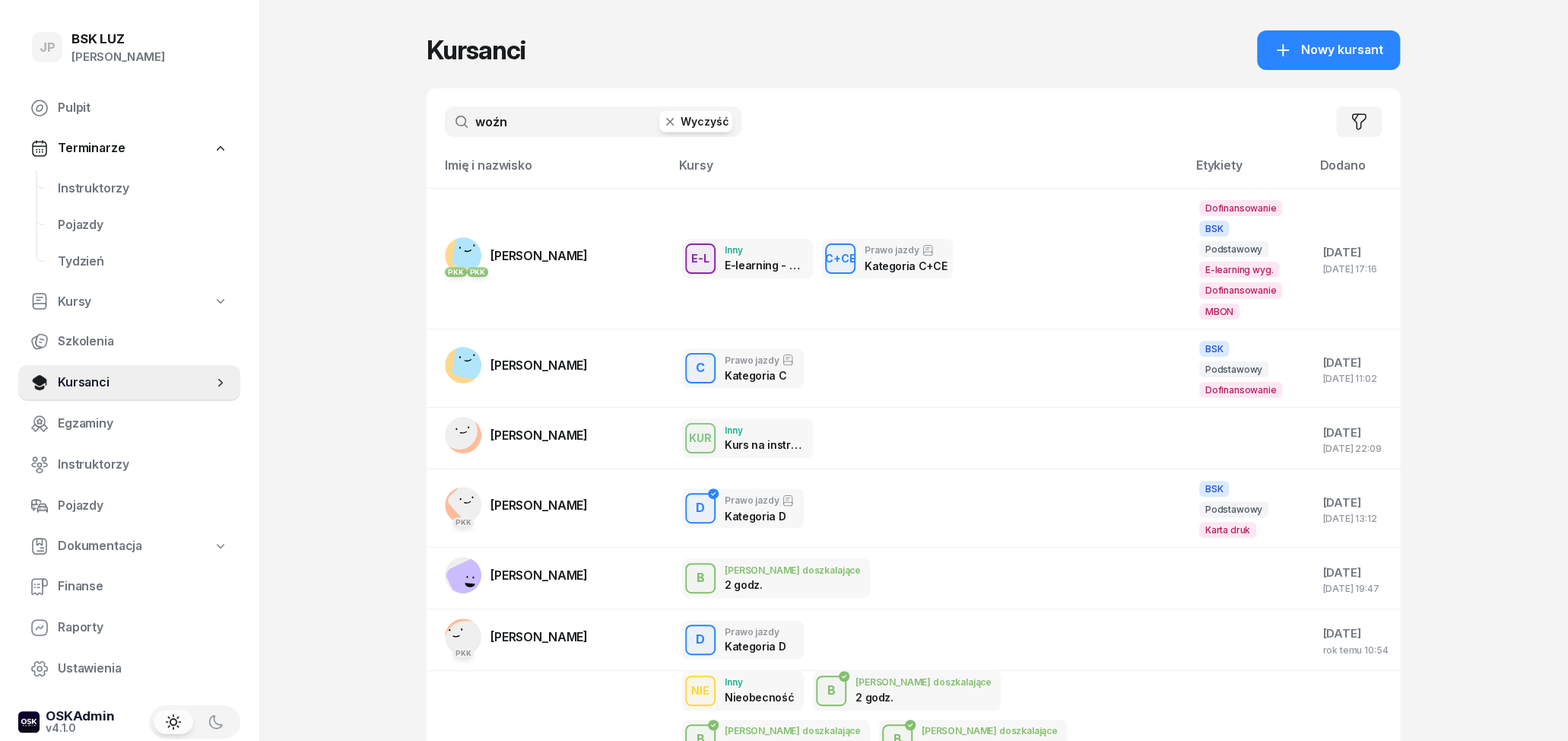
type input "woźn"
click at [681, 121] on button "Wyczyść" at bounding box center [695, 122] width 73 height 21
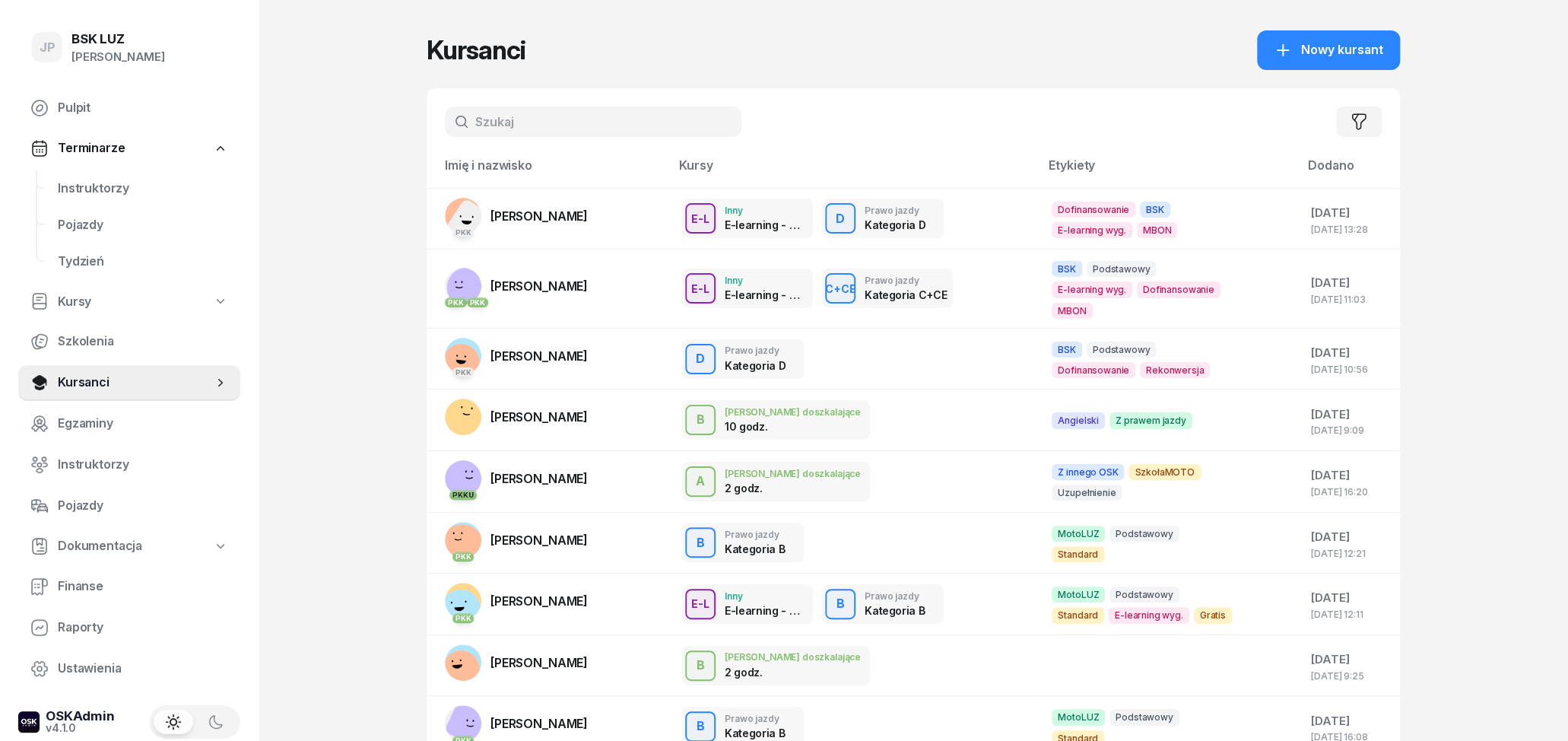
click at [534, 115] on input "text" at bounding box center [593, 122] width 297 height 31
type input "żą"
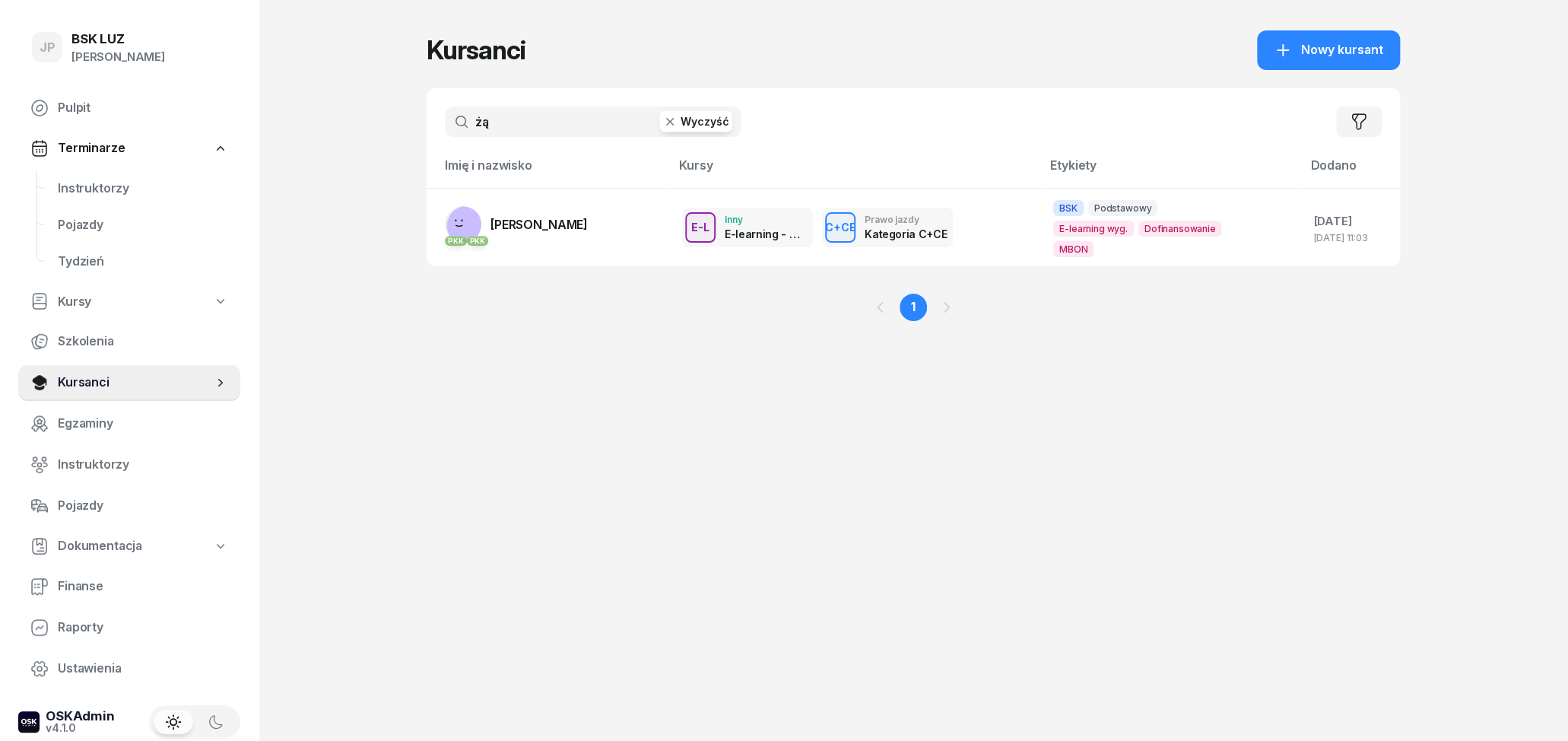
drag, startPoint x: 553, startPoint y: 122, endPoint x: 445, endPoint y: 121, distance: 108.0
click at [445, 121] on input "żą" at bounding box center [593, 122] width 297 height 31
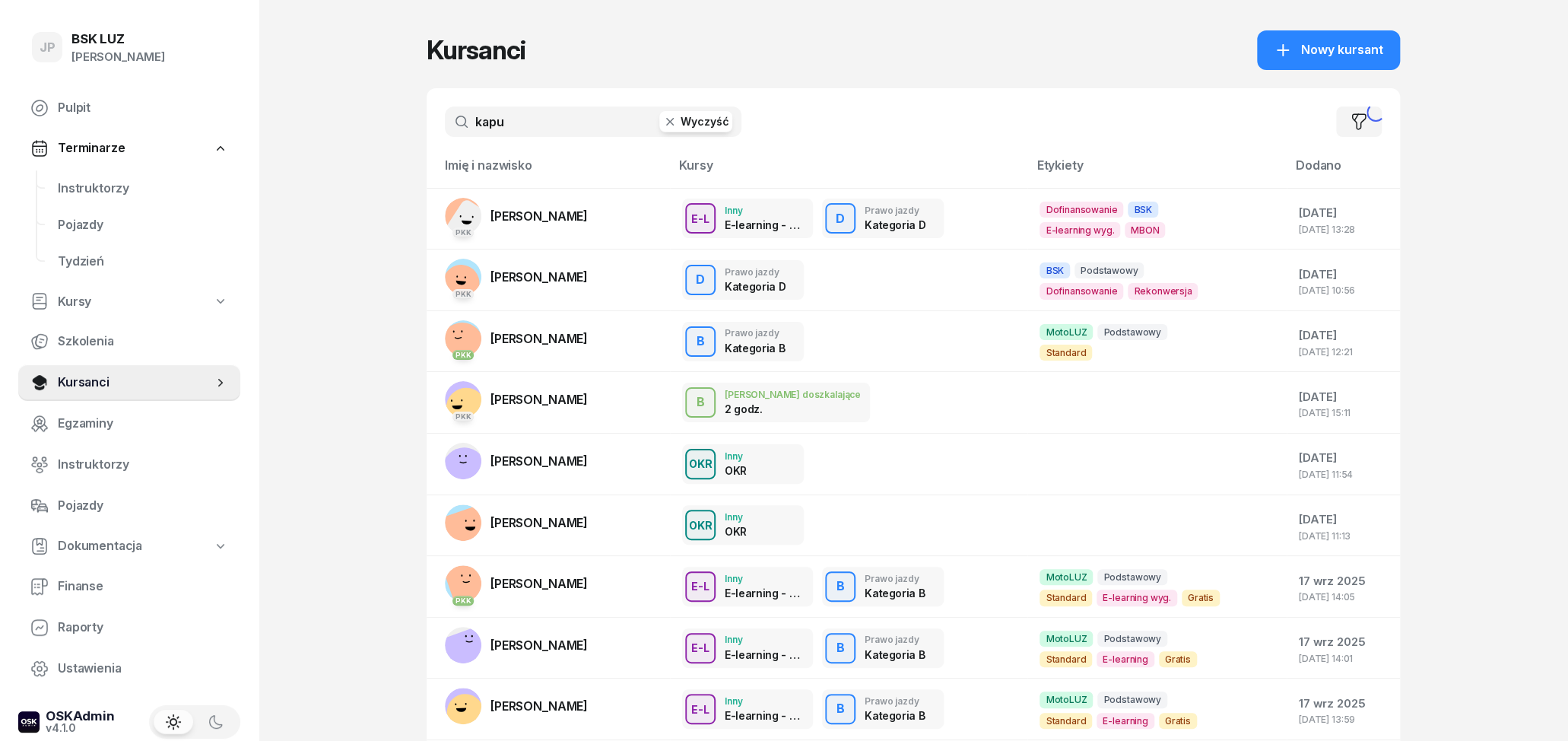
type input "kapu"
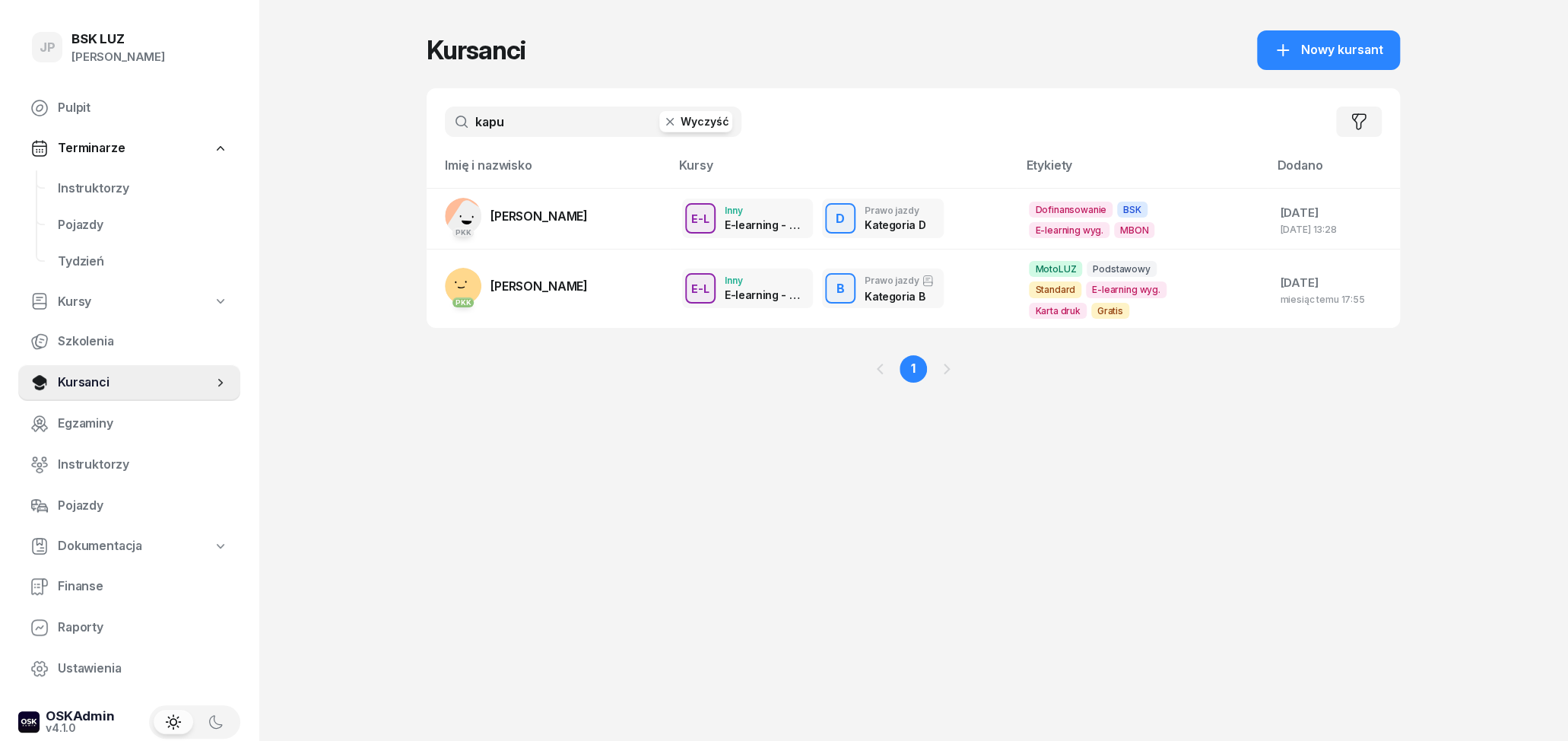
click at [866, 79] on div "Kursanci Nowy kursant kapu Wyczyść Filtruj Imię i nazwisko Kursy Etykiety Dodan…" at bounding box center [914, 220] width 973 height 441
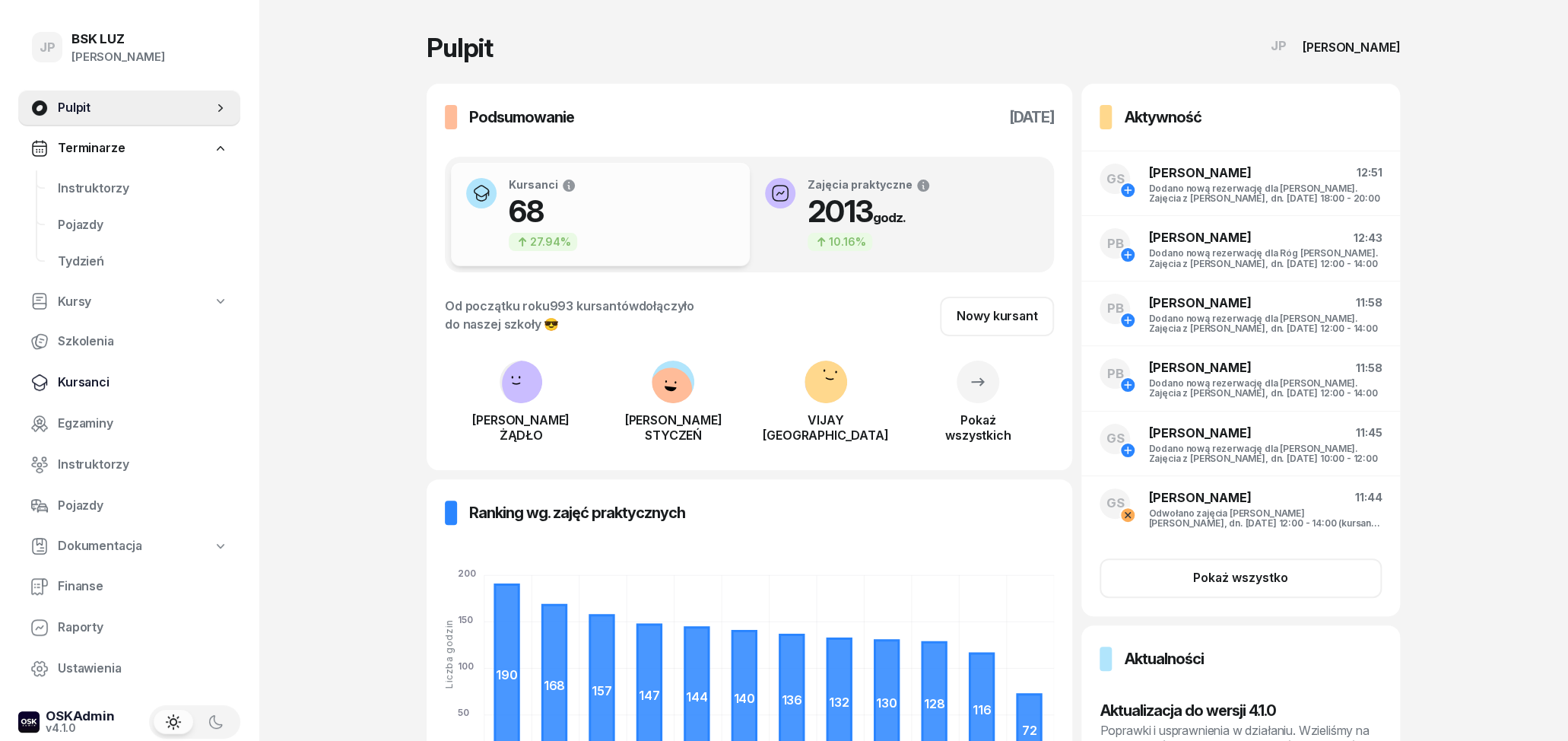
click at [96, 375] on span "Kursanci" at bounding box center [143, 382] width 170 height 20
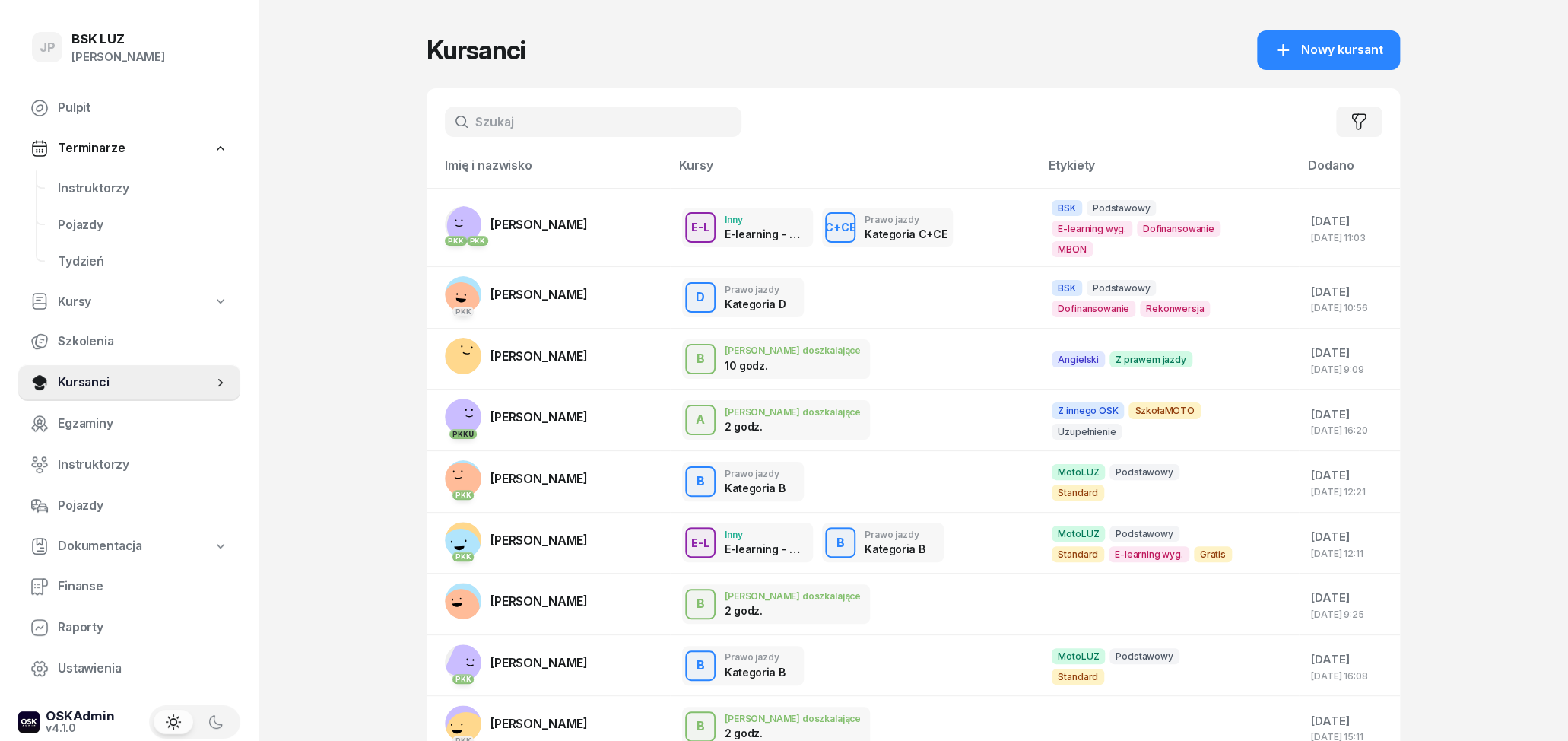
click at [519, 122] on input "text" at bounding box center [593, 122] width 297 height 31
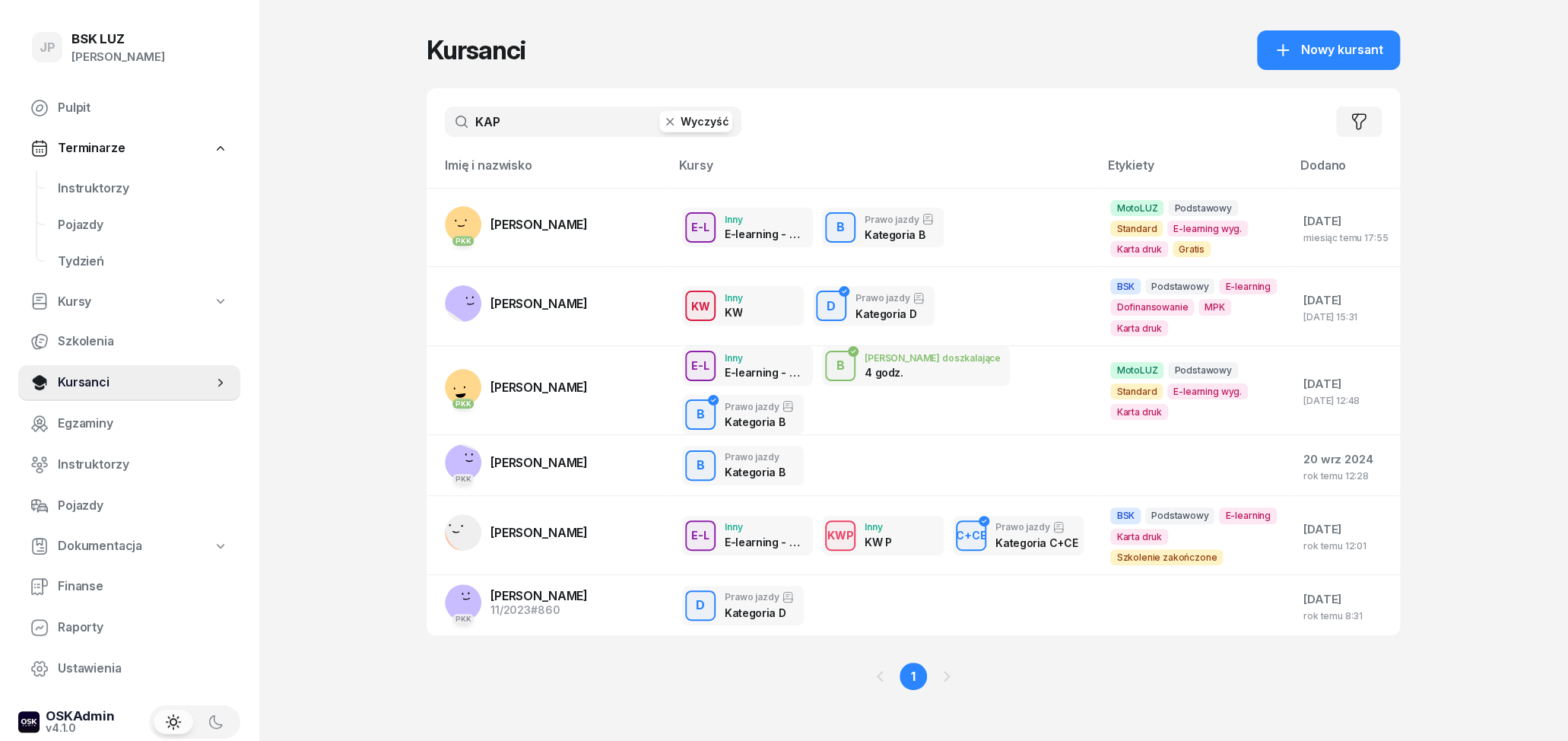
type input "KAP"
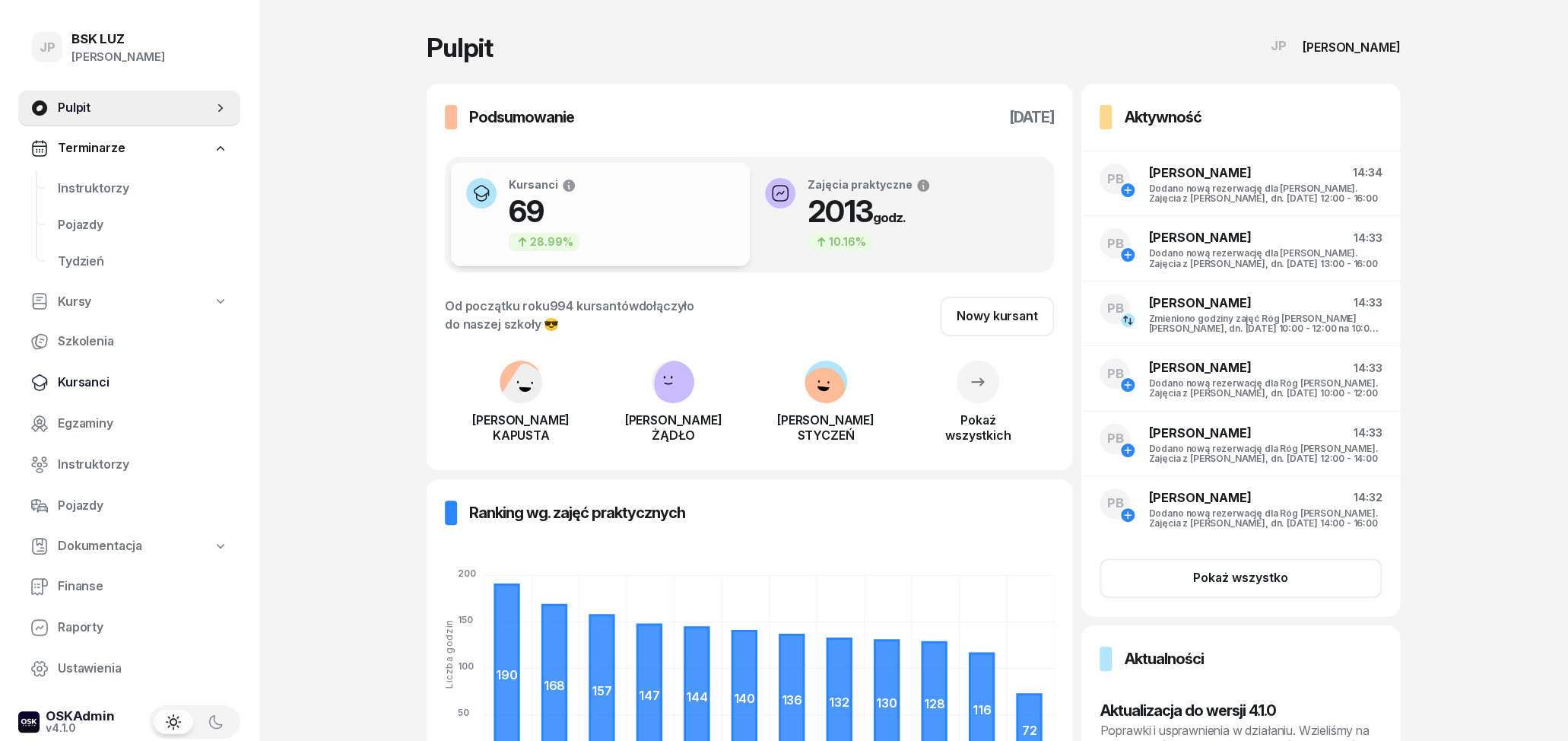
click at [96, 382] on span "Kursanci" at bounding box center [143, 382] width 170 height 20
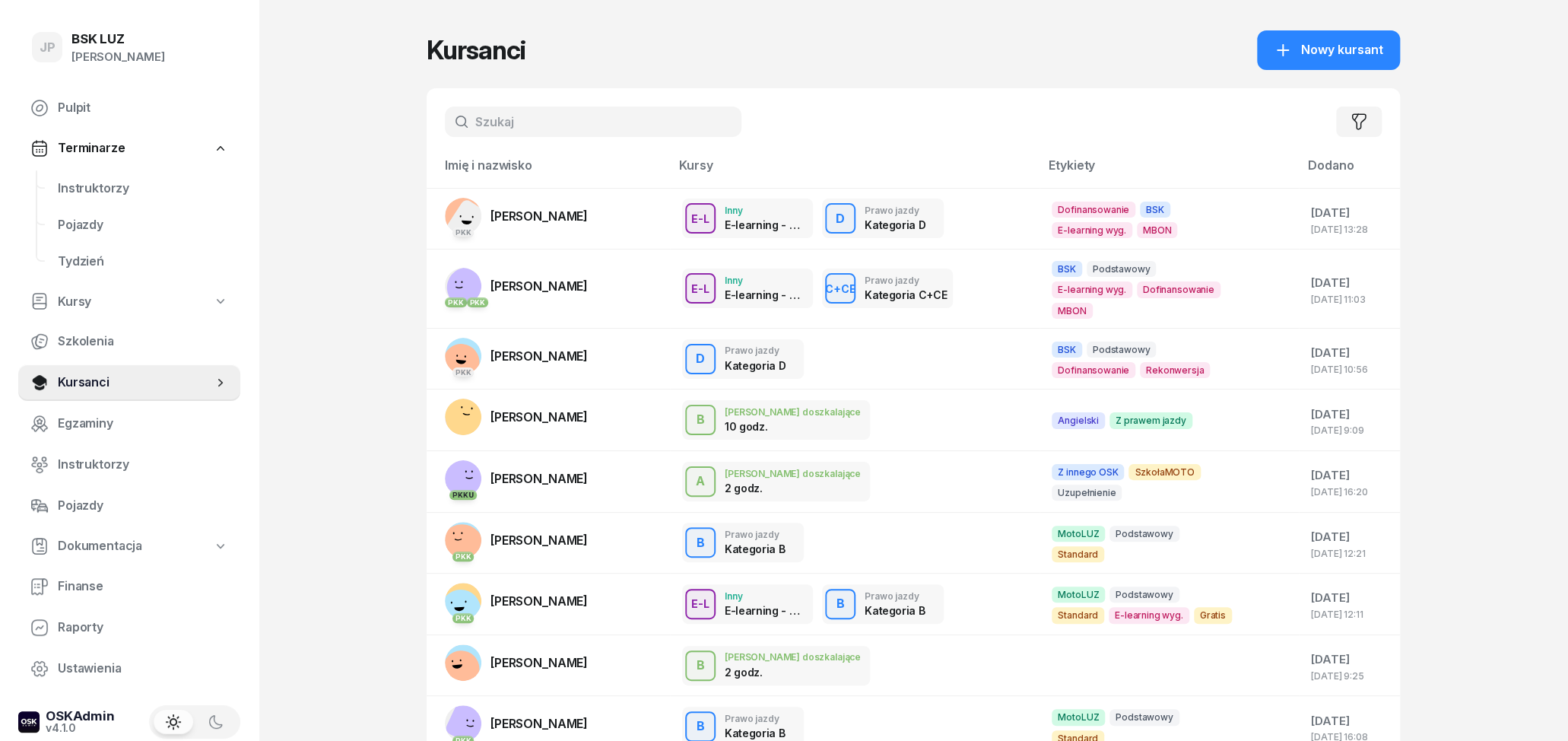
click at [494, 128] on input "text" at bounding box center [593, 122] width 297 height 31
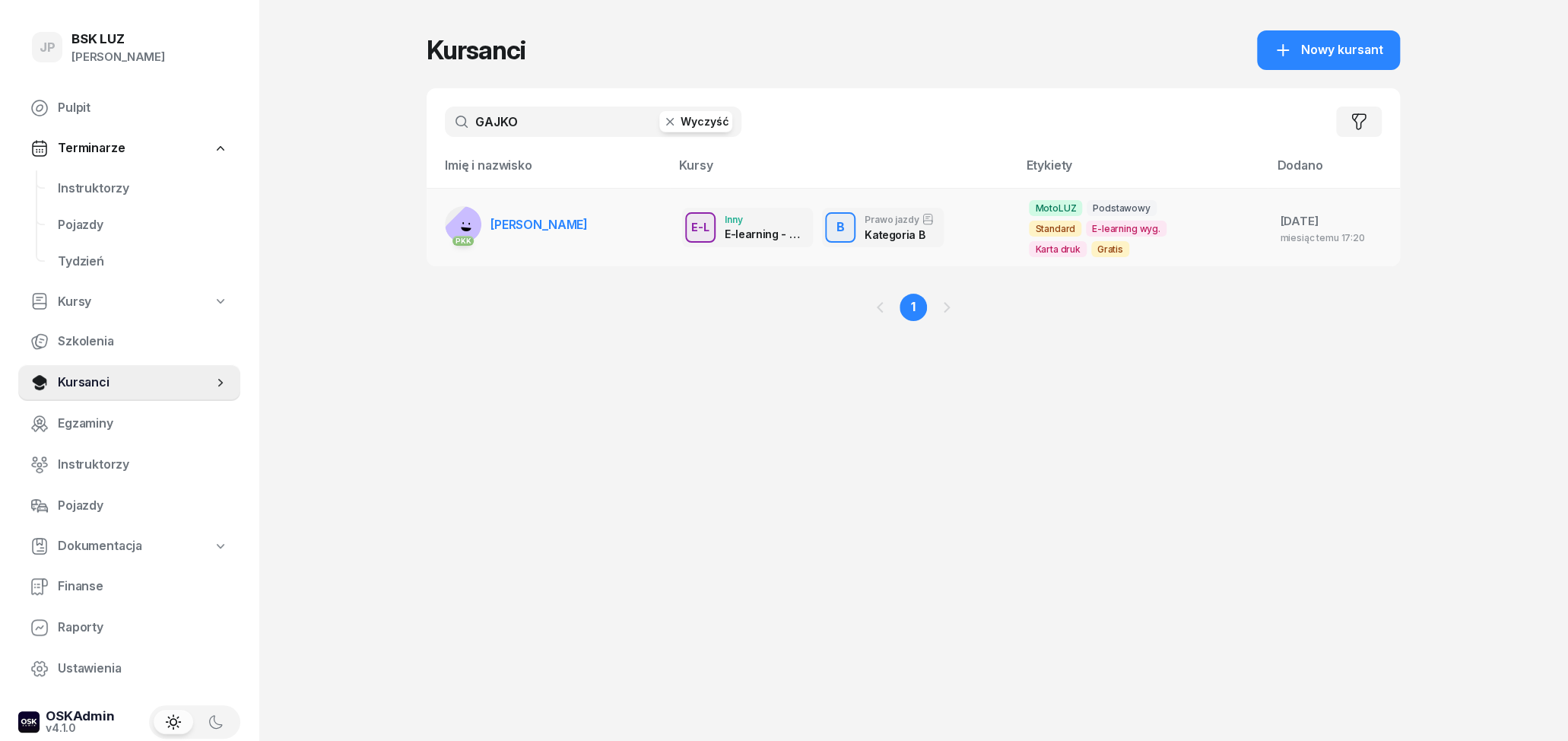
type input "GAJKO"
click at [553, 216] on span "BARTOSZ GAJKOWSKI" at bounding box center [539, 224] width 98 height 15
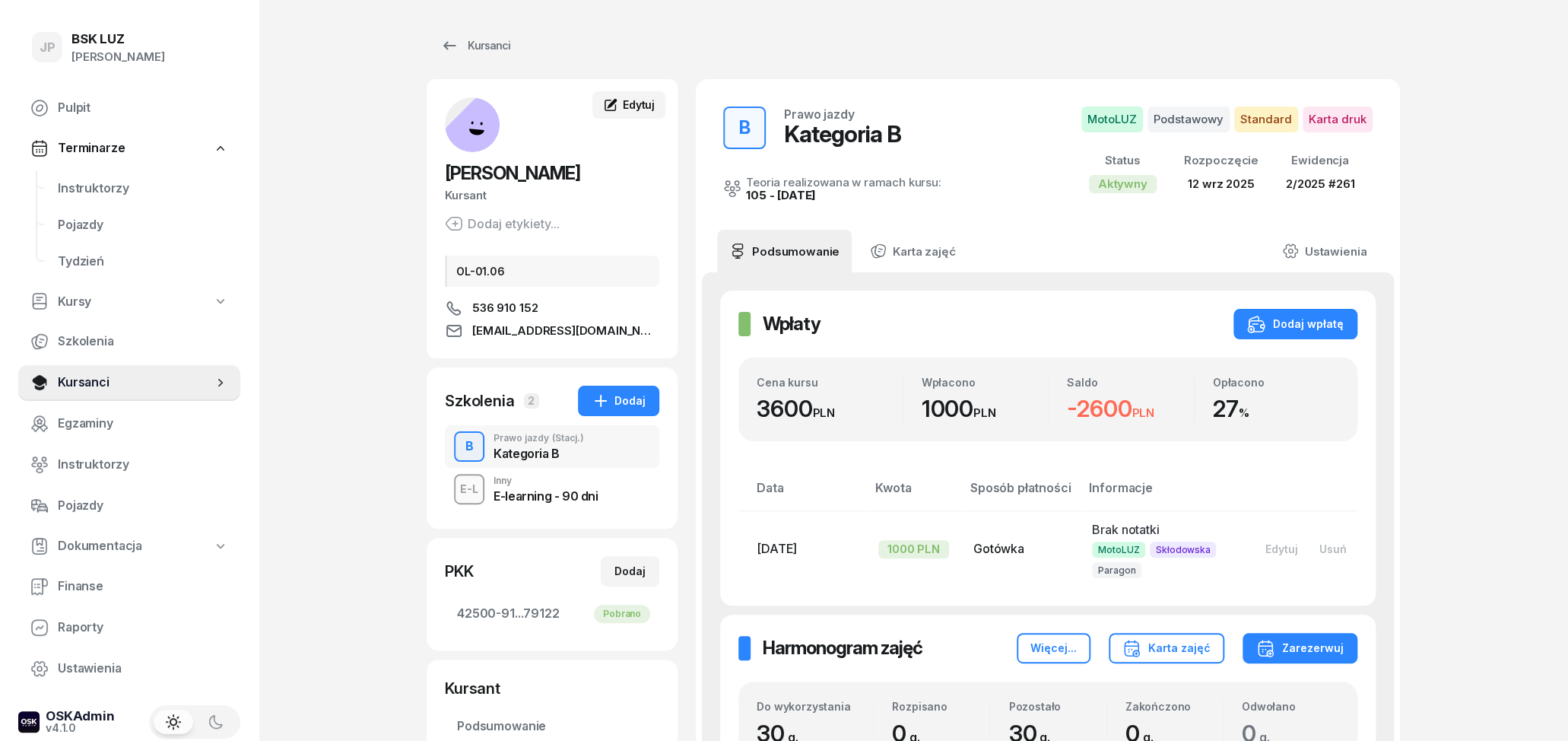
click at [619, 112] on link "Edytuj" at bounding box center [628, 105] width 73 height 27
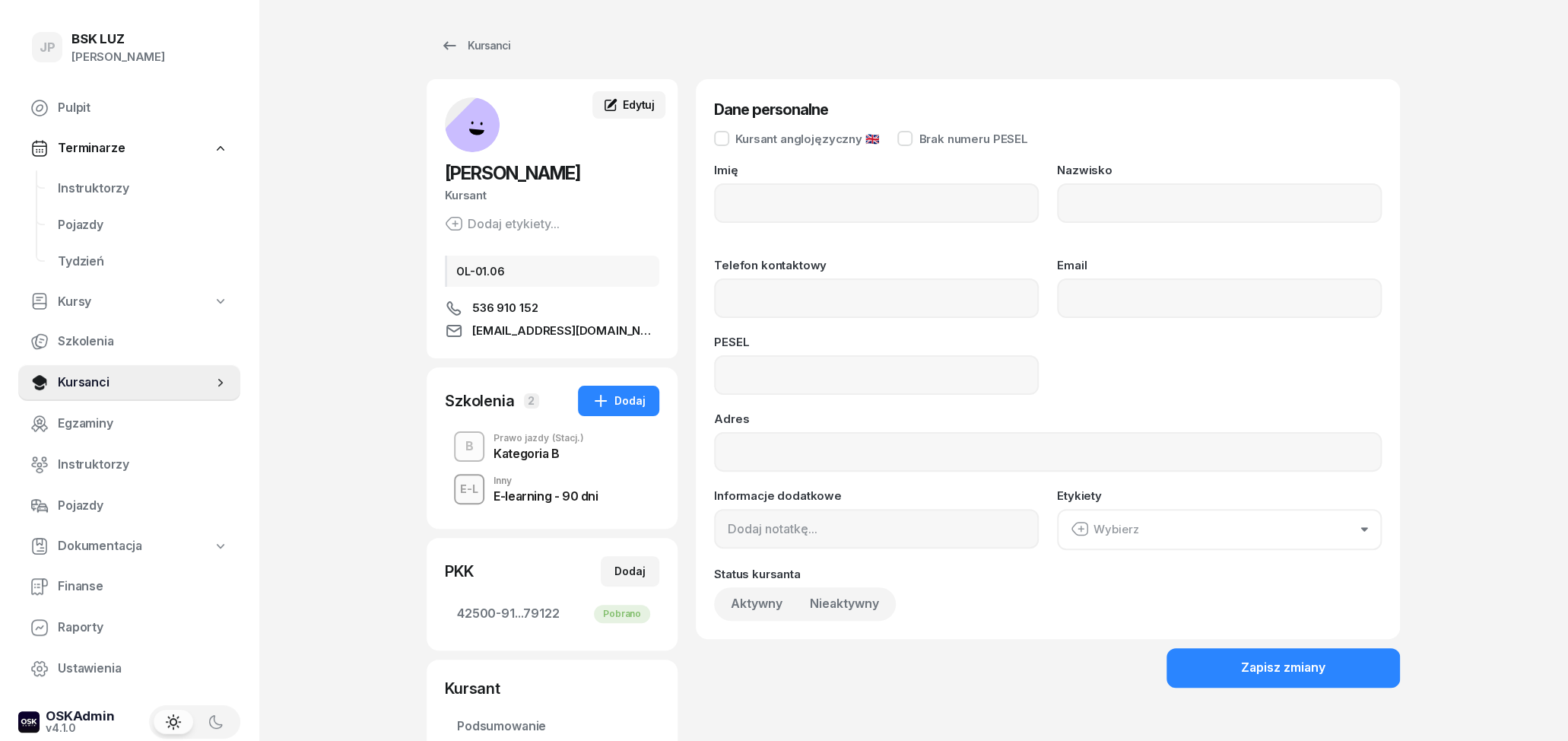
type input "BARTOSZ"
type input "GAJKOWSKI"
type input "536 910 152"
type input "bartosz.gajkowski06@gmail.com"
type input "06321308193"
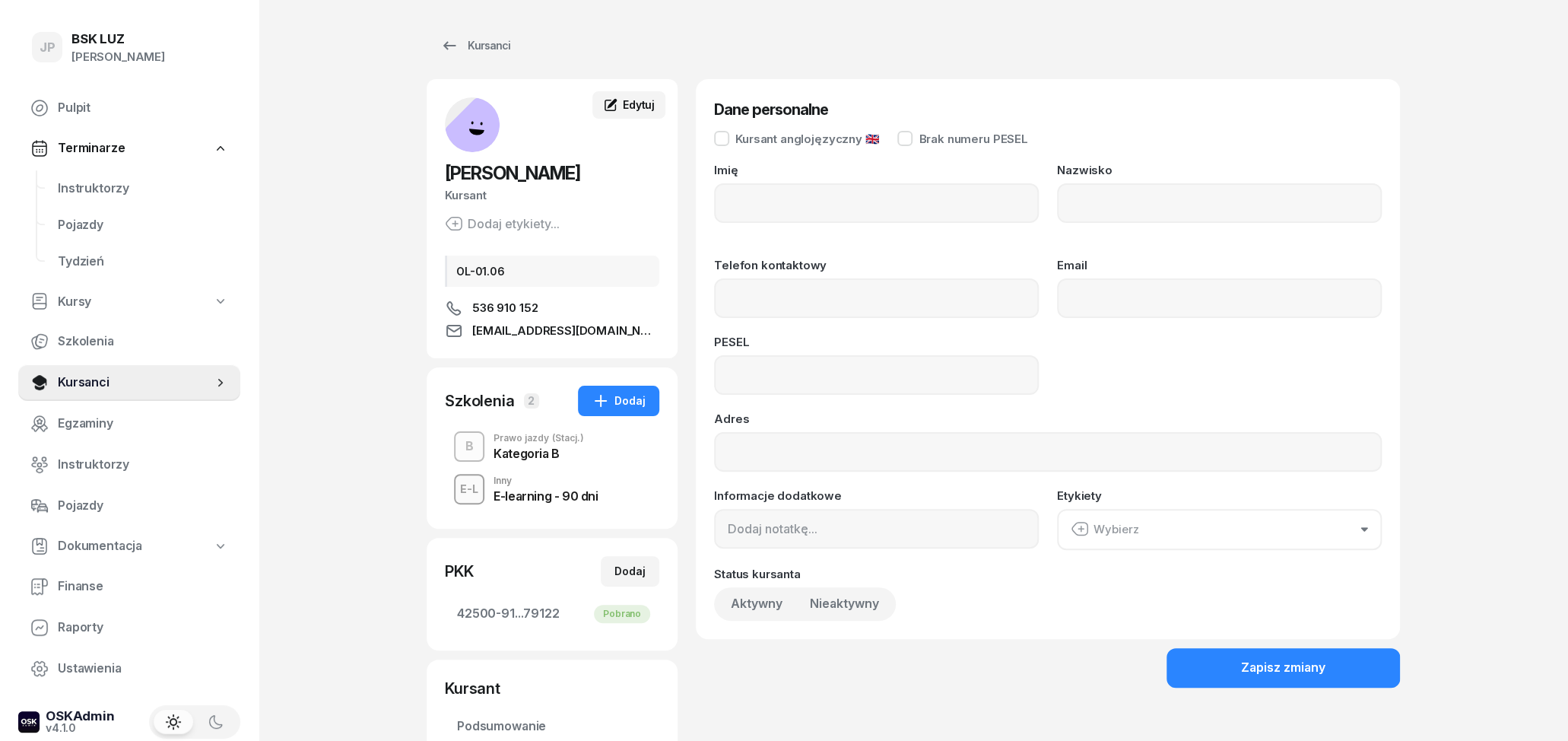
type input "OL-01.06"
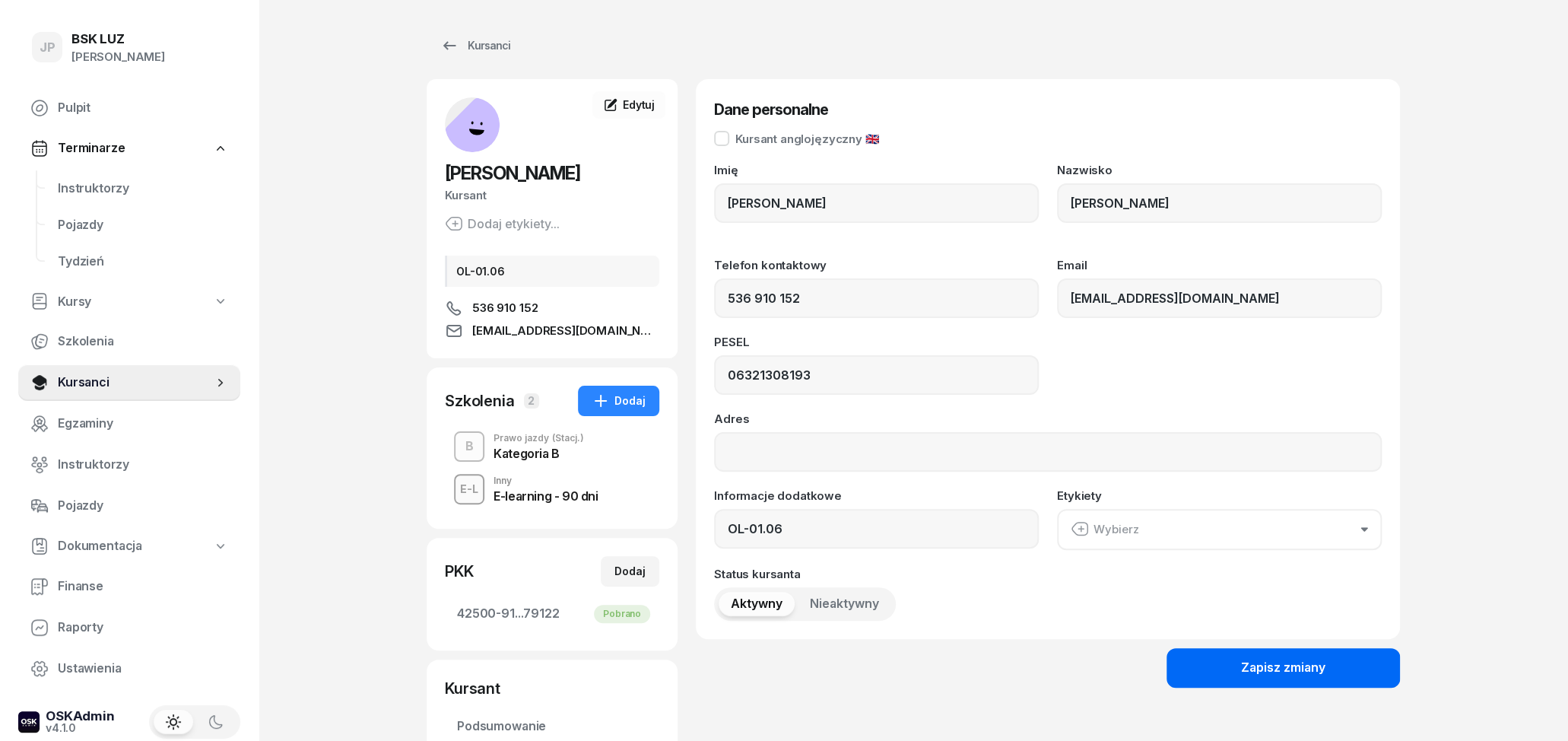
click at [1216, 655] on button "Zapisz zmiany" at bounding box center [1283, 667] width 234 height 39
click at [459, 38] on div "Kursanci" at bounding box center [476, 45] width 70 height 18
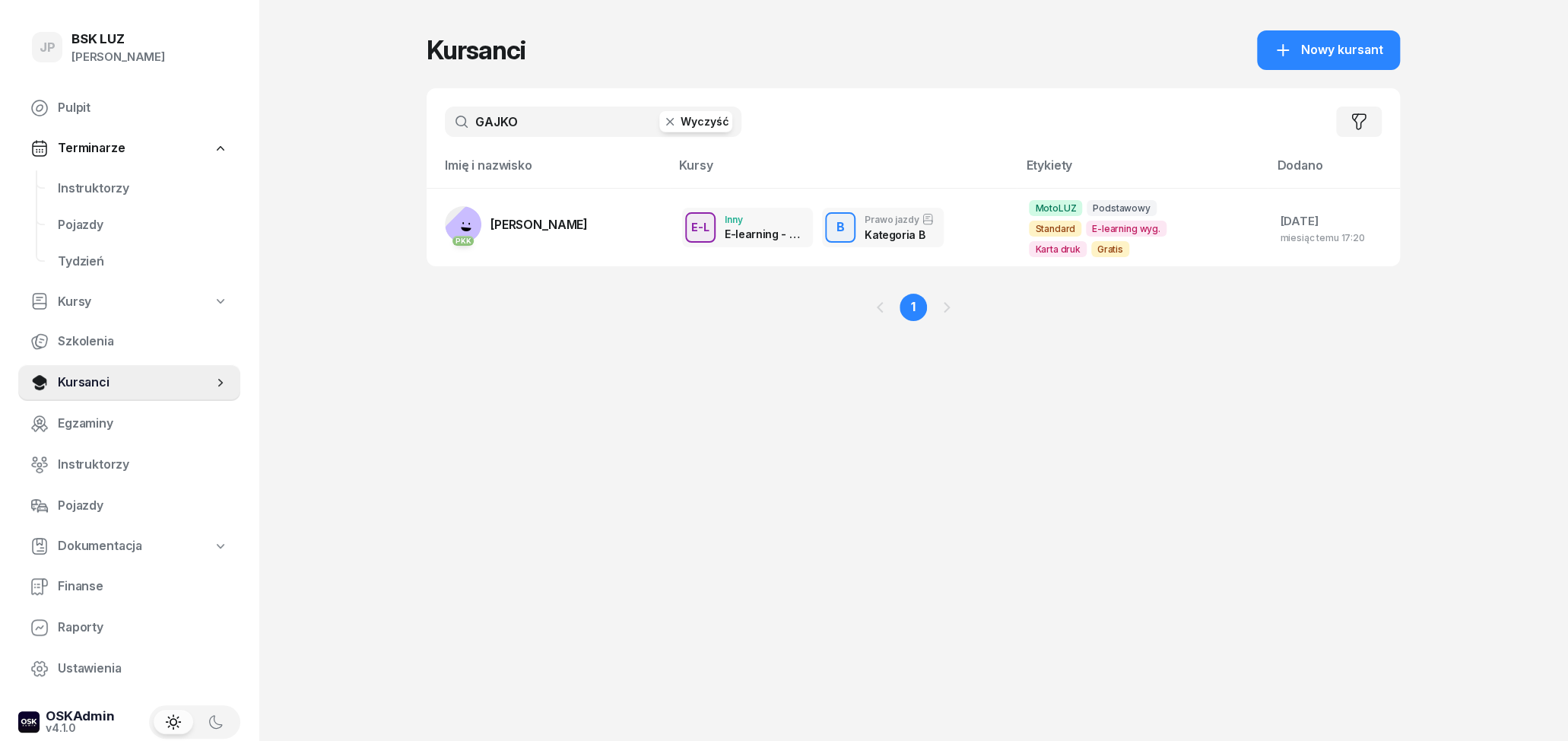
drag, startPoint x: 521, startPoint y: 128, endPoint x: 453, endPoint y: 127, distance: 68.0
click at [455, 127] on input "GAJKO" at bounding box center [593, 122] width 297 height 31
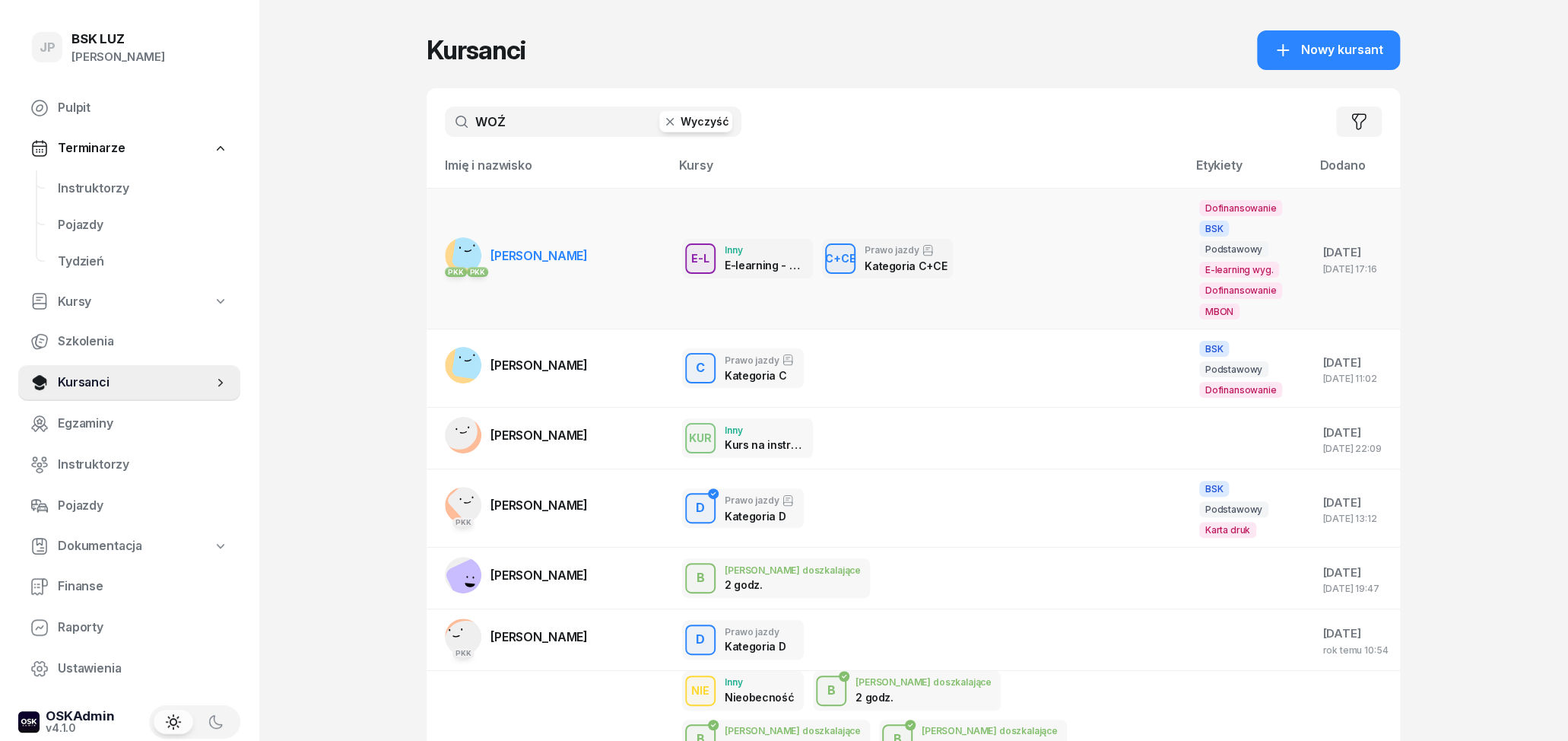
type input "WOŹ"
click at [583, 276] on td "PKK PKK [PERSON_NAME][GEOGRAPHIC_DATA]" at bounding box center [548, 258] width 243 height 140
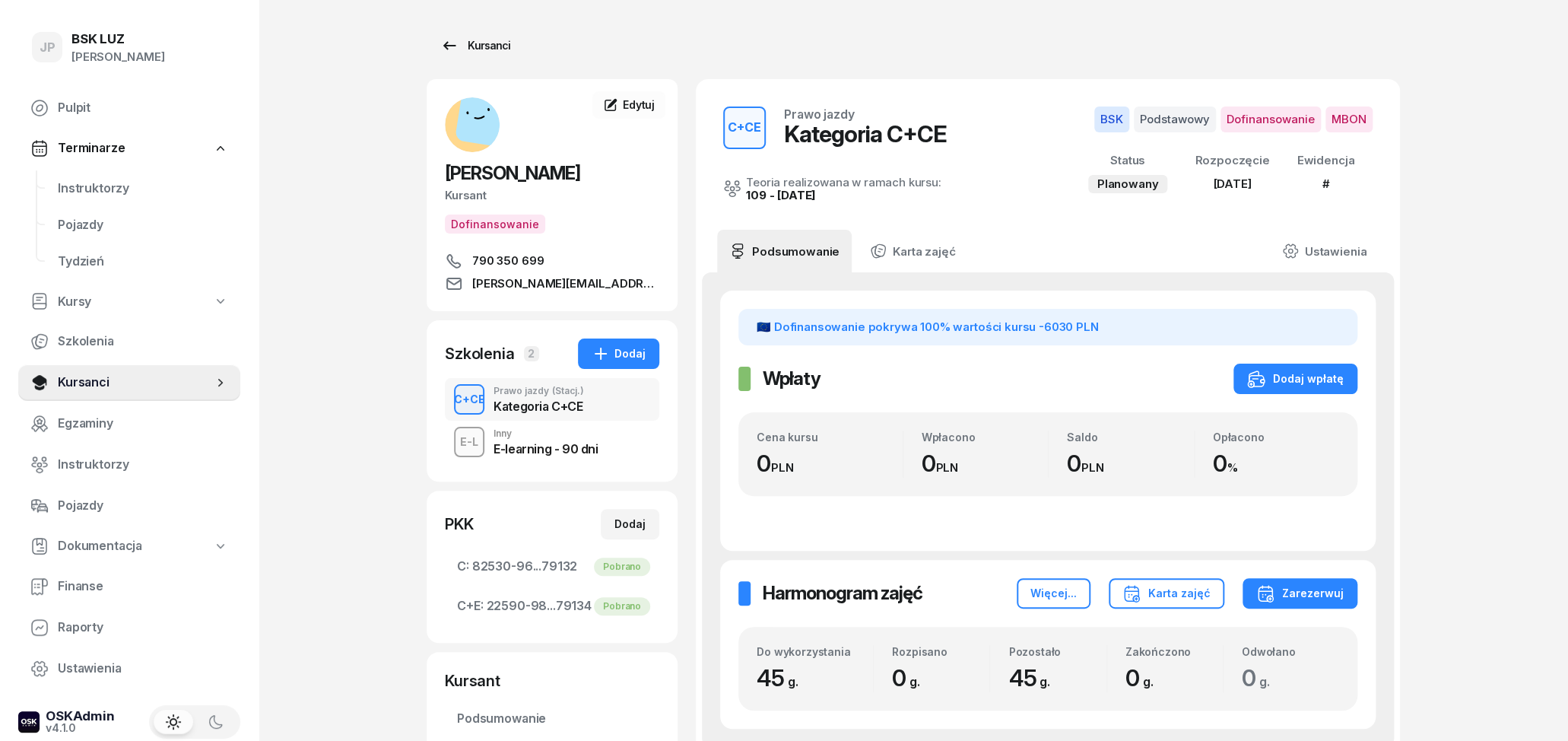
click at [474, 56] on link "Kursanci" at bounding box center [476, 46] width 98 height 31
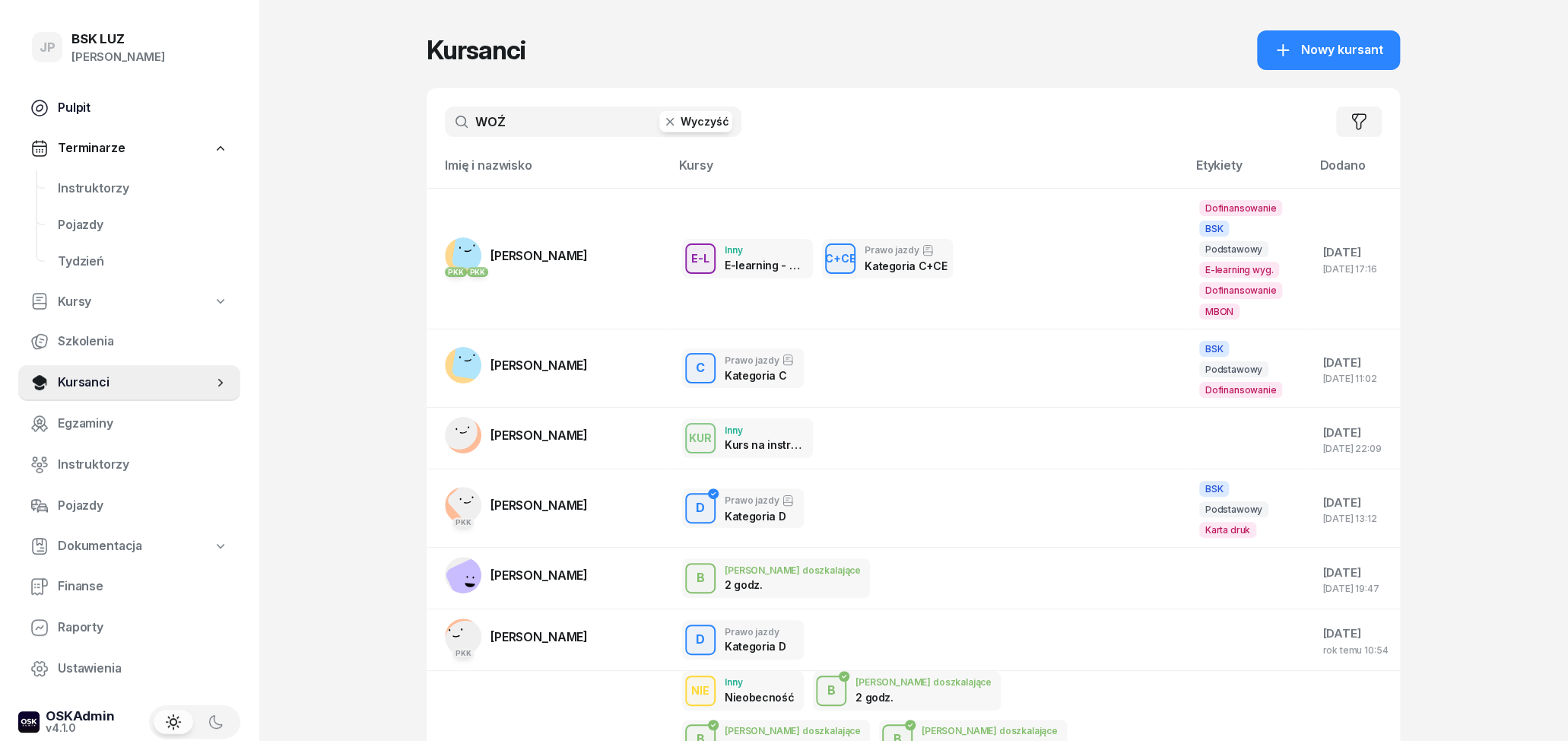
click at [107, 106] on span "Pulpit" at bounding box center [143, 108] width 170 height 20
